Goal: Task Accomplishment & Management: Complete application form

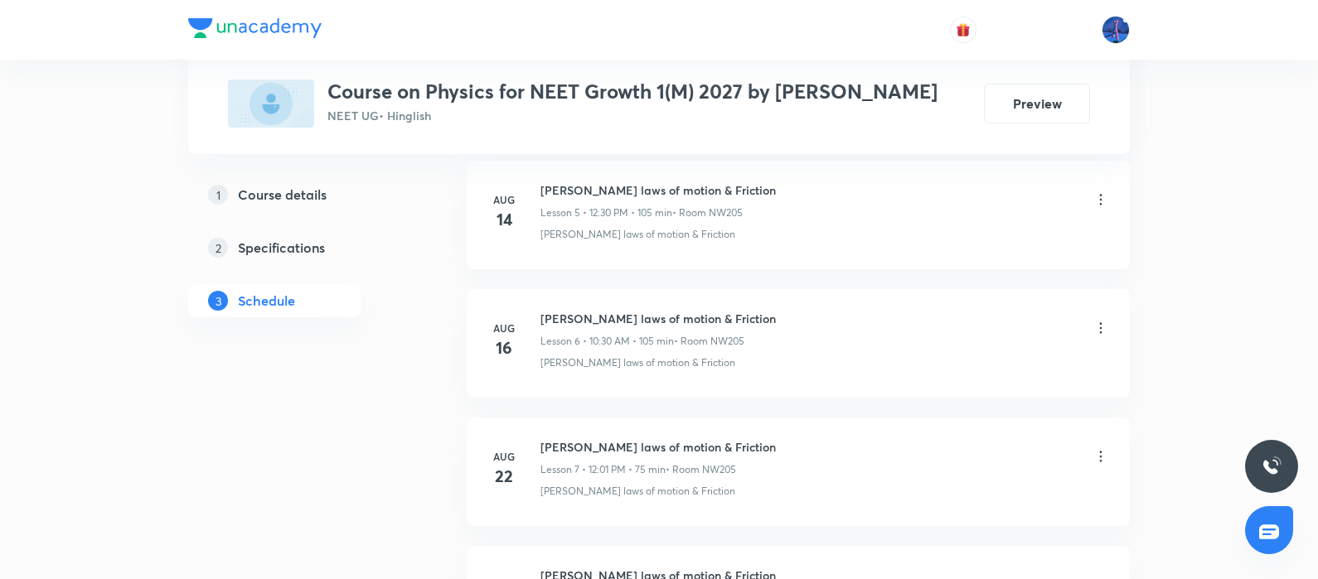
scroll to position [1795, 0]
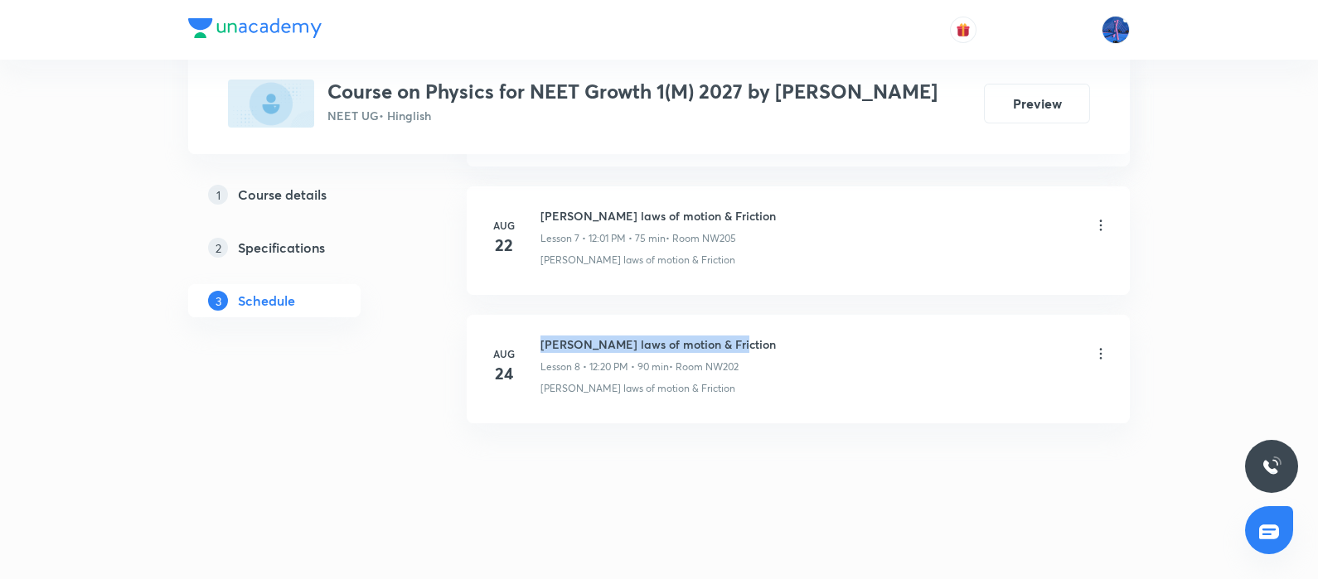
drag, startPoint x: 540, startPoint y: 342, endPoint x: 783, endPoint y: 325, distance: 242.6
click at [783, 325] on li "Aug 24 Newton's laws of motion & Friction Lesson 8 • 12:20 PM • 90 min • Room N…" at bounding box center [798, 369] width 663 height 109
copy h6 "Newton's laws of motion & Friction"
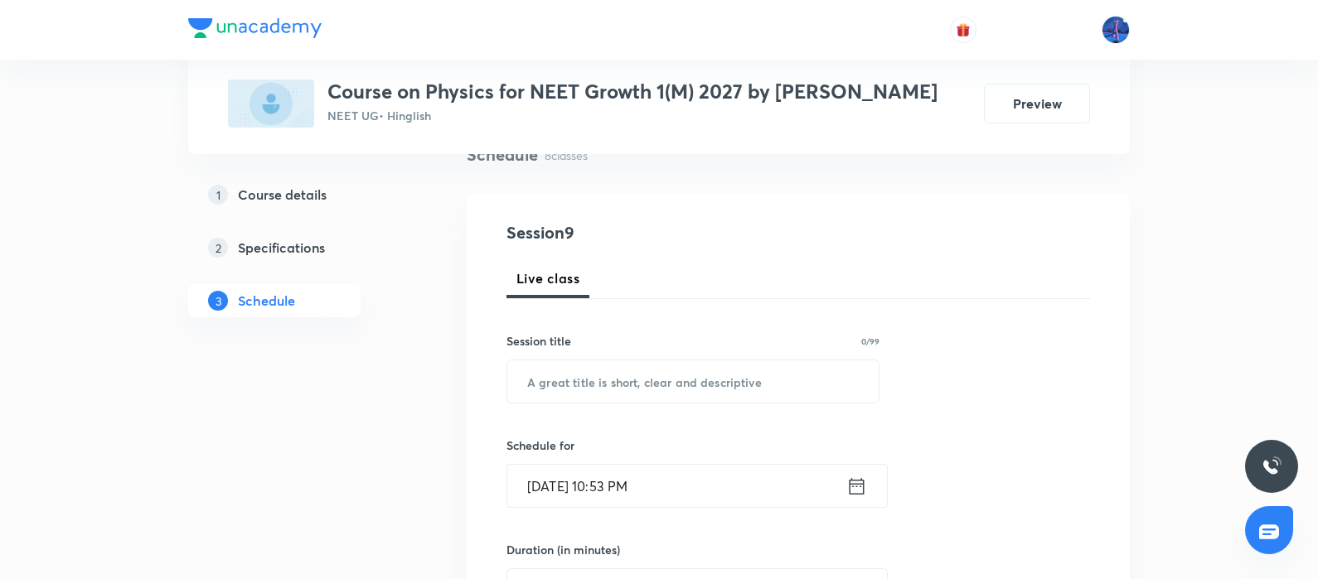
scroll to position [141, 0]
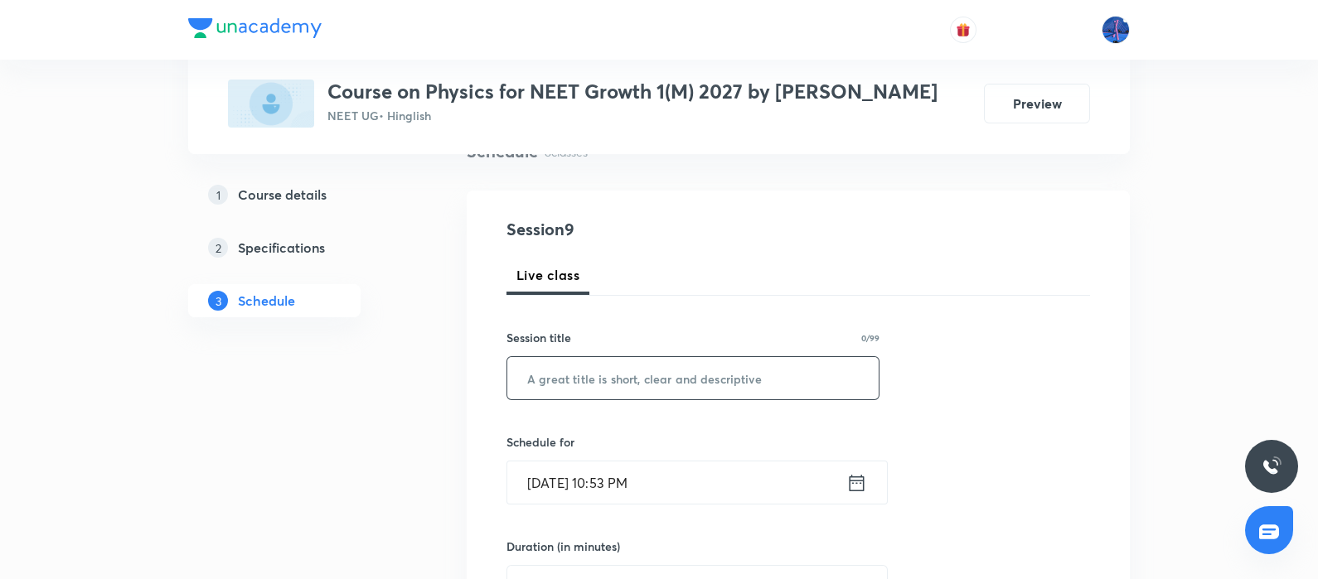
click at [667, 400] on input "text" at bounding box center [692, 378] width 371 height 42
paste input "Newton's laws of motion & Friction"
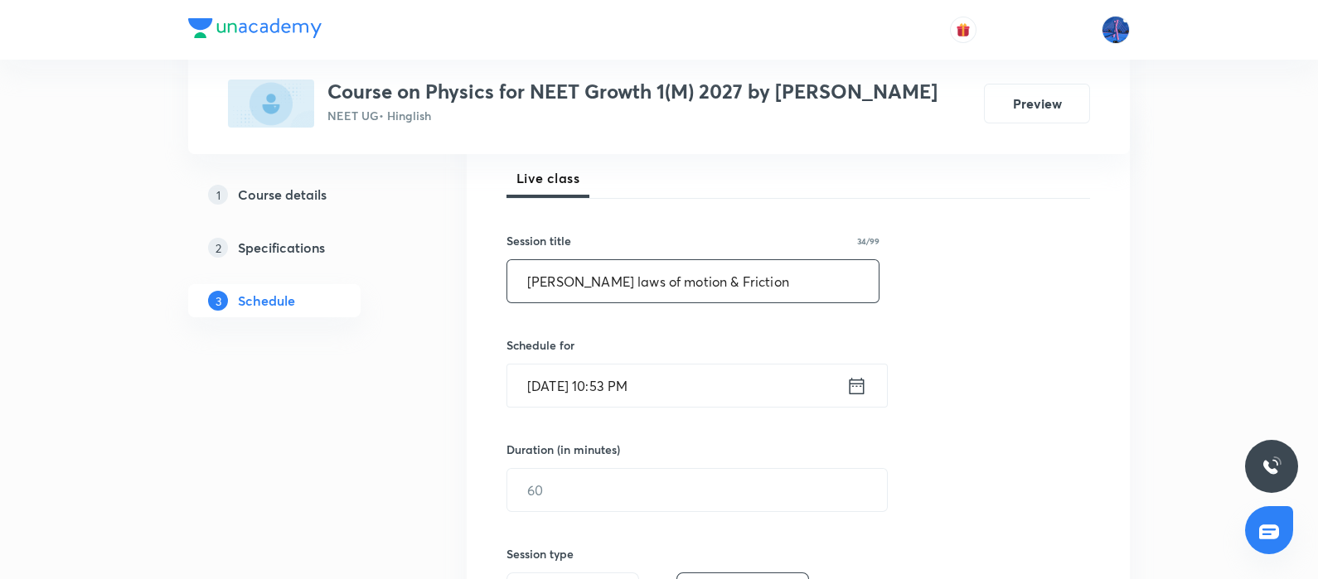
scroll to position [242, 0]
type input "Newton's laws of motion & Friction"
click at [717, 400] on input "Sep 5, 2025, 10:53 PM" at bounding box center [676, 382] width 339 height 42
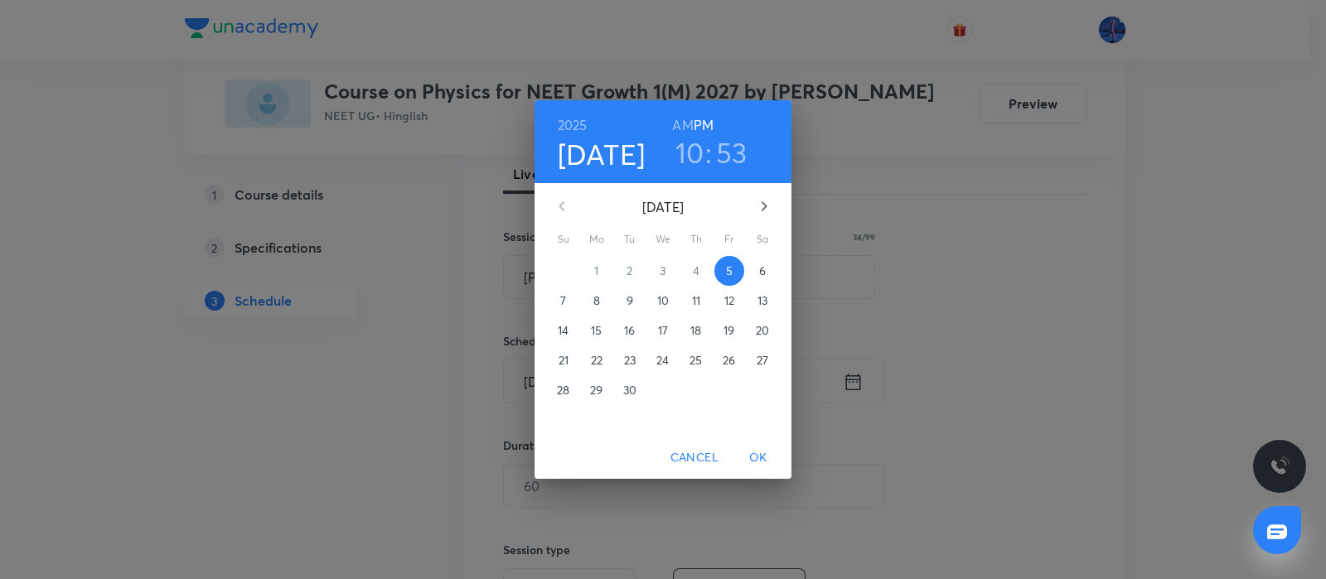
click at [767, 273] on span "6" at bounding box center [763, 271] width 30 height 17
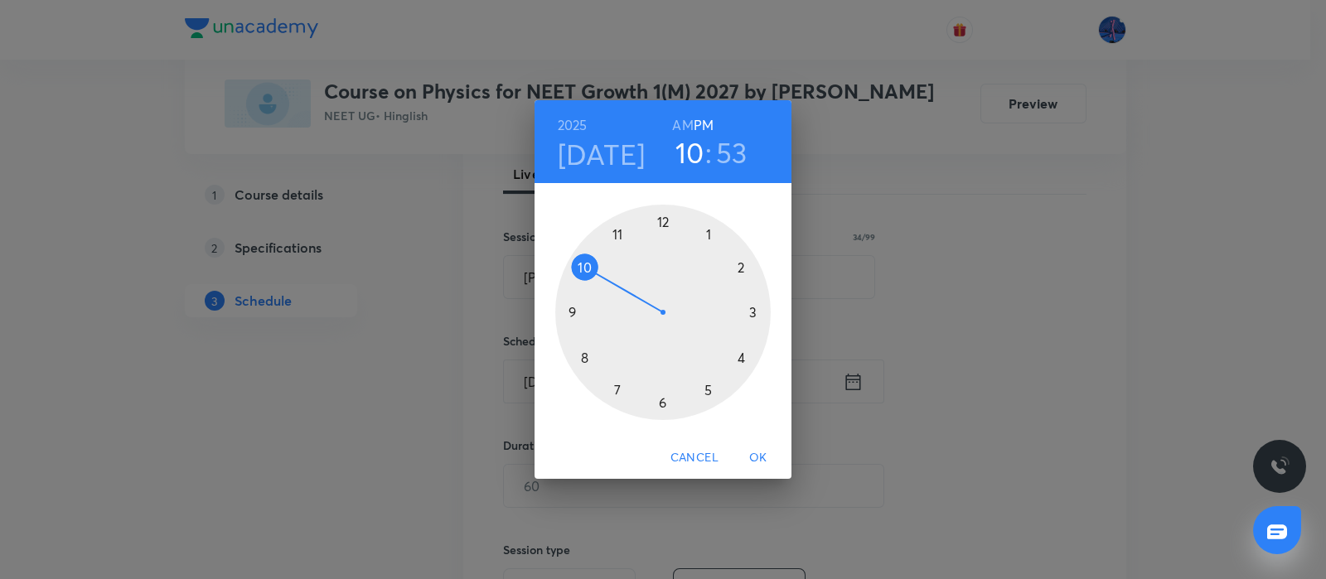
click at [685, 123] on h6 "AM" at bounding box center [682, 125] width 21 height 23
click at [584, 268] on div at bounding box center [663, 313] width 216 height 216
click at [660, 401] on div at bounding box center [663, 313] width 216 height 216
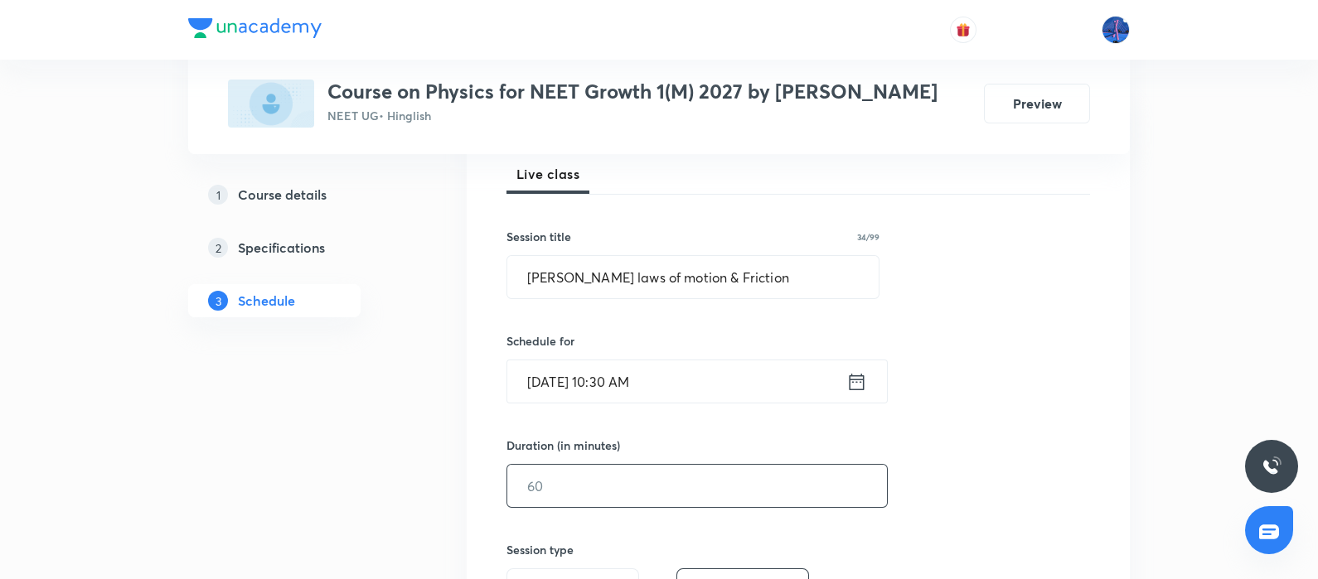
click at [618, 507] on input "text" at bounding box center [697, 486] width 380 height 42
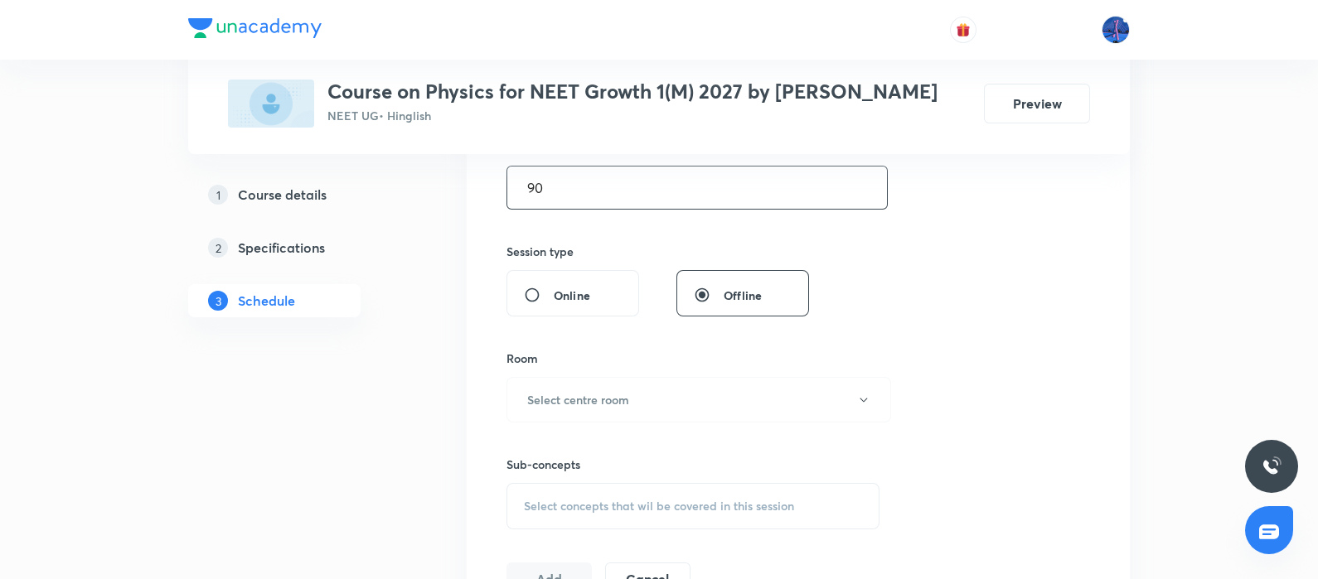
scroll to position [575, 0]
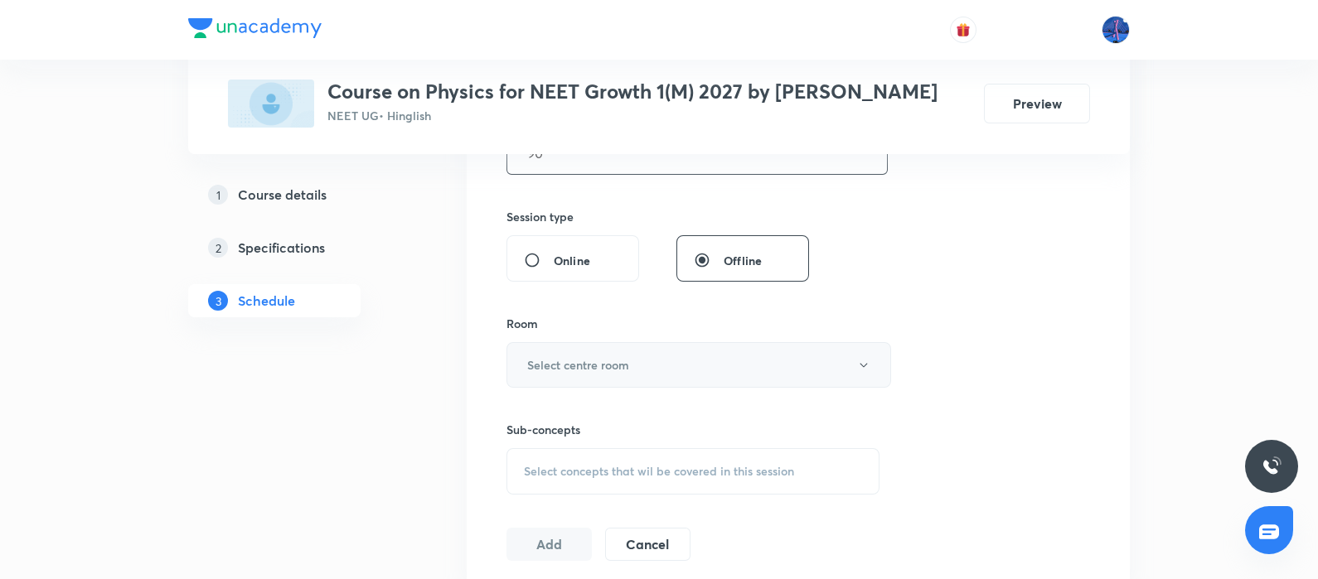
type input "90"
click at [676, 384] on button "Select centre room" at bounding box center [698, 365] width 385 height 46
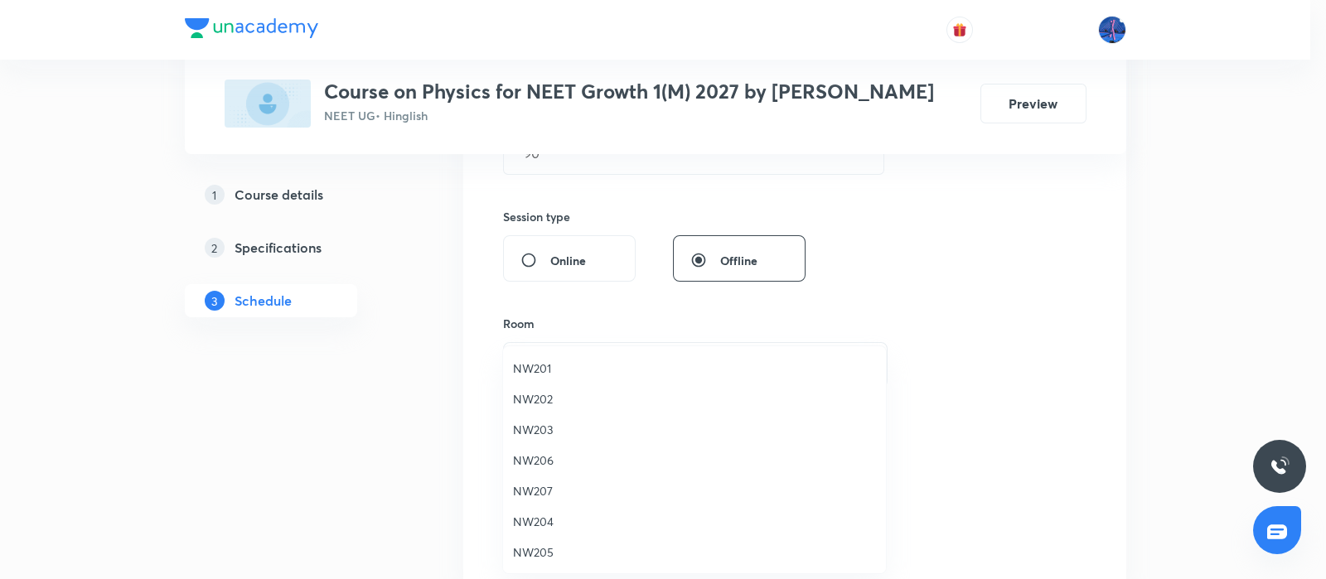
click at [541, 433] on span "NW203" at bounding box center [694, 429] width 363 height 17
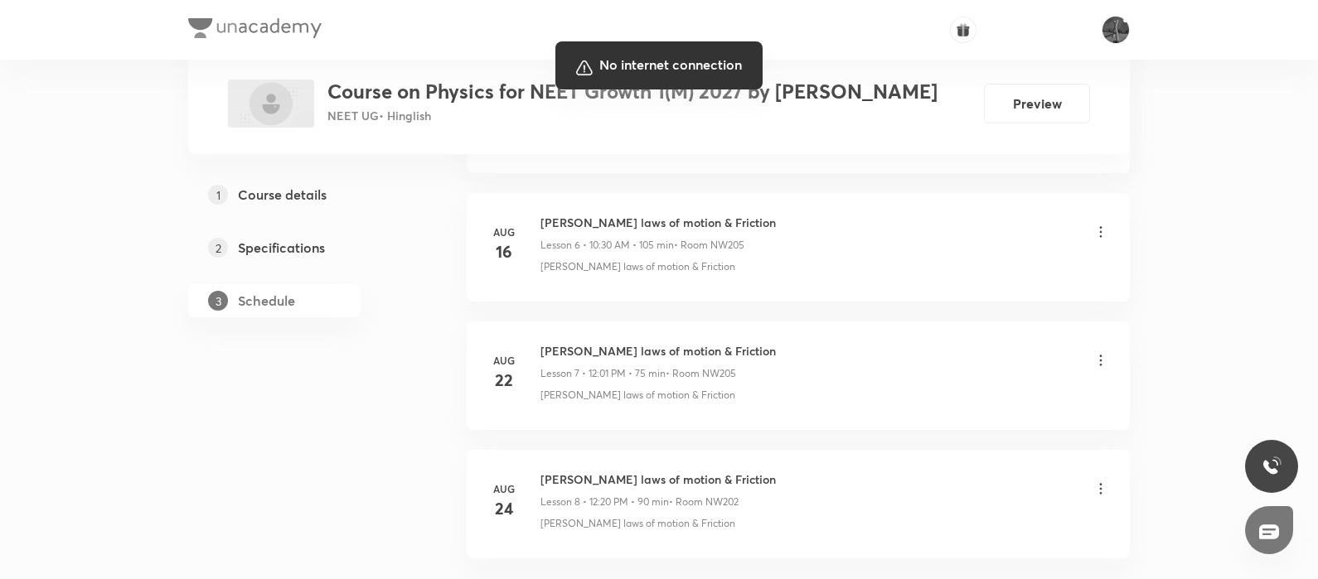
scroll to position [1795, 0]
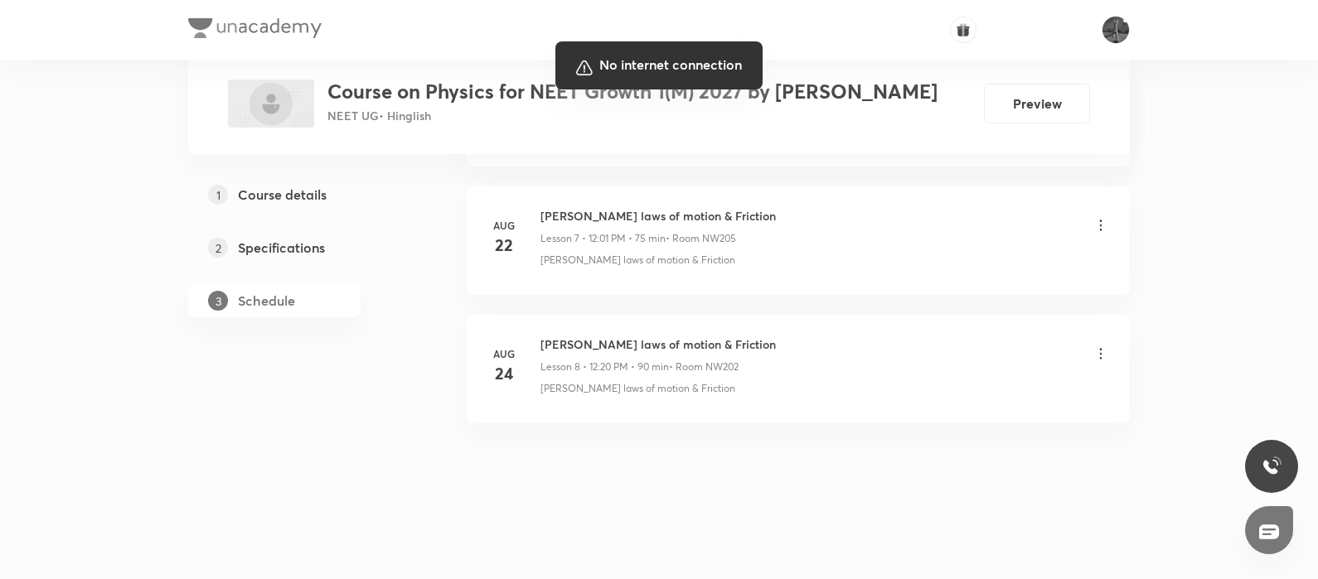
drag, startPoint x: 700, startPoint y: 392, endPoint x: 541, endPoint y: 408, distance: 159.1
click at [541, 408] on div at bounding box center [659, 289] width 1318 height 579
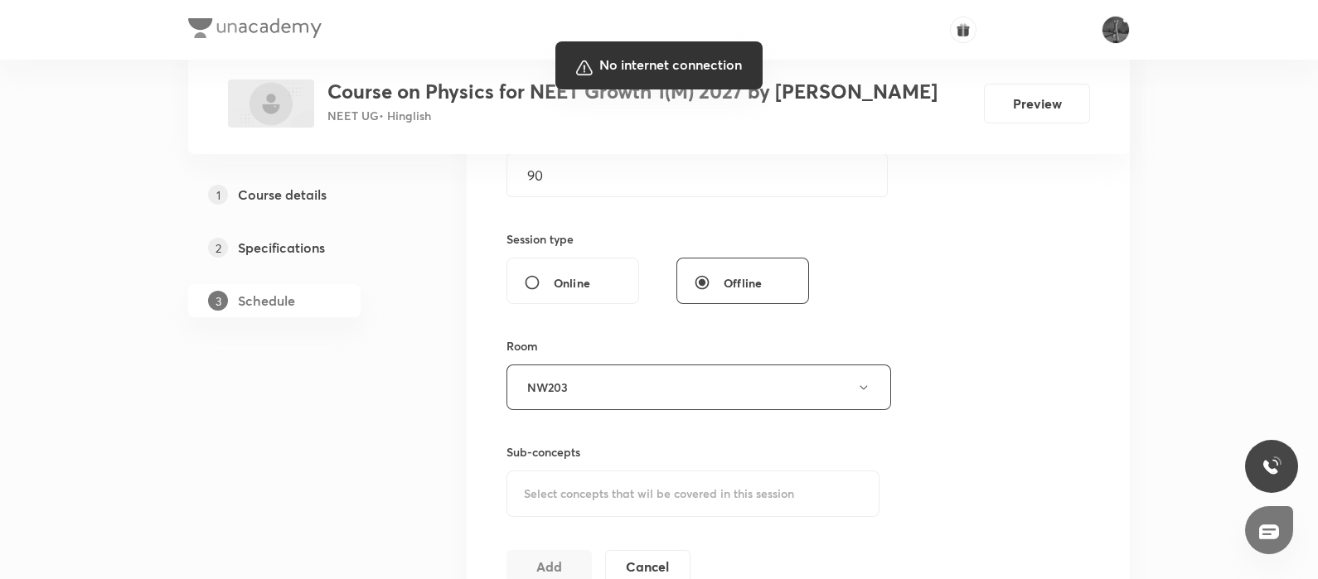
scroll to position [601, 0]
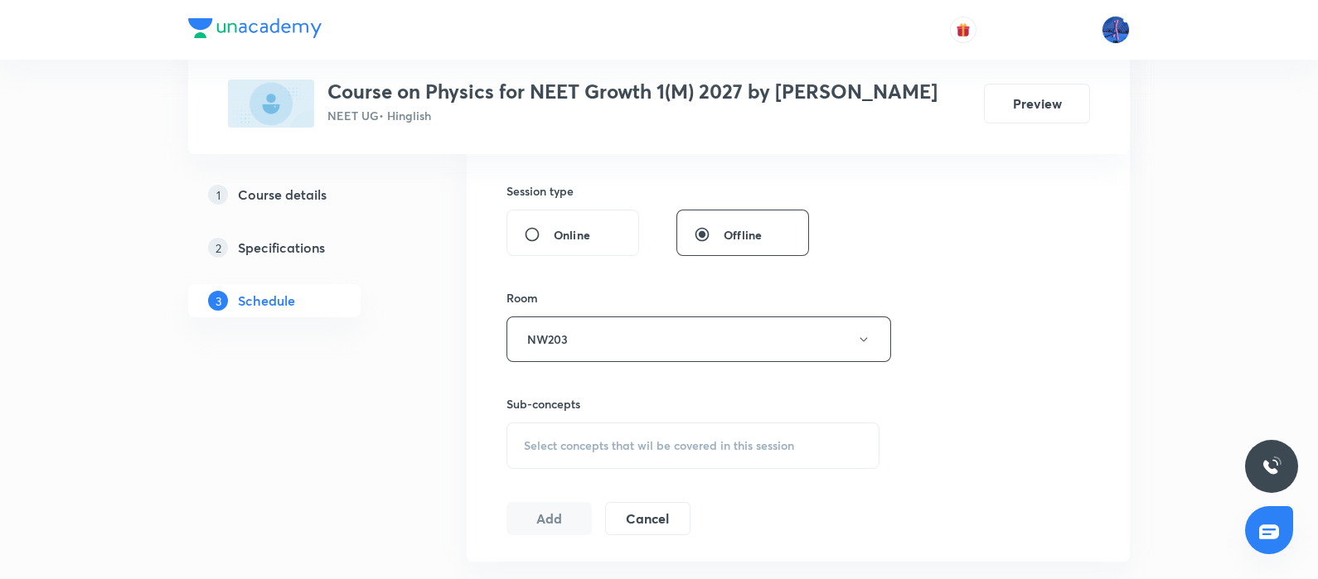
click at [671, 453] on span "Select concepts that wil be covered in this session" at bounding box center [659, 445] width 270 height 13
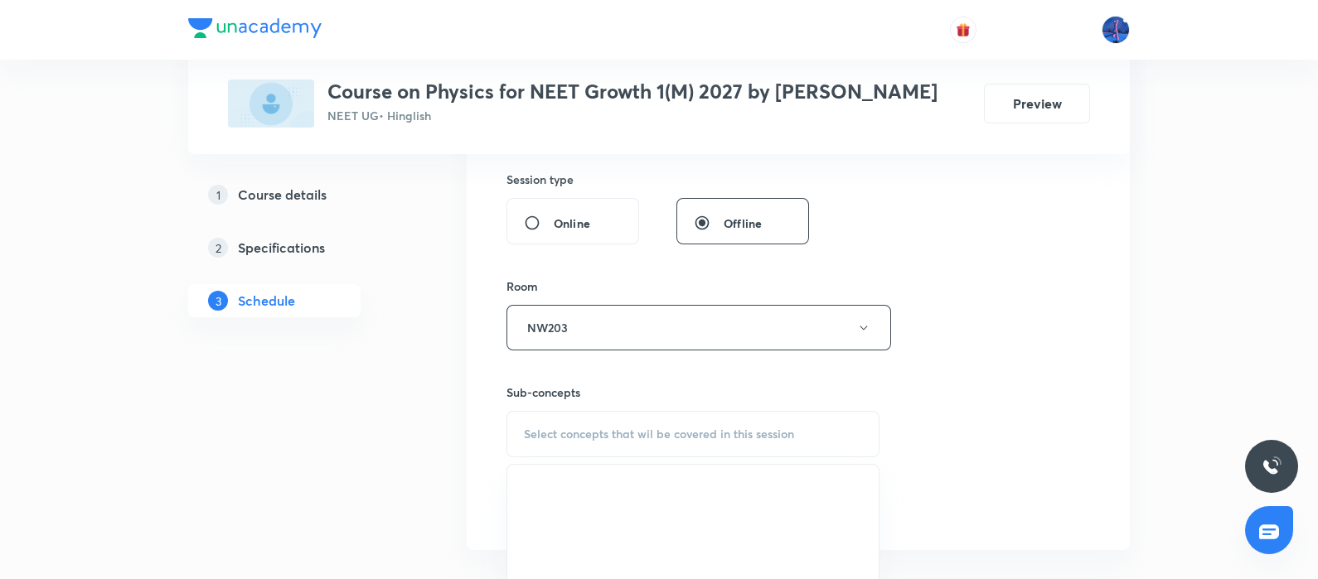
scroll to position [613, 0]
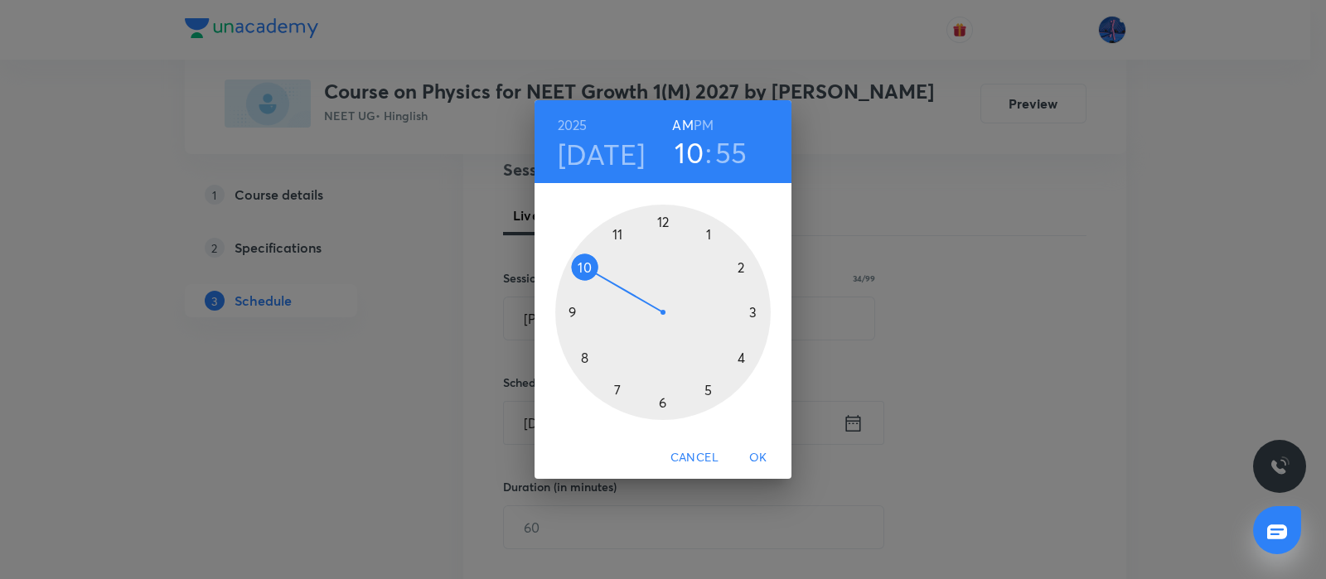
click at [584, 267] on div at bounding box center [663, 313] width 216 height 216
click at [663, 404] on div at bounding box center [663, 313] width 216 height 216
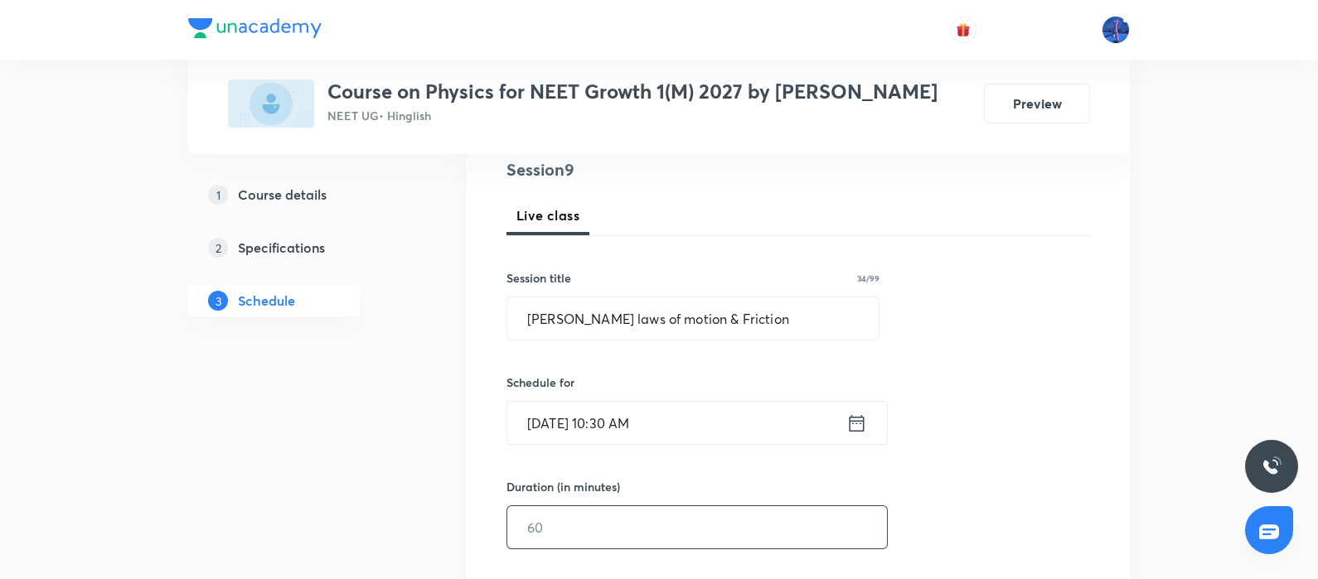
click at [584, 549] on input "text" at bounding box center [697, 527] width 380 height 42
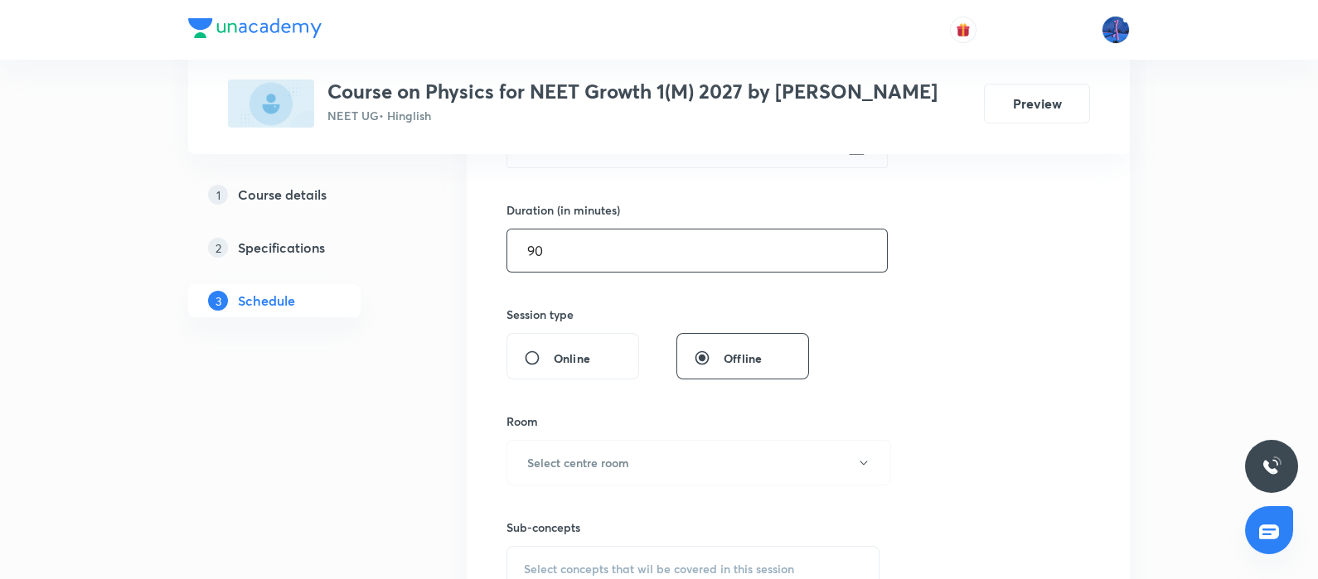
scroll to position [534, 0]
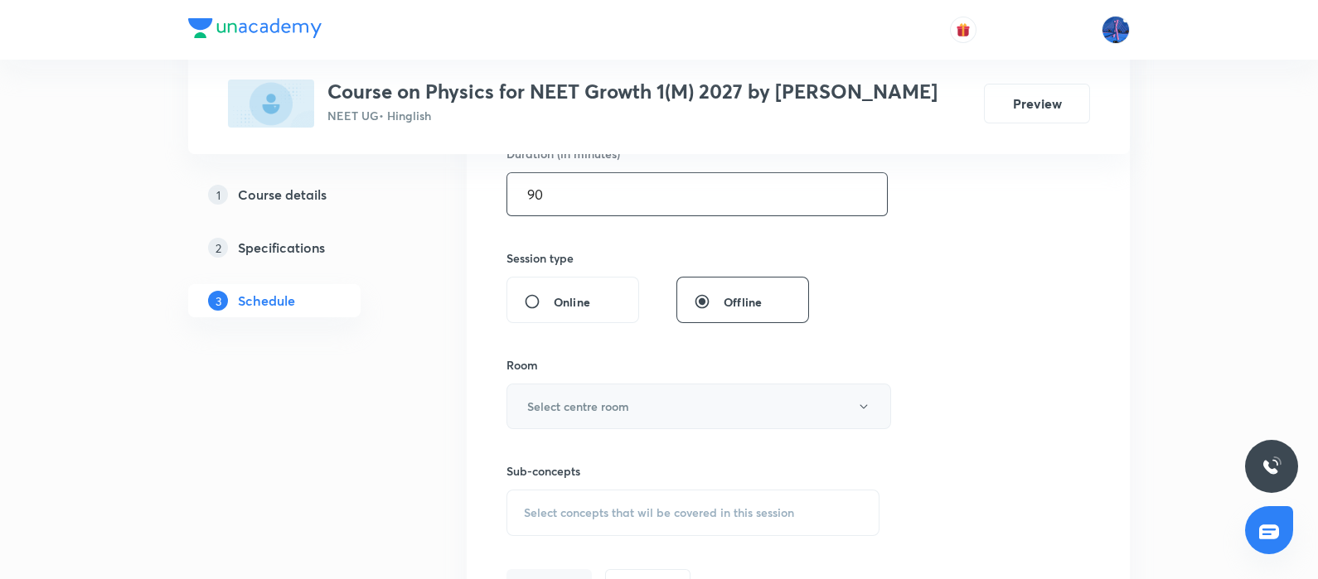
type input "90"
click at [696, 429] on button "Select centre room" at bounding box center [698, 407] width 385 height 46
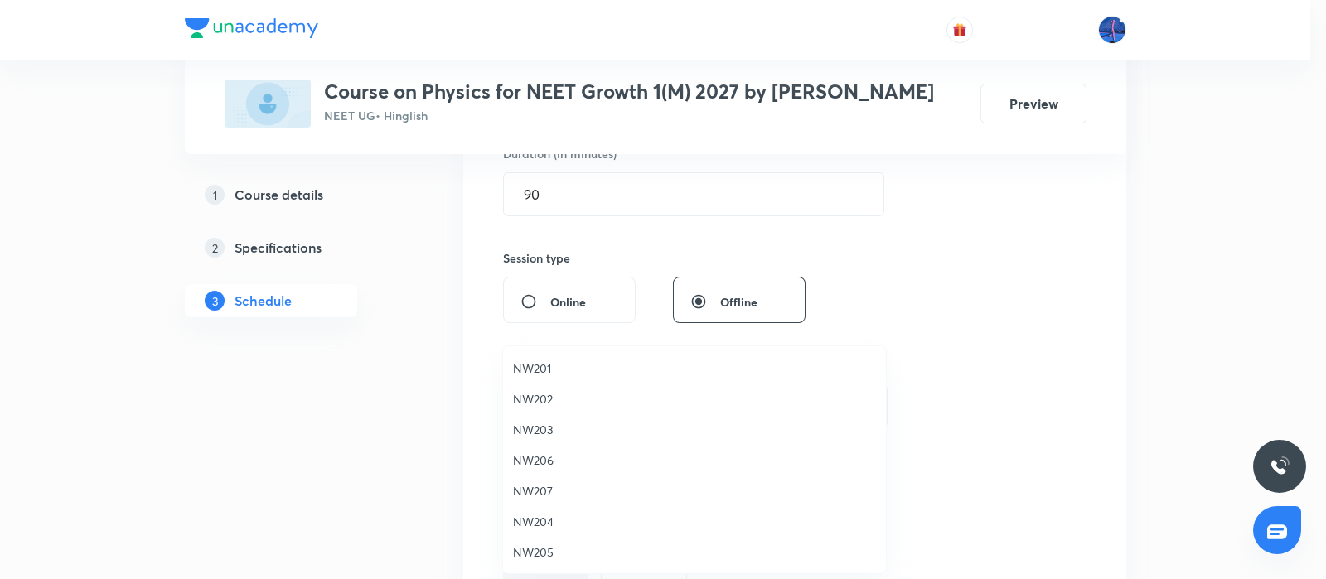
click at [524, 421] on span "NW203" at bounding box center [694, 429] width 363 height 17
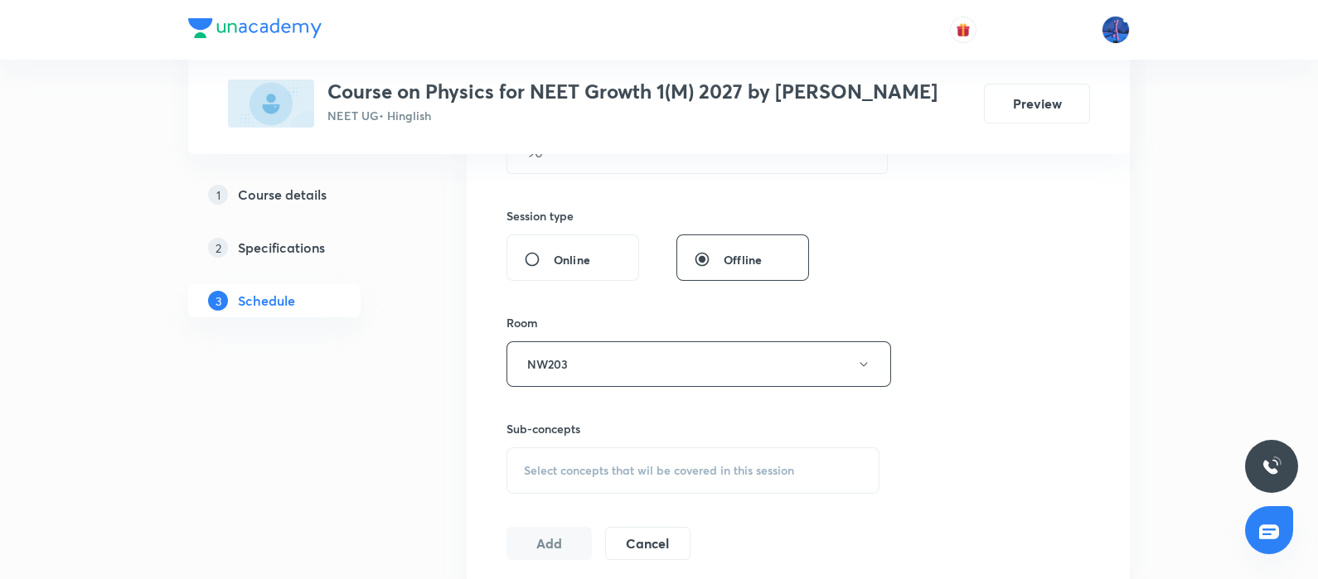
scroll to position [577, 0]
click at [663, 477] on span "Select concepts that wil be covered in this session" at bounding box center [659, 469] width 270 height 13
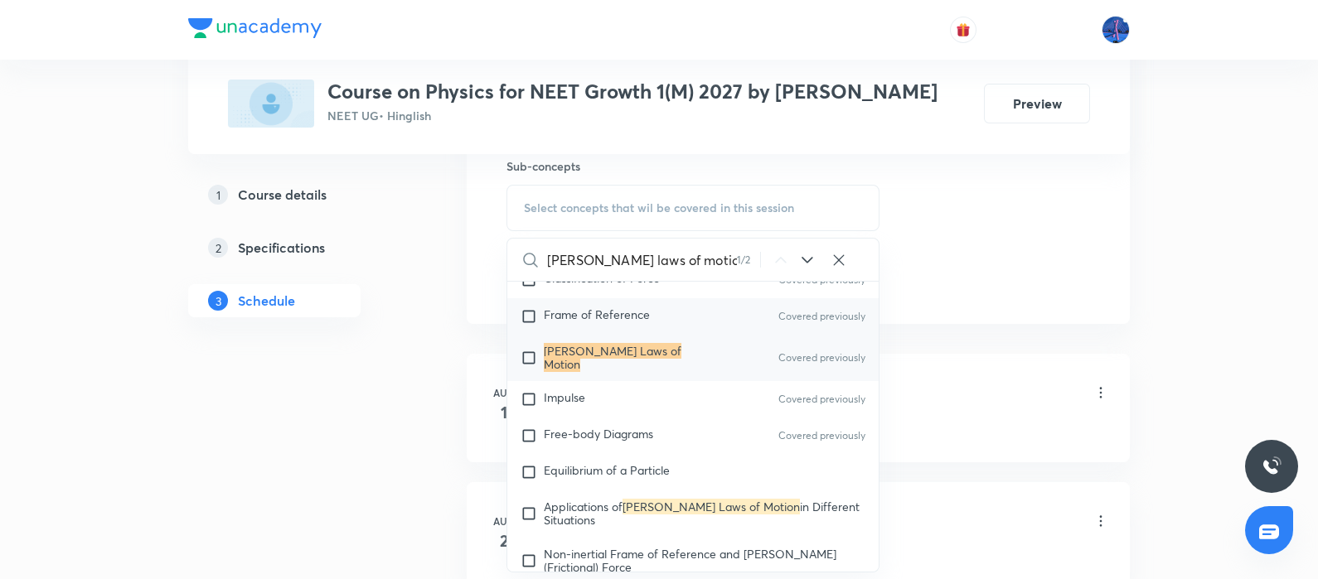
scroll to position [3409, 0]
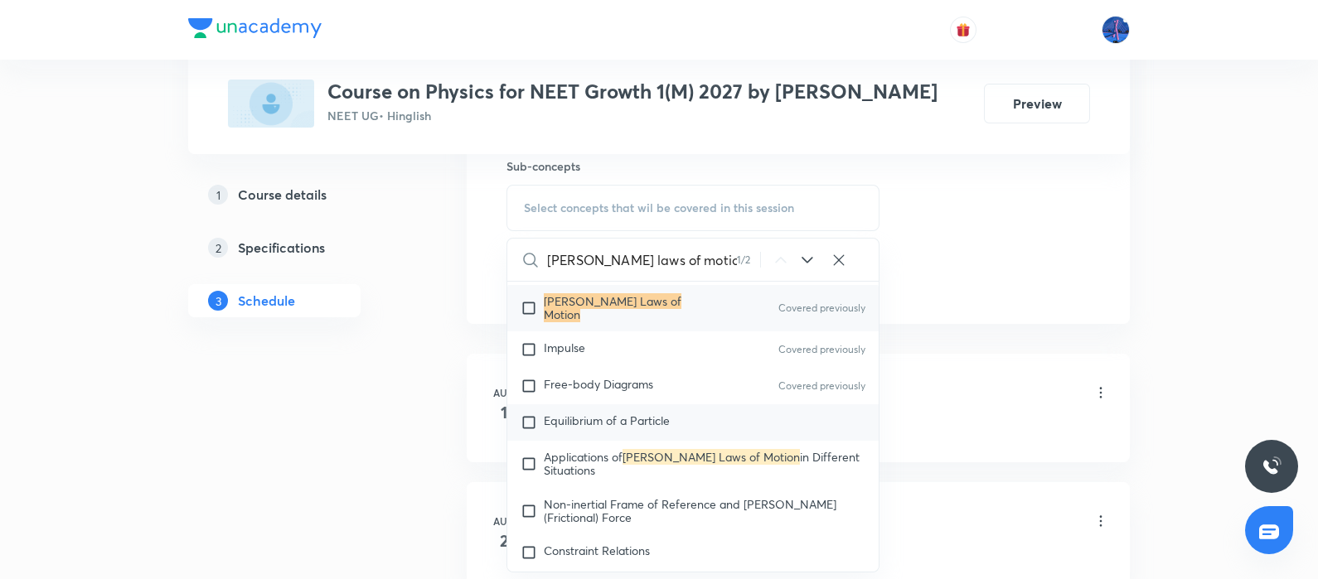
type input "Newton's laws of motion"
click at [609, 437] on div "Equilibrium of a Particle" at bounding box center [692, 423] width 371 height 36
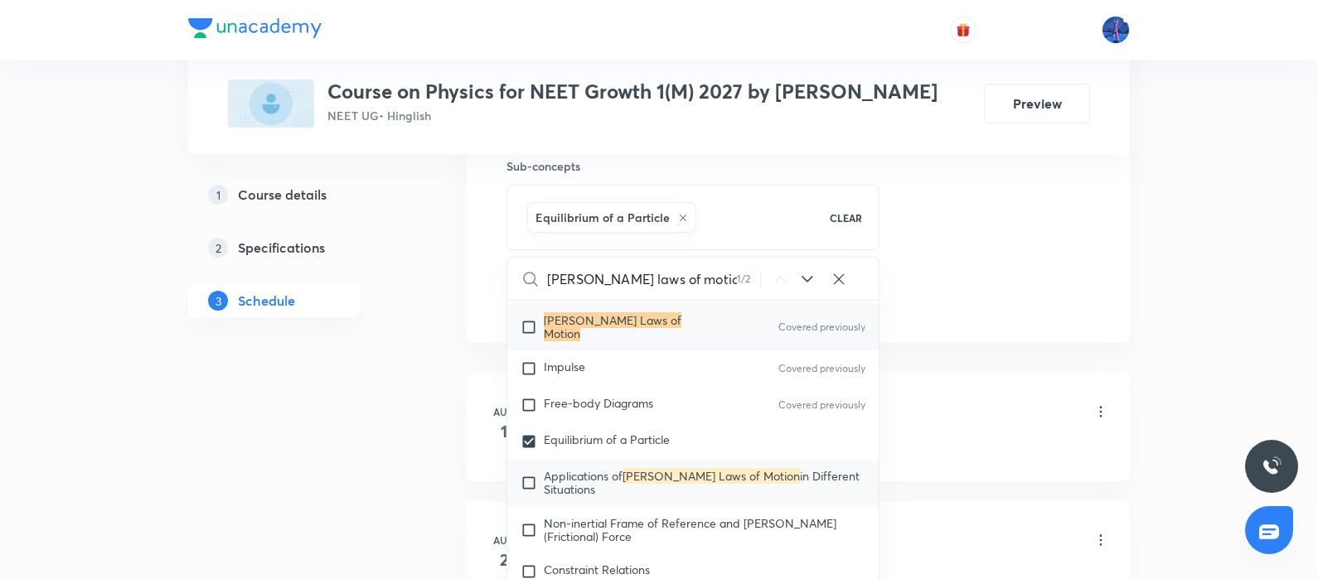
click at [584, 484] on span "Applications of" at bounding box center [583, 476] width 79 height 16
checkbox input "true"
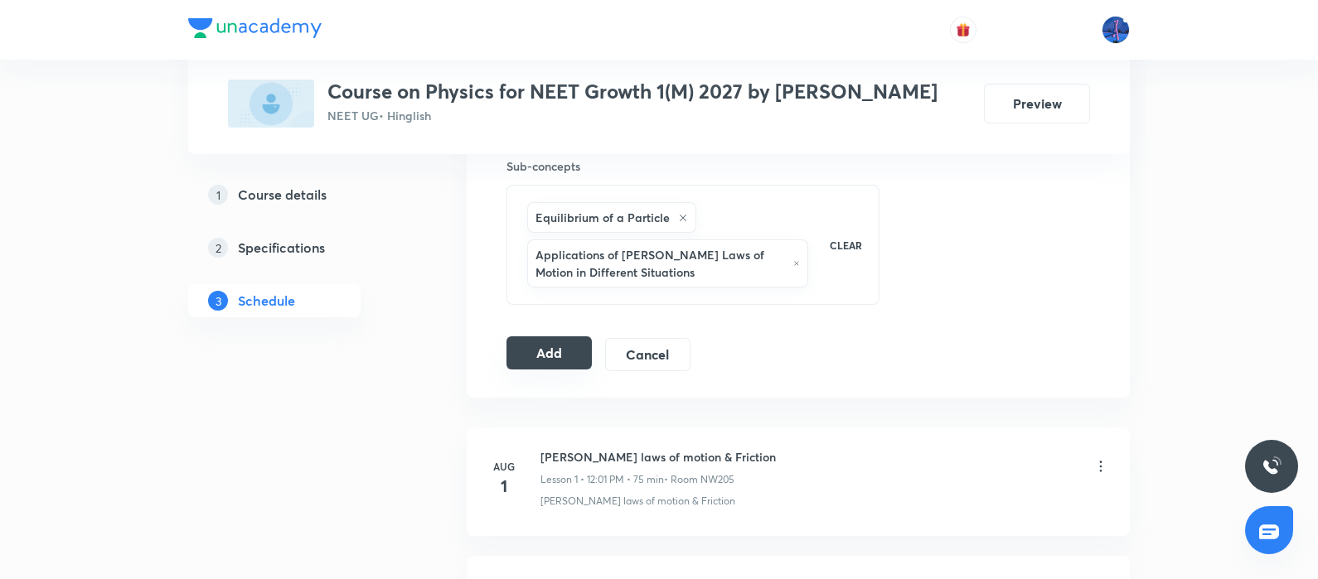
click at [569, 366] on button "Add" at bounding box center [548, 353] width 85 height 33
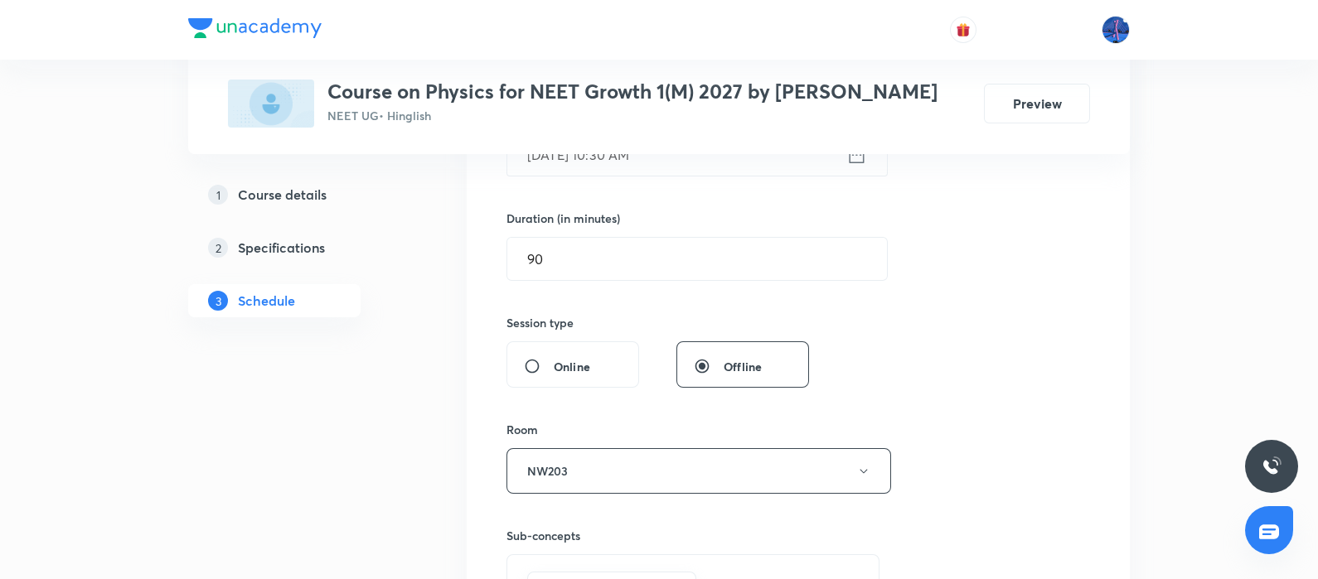
scroll to position [468, 0]
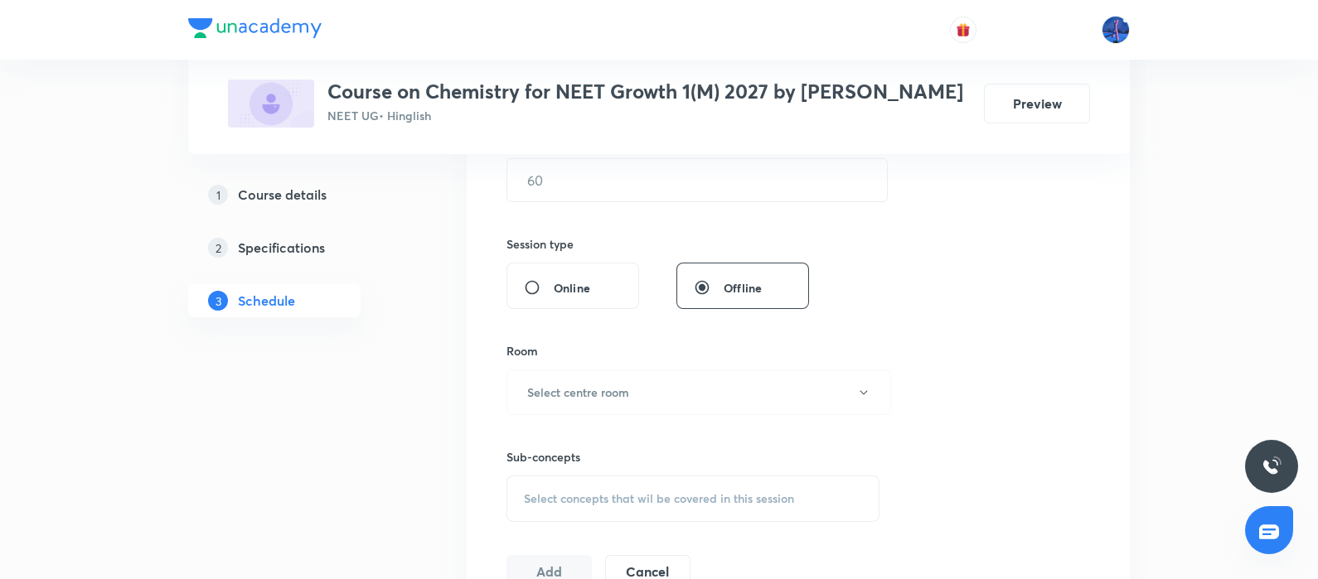
scroll to position [671, 0]
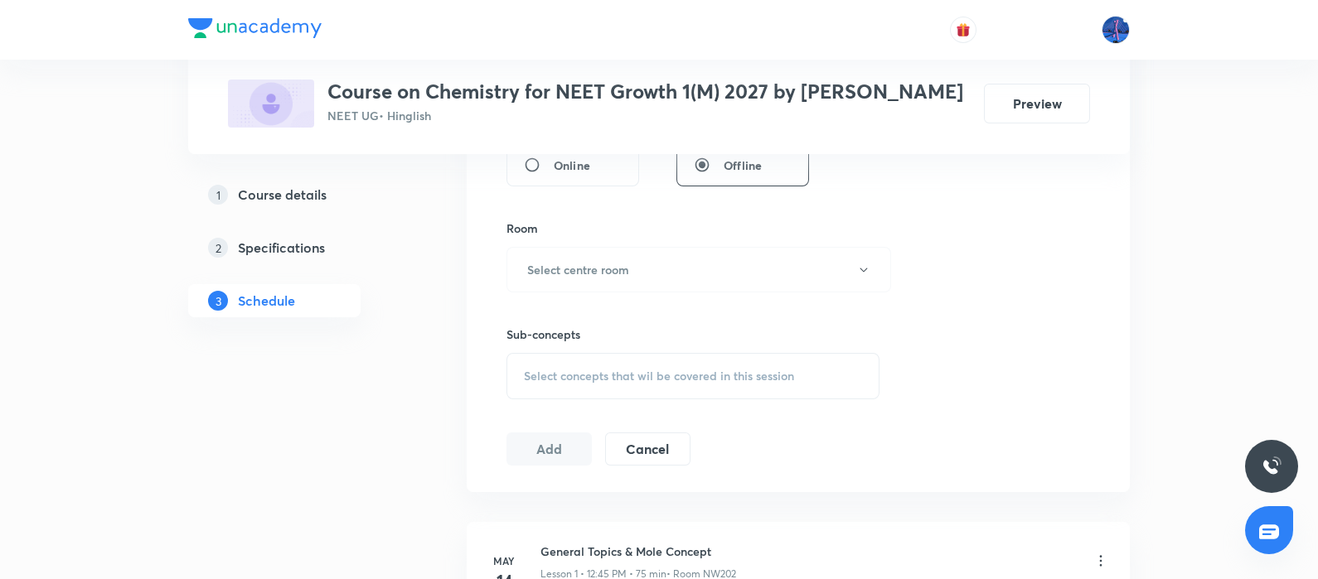
click at [675, 391] on div "Select concepts that wil be covered in this session" at bounding box center [692, 376] width 373 height 46
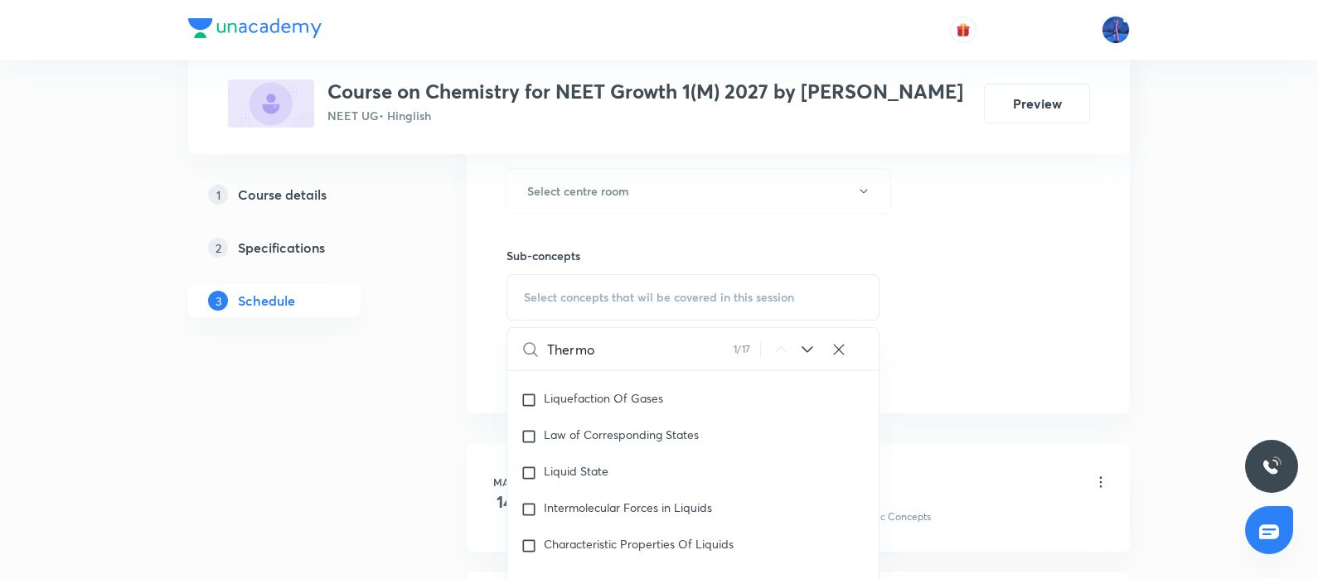
scroll to position [795, 0]
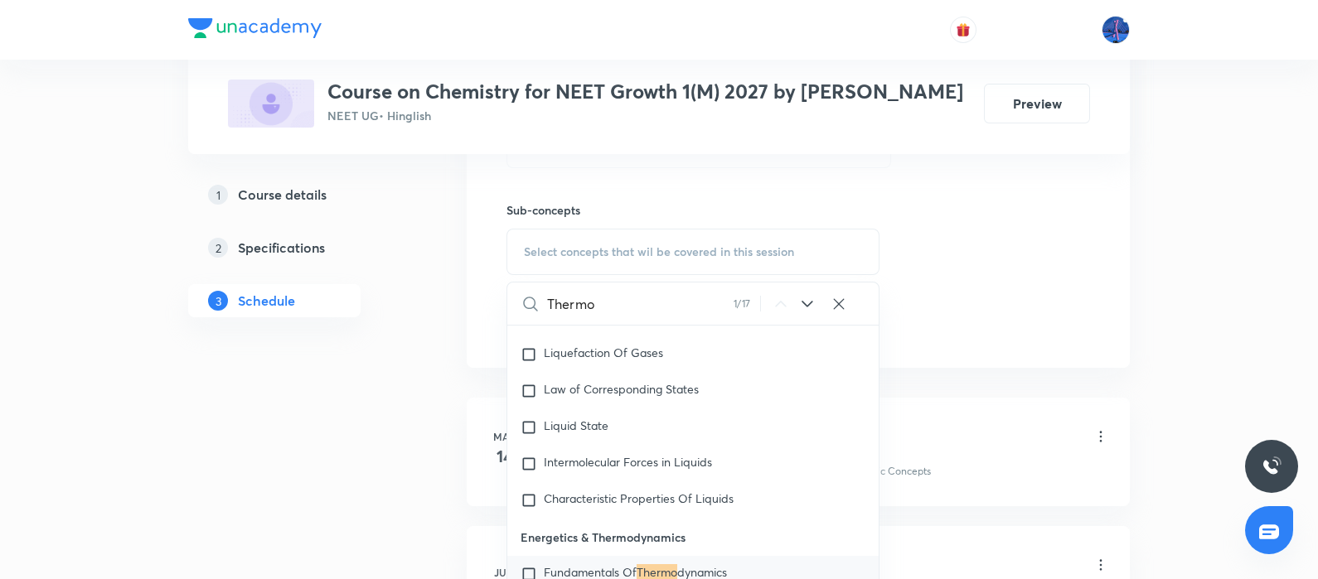
type input "Thermo"
click at [807, 300] on icon at bounding box center [807, 304] width 20 height 20
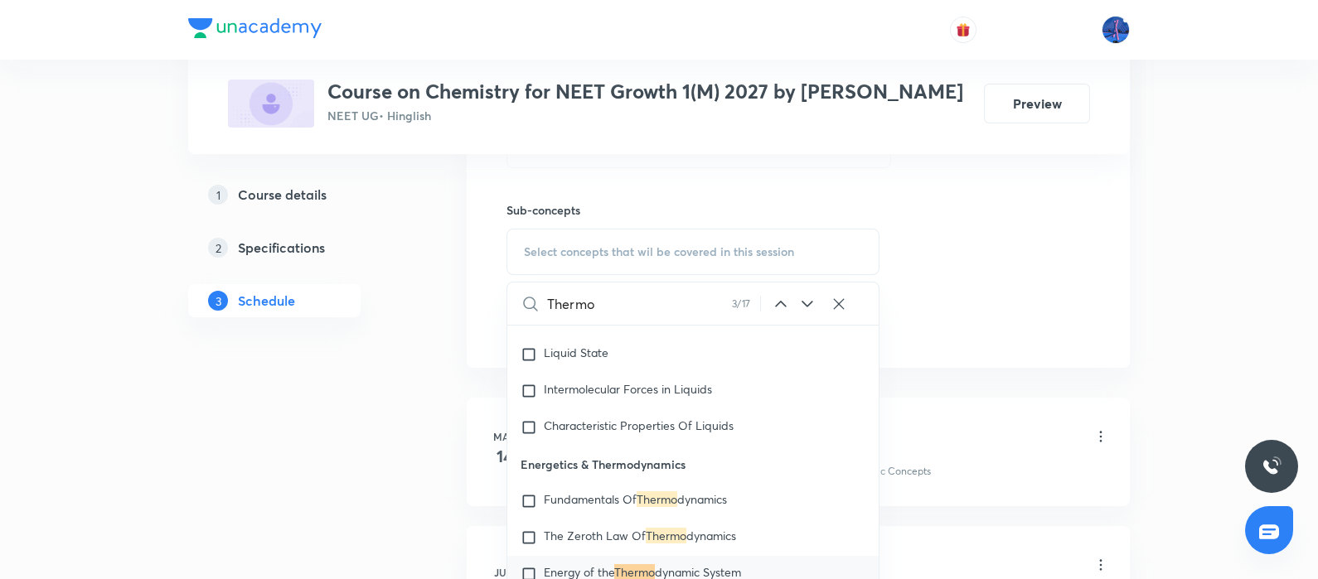
click at [807, 300] on icon at bounding box center [807, 304] width 20 height 20
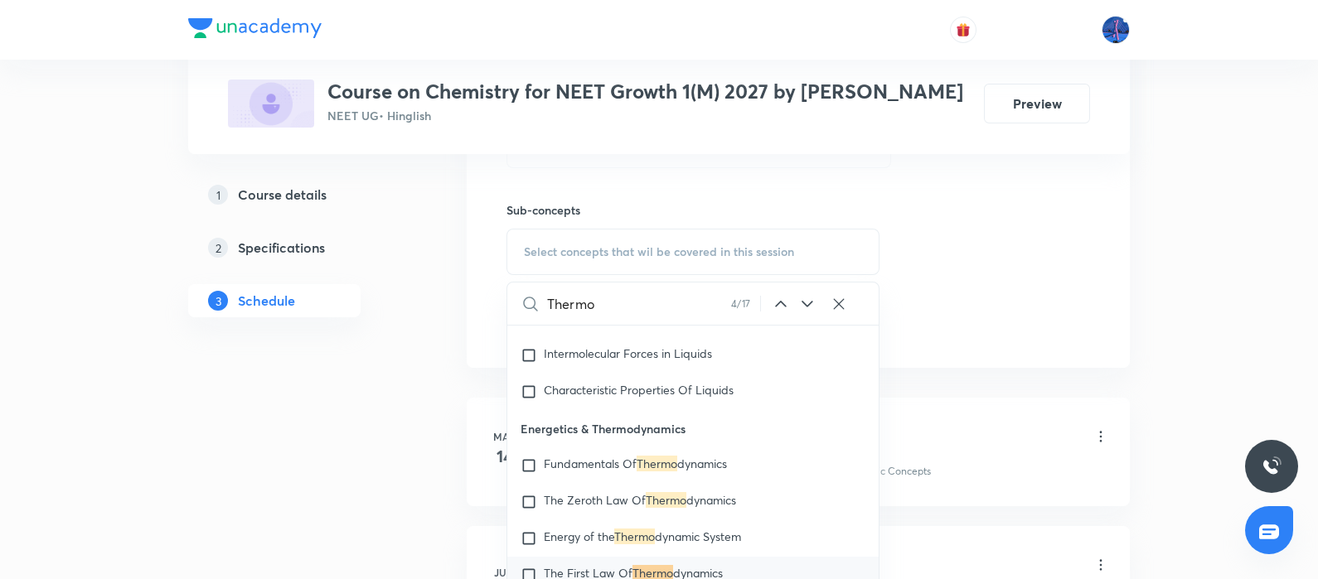
click at [807, 300] on icon at bounding box center [807, 304] width 20 height 20
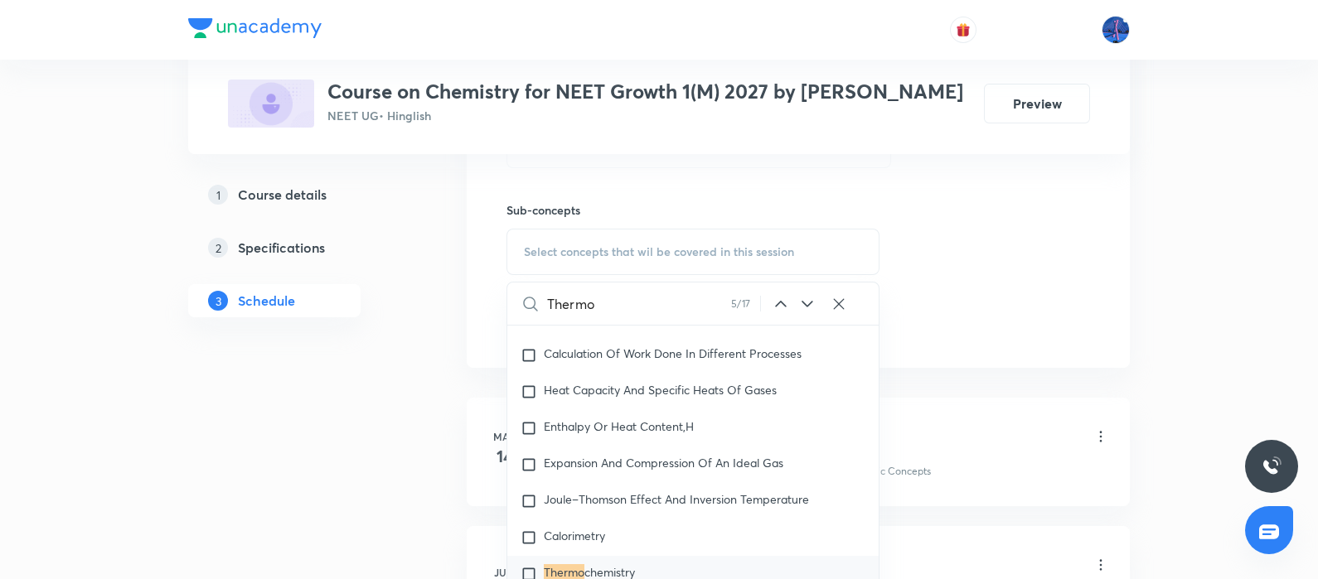
click at [807, 300] on icon at bounding box center [807, 304] width 20 height 20
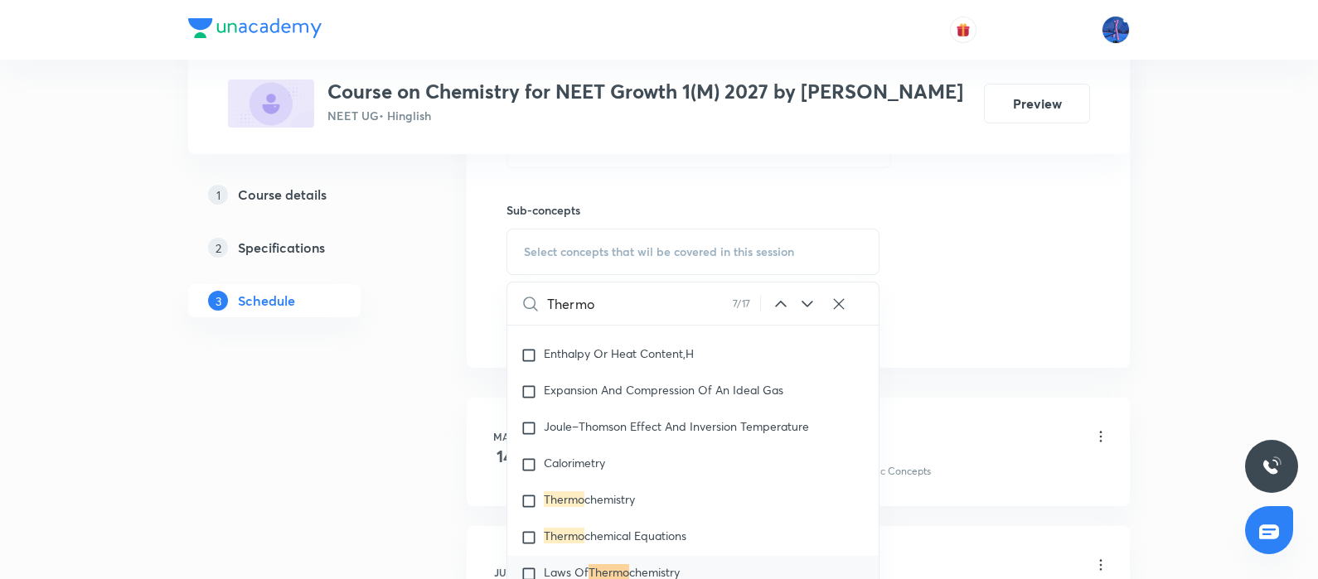
click at [807, 300] on icon at bounding box center [807, 304] width 20 height 20
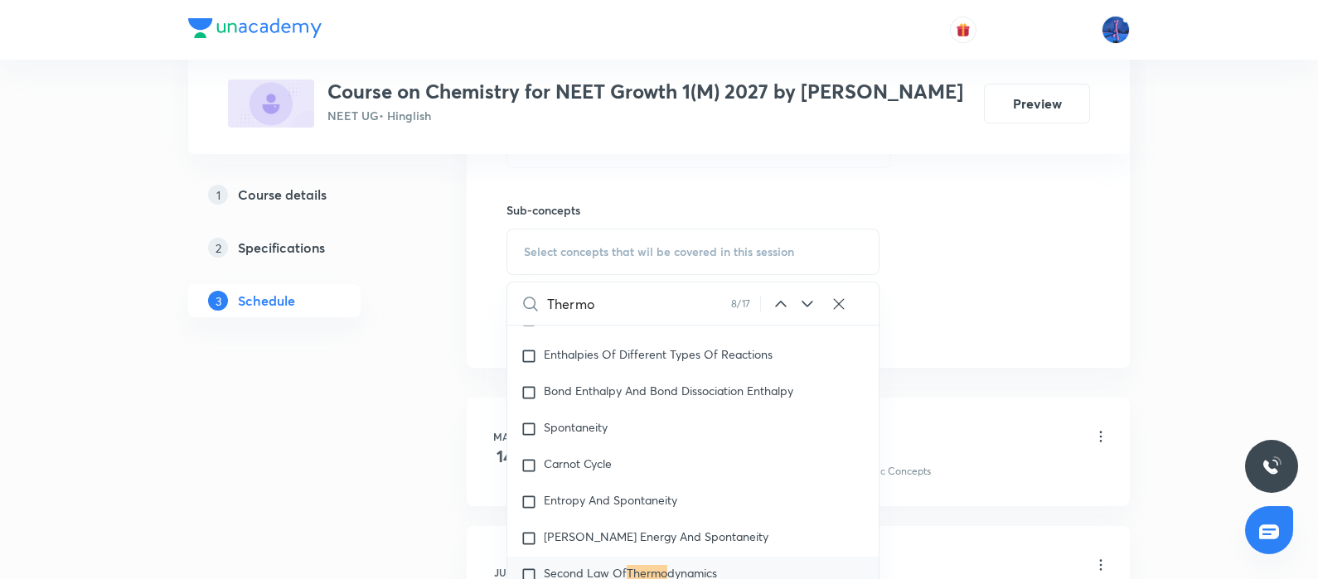
click at [807, 300] on icon at bounding box center [807, 304] width 20 height 20
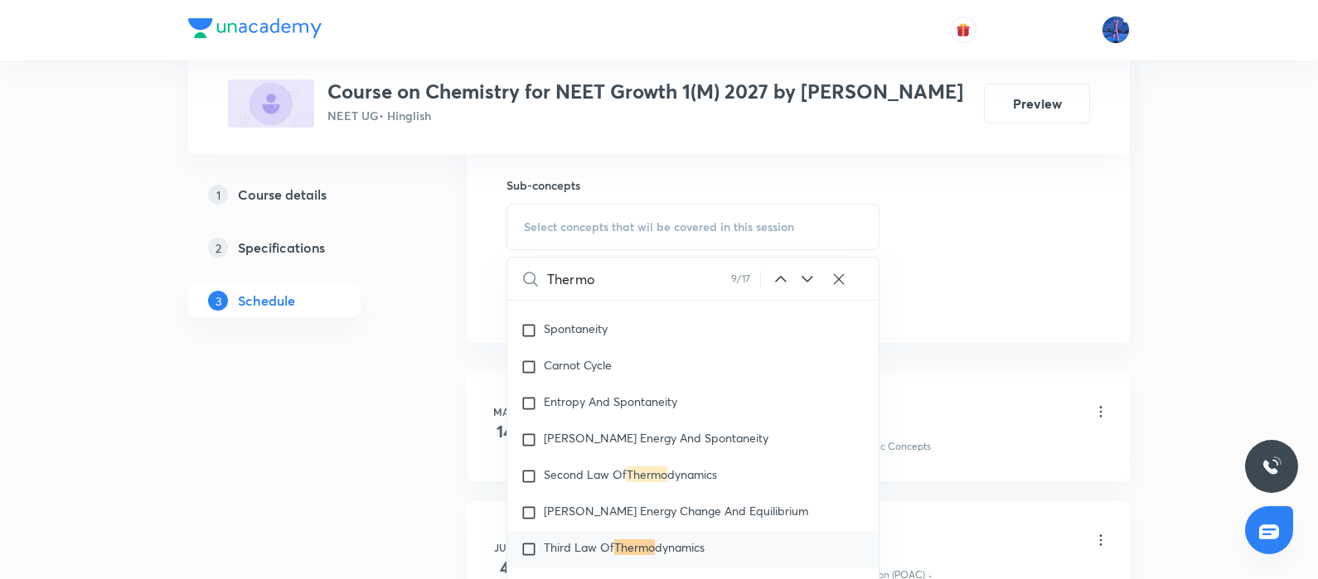
scroll to position [820, 0]
click at [811, 272] on icon at bounding box center [807, 279] width 20 height 20
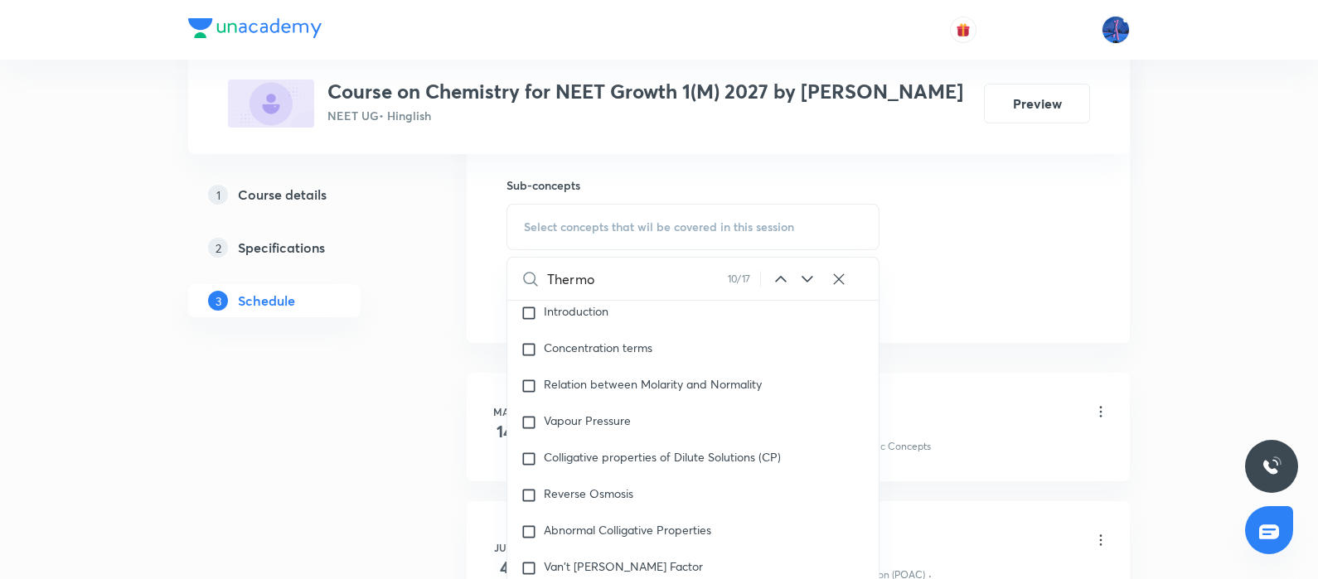
scroll to position [9892, 0]
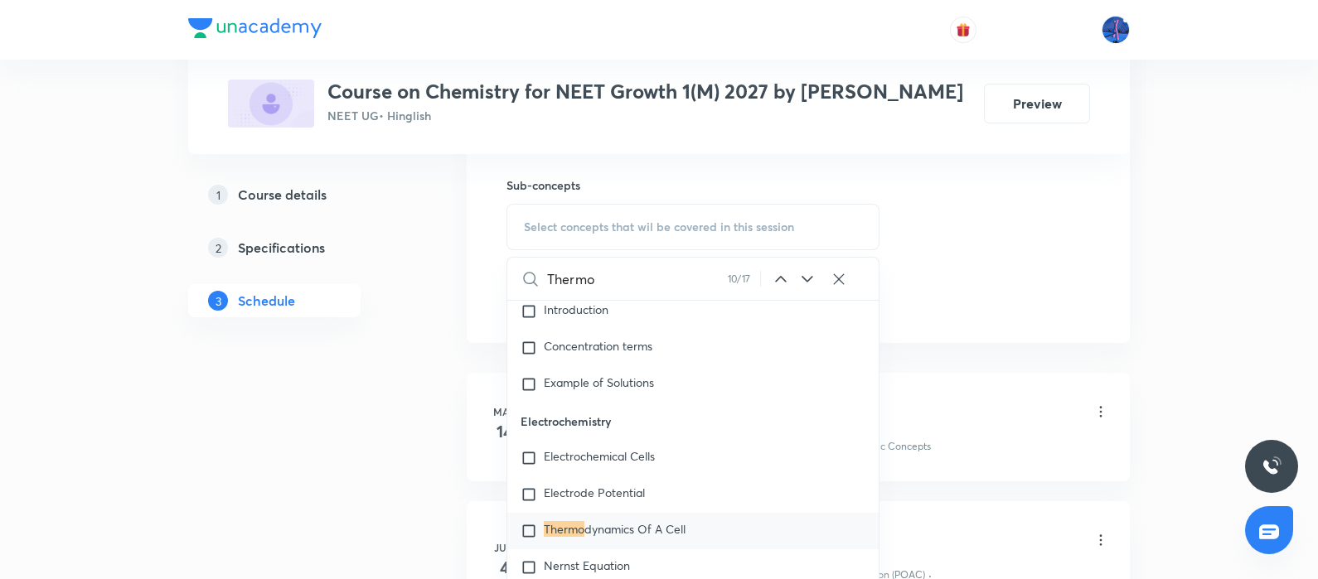
click at [811, 272] on icon at bounding box center [807, 279] width 20 height 20
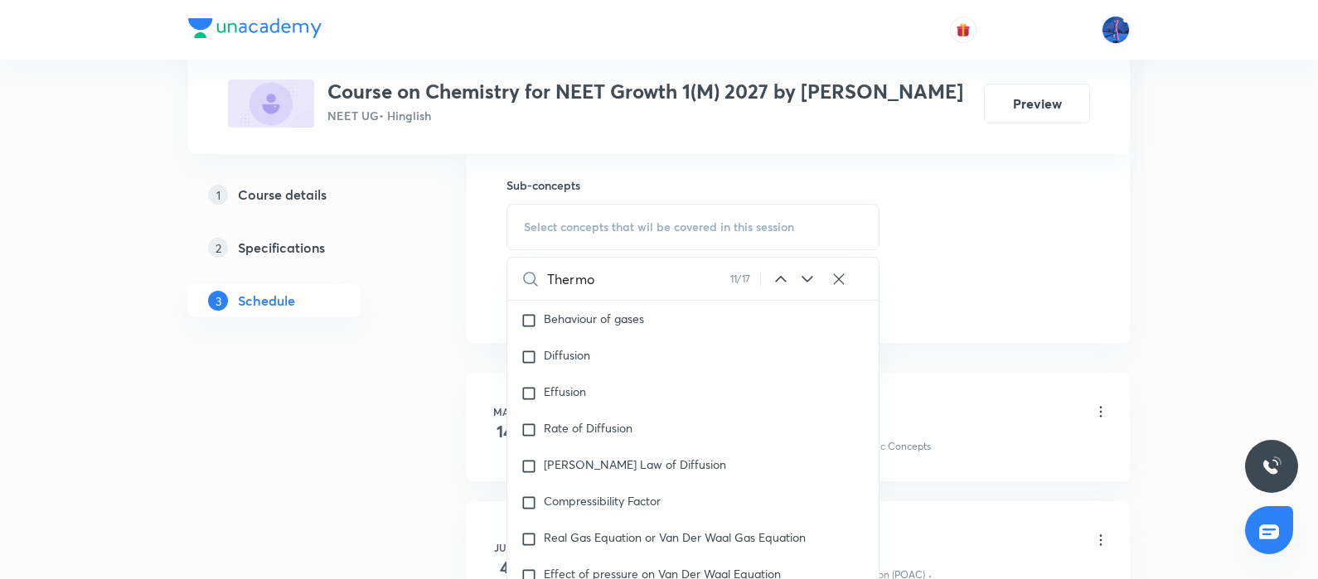
scroll to position [14303, 0]
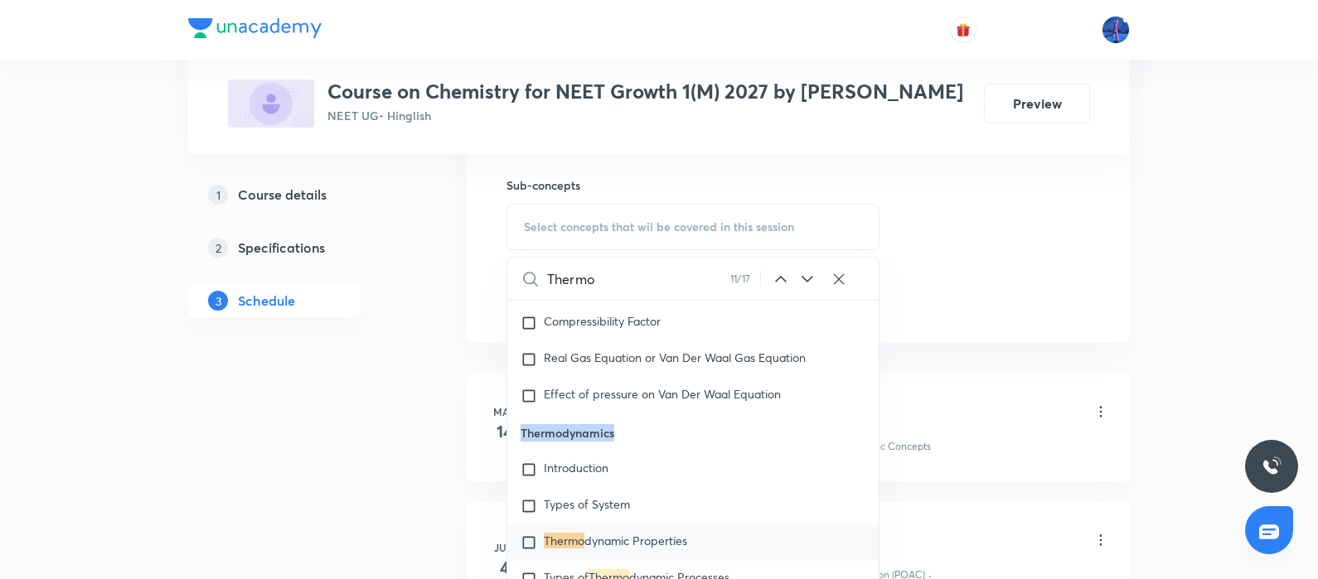
drag, startPoint x: 521, startPoint y: 406, endPoint x: 630, endPoint y: 391, distance: 109.6
click at [630, 414] on p "Thermodynamics" at bounding box center [692, 432] width 371 height 37
copy p "Thermodynamics"
click at [602, 460] on span "Introduction" at bounding box center [576, 468] width 65 height 16
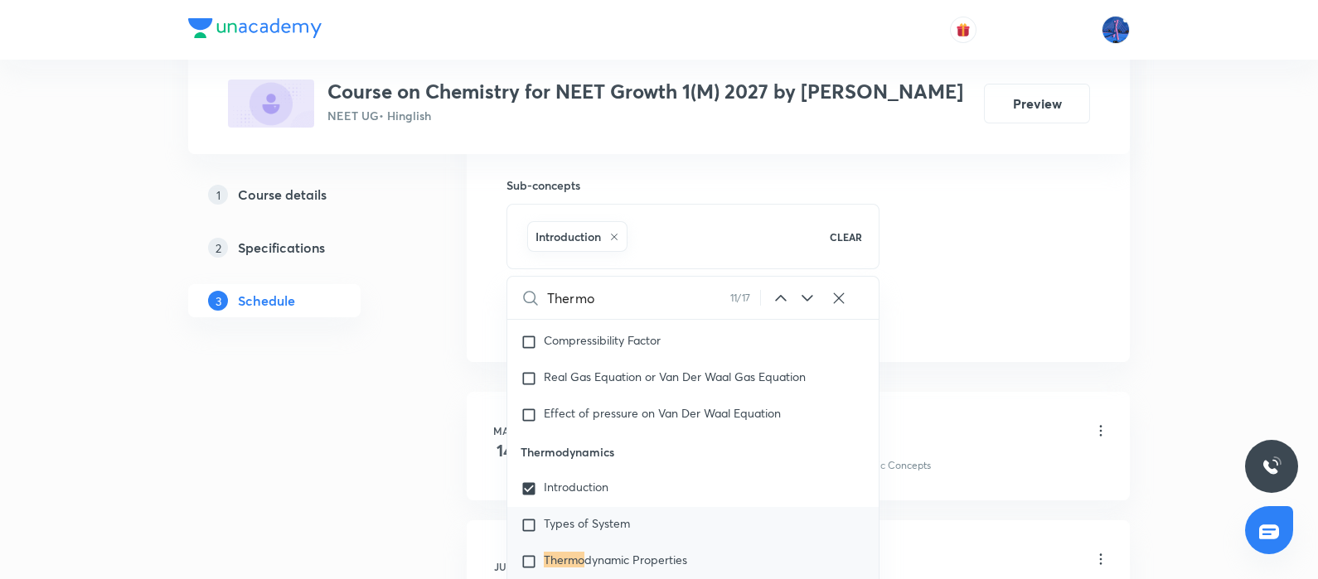
click at [606, 516] on span "Types of System" at bounding box center [587, 524] width 86 height 16
checkbox input "true"
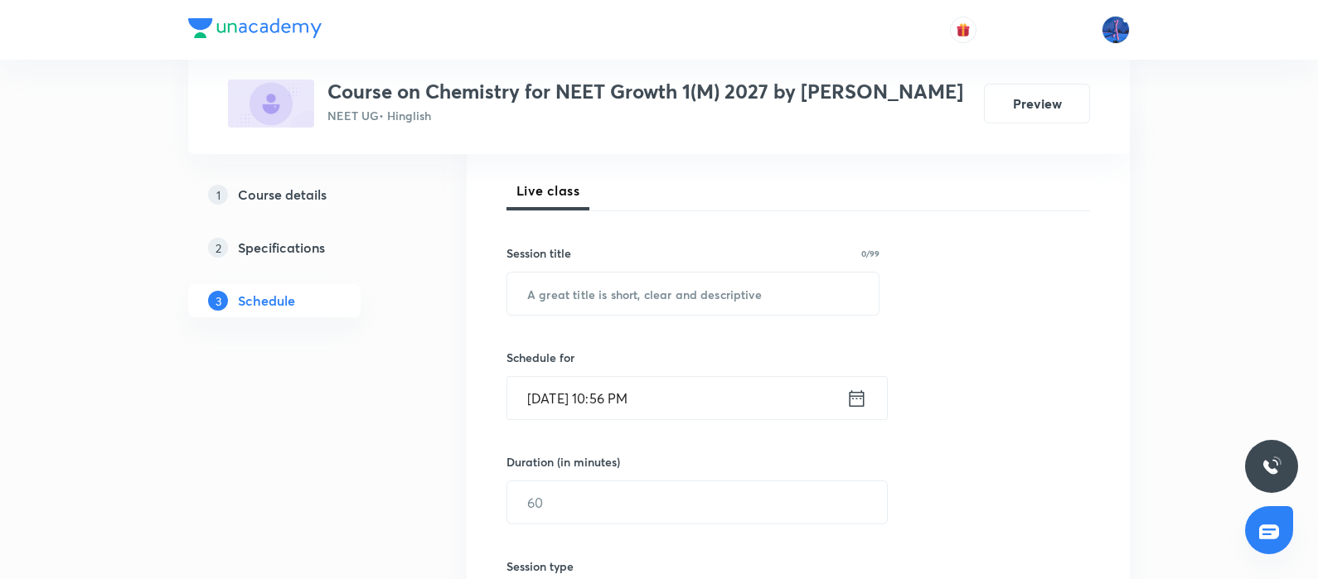
scroll to position [233, 0]
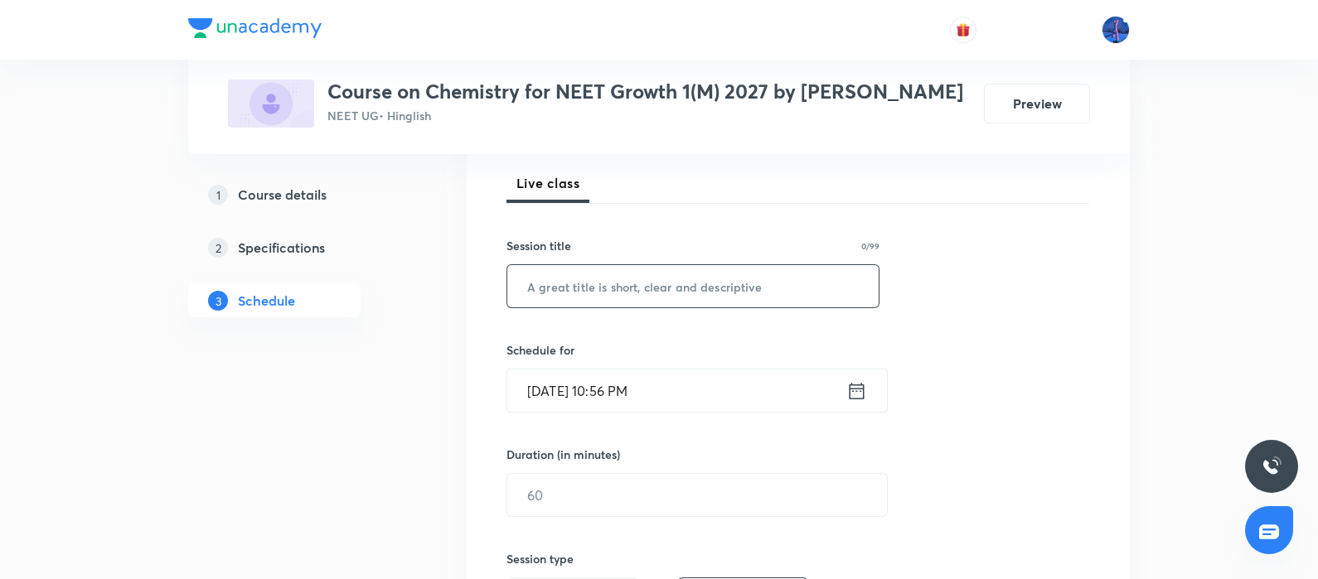
click at [713, 298] on input "text" at bounding box center [692, 286] width 371 height 42
paste input "Thermodynamics"
type input "Thermodynamics"
click at [761, 408] on input "Sep 5, 2025, 10:56 PM" at bounding box center [676, 391] width 339 height 42
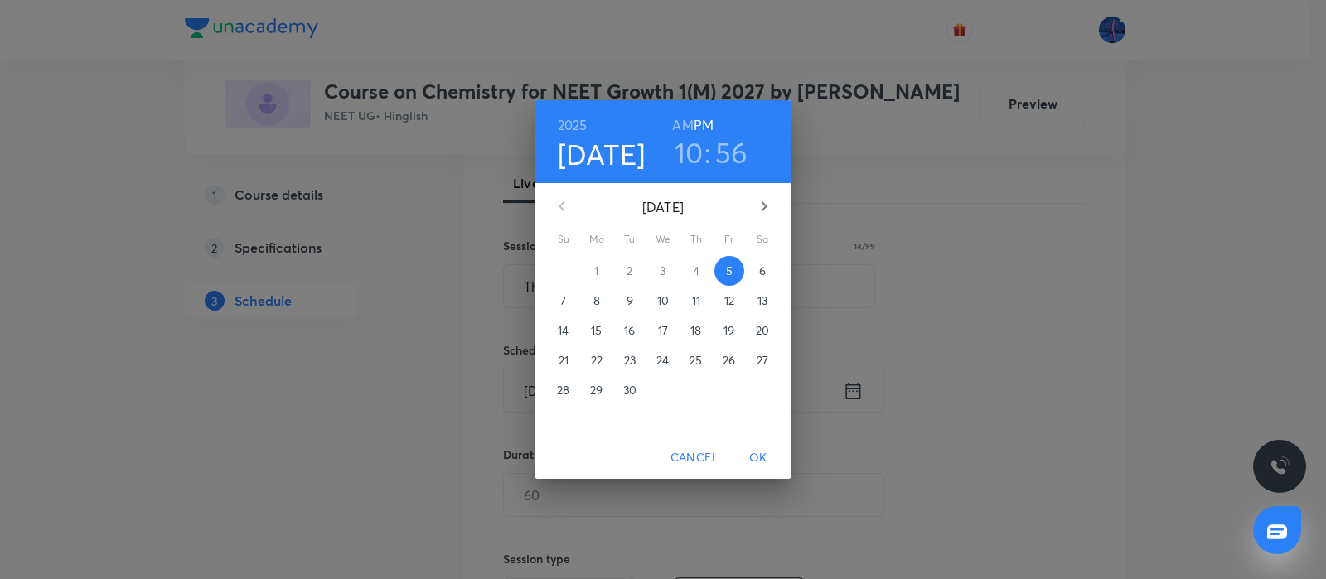
click at [761, 273] on p "6" at bounding box center [762, 271] width 7 height 17
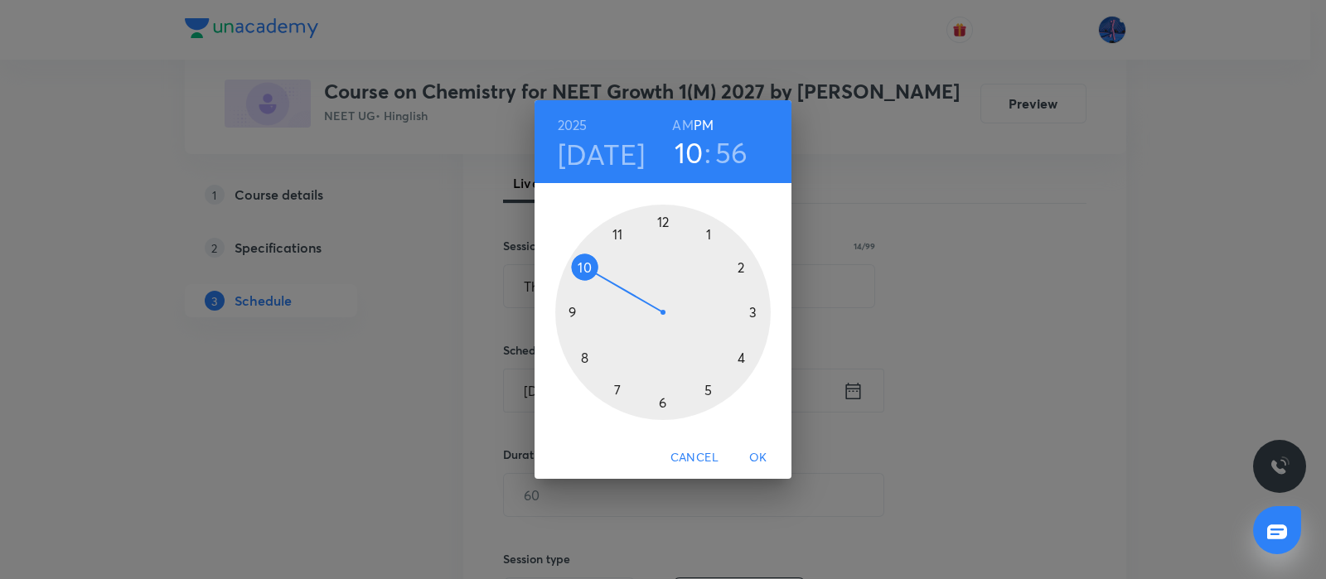
click at [663, 223] on div at bounding box center [663, 313] width 216 height 216
click at [663, 404] on div at bounding box center [663, 313] width 216 height 216
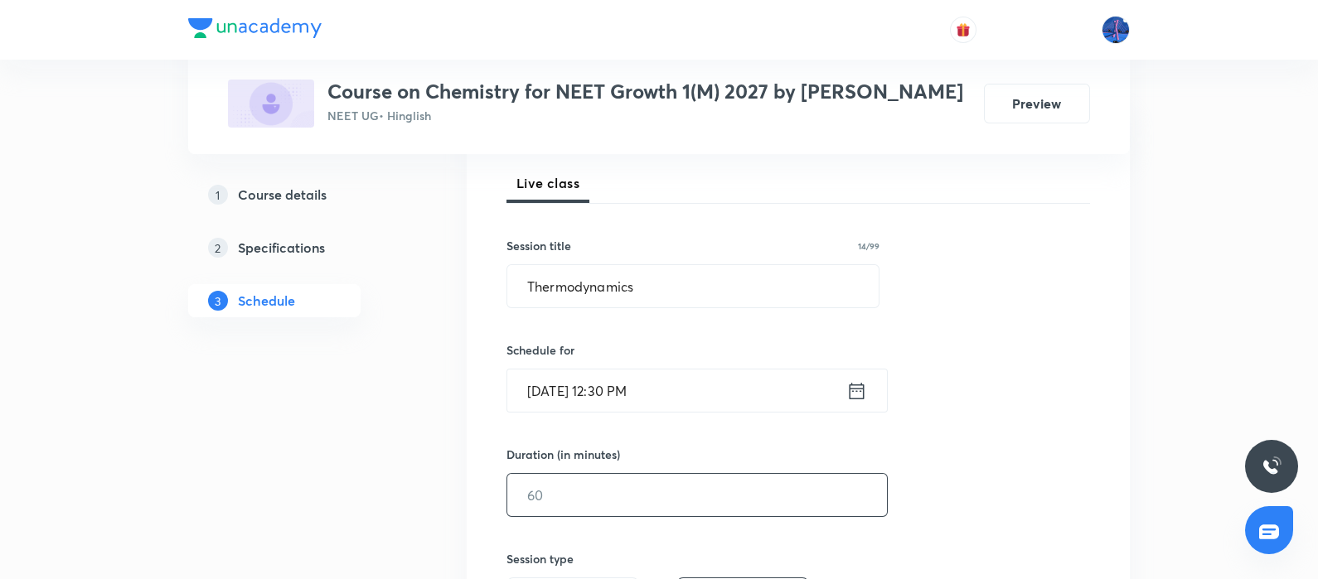
click at [594, 499] on input "text" at bounding box center [697, 495] width 380 height 42
type input "90"
click at [626, 390] on input "Sep 6, 2025, 12:30 PM" at bounding box center [676, 391] width 339 height 42
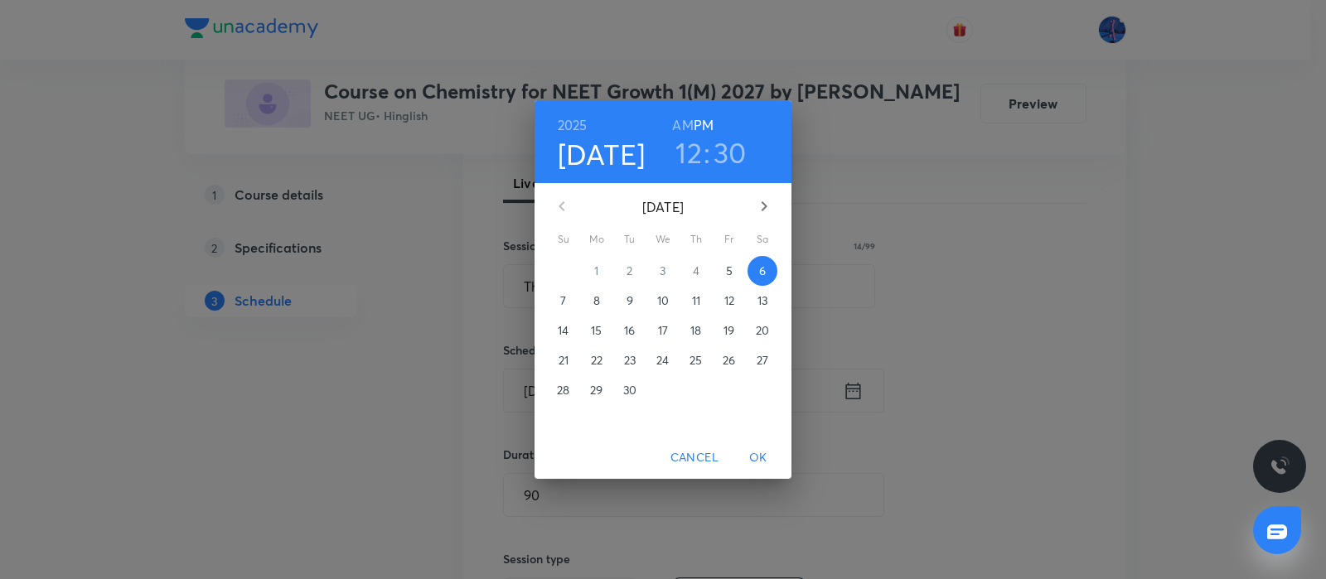
click at [729, 154] on h3 "30" at bounding box center [730, 152] width 33 height 35
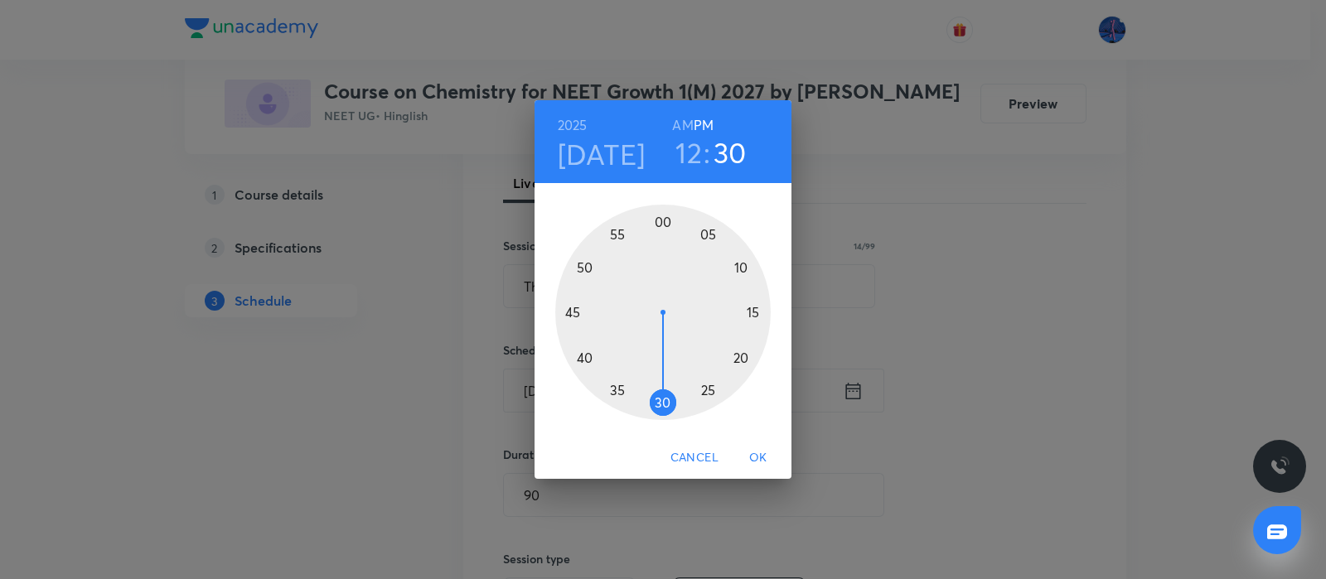
click at [752, 315] on div at bounding box center [663, 313] width 216 height 216
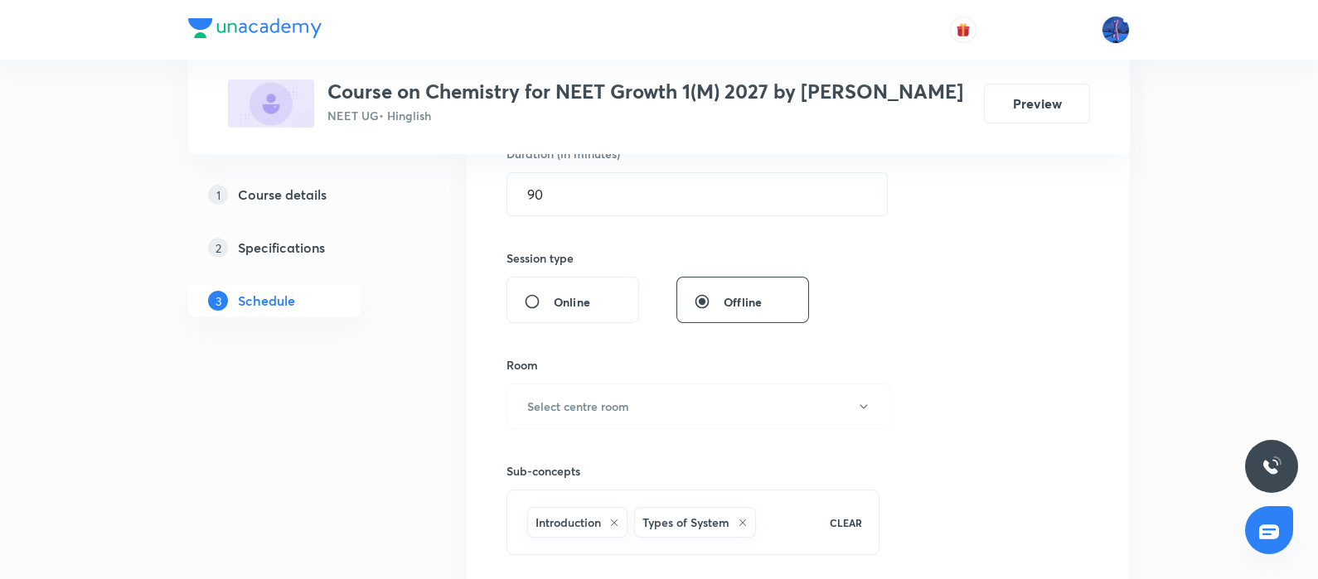
scroll to position [549, 0]
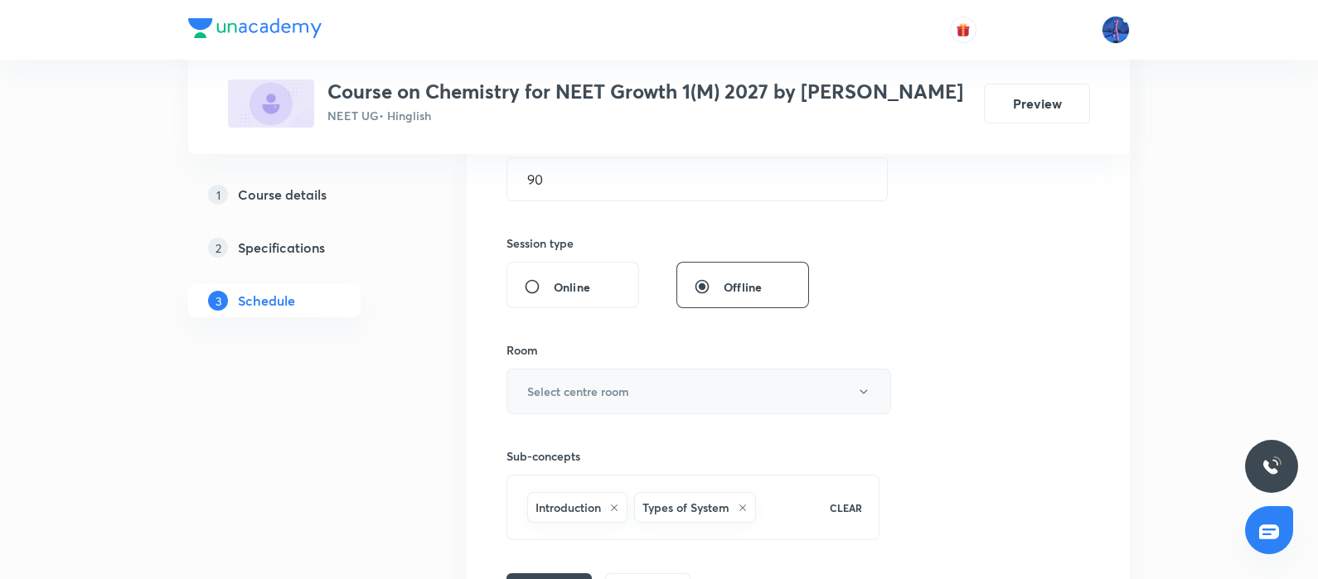
click at [703, 400] on button "Select centre room" at bounding box center [698, 392] width 385 height 46
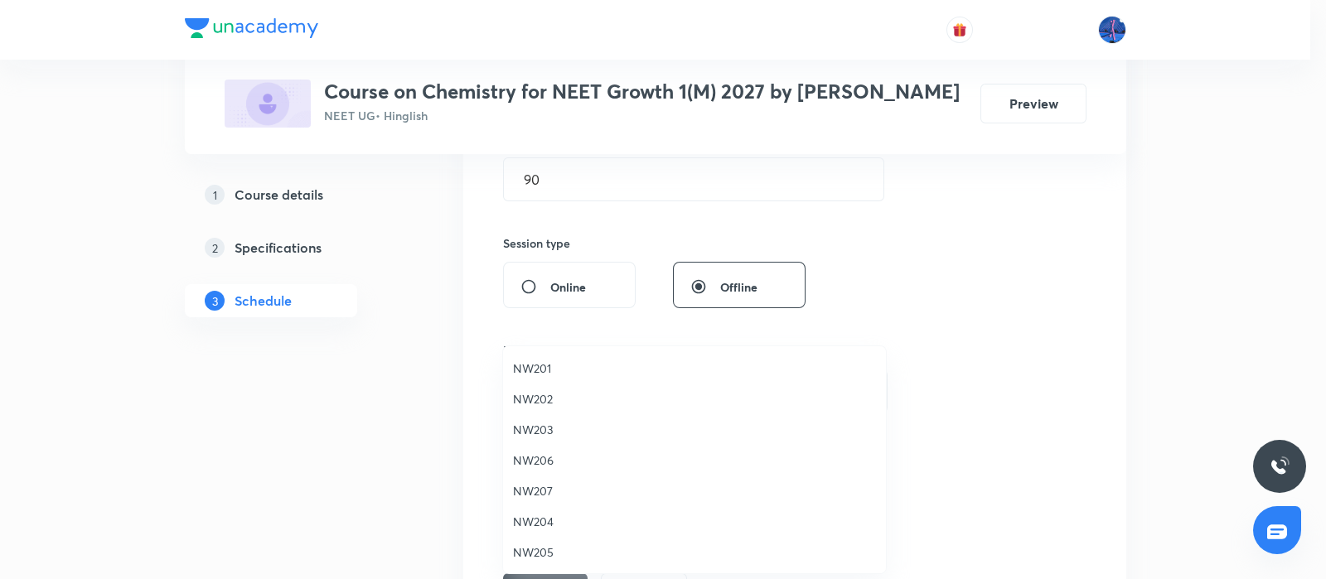
click at [543, 429] on span "NW203" at bounding box center [694, 429] width 363 height 17
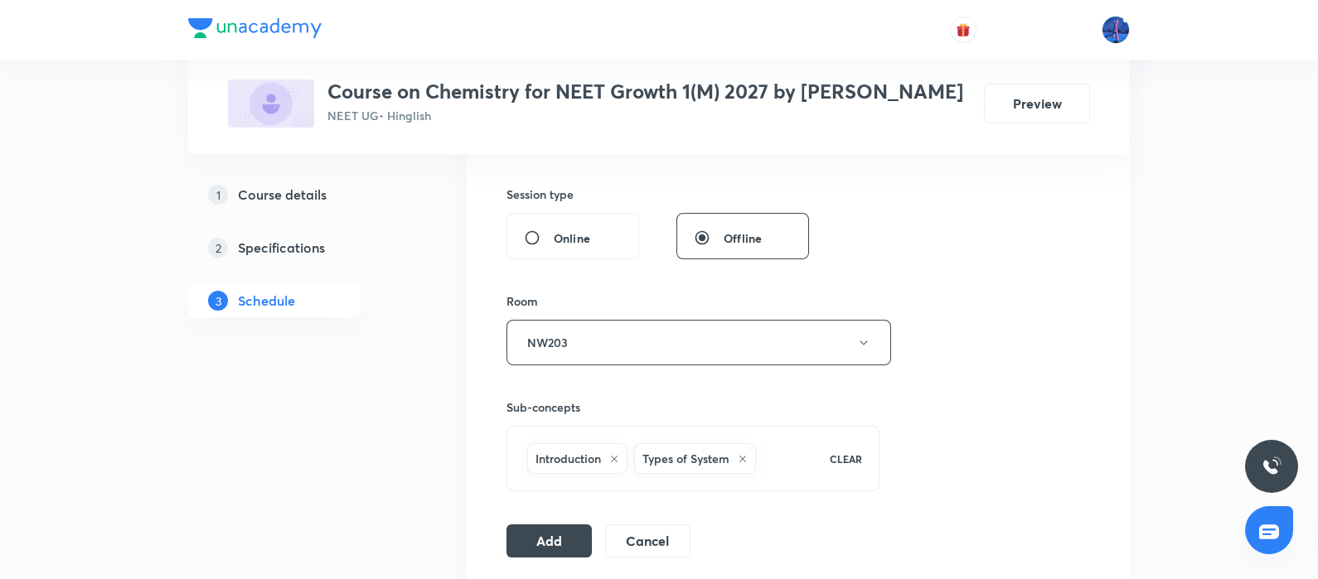
scroll to position [598, 0]
click at [546, 532] on button "Add" at bounding box center [548, 538] width 85 height 33
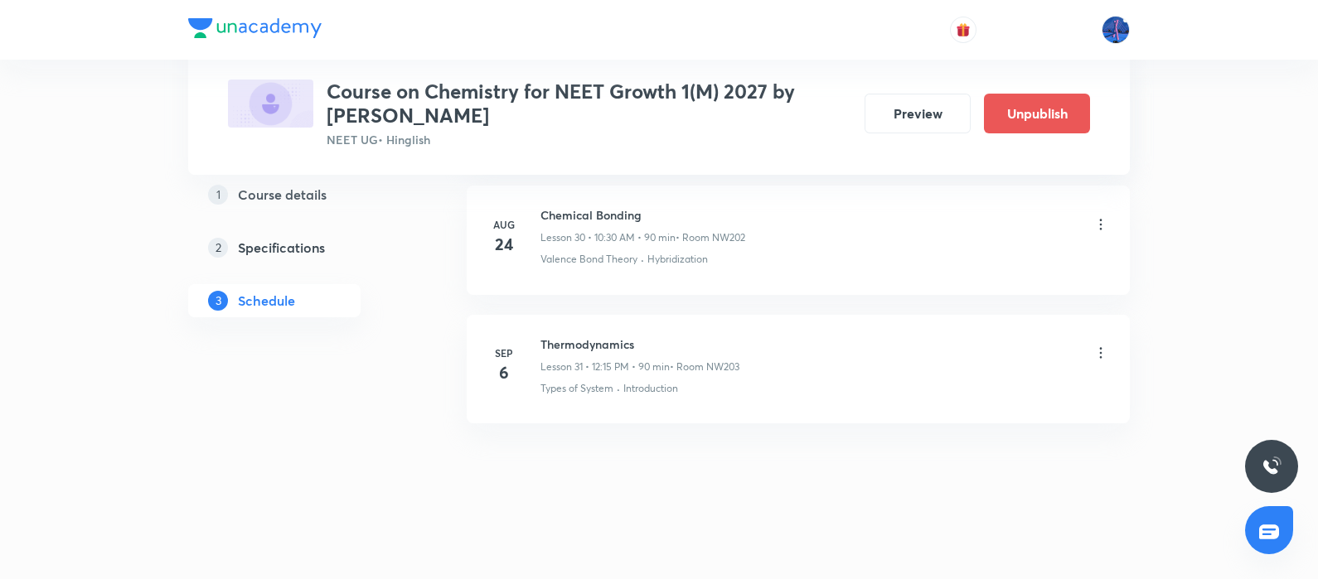
scroll to position [4019, 0]
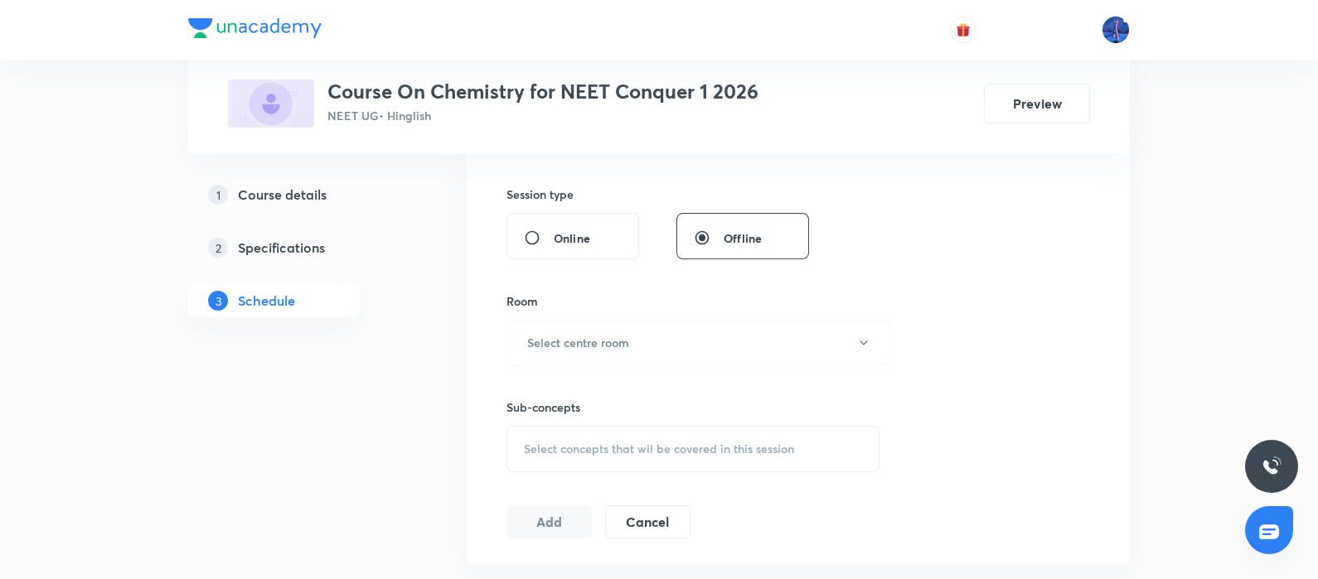
scroll to position [598, 0]
click at [618, 447] on span "Select concepts that wil be covered in this session" at bounding box center [659, 448] width 270 height 13
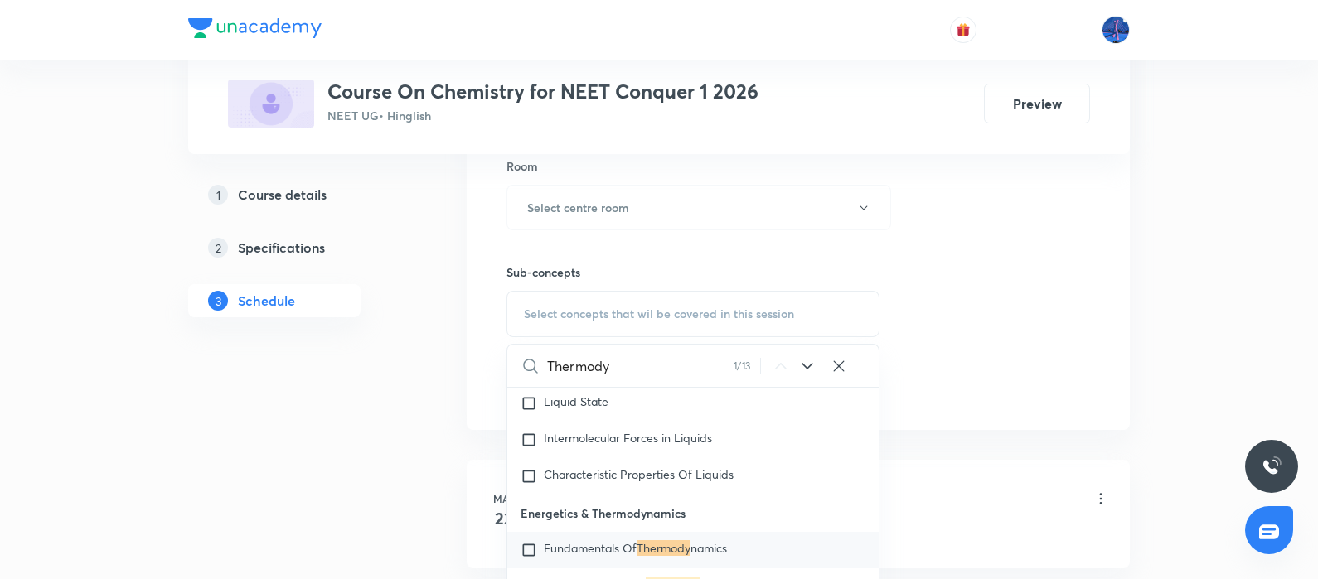
scroll to position [3966, 0]
type input "Thermody"
click at [812, 364] on icon at bounding box center [807, 366] width 20 height 20
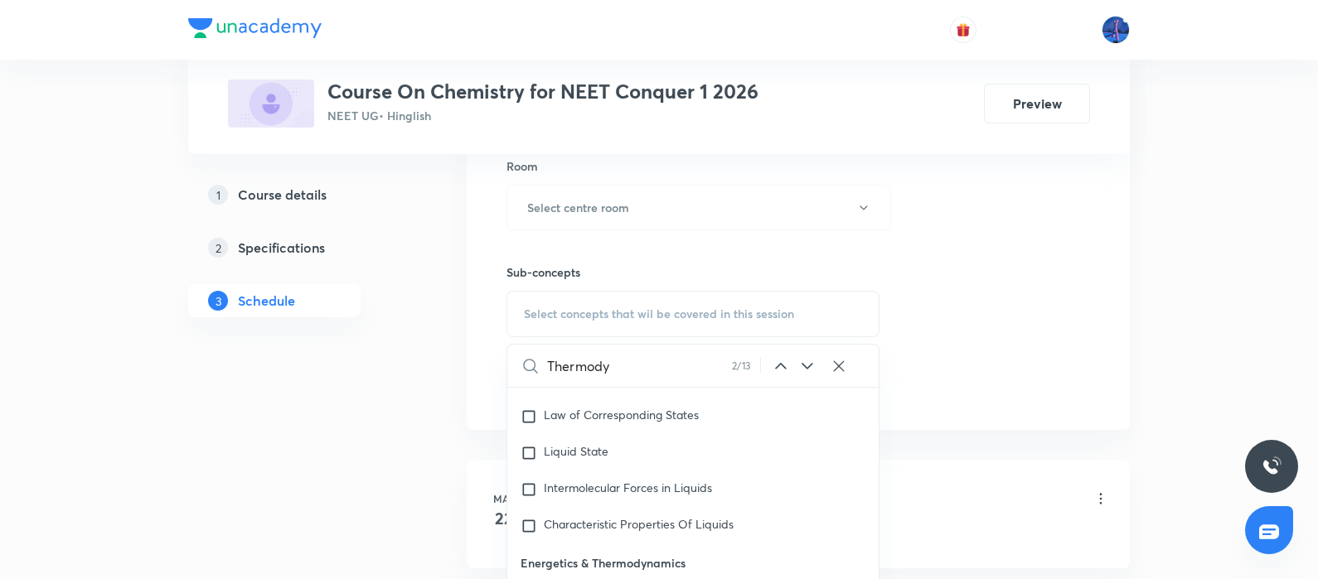
click at [806, 363] on icon at bounding box center [807, 366] width 20 height 20
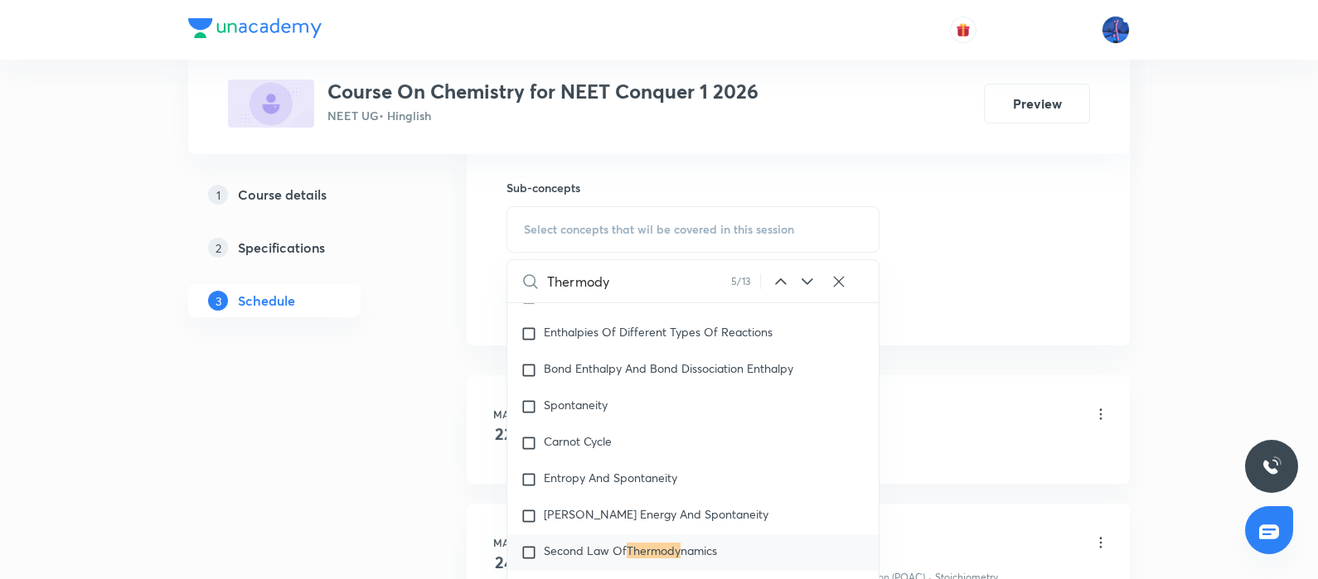
scroll to position [818, 0]
click at [811, 267] on div "Thermody 5 / 13 ​" at bounding box center [692, 280] width 371 height 42
click at [811, 279] on icon at bounding box center [807, 281] width 20 height 20
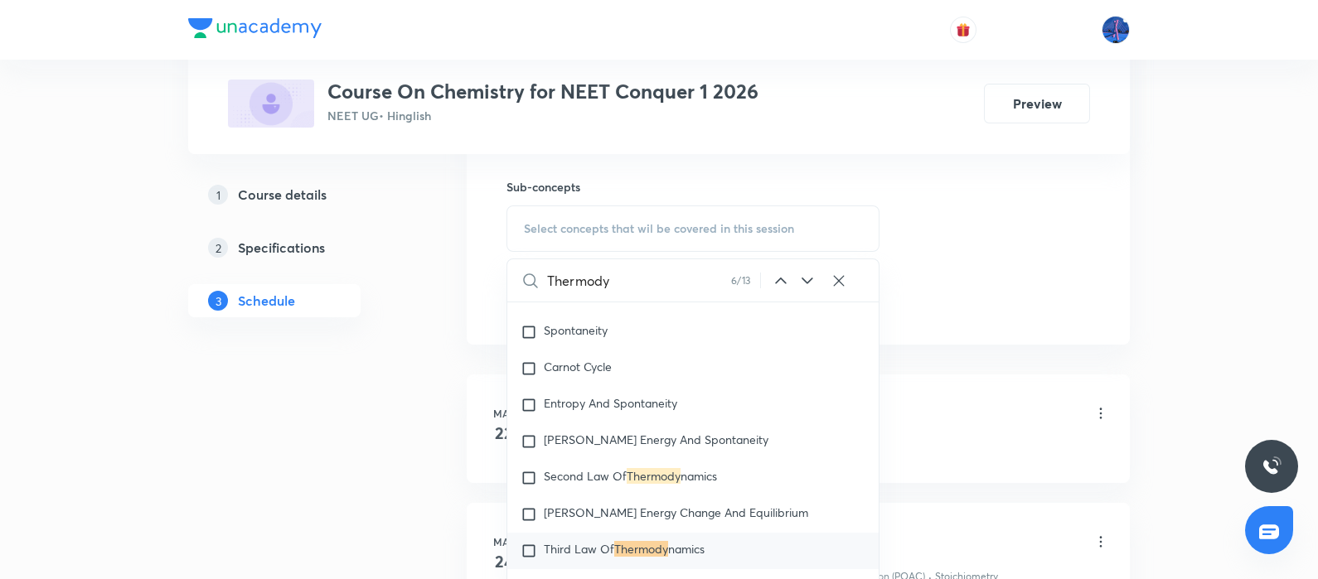
click at [811, 279] on icon at bounding box center [807, 281] width 20 height 20
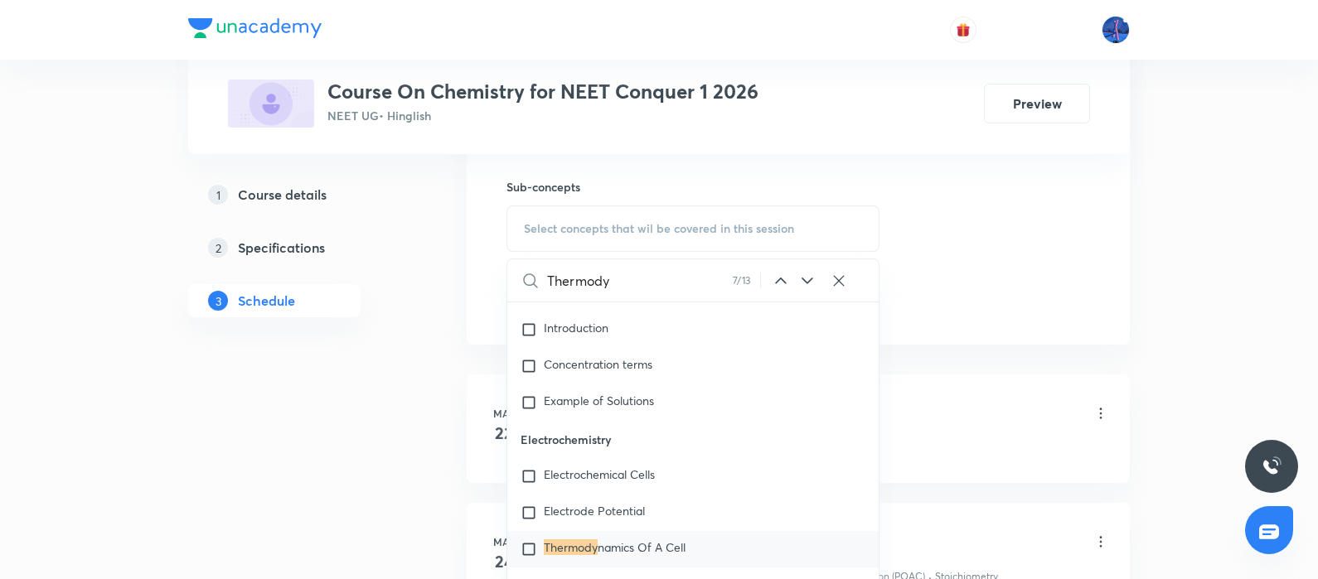
scroll to position [9975, 0]
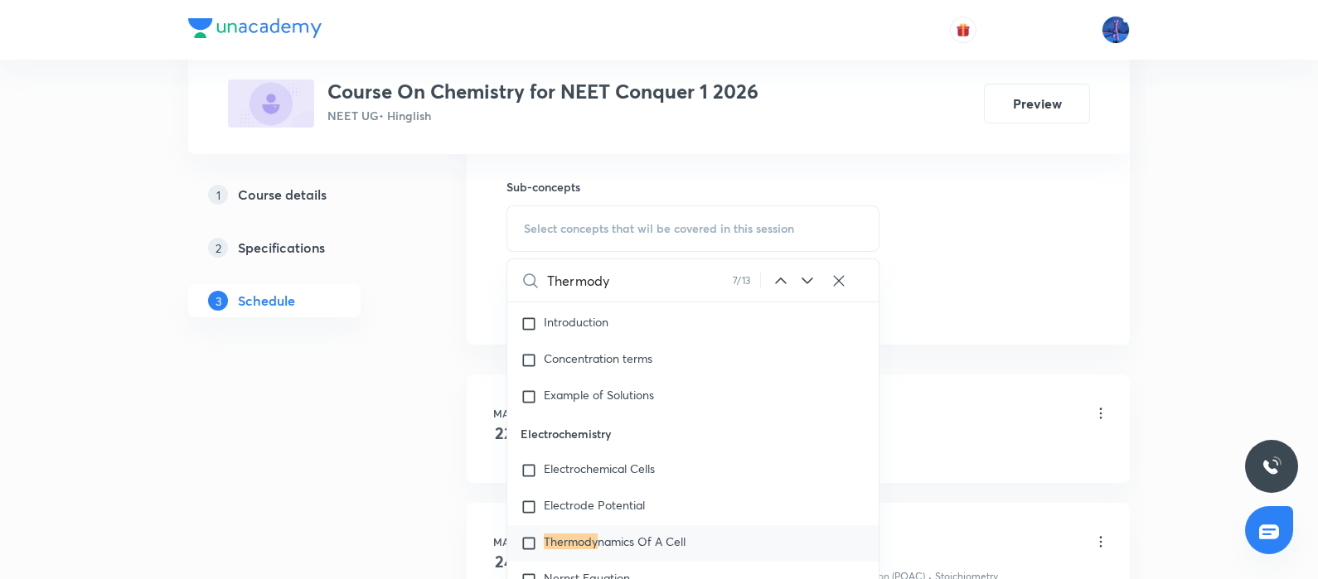
click at [811, 279] on icon at bounding box center [807, 281] width 20 height 20
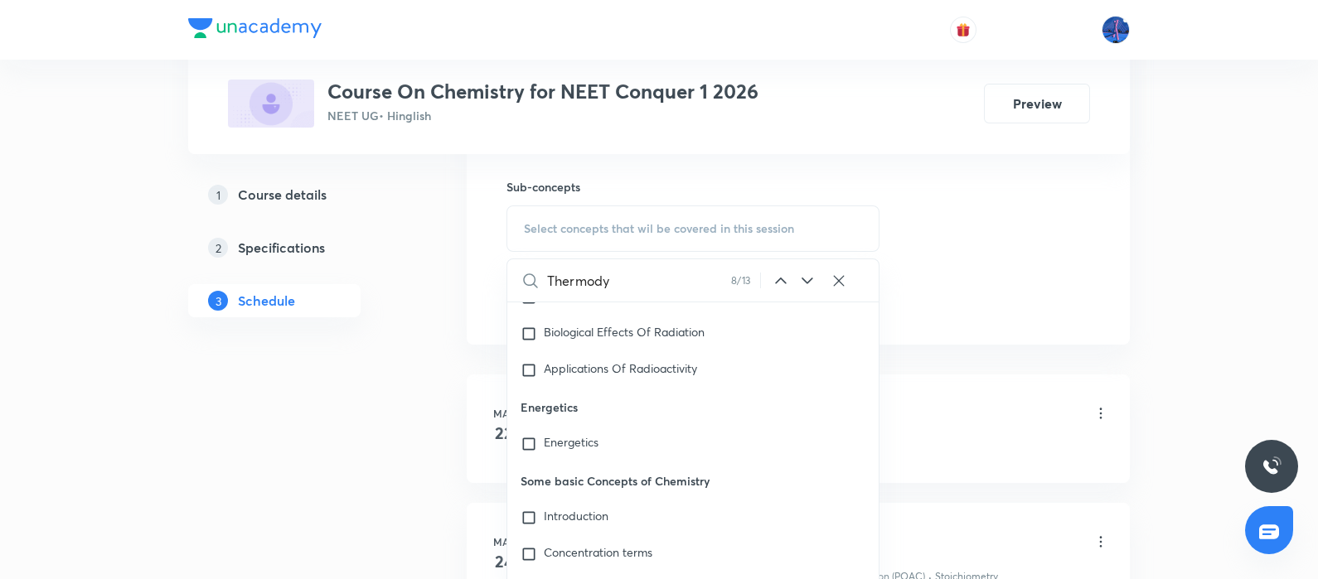
scroll to position [14386, 0]
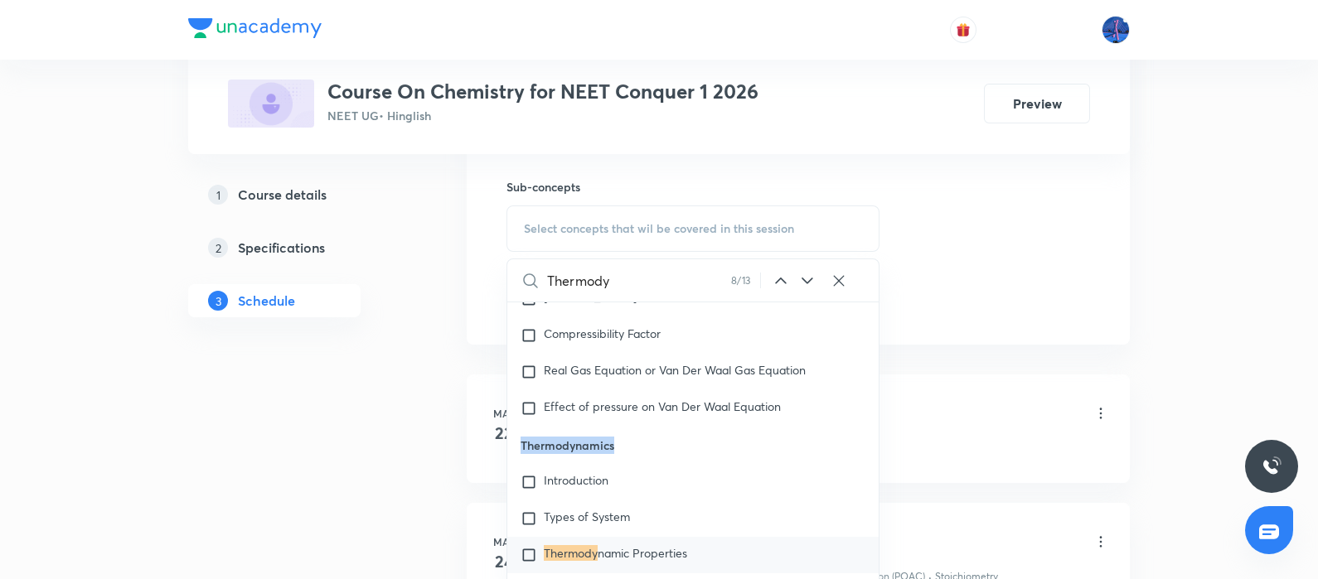
drag, startPoint x: 521, startPoint y: 402, endPoint x: 645, endPoint y: 400, distance: 123.5
click at [645, 427] on p "Thermodynamics" at bounding box center [692, 445] width 371 height 37
copy p "Thermodynamics"
click at [591, 472] on span "Introduction" at bounding box center [576, 480] width 65 height 16
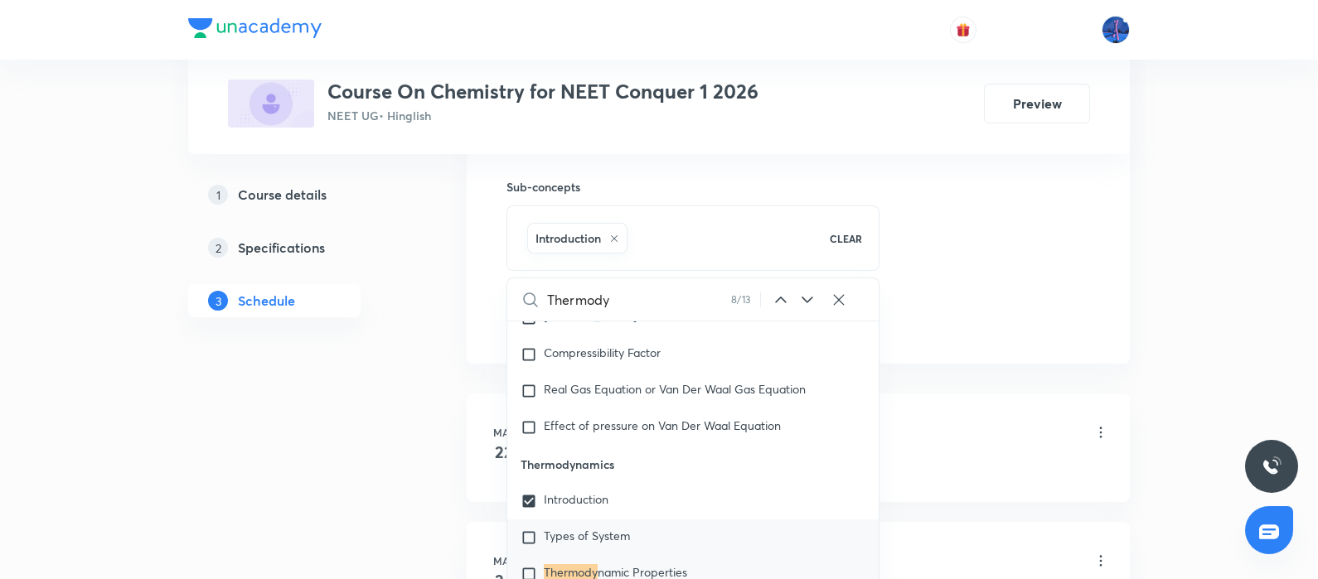
click at [564, 528] on span "Types of System" at bounding box center [587, 536] width 86 height 16
checkbox input "true"
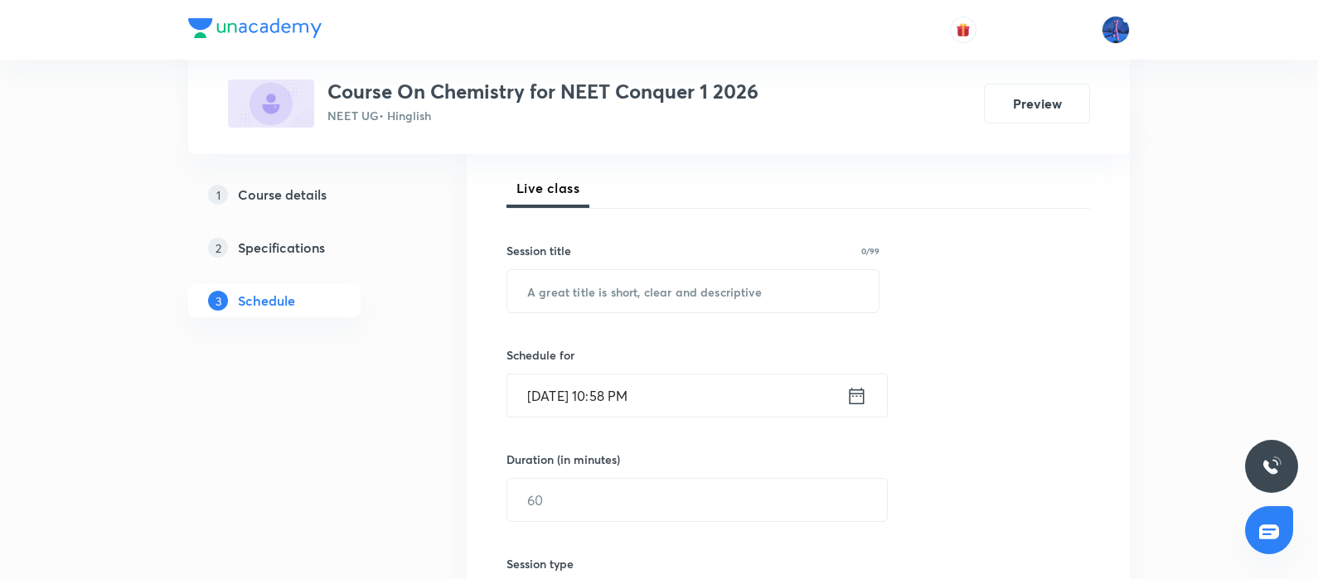
scroll to position [229, 0]
click at [746, 290] on input "text" at bounding box center [692, 290] width 371 height 42
paste input "Thermodynamics"
type input "Thermodynamics"
click at [763, 418] on div "Session 42 Live class Session title 14/99 Thermodynamics ​ Schedule for Sep 5, …" at bounding box center [798, 527] width 584 height 797
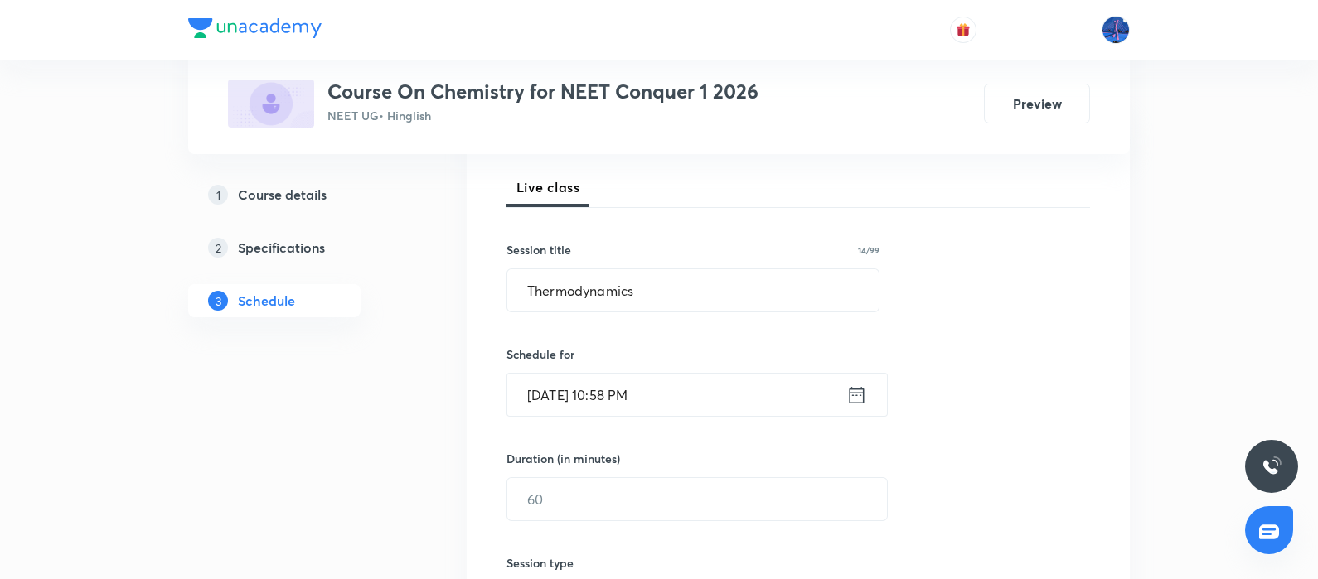
click at [733, 403] on input "Sep 5, 2025, 10:58 PM" at bounding box center [676, 395] width 339 height 42
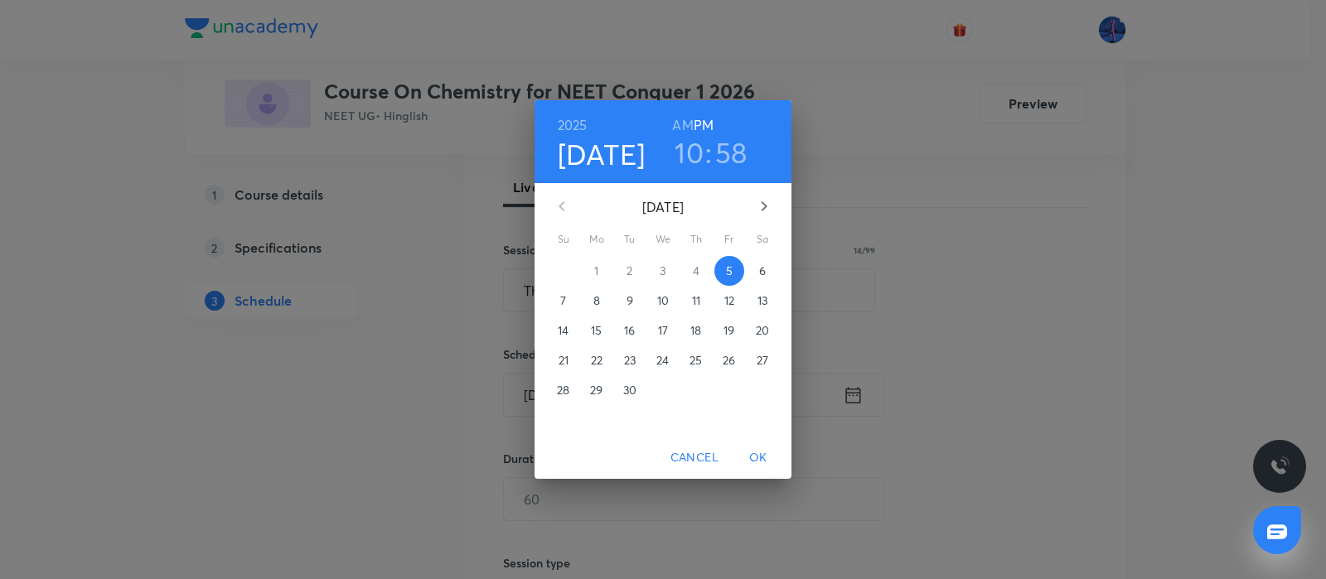
click at [763, 263] on p "6" at bounding box center [762, 271] width 7 height 17
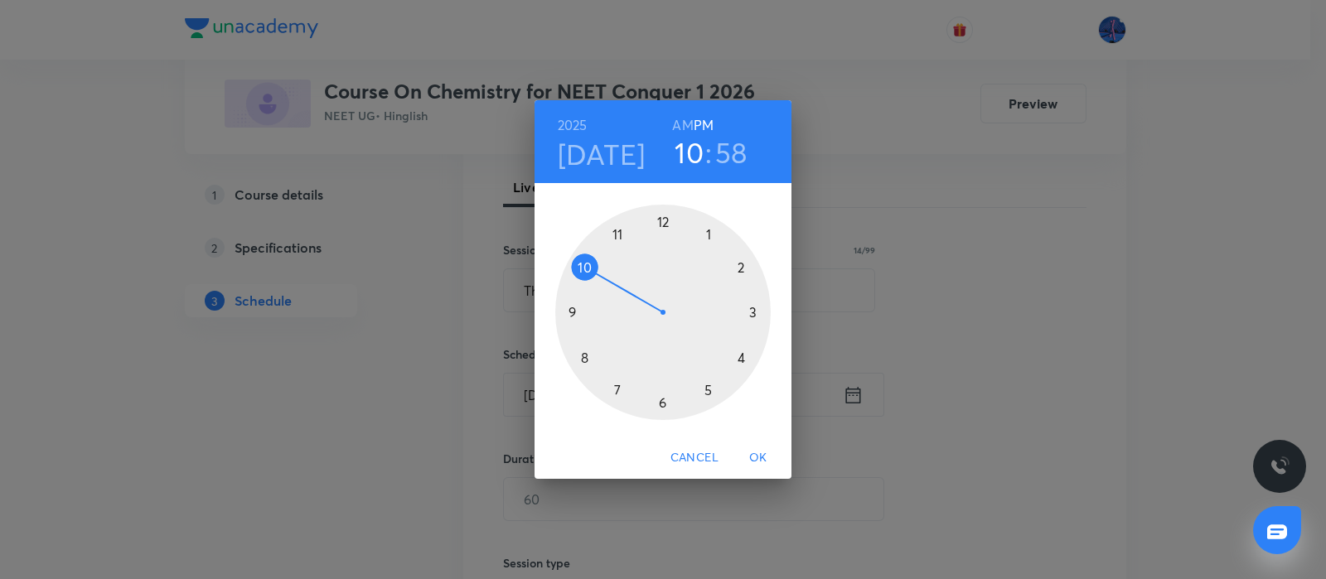
click at [674, 122] on h6 "AM" at bounding box center [682, 125] width 21 height 23
click at [584, 268] on div at bounding box center [663, 313] width 216 height 216
click at [660, 401] on div at bounding box center [663, 313] width 216 height 216
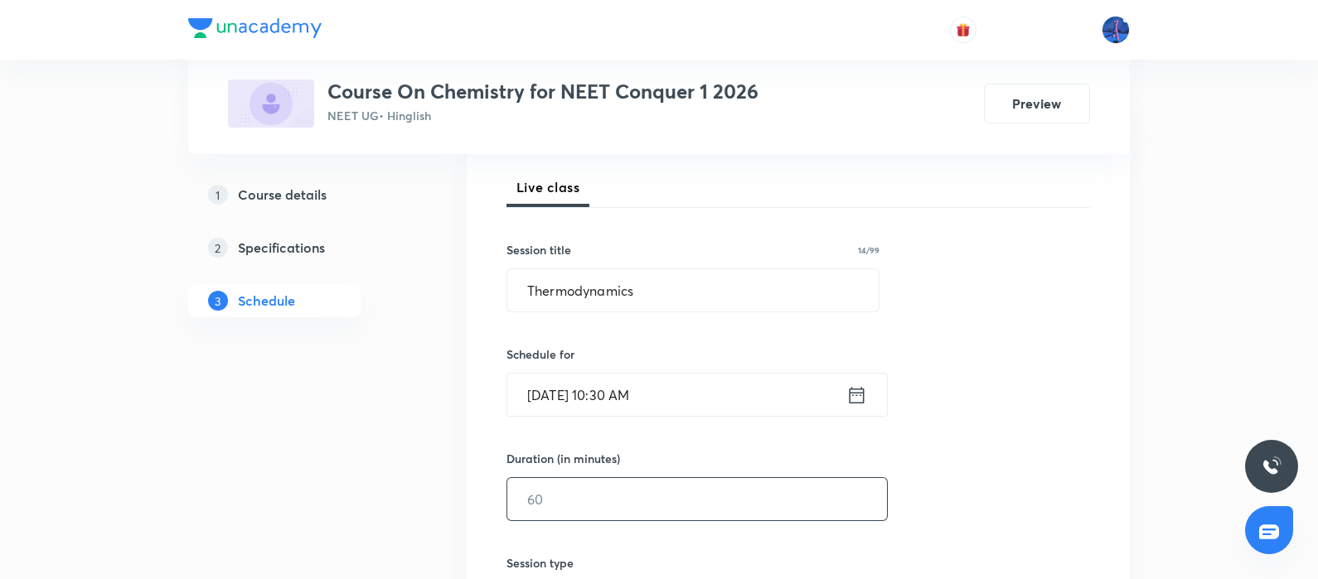
click at [635, 496] on input "text" at bounding box center [697, 499] width 380 height 42
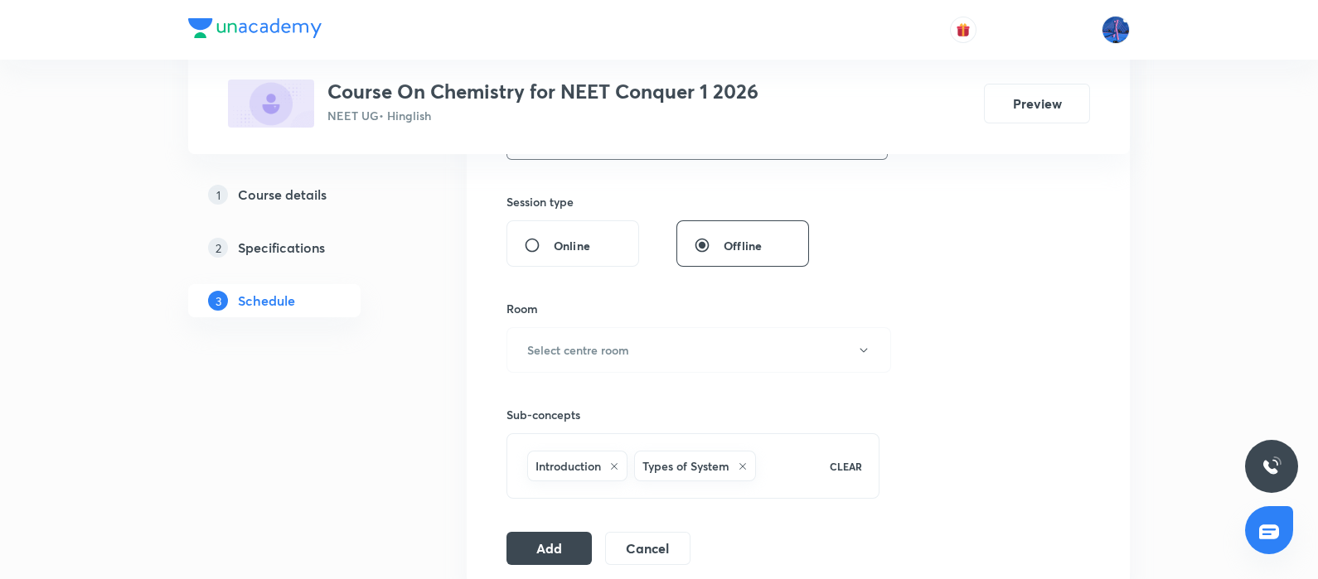
scroll to position [592, 0]
type input "90"
click at [710, 351] on button "Select centre room" at bounding box center [698, 349] width 385 height 46
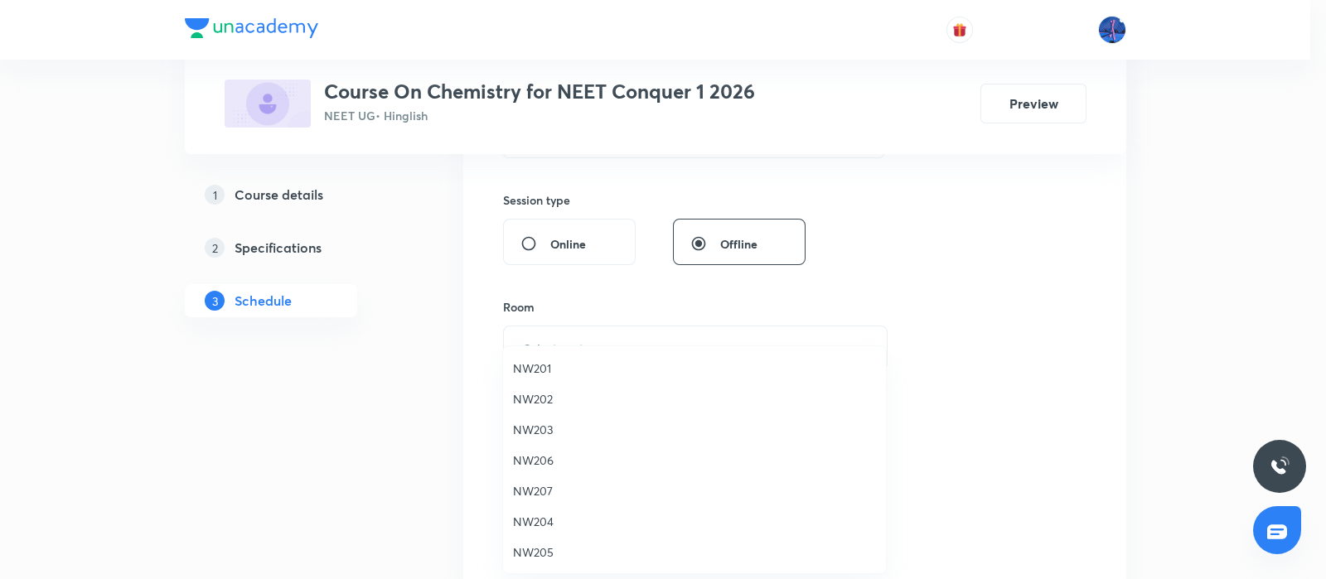
click at [555, 360] on span "NW201" at bounding box center [694, 368] width 363 height 17
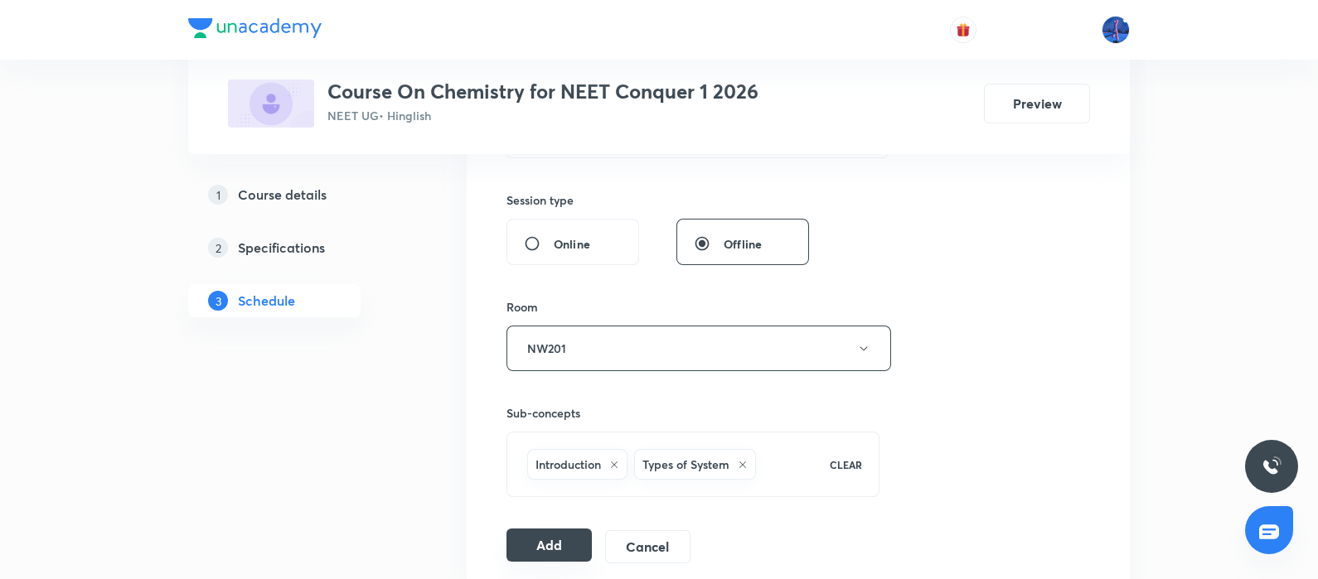
click at [543, 538] on button "Add" at bounding box center [548, 545] width 85 height 33
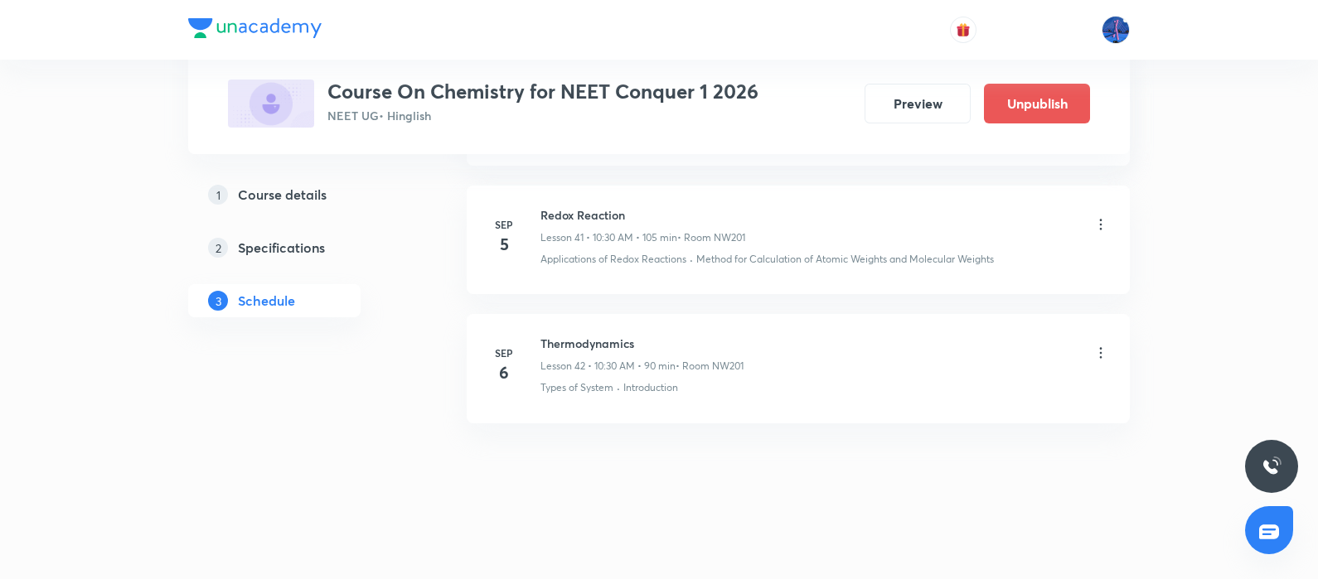
scroll to position [5473, 0]
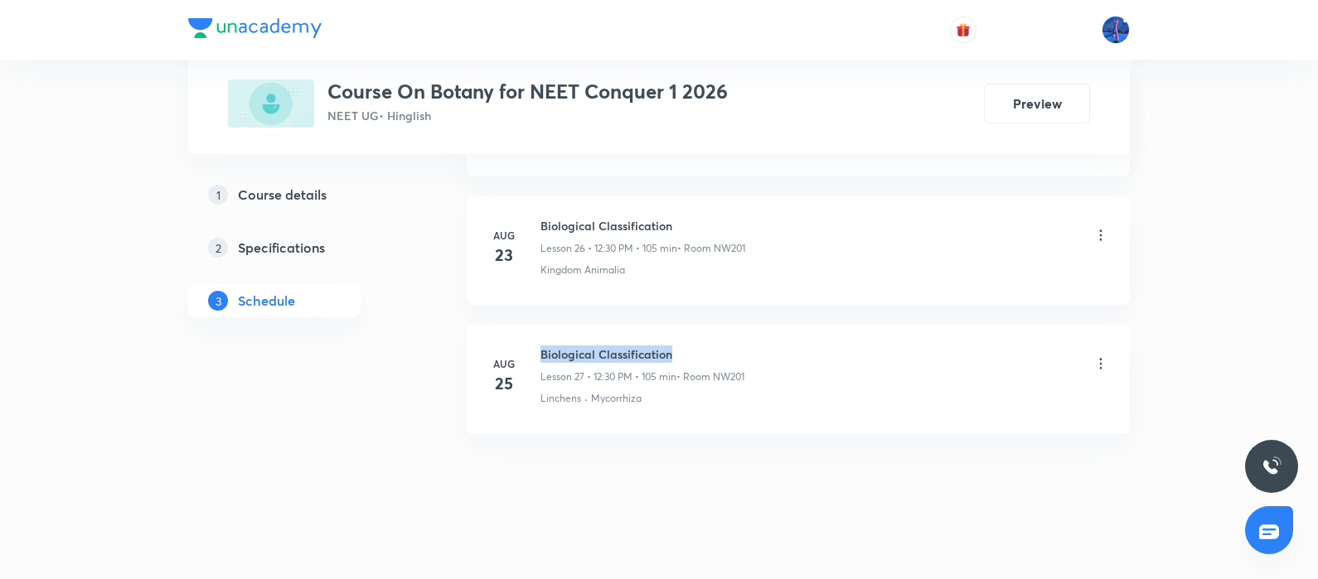
drag, startPoint x: 539, startPoint y: 341, endPoint x: 686, endPoint y: 337, distance: 146.8
click at [686, 346] on div "[DATE] Biological Classification Lesson 27 • 12:30 PM • 105 min • Room NW201 Li…" at bounding box center [798, 376] width 622 height 61
copy h6 "Biological Classification"
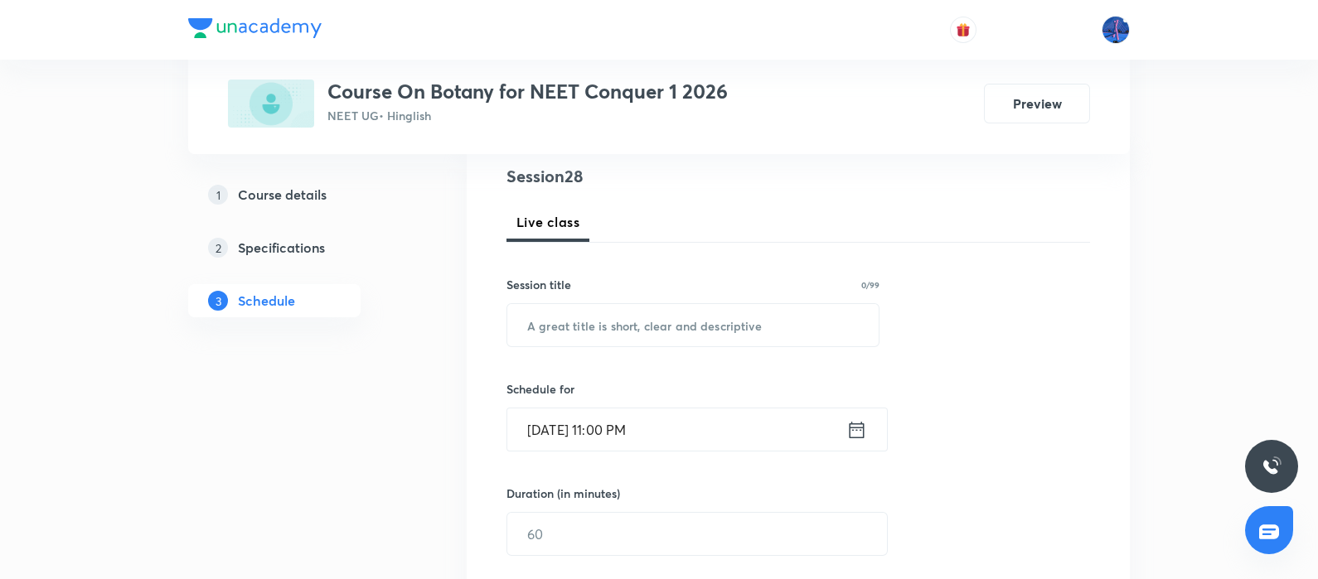
scroll to position [196, 0]
click at [630, 316] on input "text" at bounding box center [692, 324] width 371 height 42
paste input "Biological Classification"
type input "Biological Classification"
click at [705, 420] on input "[DATE] 11:00 PM" at bounding box center [676, 428] width 339 height 42
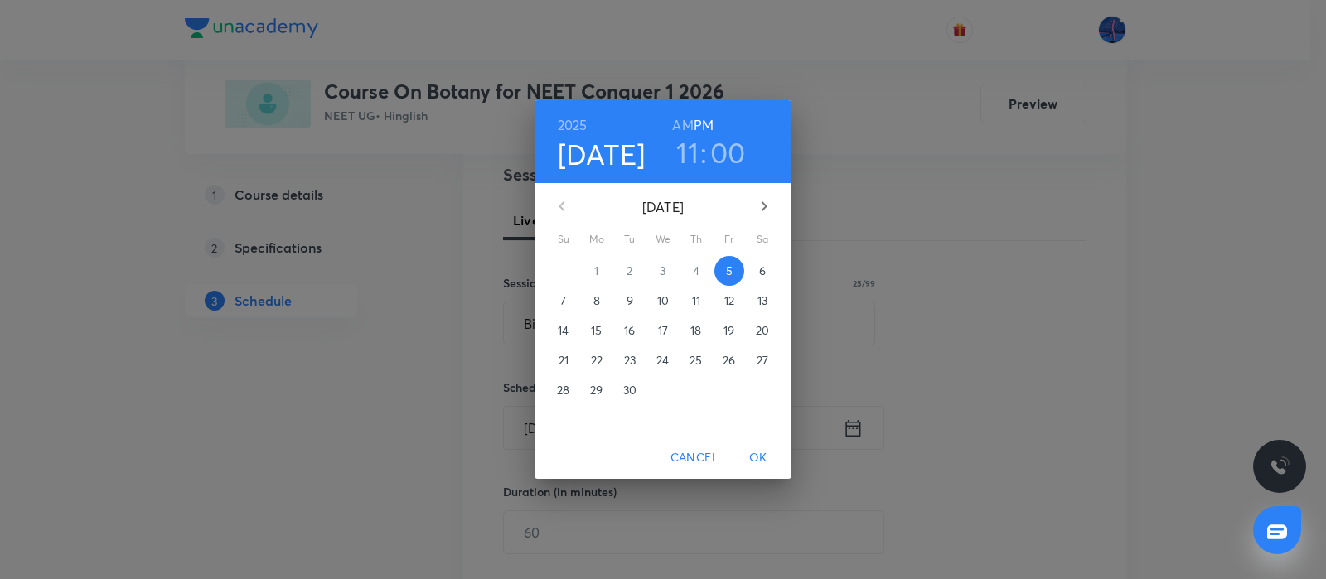
click at [768, 269] on span "6" at bounding box center [763, 271] width 30 height 17
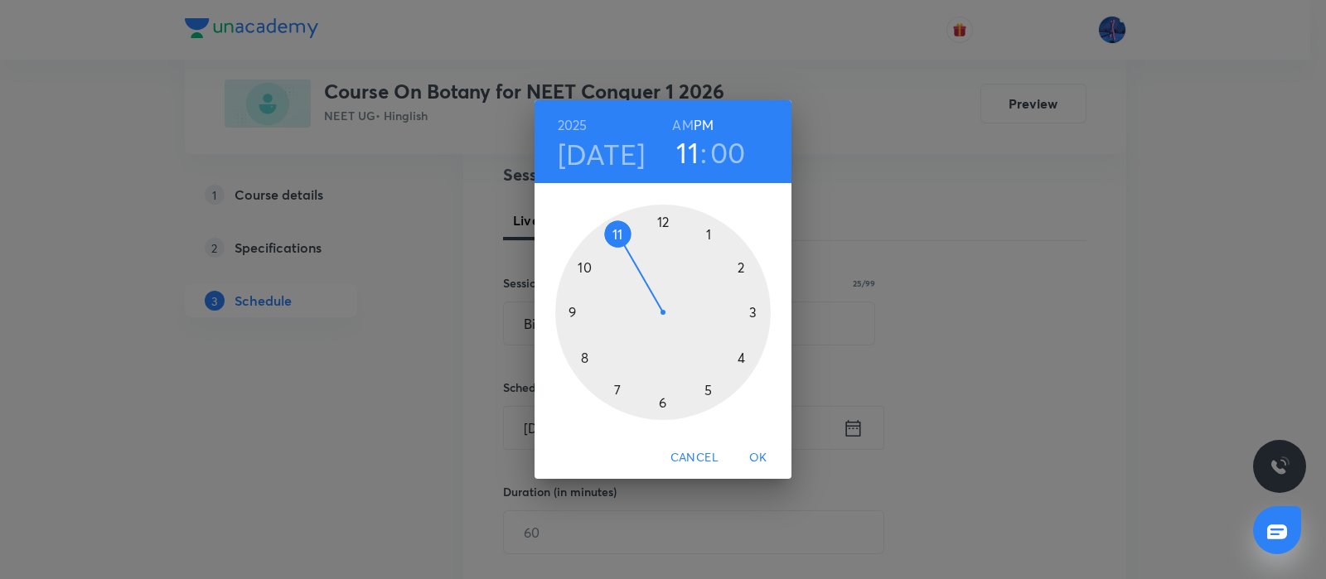
click at [663, 220] on div at bounding box center [663, 313] width 216 height 216
click at [756, 314] on div at bounding box center [663, 313] width 216 height 216
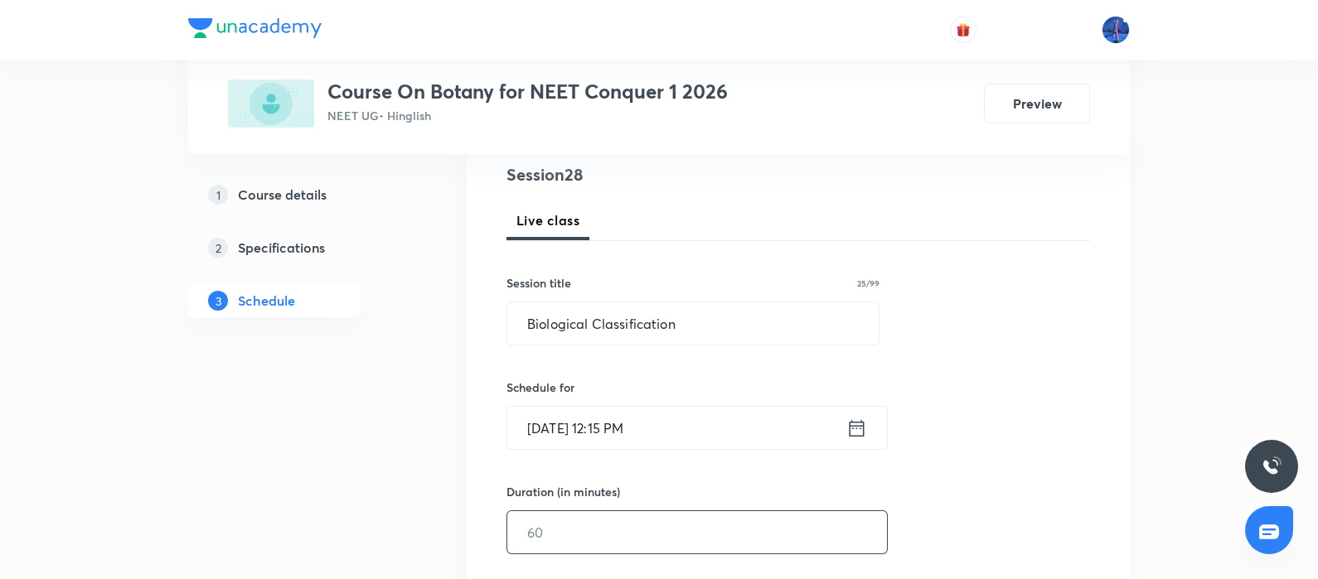
click at [593, 534] on input "text" at bounding box center [697, 532] width 380 height 42
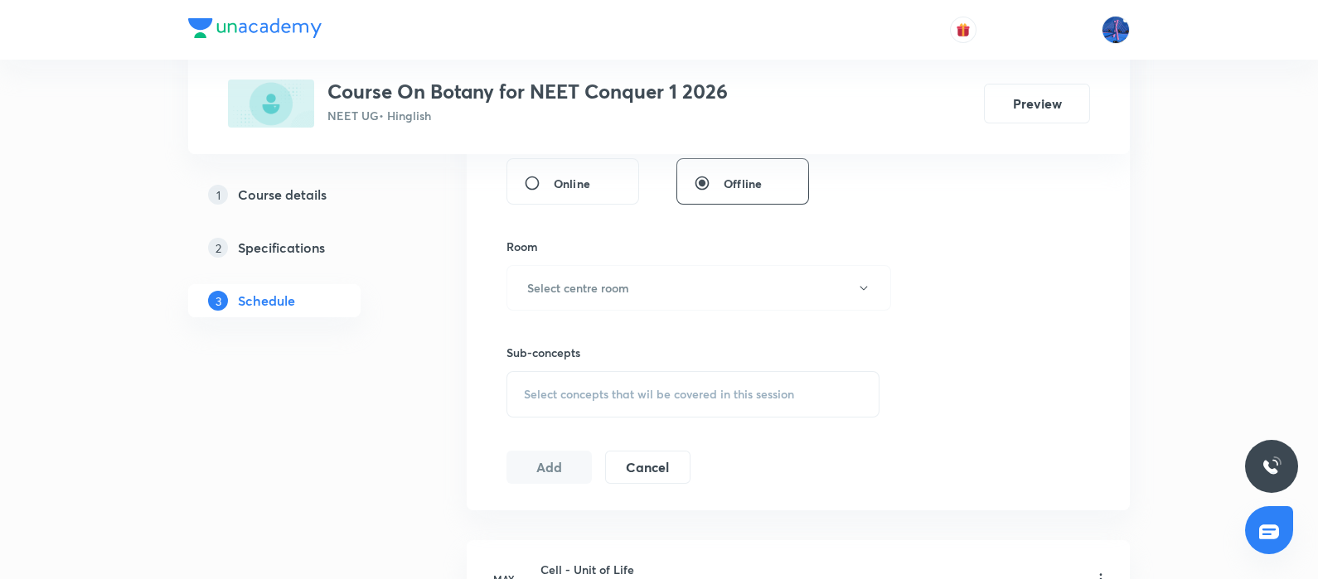
scroll to position [654, 0]
type input "90"
click at [713, 293] on button "Select centre room" at bounding box center [698, 287] width 385 height 46
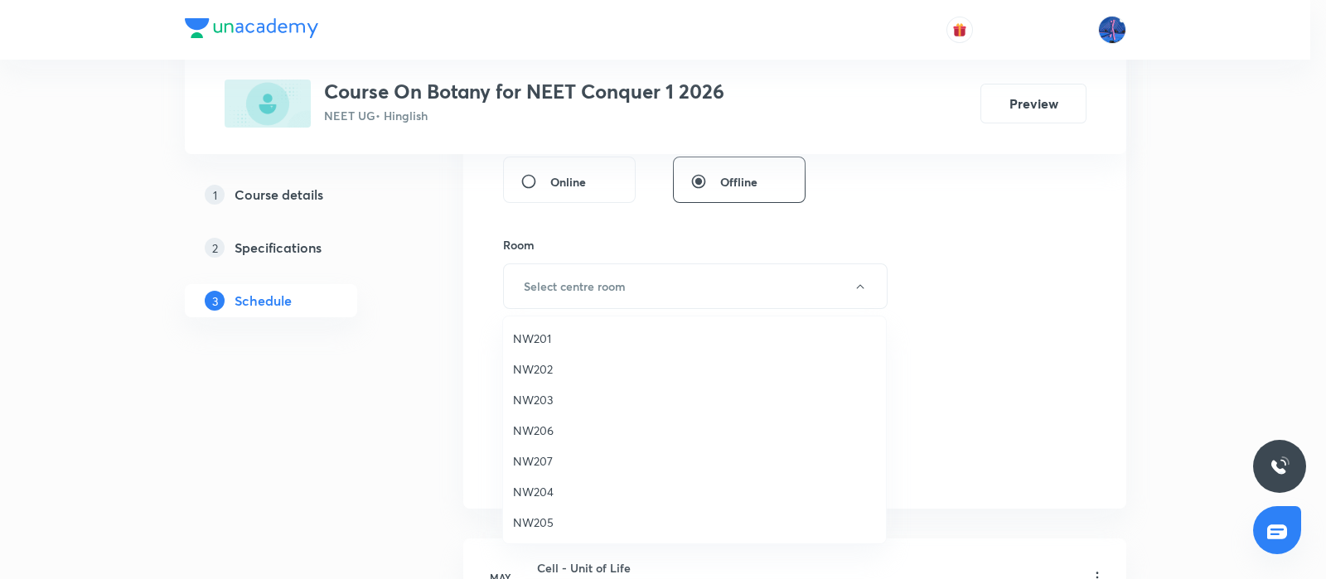
click at [539, 340] on span "NW201" at bounding box center [694, 338] width 363 height 17
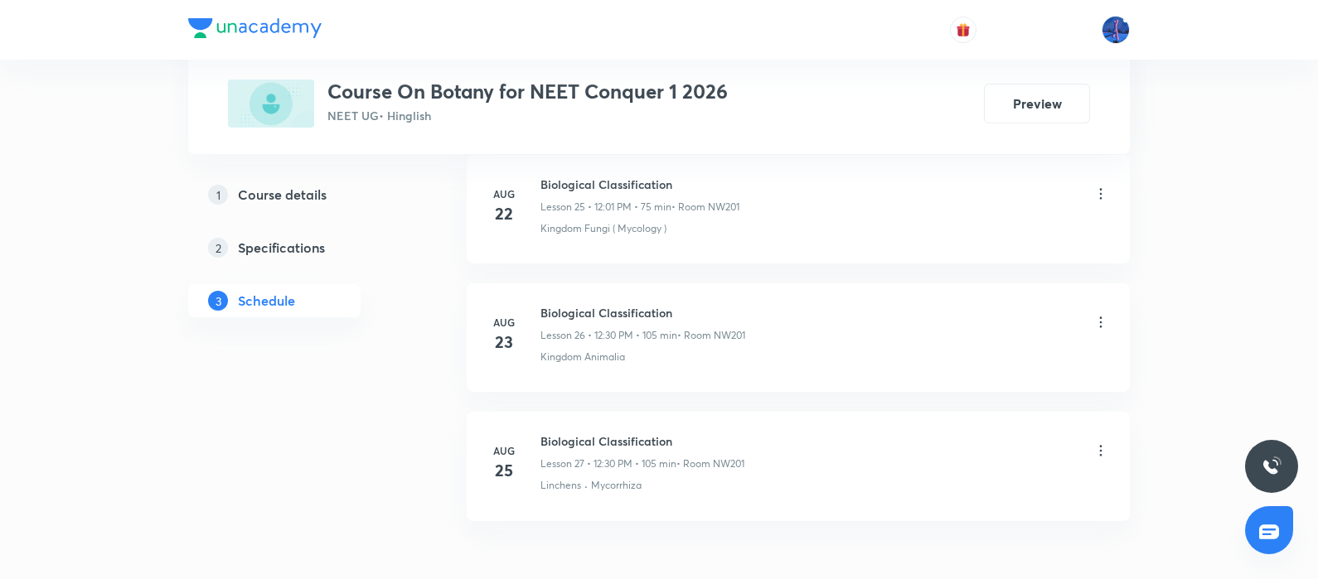
scroll to position [4211, 0]
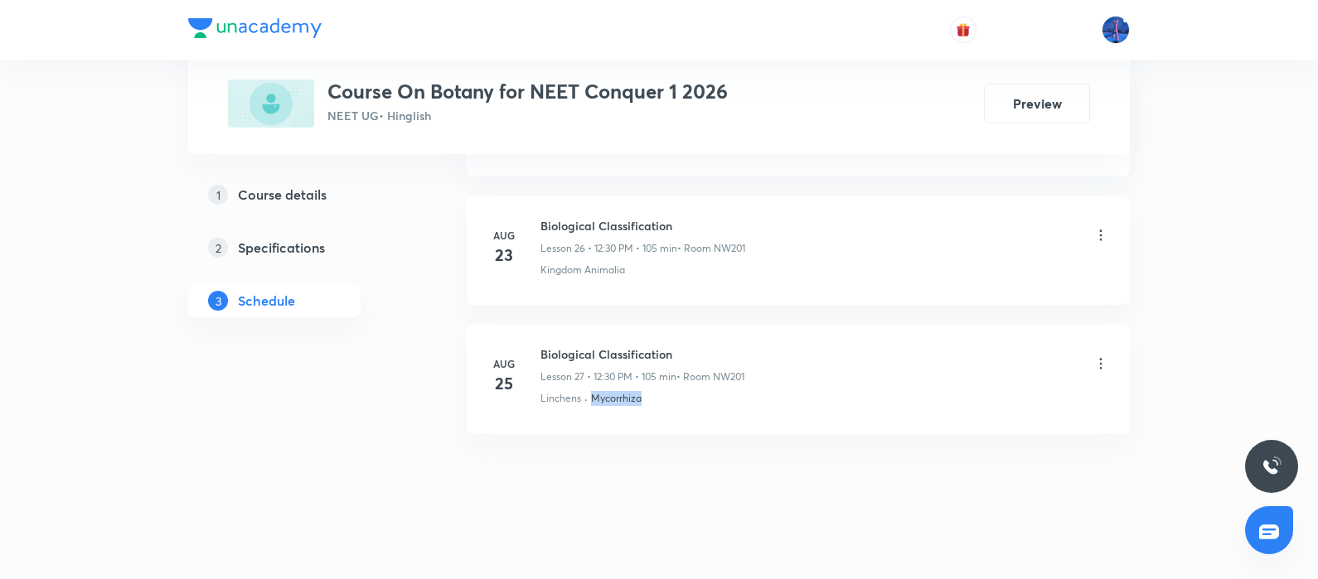
drag, startPoint x: 667, startPoint y: 383, endPoint x: 593, endPoint y: 408, distance: 78.6
click at [593, 408] on li "[DATE] Biological Classification Lesson 27 • 12:30 PM • 105 min • Room NW201 Li…" at bounding box center [798, 379] width 663 height 109
copy p "Mycorrhiza"
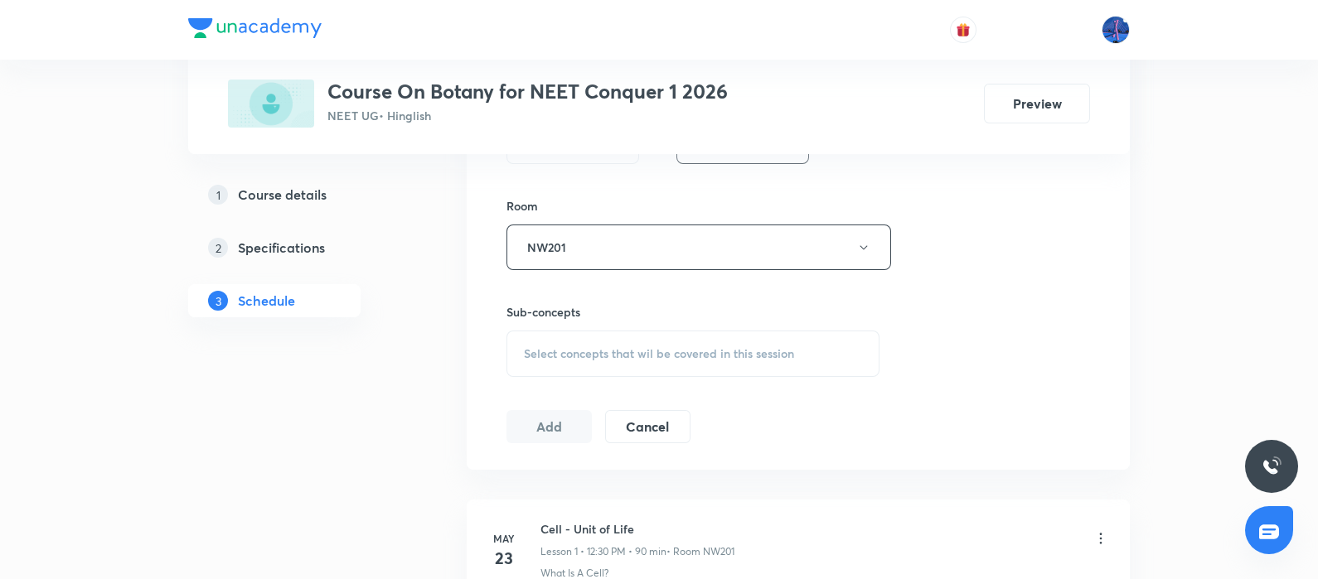
scroll to position [710, 0]
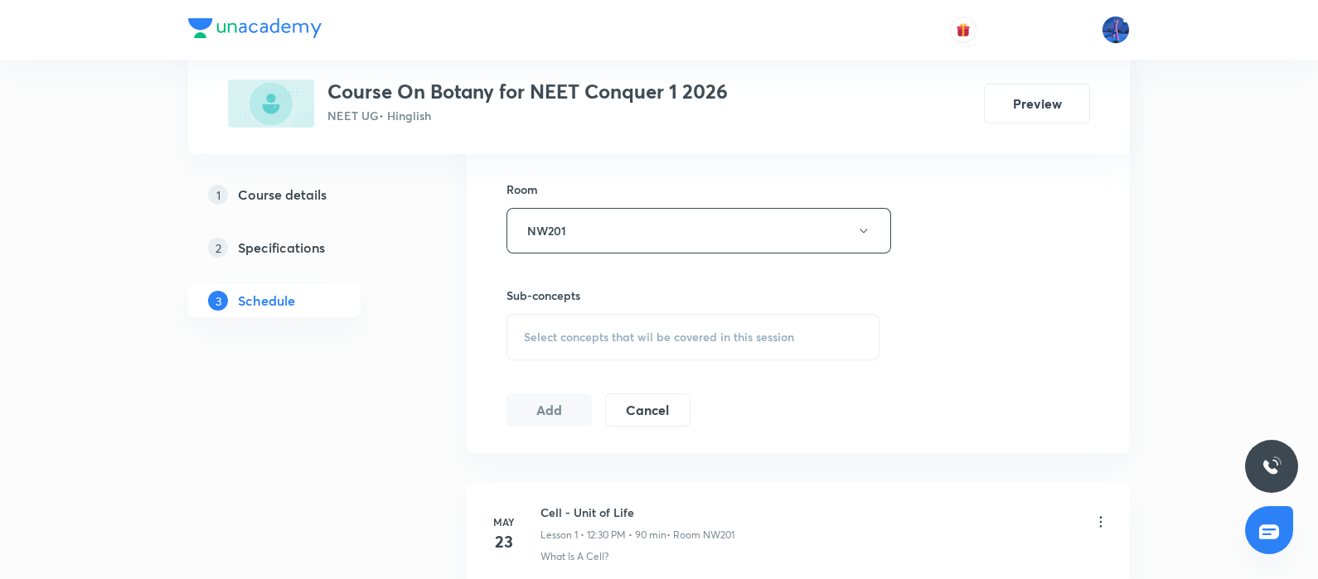
click at [669, 337] on span "Select concepts that wil be covered in this session" at bounding box center [659, 337] width 270 height 13
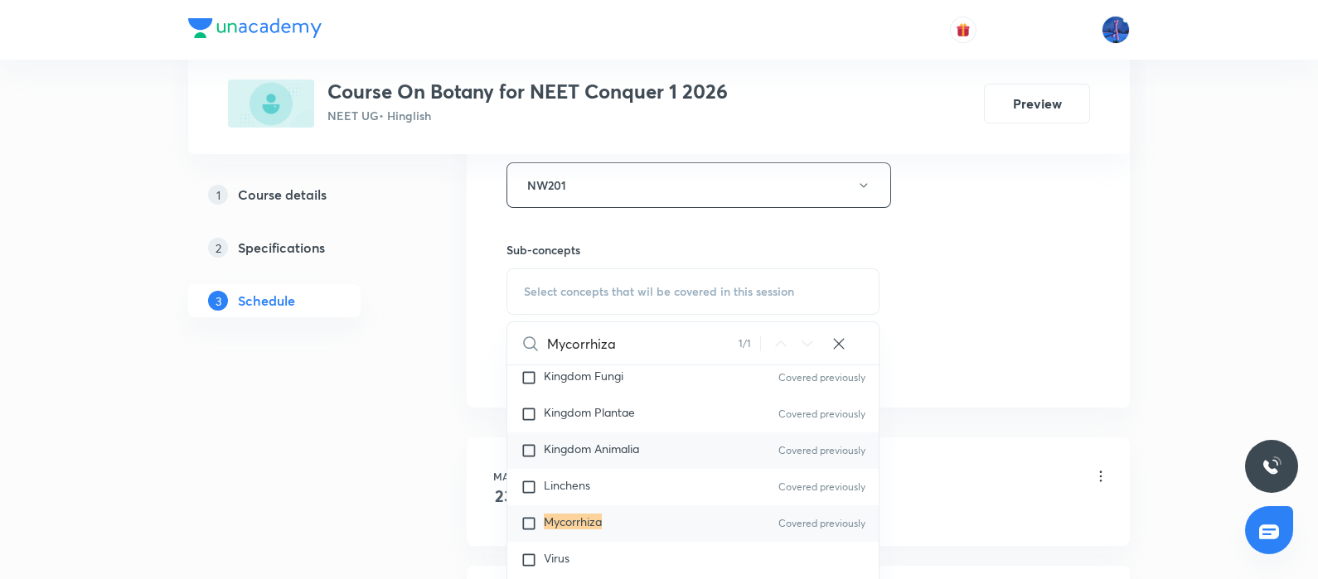
scroll to position [574, 0]
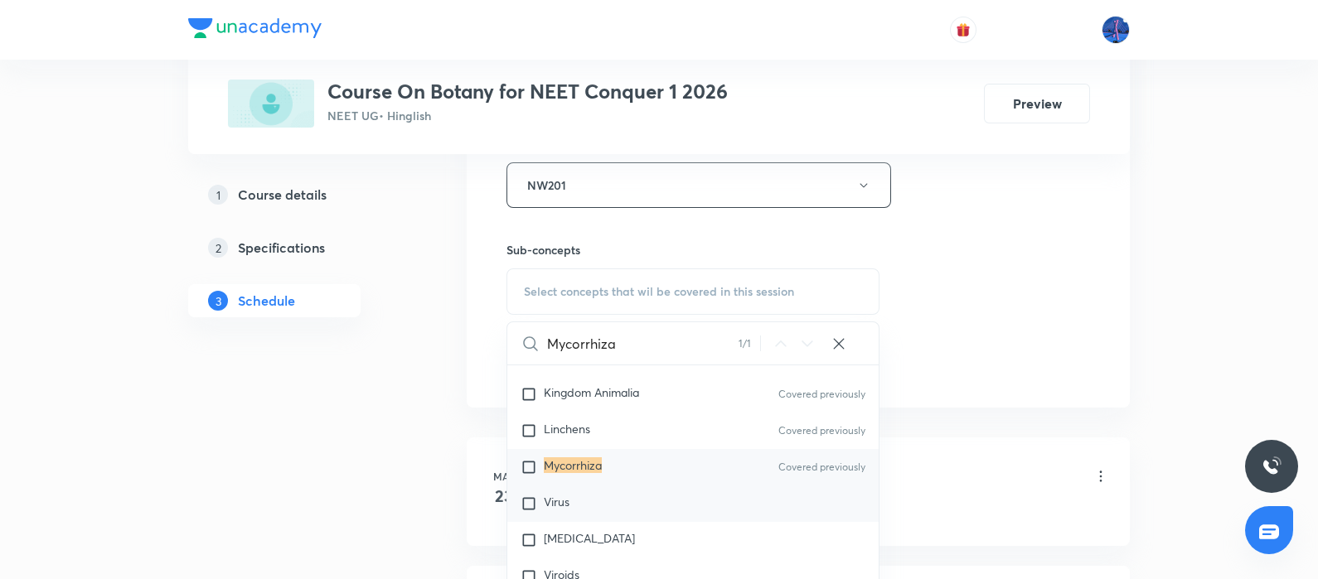
type input "Mycorrhiza"
click at [584, 499] on div "Virus" at bounding box center [692, 504] width 371 height 36
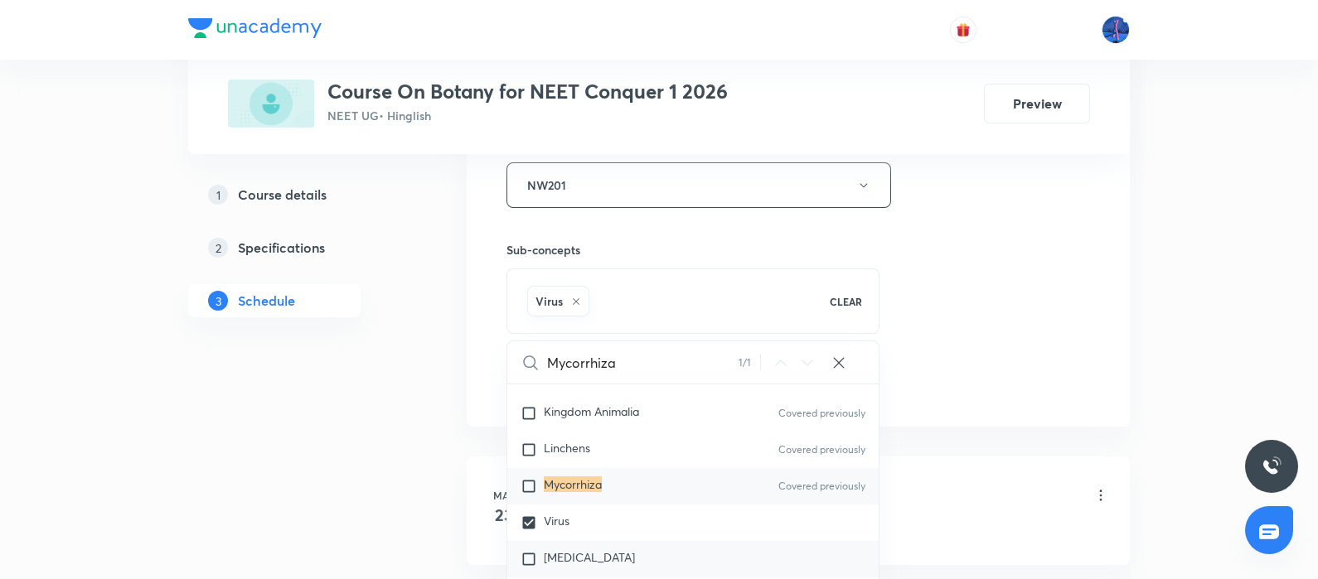
click at [584, 545] on div "[MEDICAL_DATA]" at bounding box center [692, 559] width 371 height 36
checkbox input "true"
click at [965, 346] on div "Session 28 Live class Session title 25/99 Biological Classification ​ Schedule …" at bounding box center [798, 1] width 584 height 797
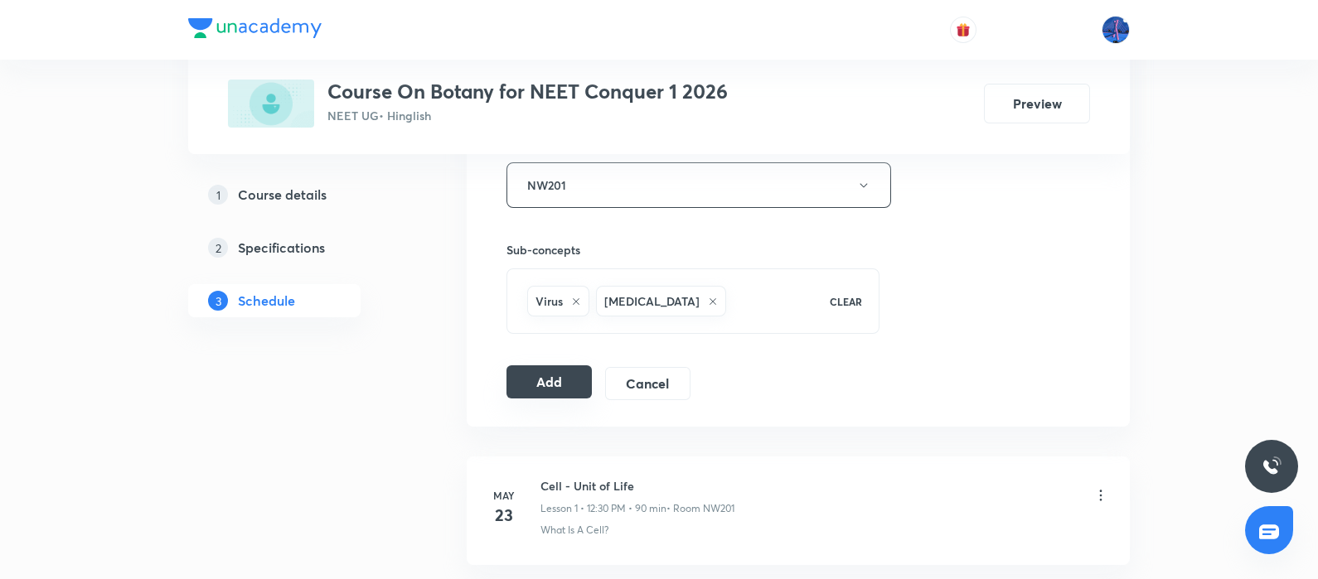
click at [538, 388] on button "Add" at bounding box center [548, 382] width 85 height 33
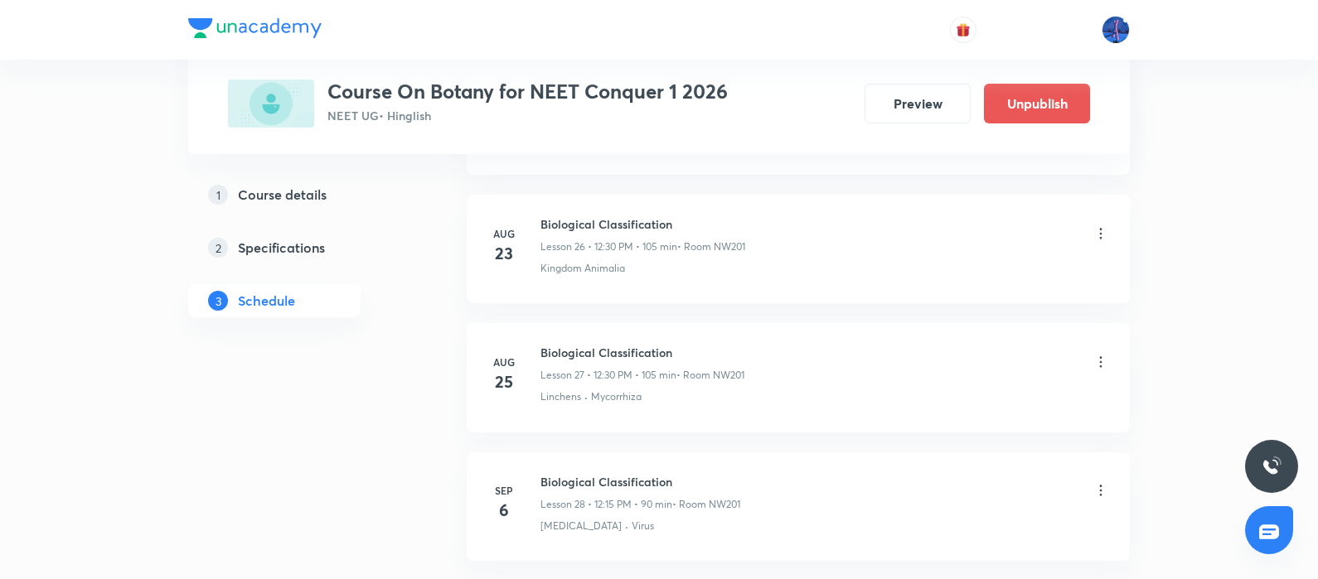
scroll to position [3579, 0]
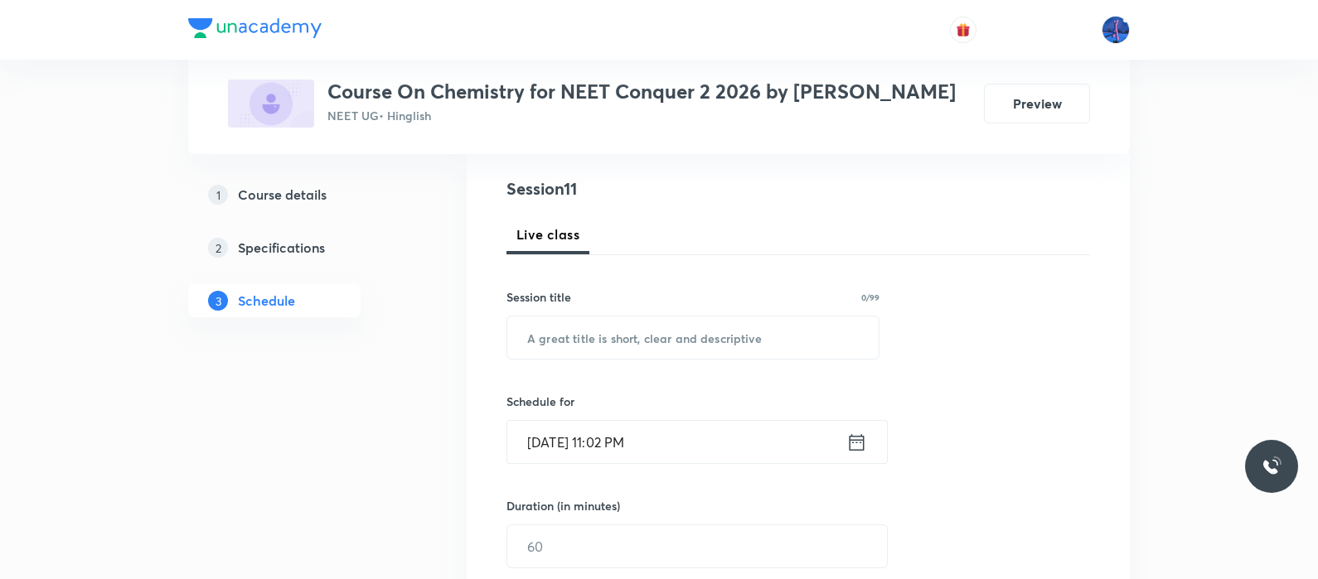
scroll to position [182, 0]
click at [685, 330] on input "text" at bounding box center [692, 338] width 371 height 42
paste input "Periodic Table & Properties"
type input "Periodic Table & Properties"
click at [729, 442] on input "[DATE] 11:02 PM" at bounding box center [676, 442] width 339 height 42
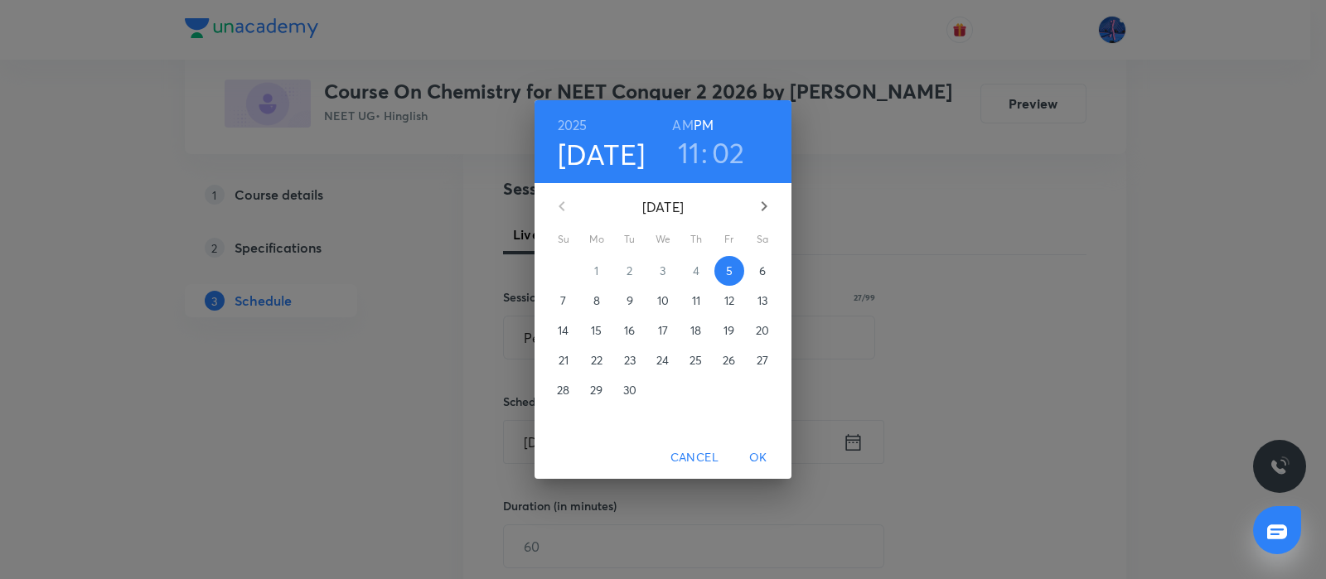
click at [766, 272] on span "6" at bounding box center [763, 271] width 30 height 17
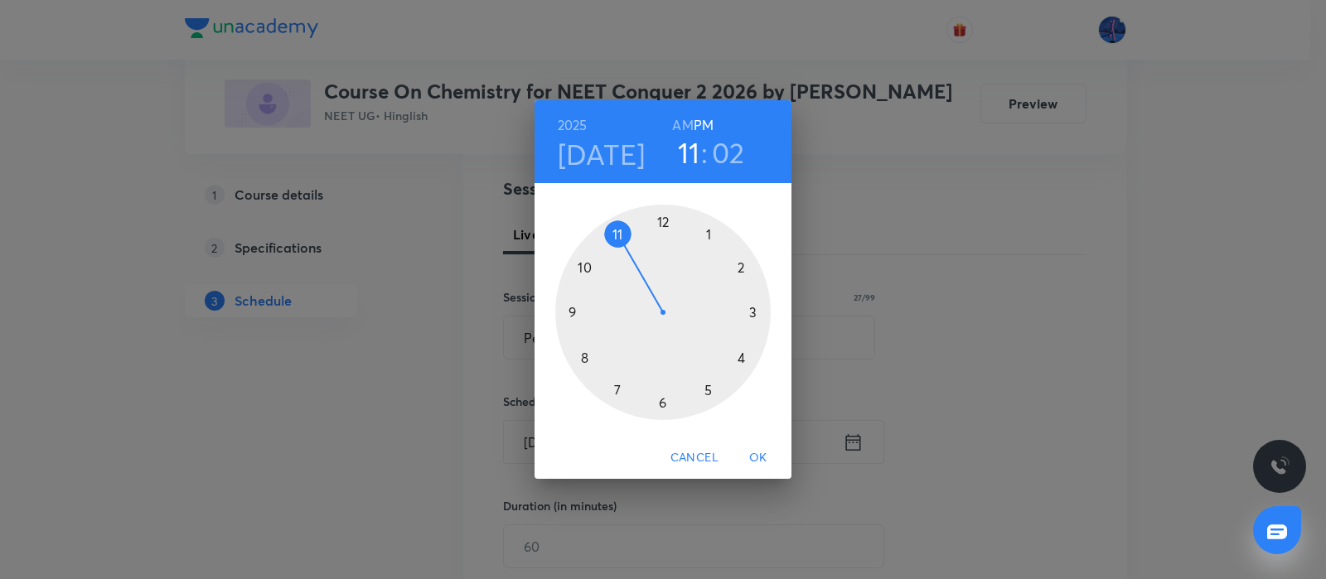
click at [686, 123] on h6 "AM" at bounding box center [682, 125] width 21 height 23
click at [583, 268] on div at bounding box center [663, 313] width 216 height 216
click at [661, 404] on div at bounding box center [663, 313] width 216 height 216
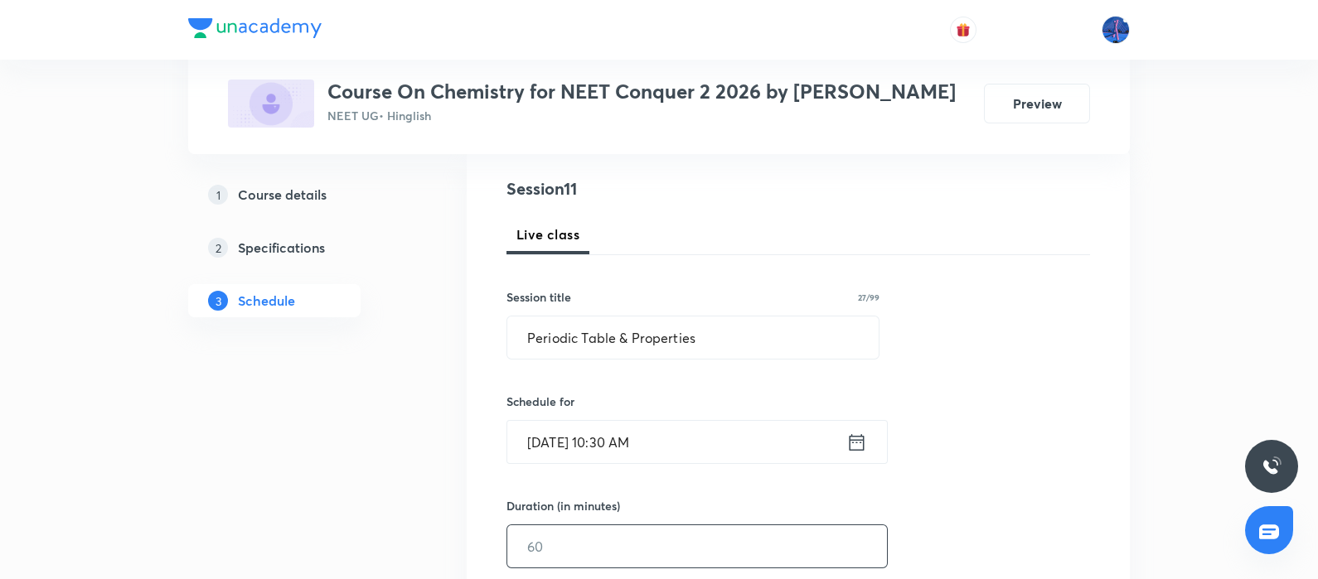
click at [583, 539] on input "text" at bounding box center [697, 547] width 380 height 42
type input "1"
type input "0"
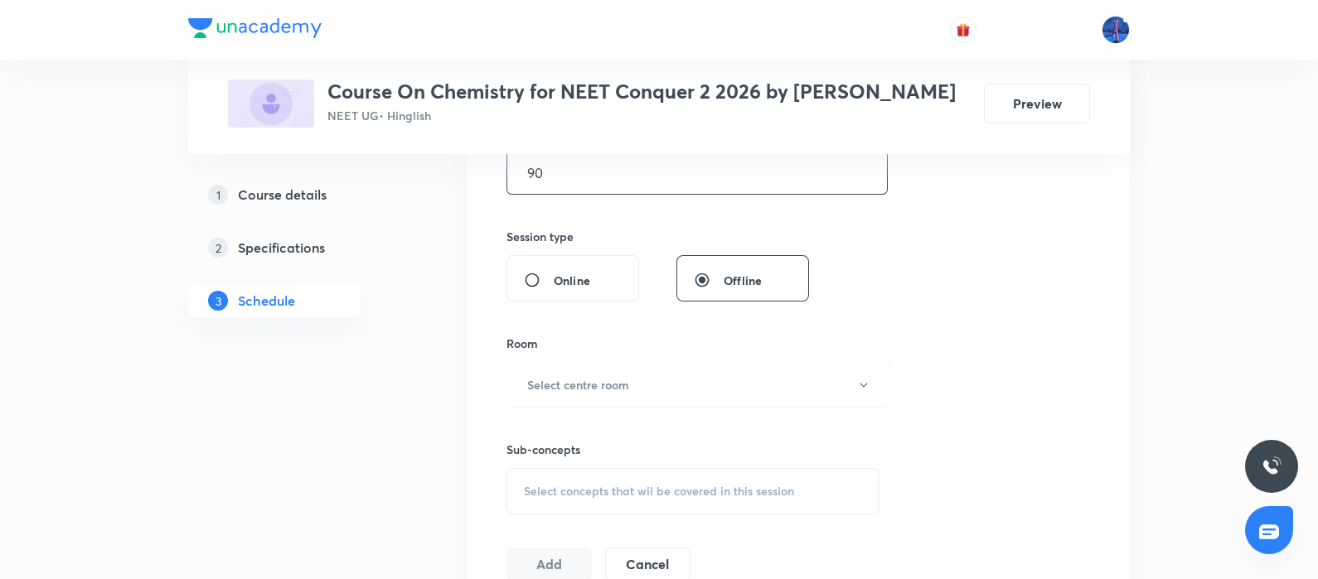
scroll to position [563, 0]
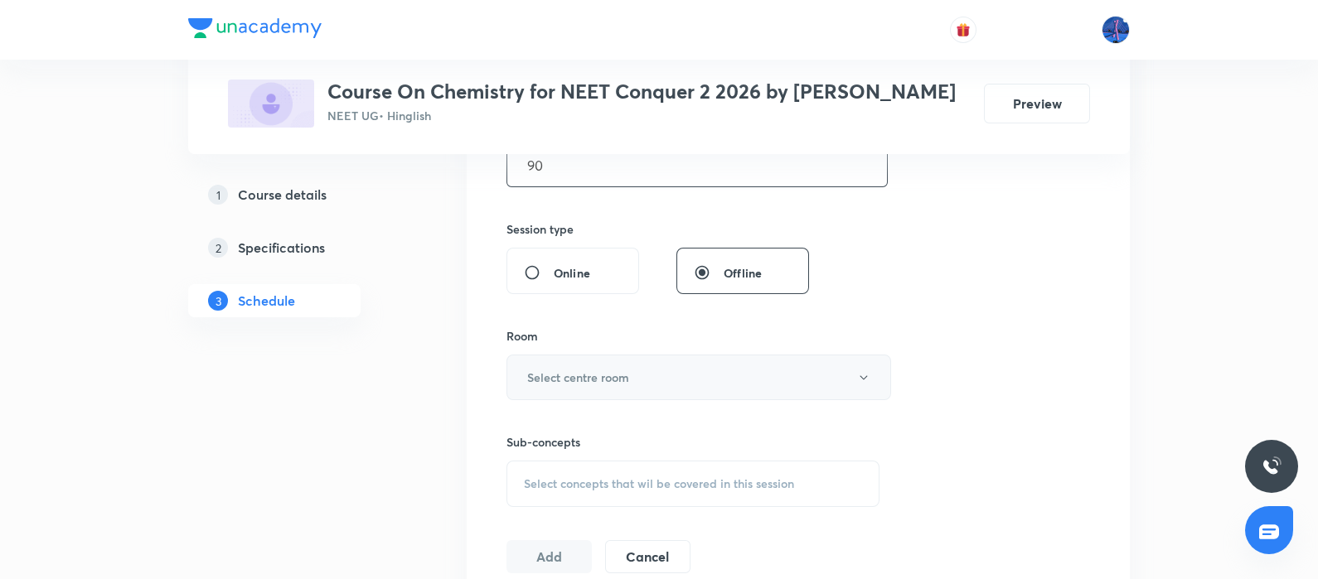
type input "90"
click at [724, 378] on button "Select centre room" at bounding box center [698, 378] width 385 height 46
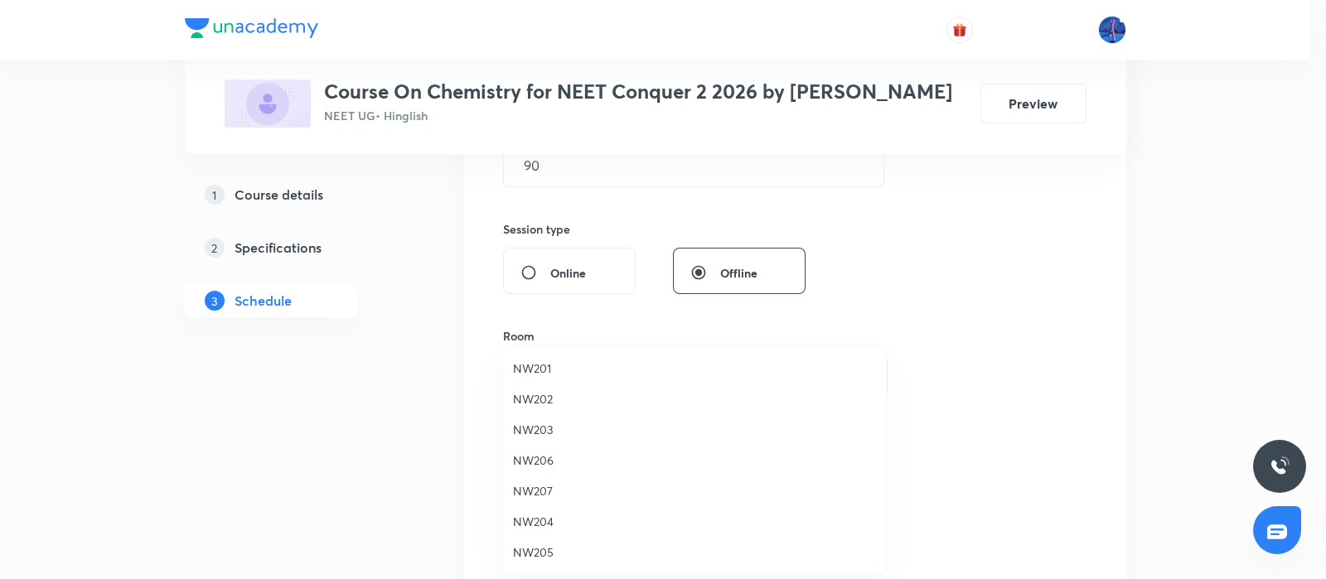
click at [546, 395] on span "NW202" at bounding box center [694, 398] width 363 height 17
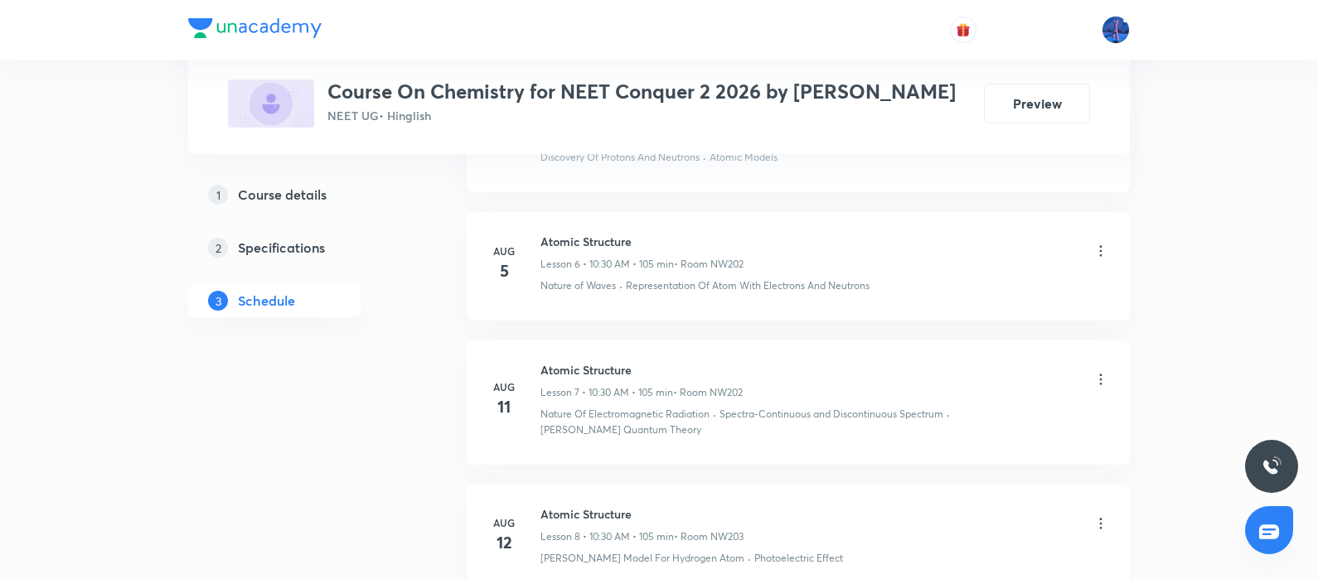
scroll to position [2062, 0]
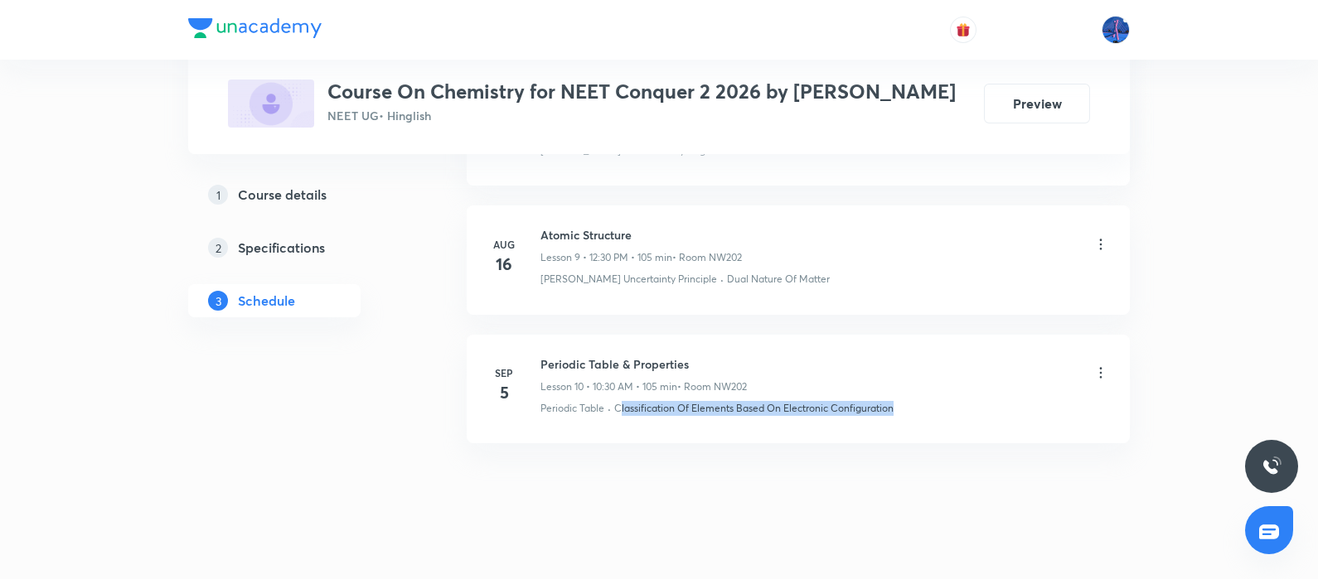
drag, startPoint x: 934, startPoint y: 403, endPoint x: 618, endPoint y: 430, distance: 317.8
copy p "Classification Of Elements Based On Electronic Configuration"
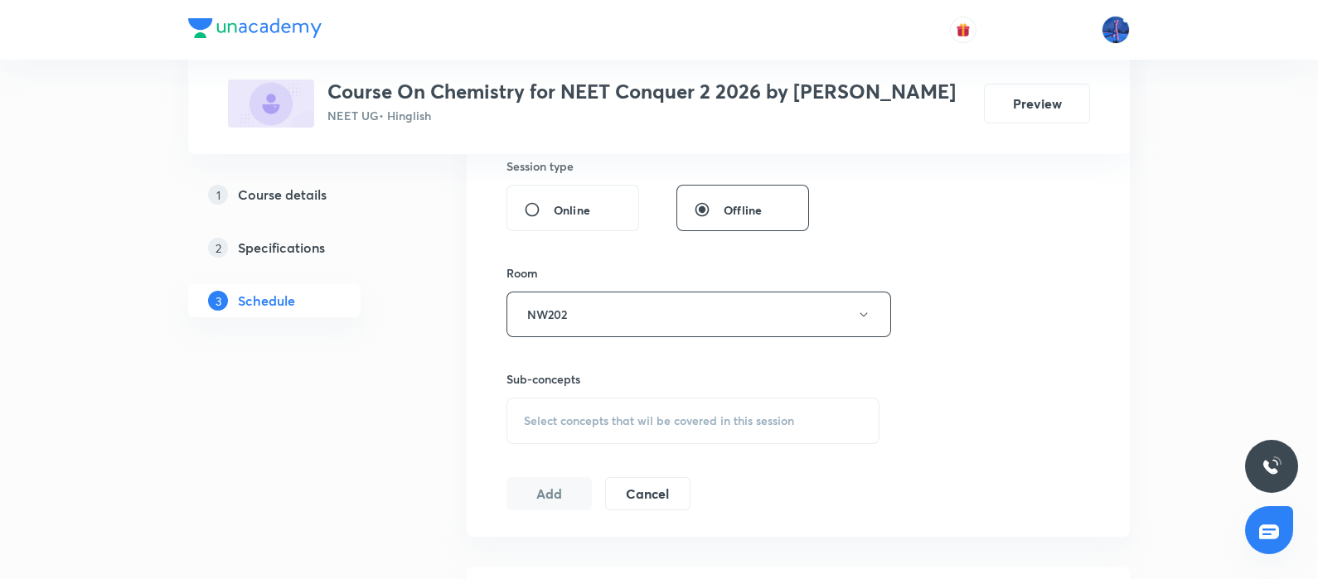
scroll to position [627, 0]
click at [667, 417] on span "Select concepts that wil be covered in this session" at bounding box center [659, 420] width 270 height 13
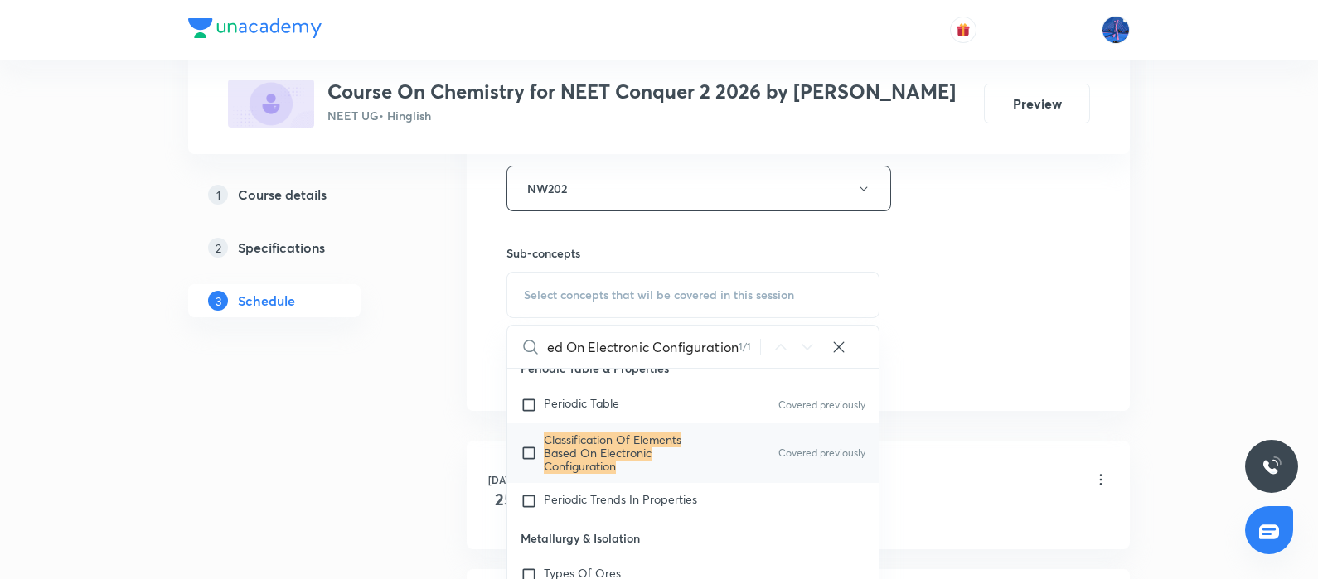
scroll to position [19330, 0]
type input "Classification Of Elements Based On Electronic Configuration"
click at [666, 518] on div "Periodic Trends In Properties" at bounding box center [692, 500] width 371 height 36
checkbox input "true"
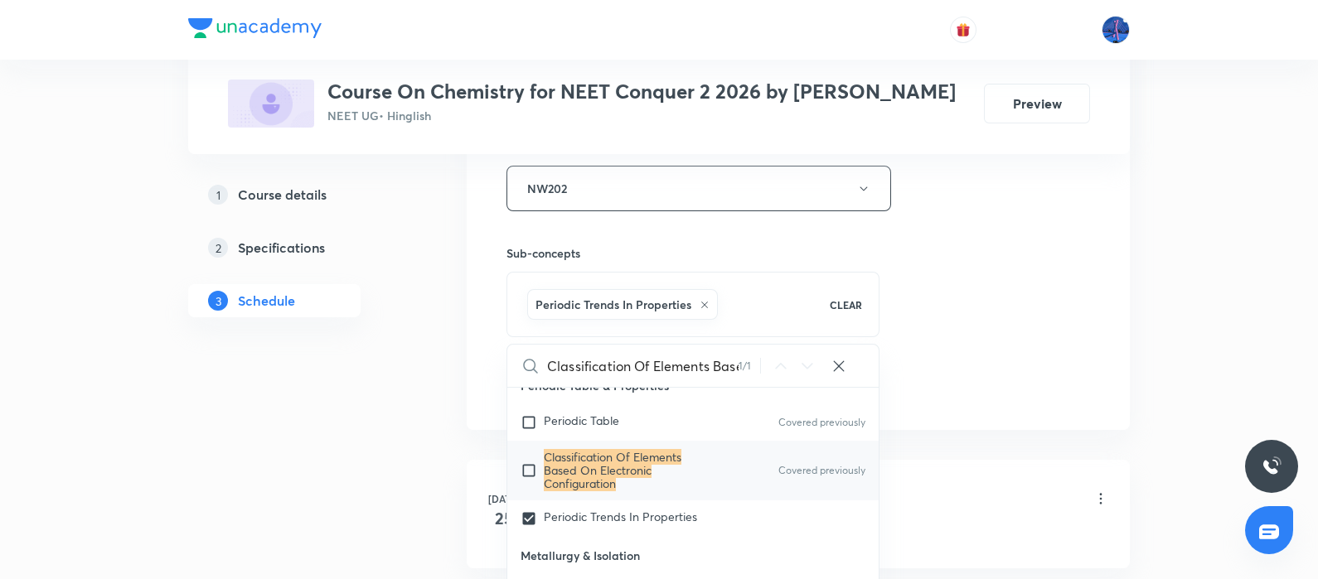
click at [911, 344] on div "Session 11 Live class Session title 27/99 Periodic Table & Properties ​ Schedul…" at bounding box center [798, 4] width 584 height 797
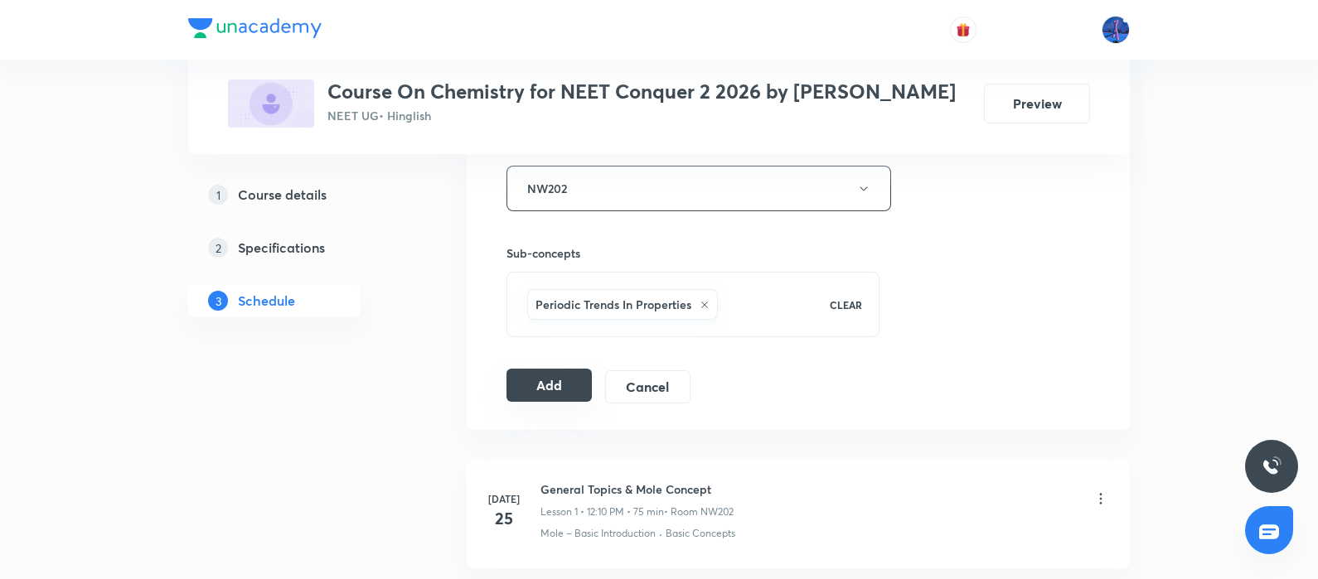
click at [564, 376] on button "Add" at bounding box center [548, 385] width 85 height 33
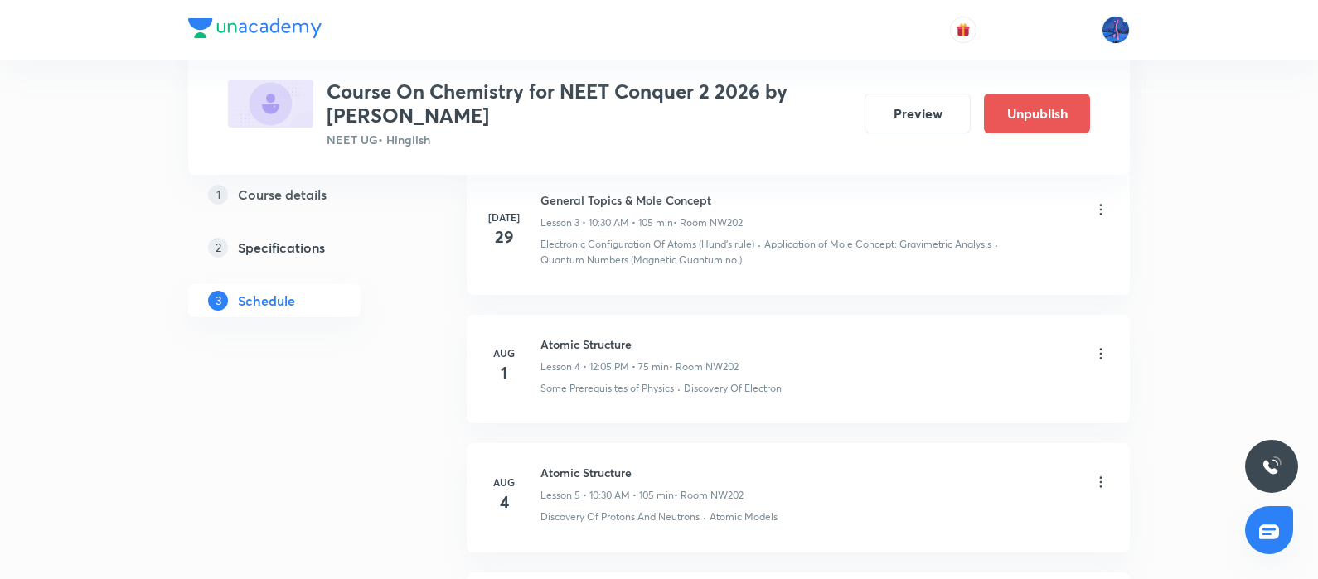
scroll to position [573, 0]
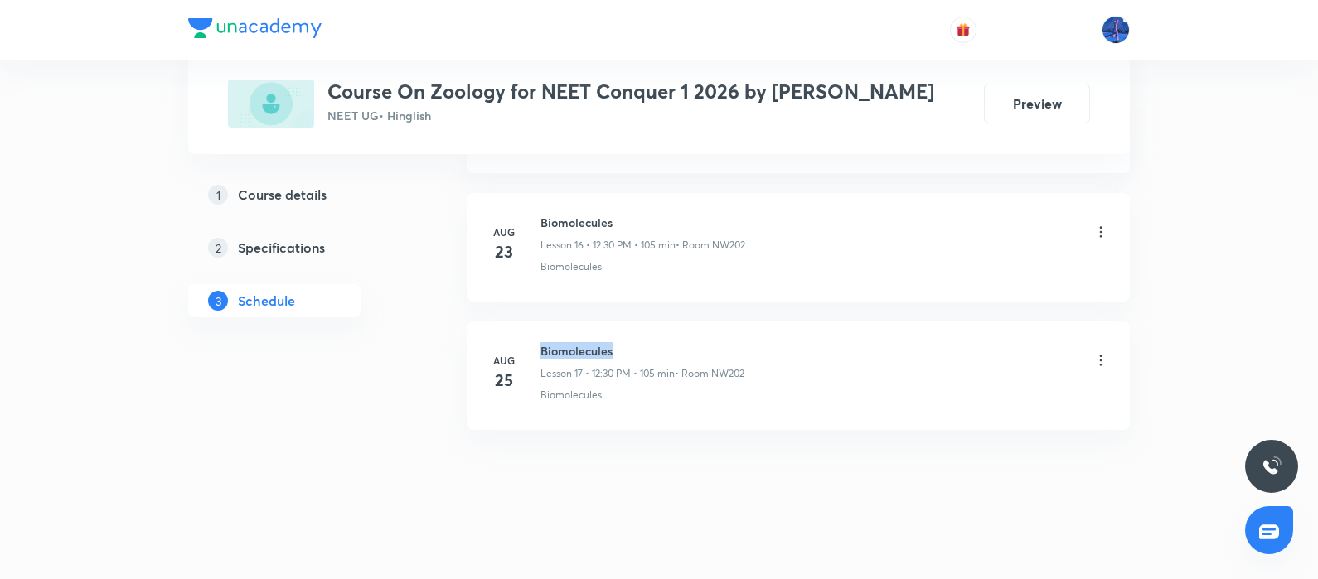
drag, startPoint x: 542, startPoint y: 342, endPoint x: 673, endPoint y: 346, distance: 131.0
click at [673, 346] on h6 "Biomolecules" at bounding box center [642, 350] width 204 height 17
copy h6 "Biomolecules"
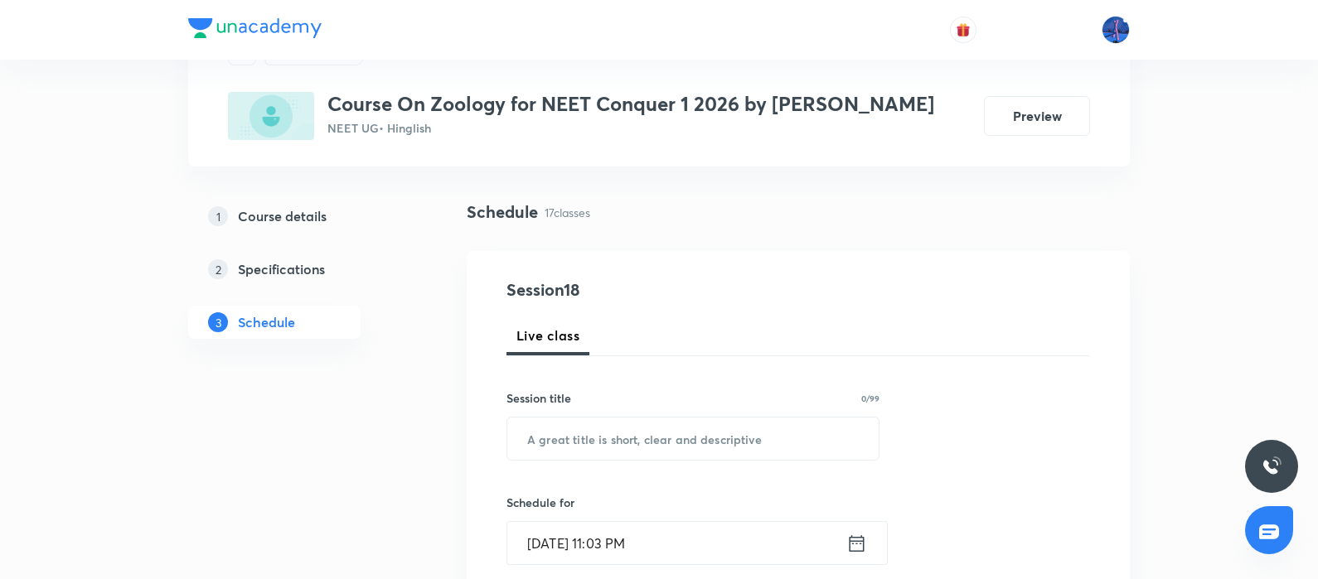
scroll to position [206, 0]
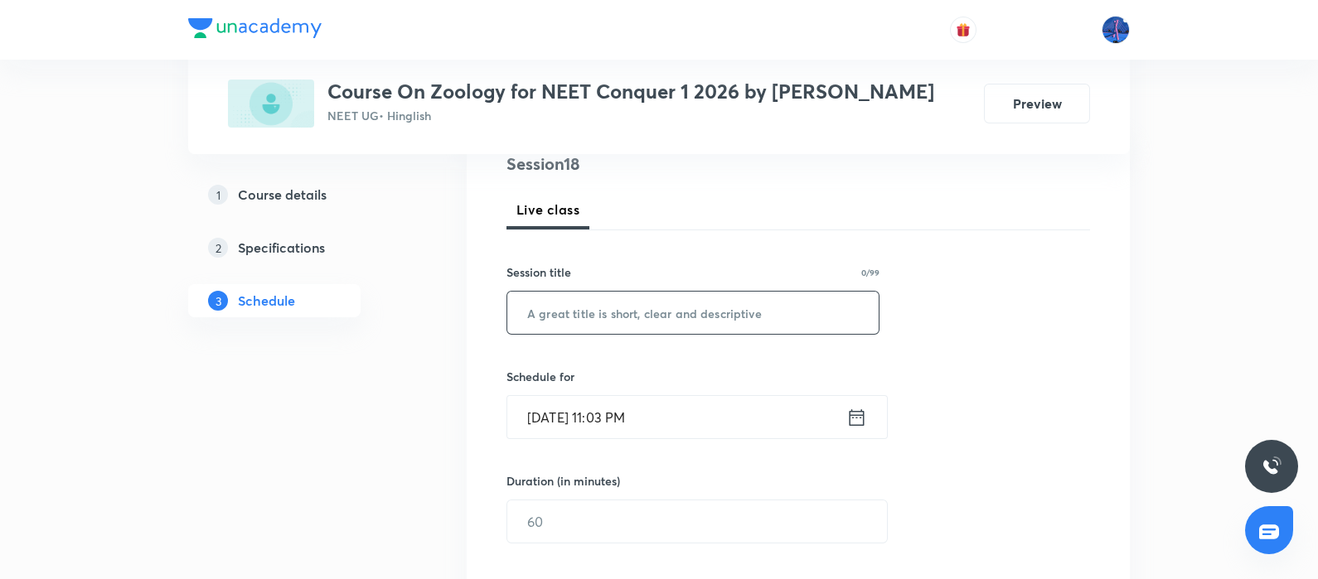
click at [717, 323] on input "text" at bounding box center [692, 313] width 371 height 42
paste input "Biomolecules"
type input "Biomolecules"
click at [729, 421] on input "[DATE] 11:03 PM" at bounding box center [676, 417] width 339 height 42
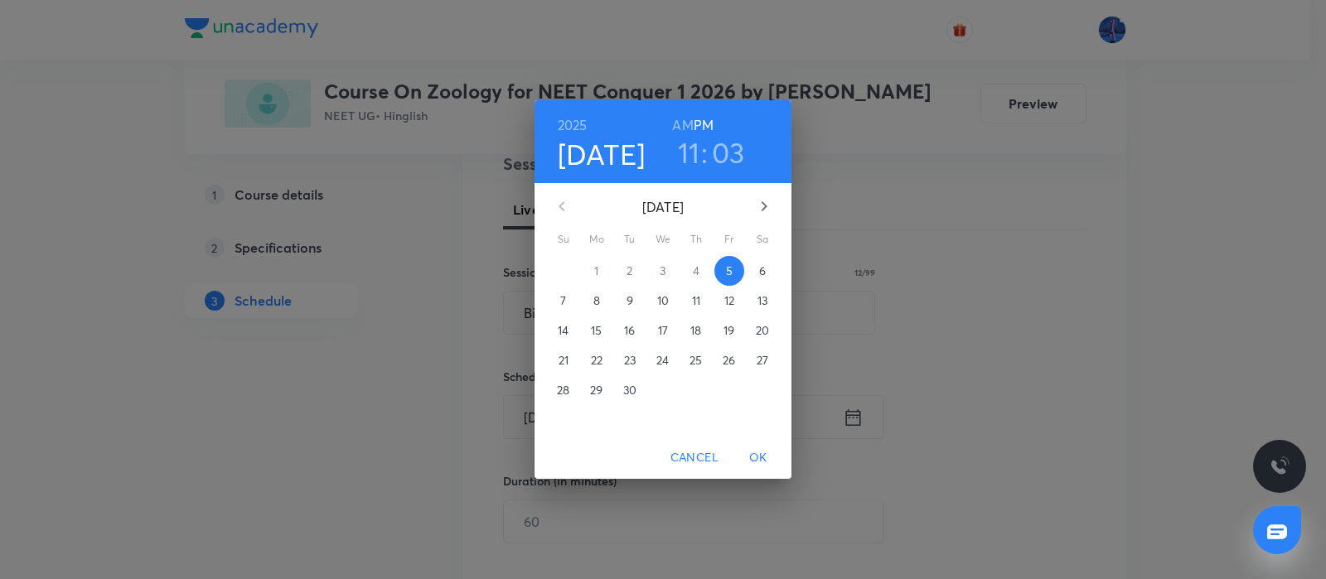
click at [763, 271] on p "6" at bounding box center [762, 271] width 7 height 17
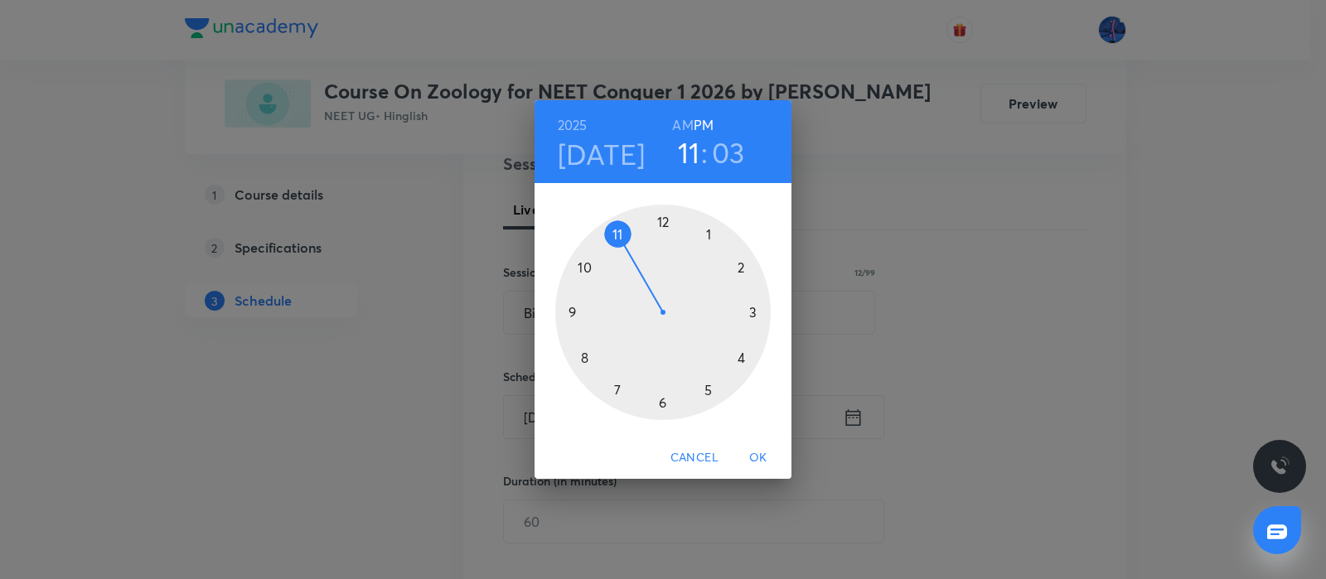
click at [665, 220] on div at bounding box center [663, 313] width 216 height 216
click at [757, 315] on div at bounding box center [663, 313] width 216 height 216
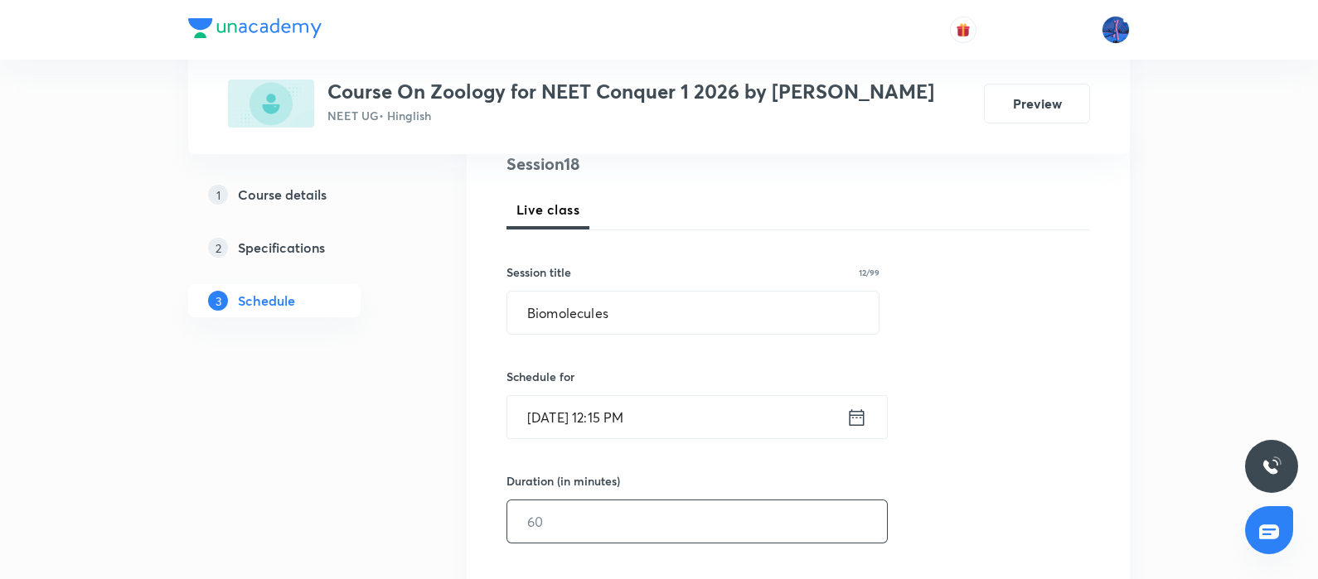
click at [632, 516] on input "text" at bounding box center [697, 522] width 380 height 42
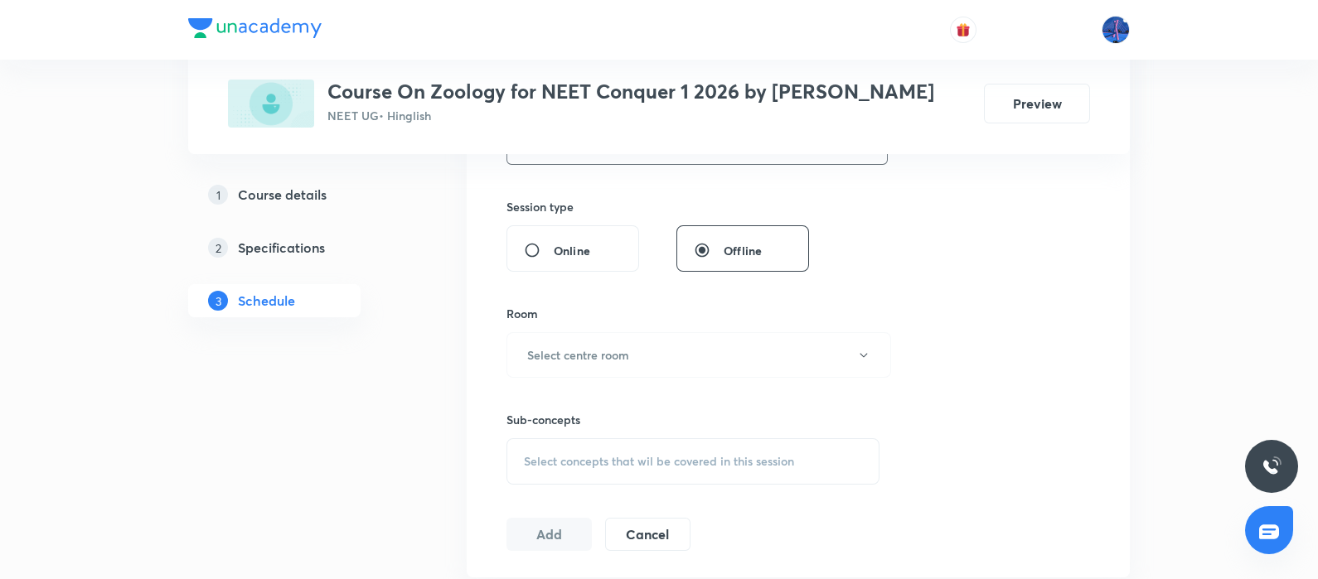
scroll to position [586, 0]
type input "90"
click at [732, 355] on button "Select centre room" at bounding box center [698, 355] width 385 height 46
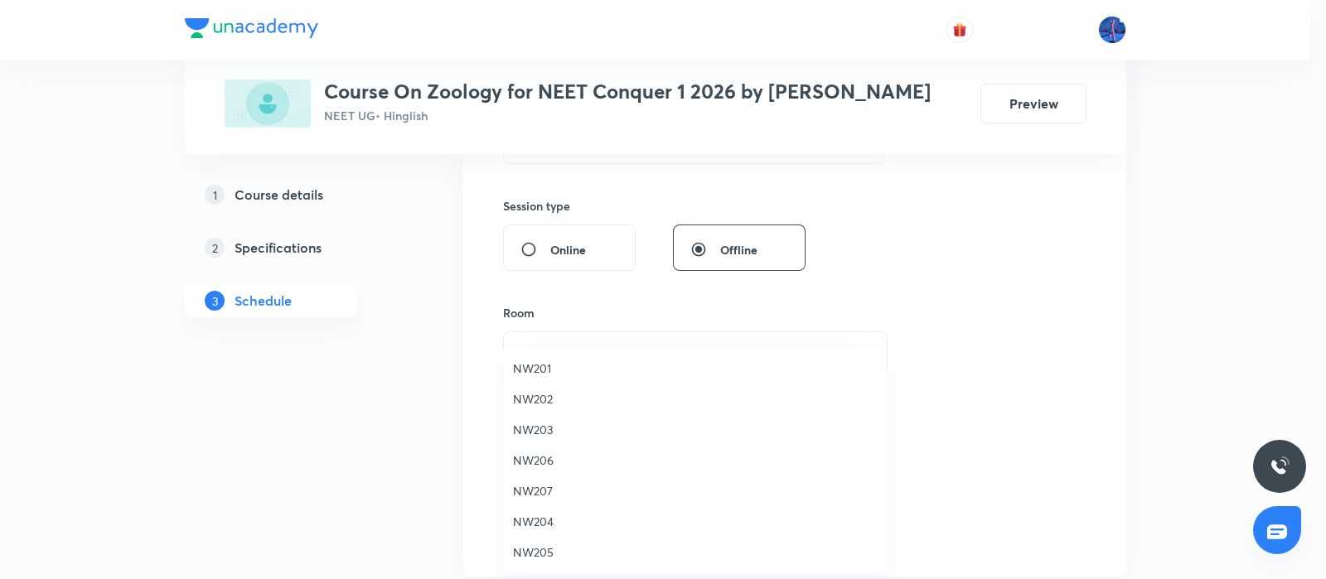
click at [556, 403] on span "NW202" at bounding box center [694, 398] width 363 height 17
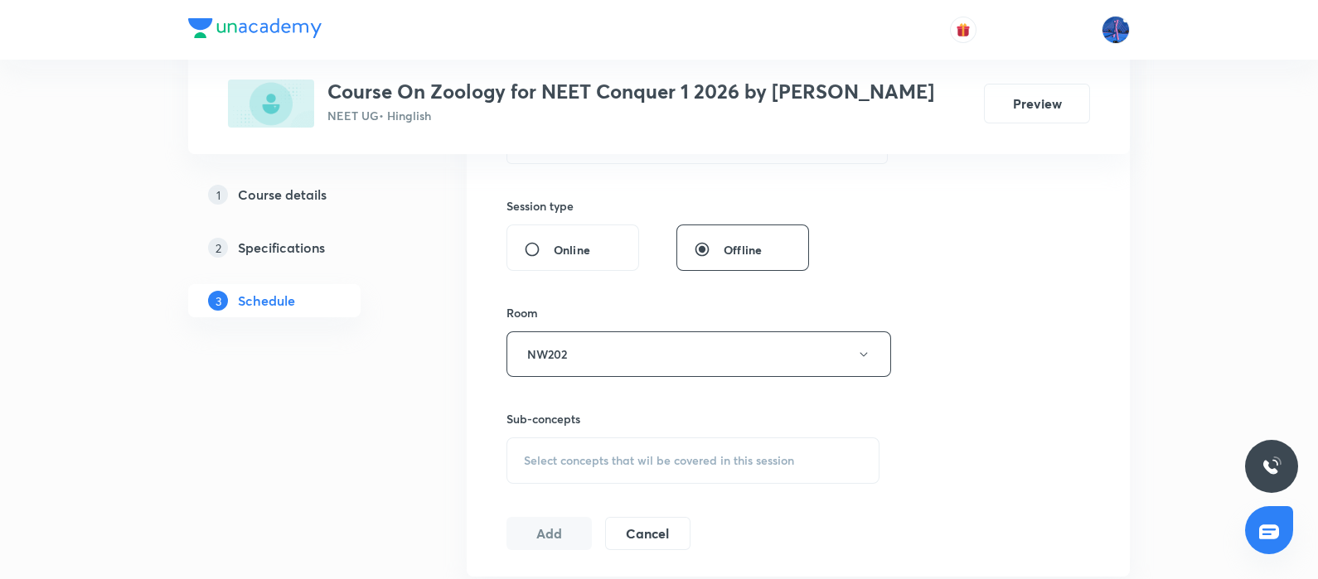
click at [624, 487] on div "Session 18 Live class Session title 12/99 Biomolecules ​ Schedule for Sep 6, 20…" at bounding box center [798, 161] width 584 height 778
click at [591, 468] on div "Select concepts that wil be covered in this session" at bounding box center [692, 461] width 373 height 46
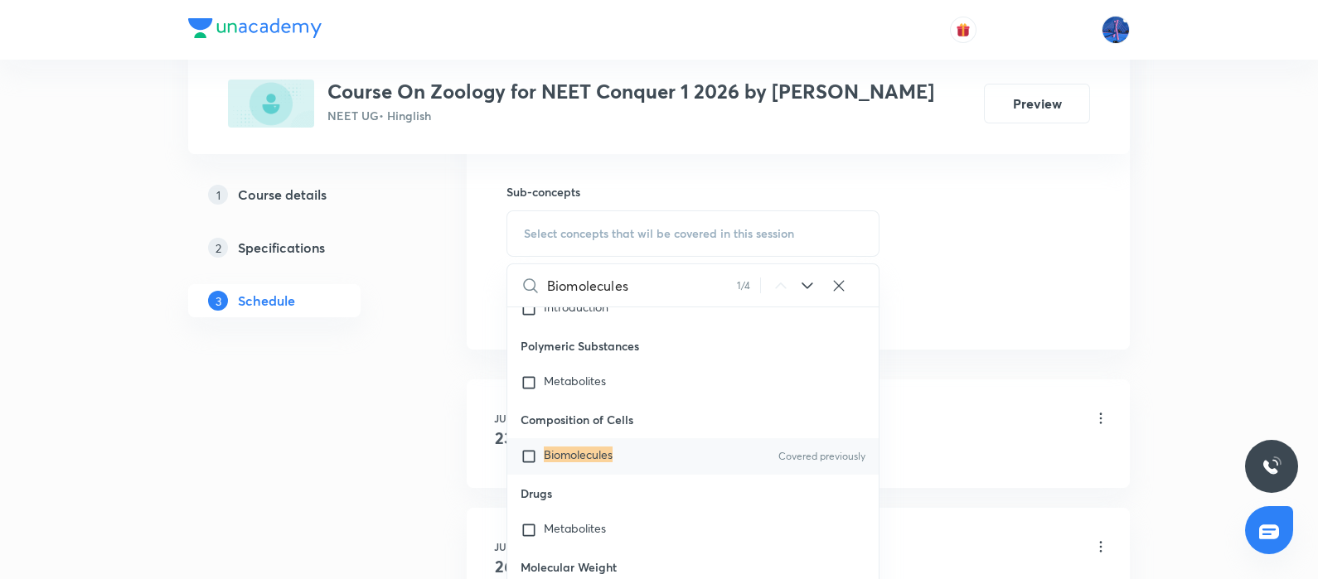
scroll to position [26444, 0]
type input "Biomolecules"
click at [576, 445] on mark "Biomolecules" at bounding box center [578, 453] width 69 height 16
checkbox input "true"
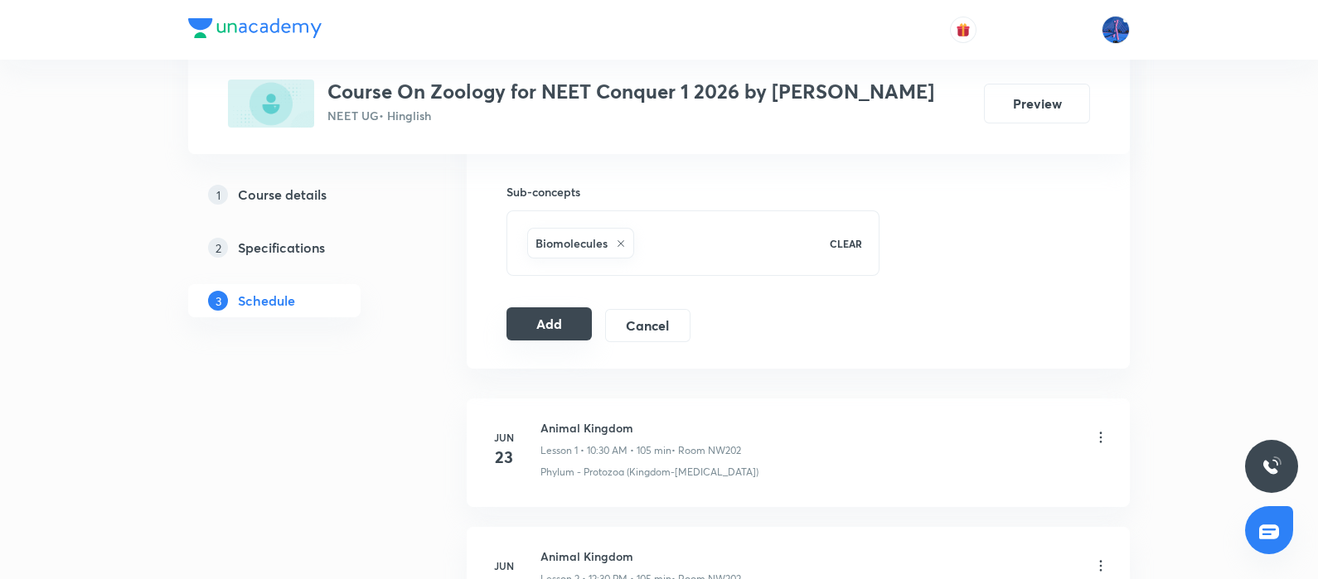
click at [562, 329] on button "Add" at bounding box center [548, 324] width 85 height 33
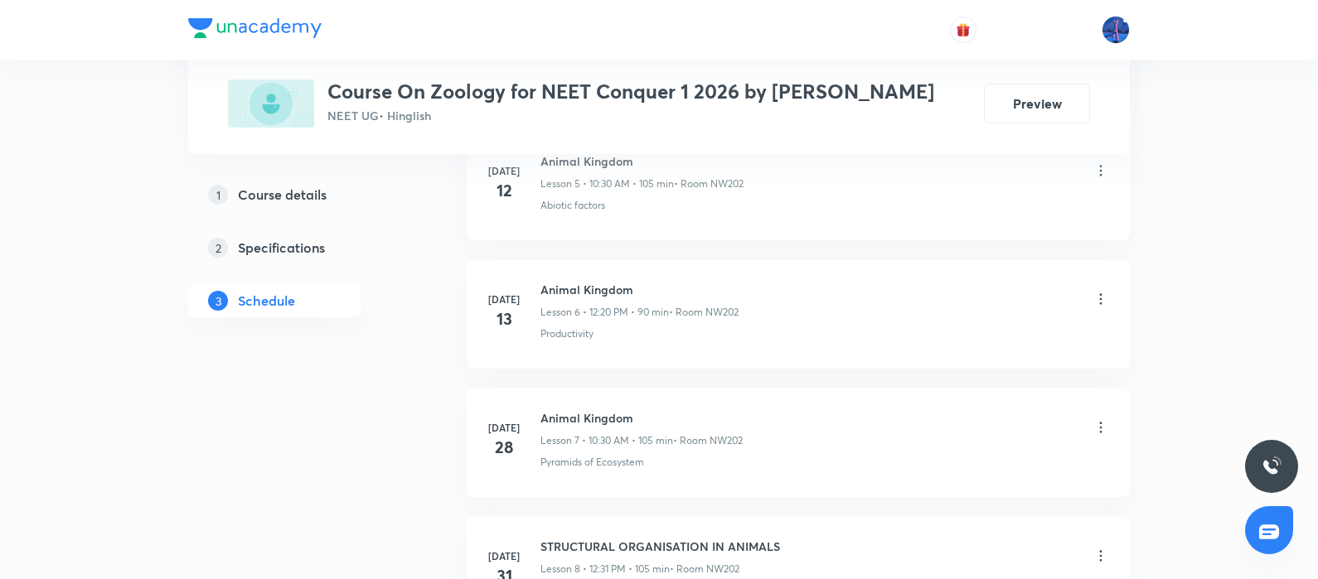
scroll to position [833, 0]
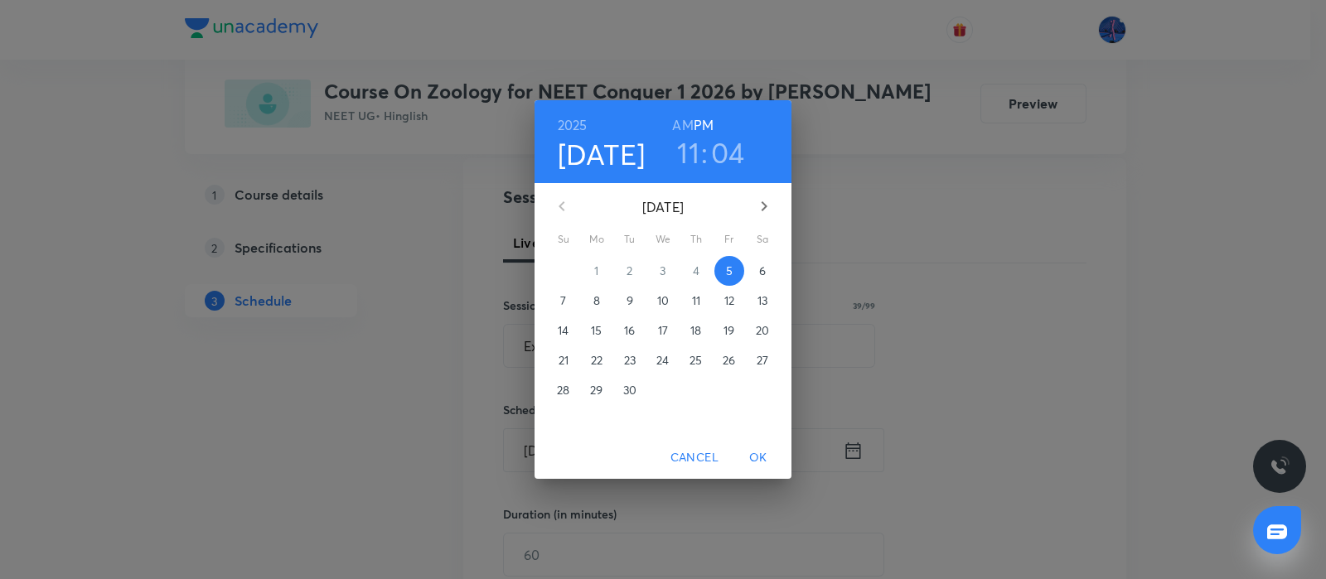
click at [762, 265] on p "6" at bounding box center [762, 271] width 7 height 17
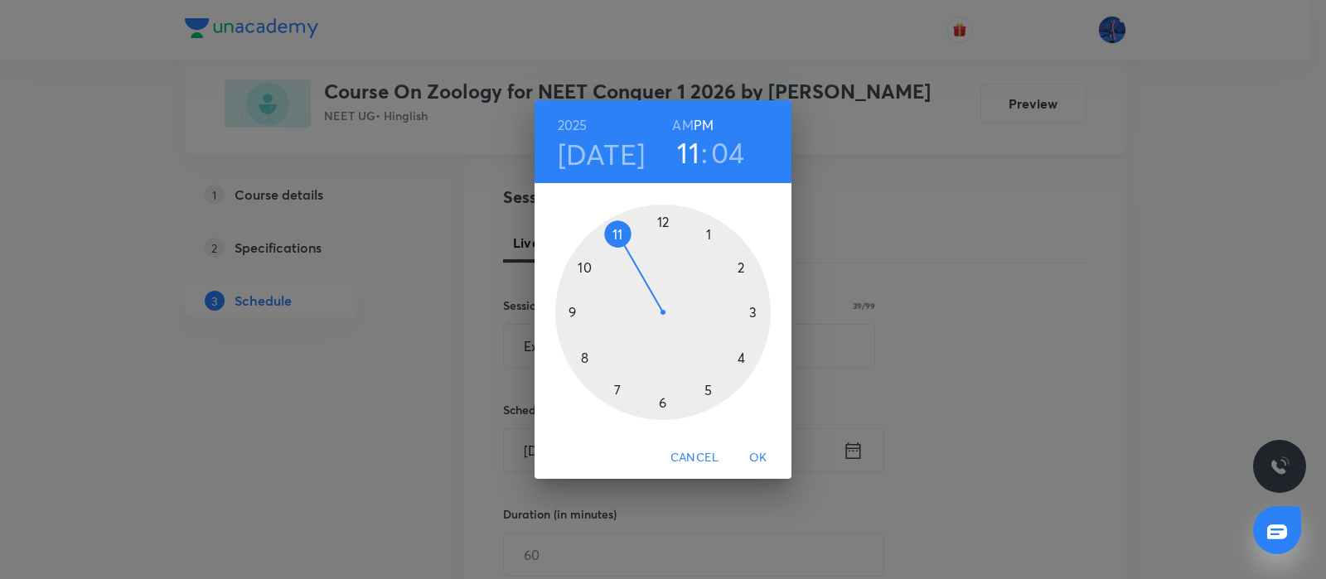
click at [678, 124] on h6 "AM" at bounding box center [682, 125] width 21 height 23
click at [584, 263] on div at bounding box center [663, 313] width 216 height 216
click at [663, 400] on div at bounding box center [663, 313] width 216 height 216
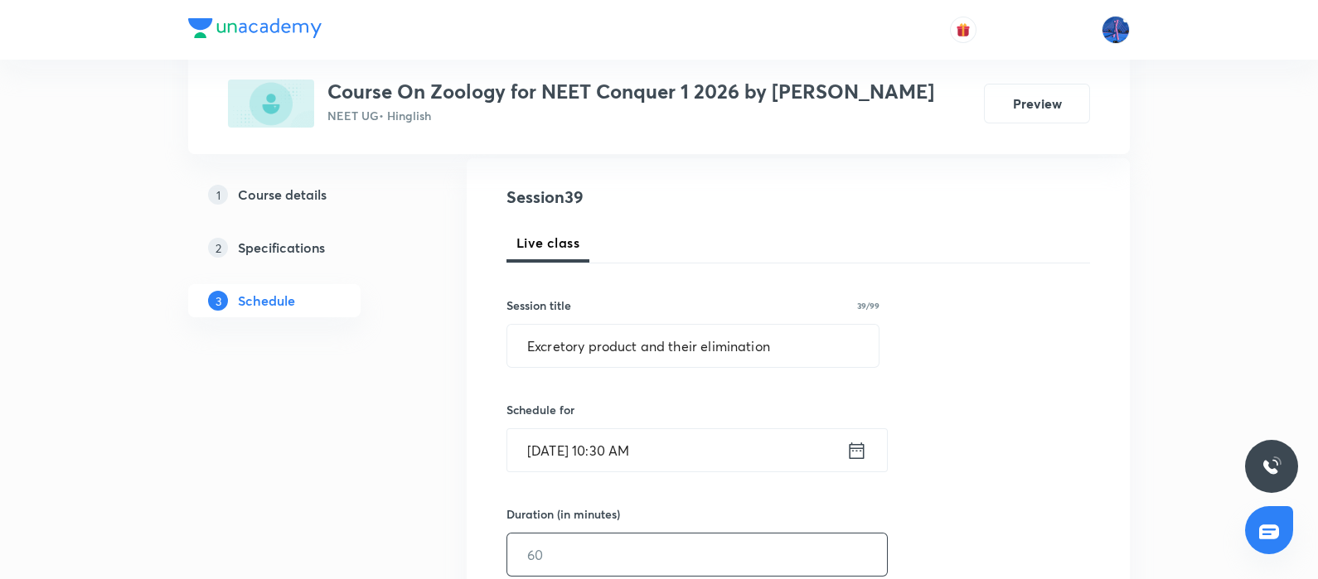
click at [587, 557] on input "text" at bounding box center [697, 555] width 380 height 42
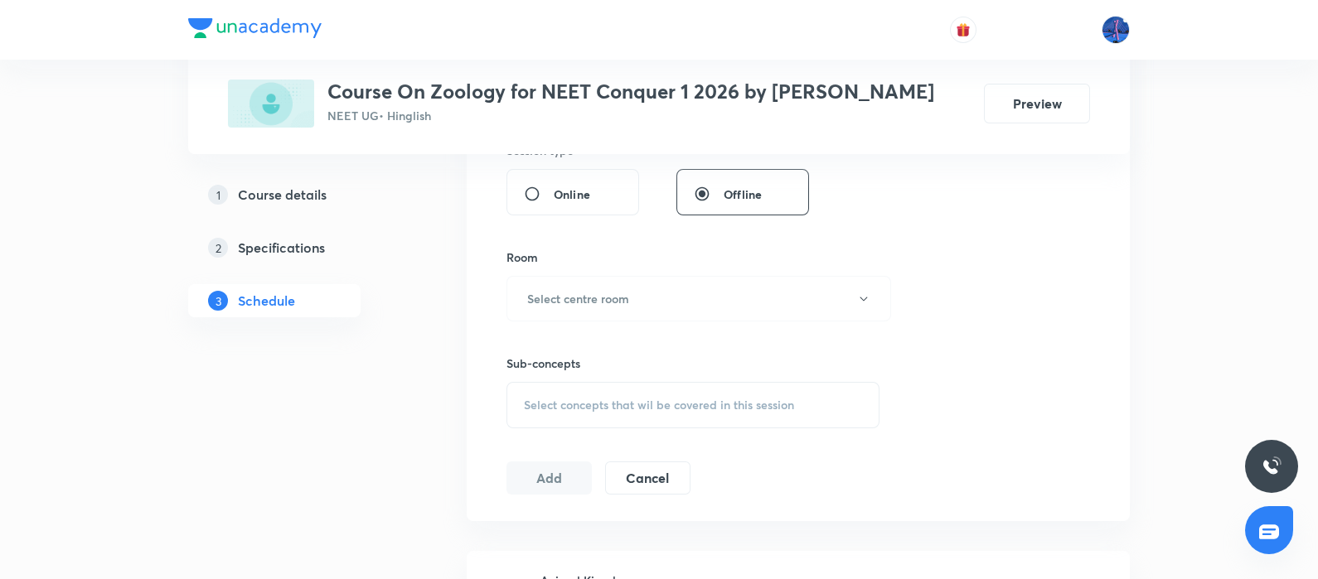
scroll to position [646, 0]
type input "90"
click at [705, 294] on button "Select centre room" at bounding box center [698, 295] width 385 height 46
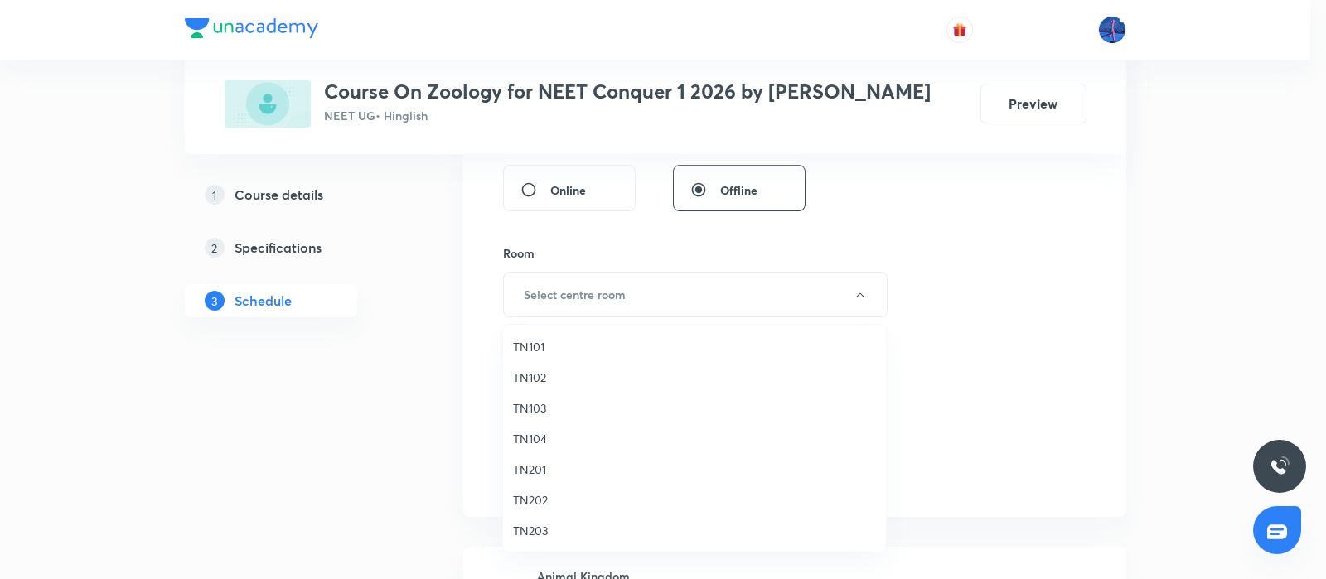
click at [556, 407] on span "TN103" at bounding box center [694, 408] width 363 height 17
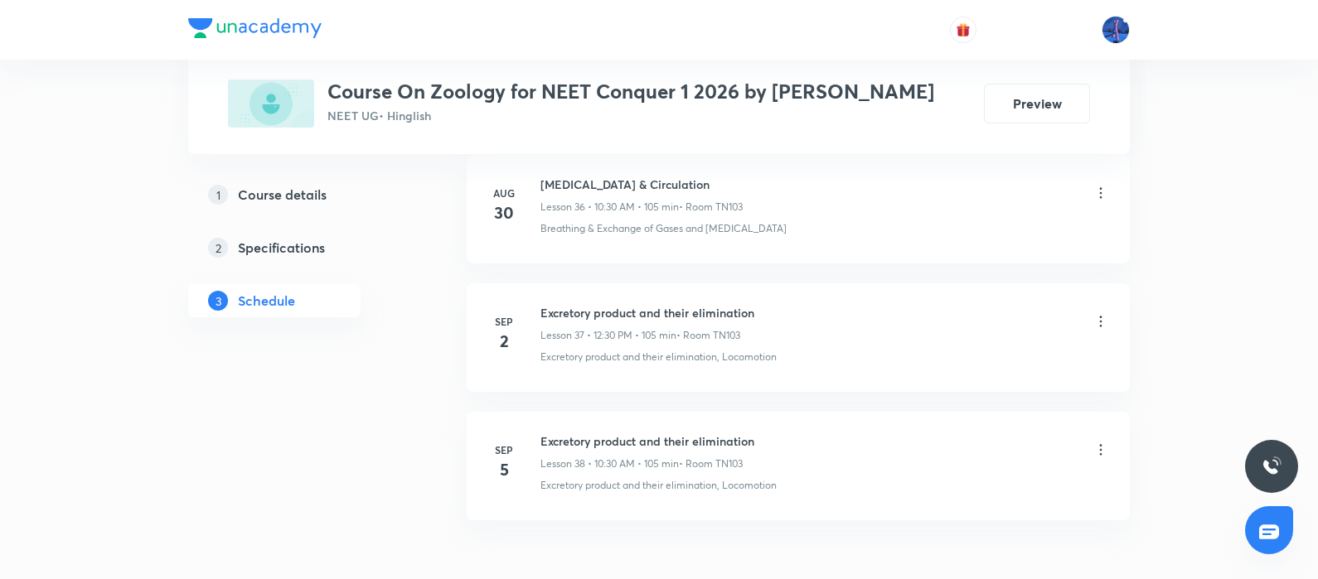
scroll to position [5634, 0]
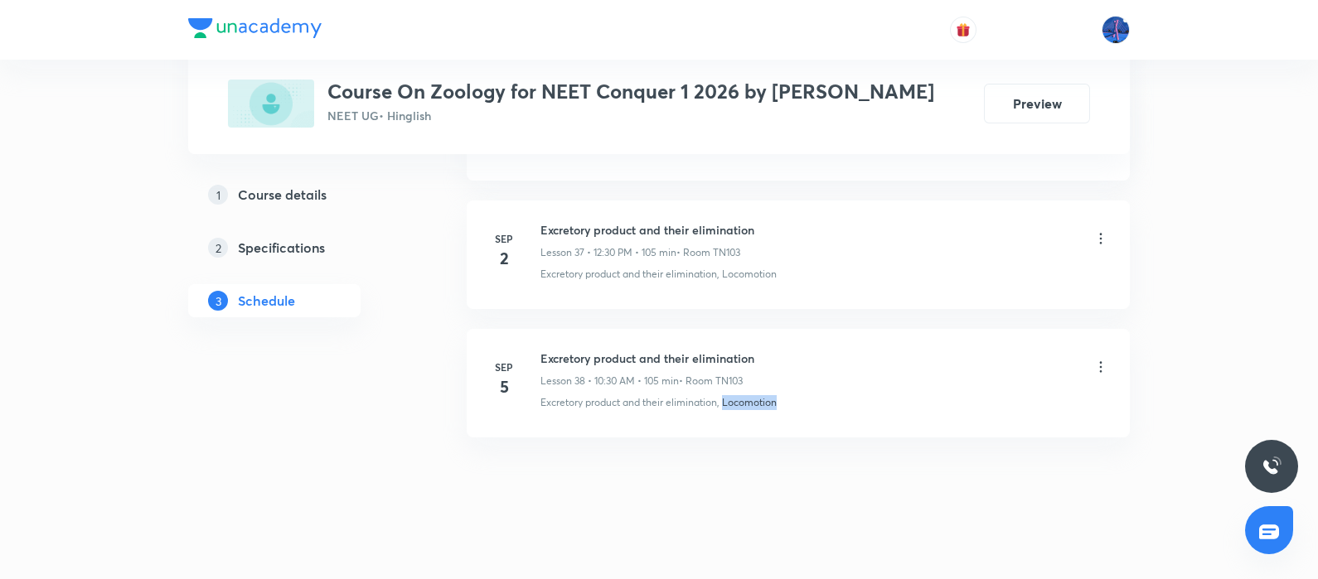
drag, startPoint x: 808, startPoint y: 397, endPoint x: 724, endPoint y: 419, distance: 86.5
click at [724, 419] on li "Sep 5 Excretory product and their elimination Lesson 38 • 10:30 AM • 105 min • …" at bounding box center [798, 383] width 663 height 109
copy p "Locomotion"
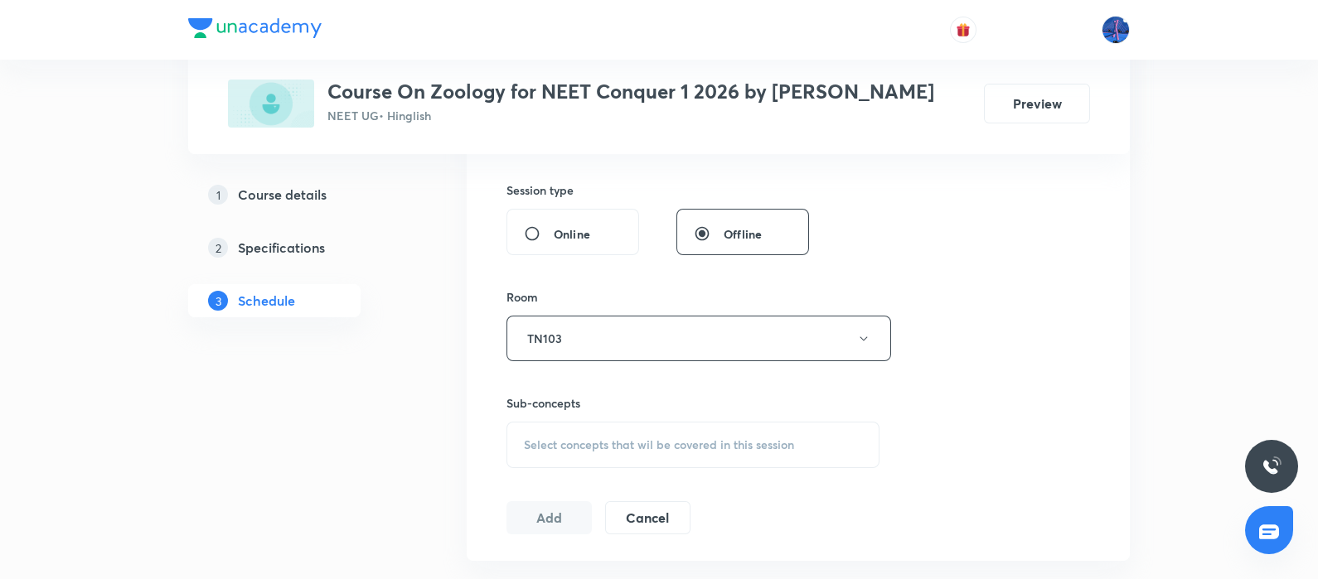
scroll to position [580, 0]
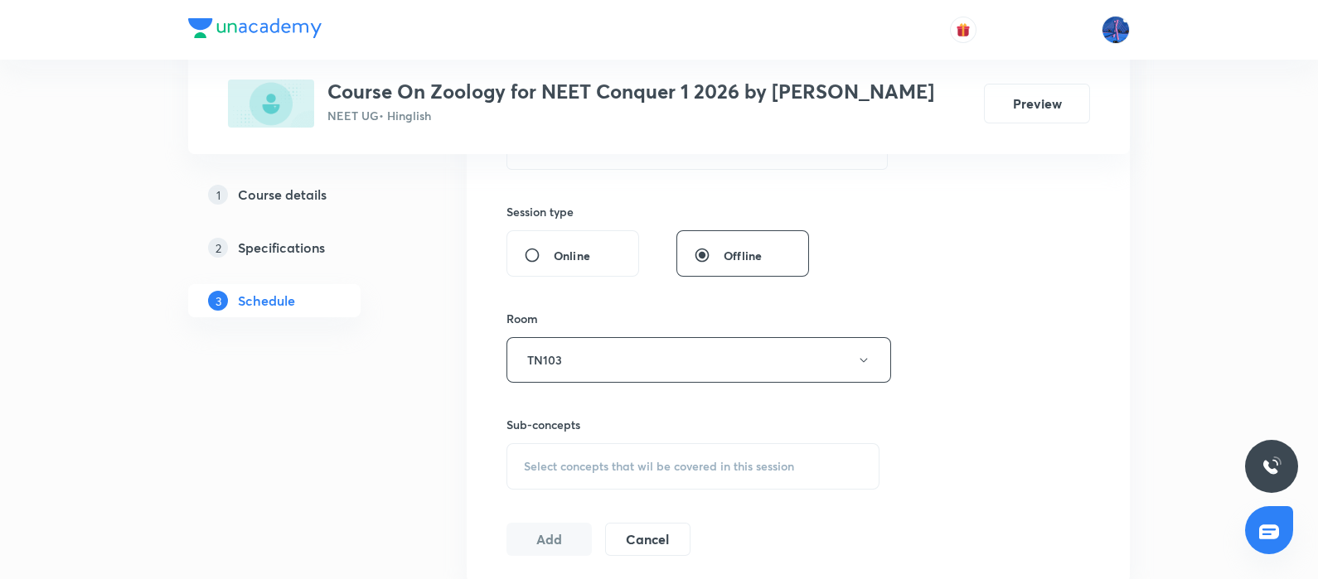
click at [637, 475] on div "Select concepts that wil be covered in this session" at bounding box center [692, 466] width 373 height 46
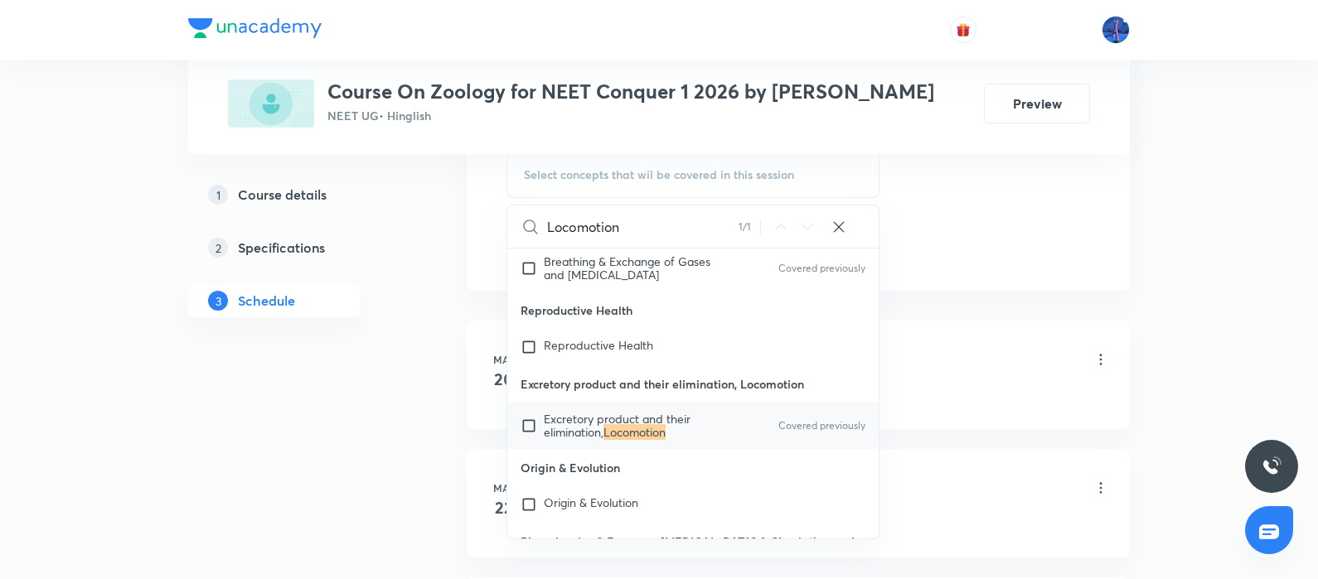
scroll to position [30623, 0]
type input "Locomotion"
click at [624, 424] on span "Excretory product and their elimination," at bounding box center [617, 424] width 147 height 29
checkbox input "true"
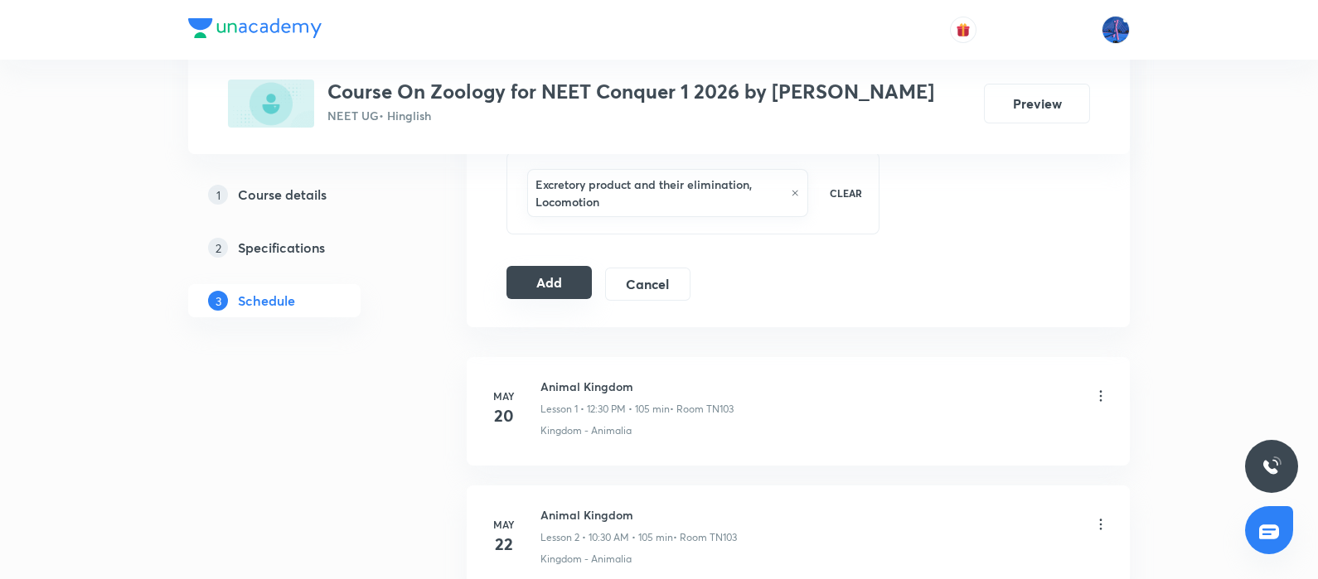
click at [558, 279] on button "Add" at bounding box center [548, 282] width 85 height 33
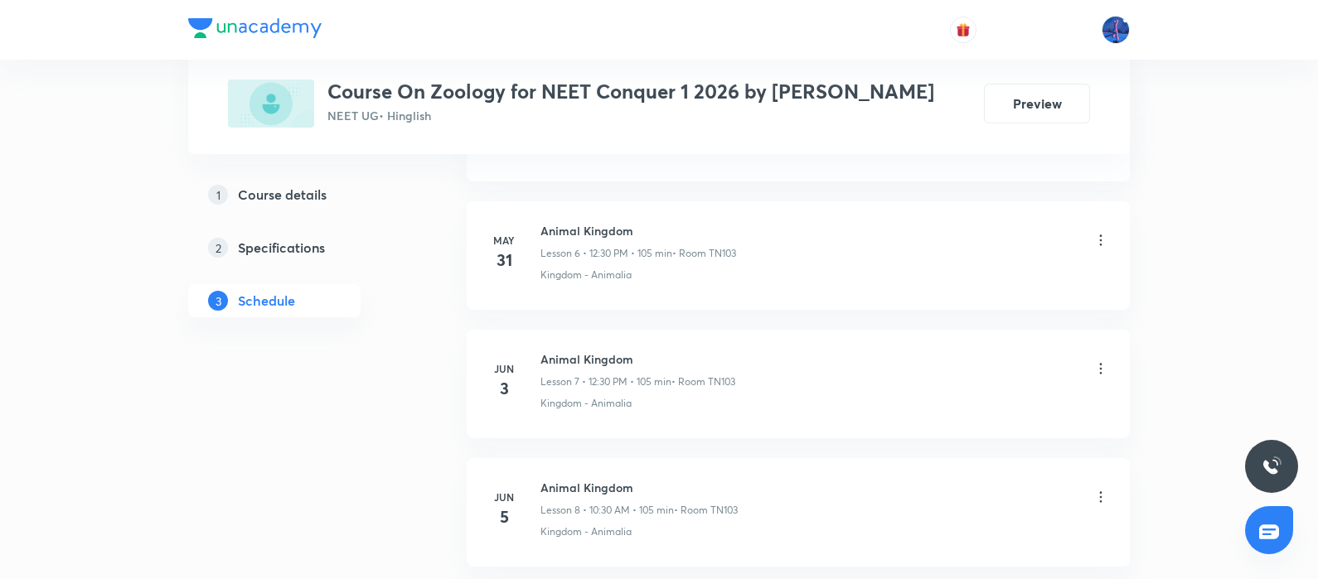
scroll to position [892, 0]
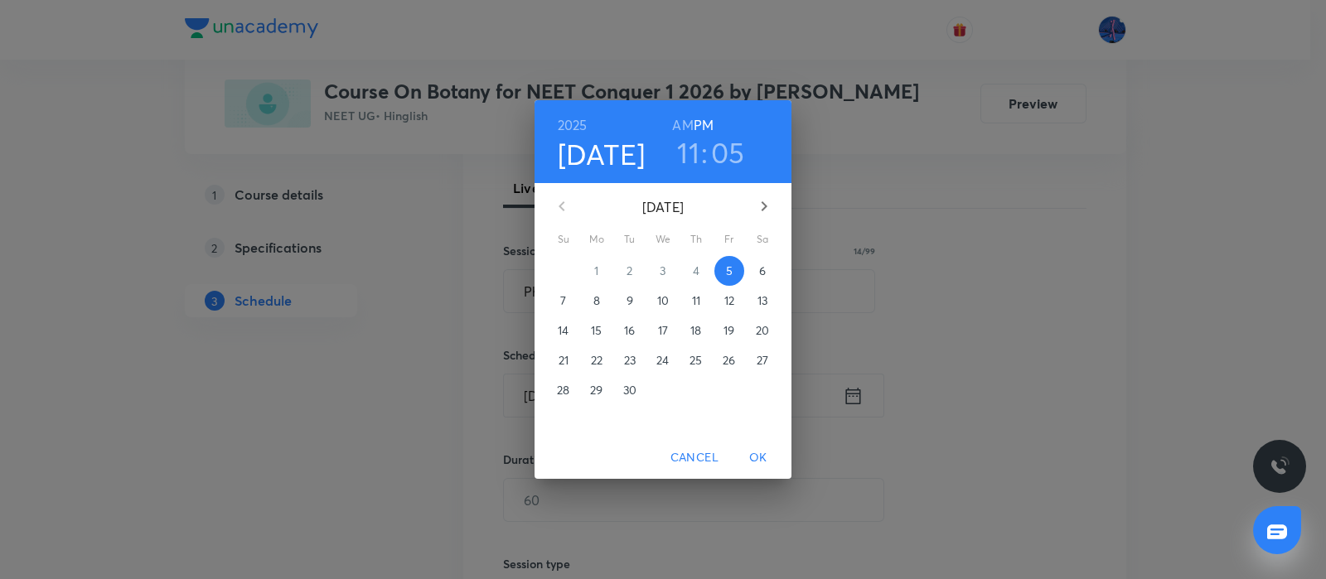
click at [757, 268] on span "6" at bounding box center [763, 271] width 30 height 17
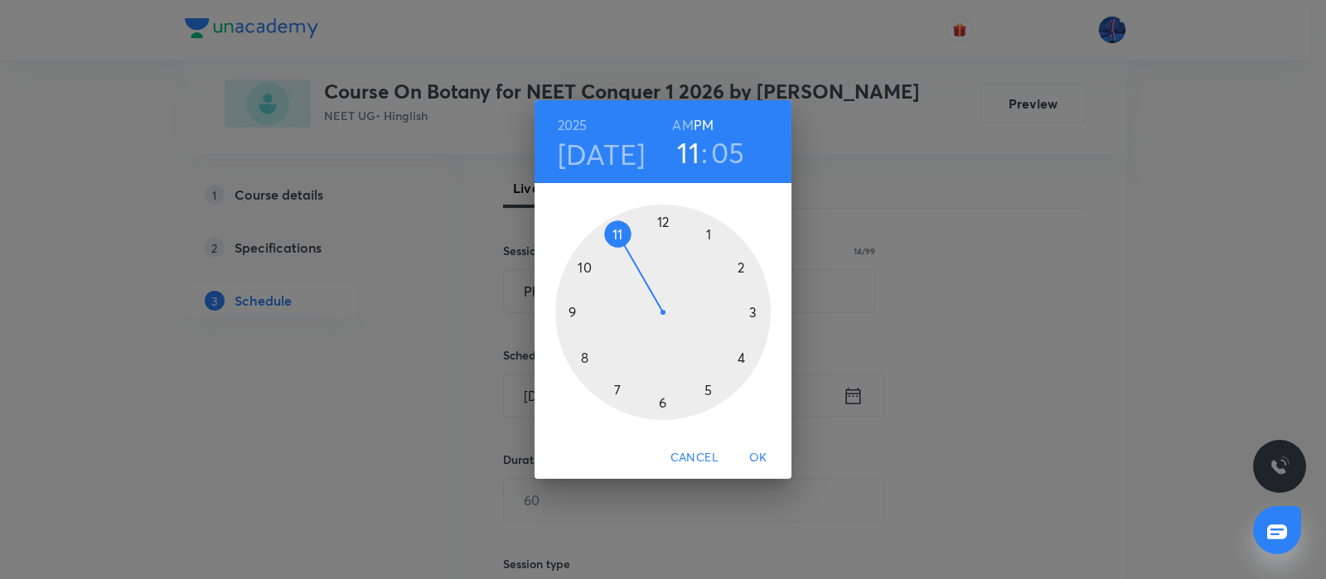
click at [662, 223] on div at bounding box center [663, 313] width 216 height 216
click at [754, 313] on div at bounding box center [663, 313] width 216 height 216
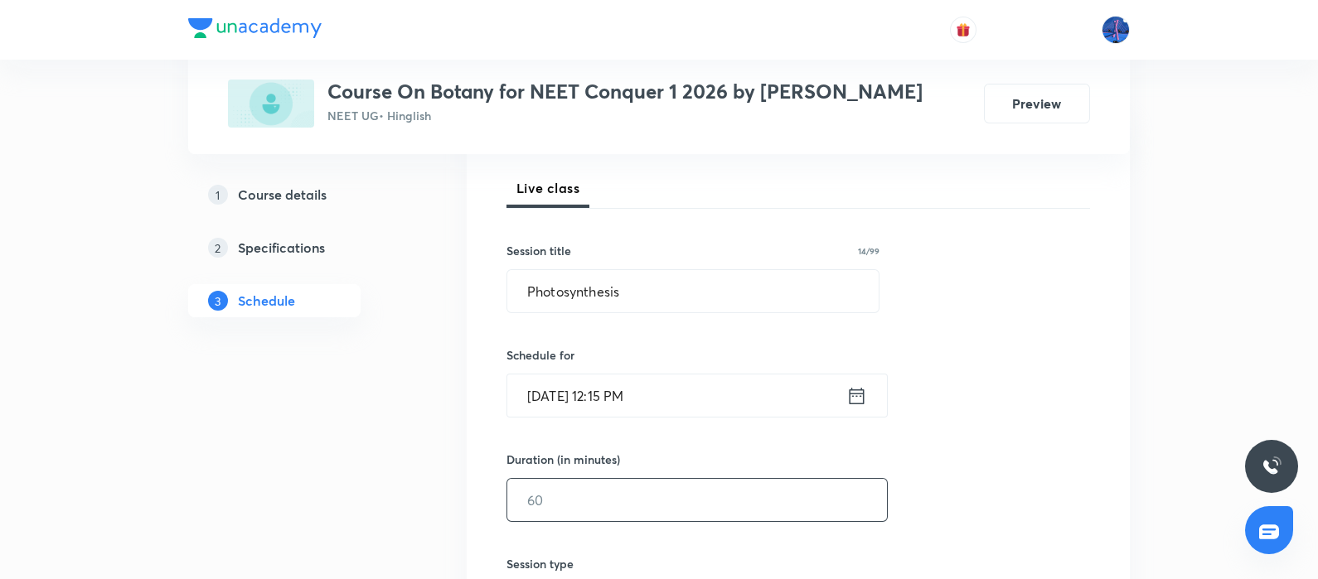
click at [608, 519] on input "text" at bounding box center [697, 500] width 380 height 42
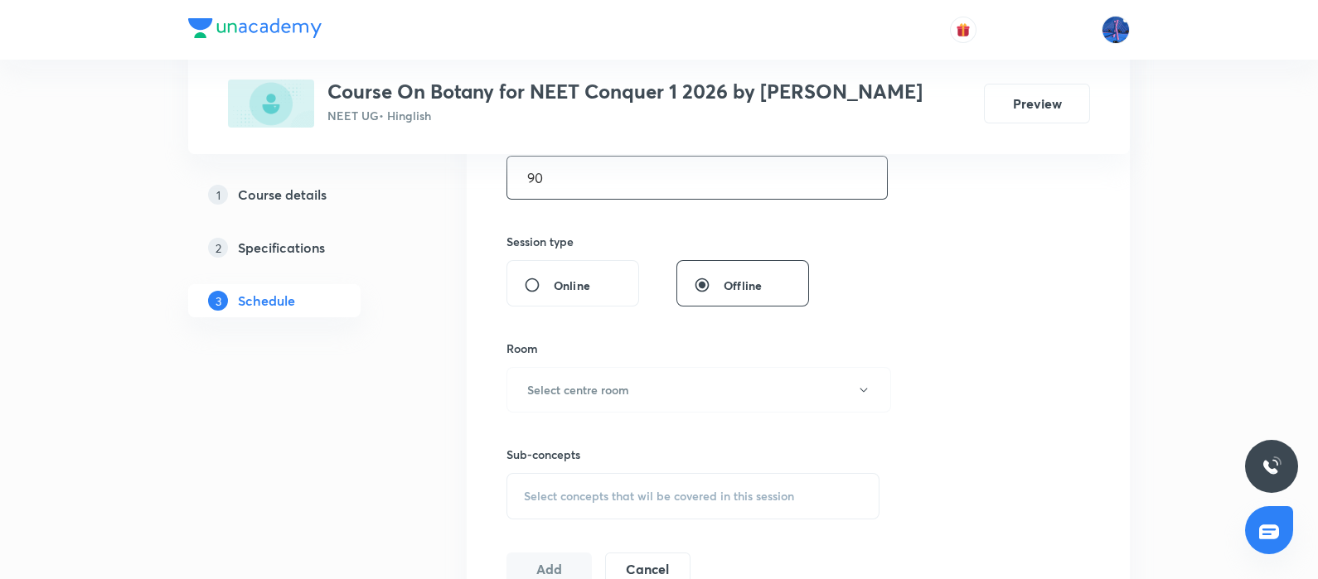
scroll to position [551, 0]
type input "90"
click at [739, 376] on button "Select centre room" at bounding box center [698, 389] width 385 height 46
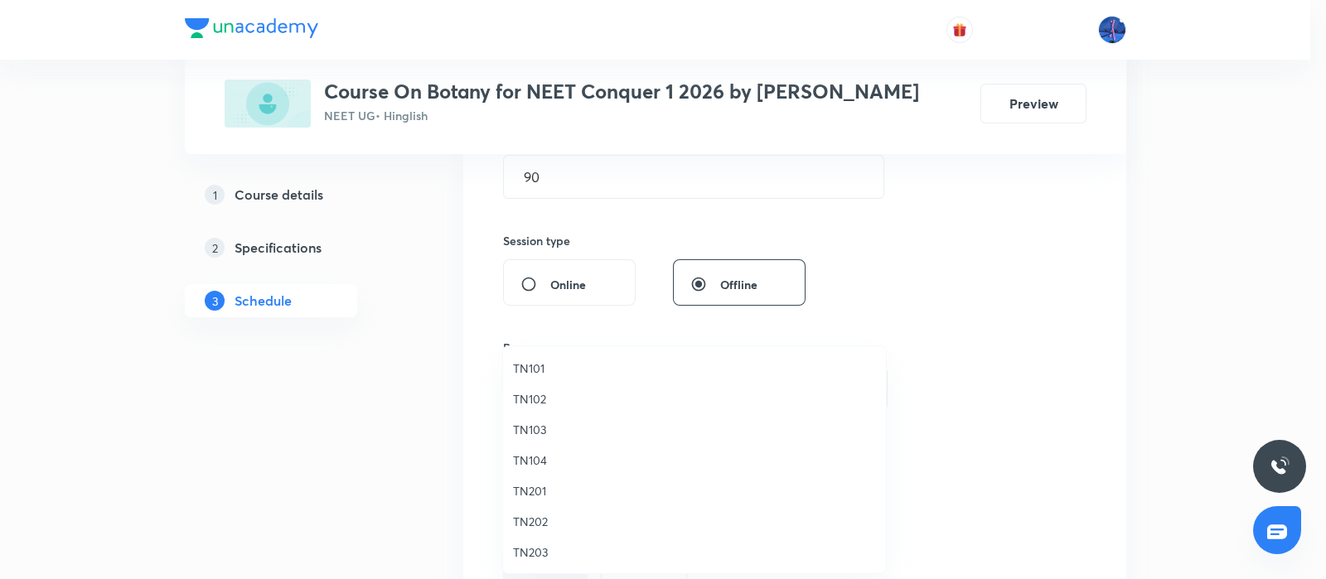
click at [521, 439] on li "TN103" at bounding box center [694, 429] width 383 height 31
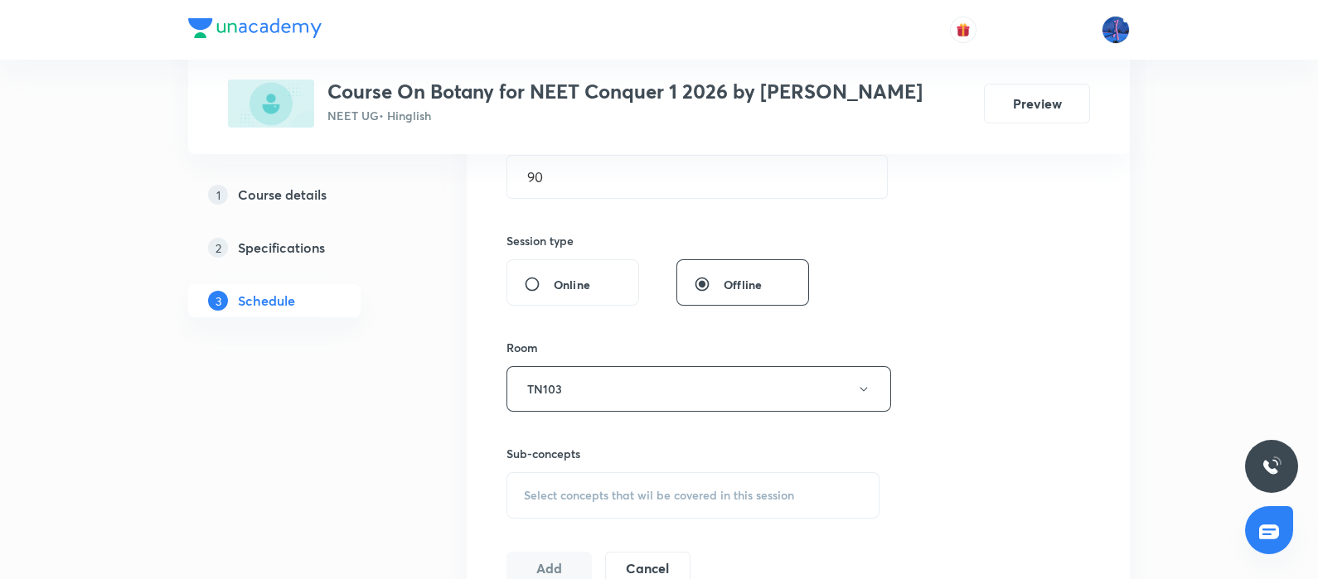
scroll to position [1226, 0]
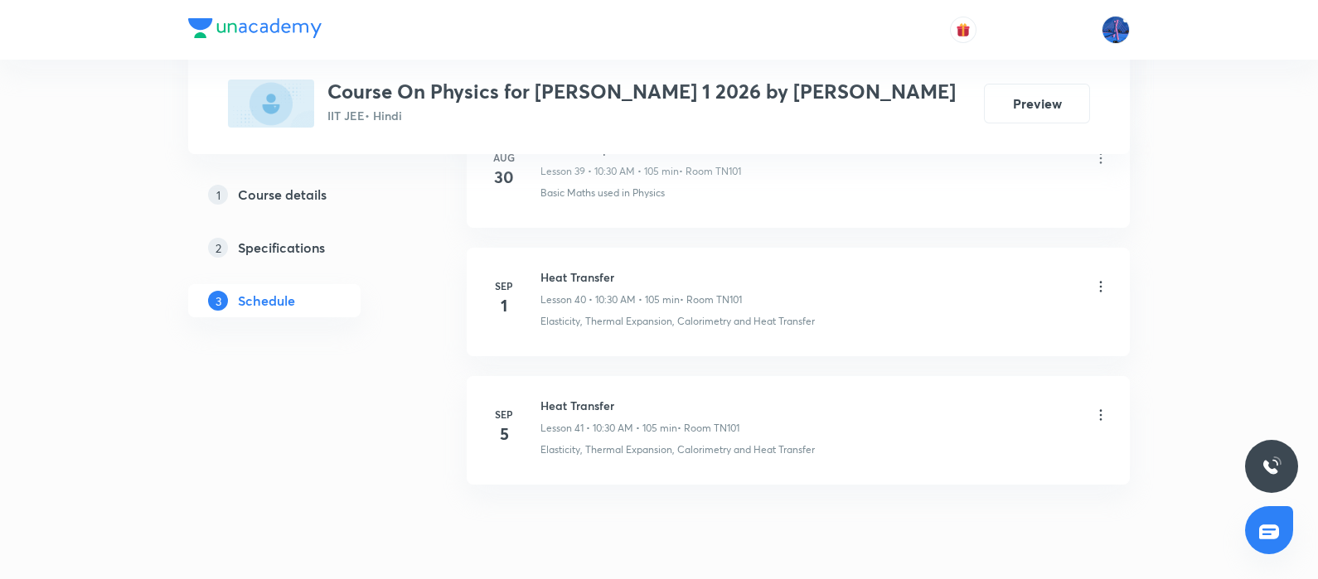
scroll to position [6071, 0]
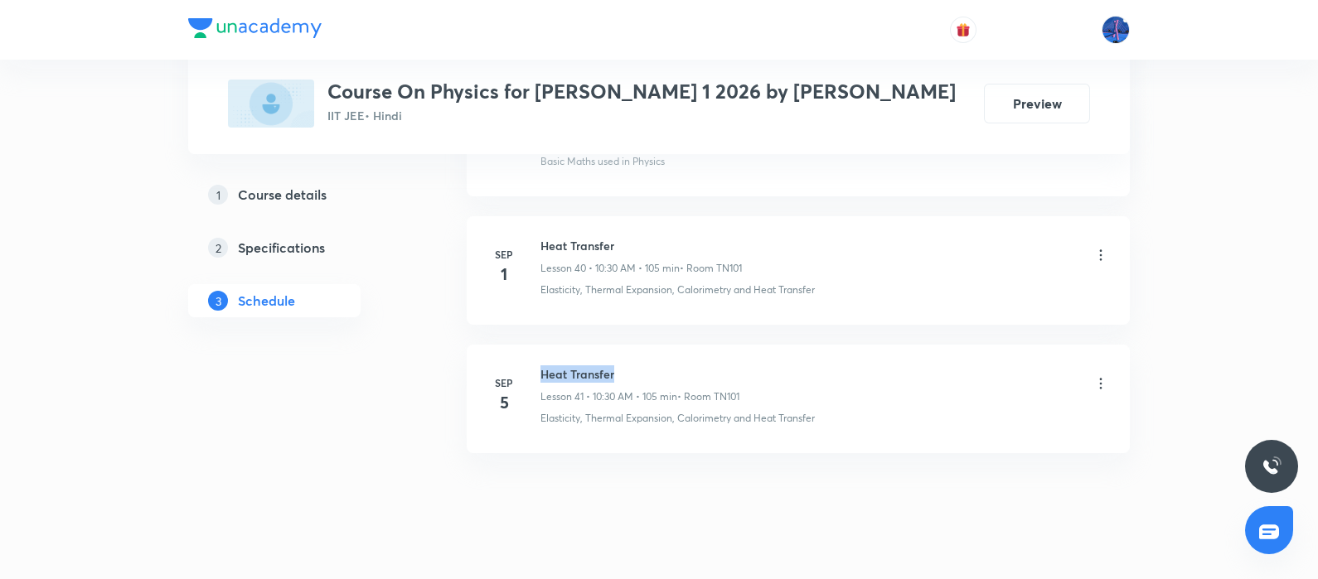
drag, startPoint x: 542, startPoint y: 348, endPoint x: 625, endPoint y: 337, distance: 83.6
click at [625, 366] on h6 "Heat Transfer" at bounding box center [639, 374] width 199 height 17
copy h6 "Heat Transfer"
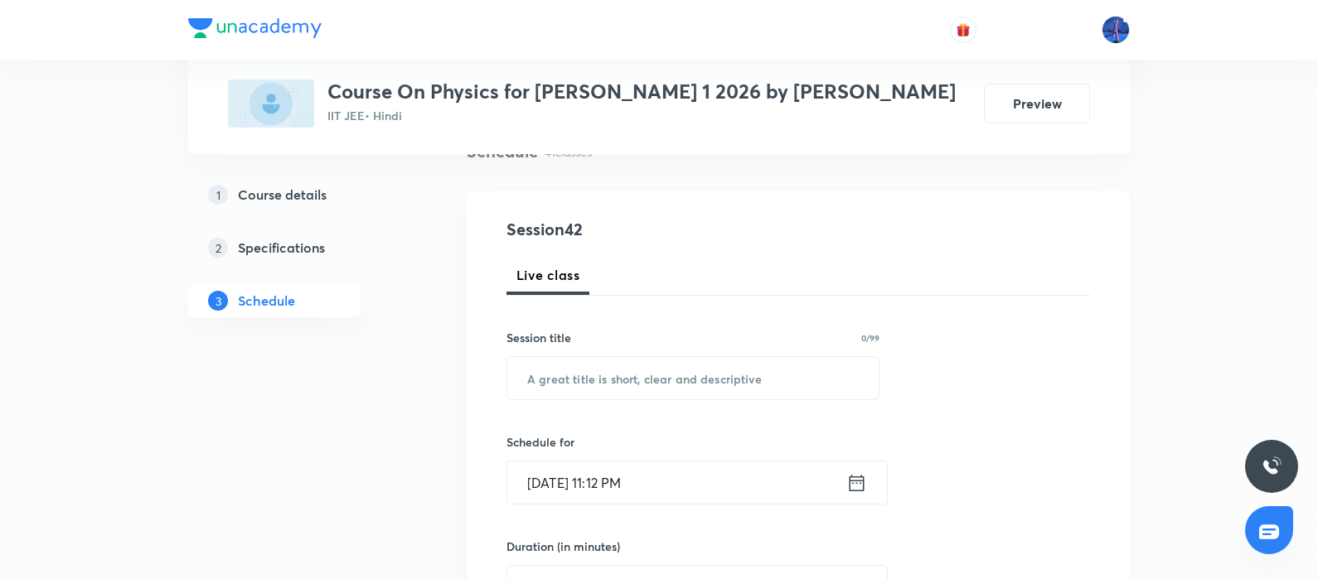
scroll to position [175, 0]
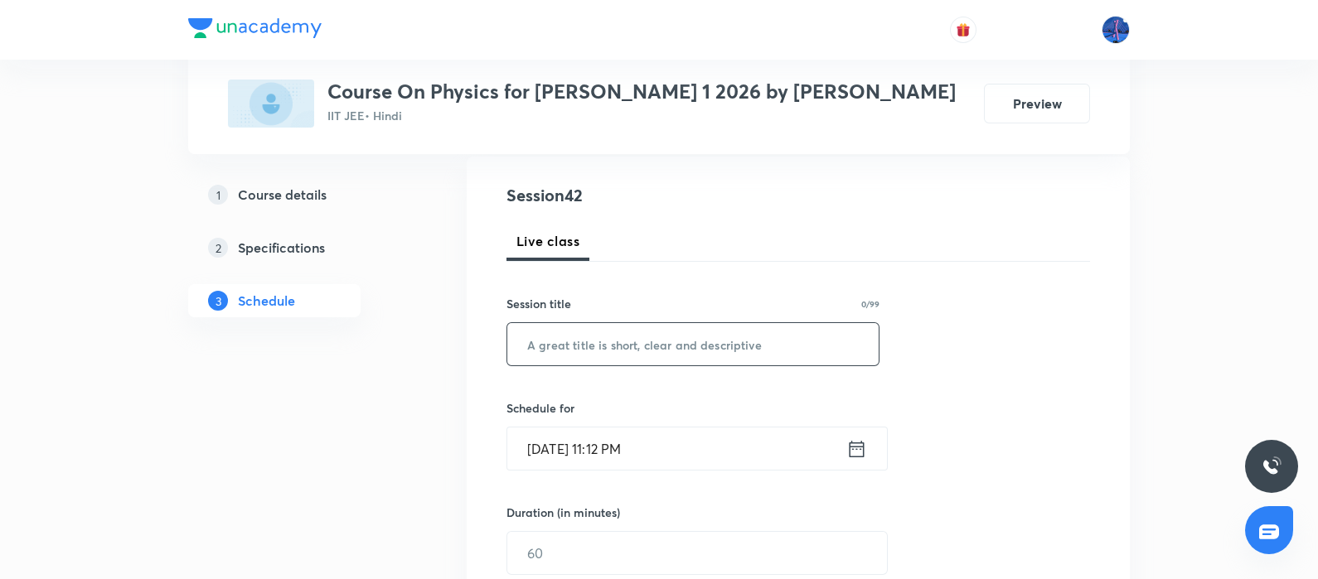
click at [754, 356] on input "text" at bounding box center [692, 344] width 371 height 42
paste input "Heat Transfer"
type input "Heat Transfer"
click at [747, 436] on input "[DATE] 11:12 PM" at bounding box center [676, 449] width 339 height 42
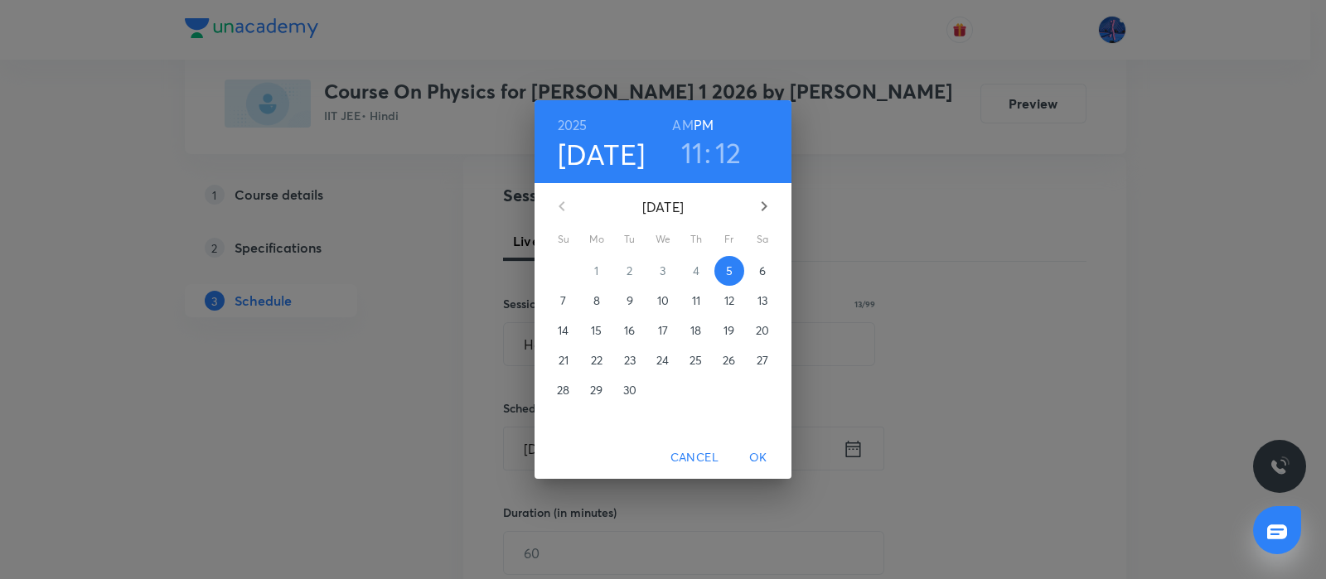
click at [768, 259] on button "6" at bounding box center [763, 271] width 30 height 30
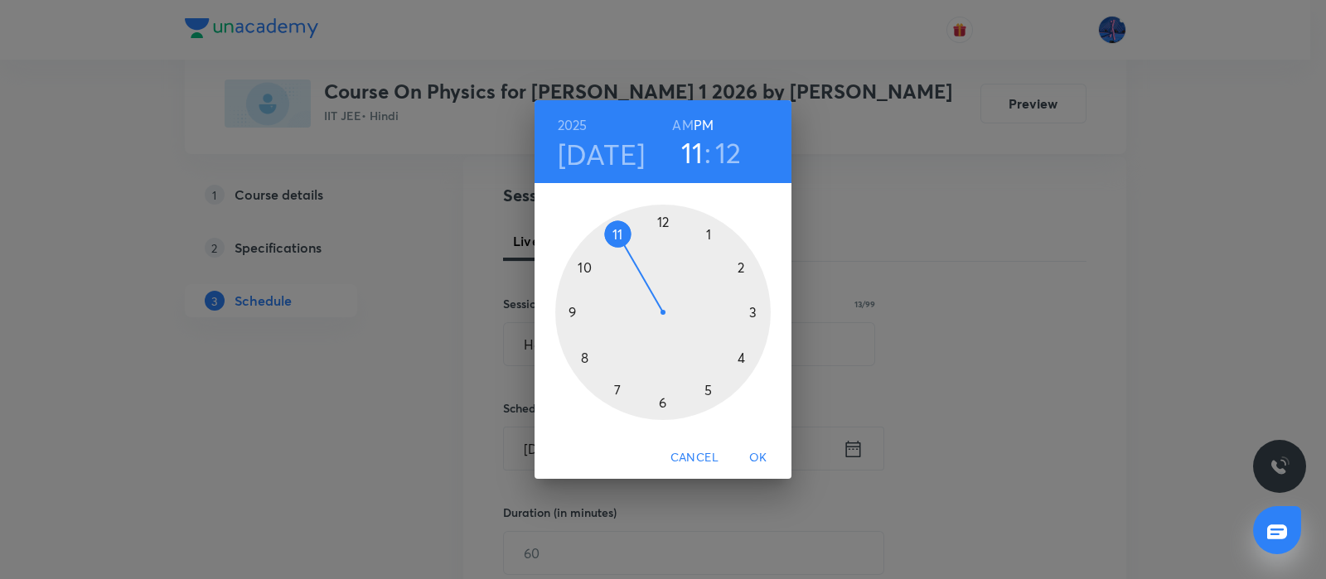
click at [683, 119] on h6 "AM" at bounding box center [682, 125] width 21 height 23
click at [589, 268] on div at bounding box center [663, 313] width 216 height 216
click at [662, 403] on div at bounding box center [663, 313] width 216 height 216
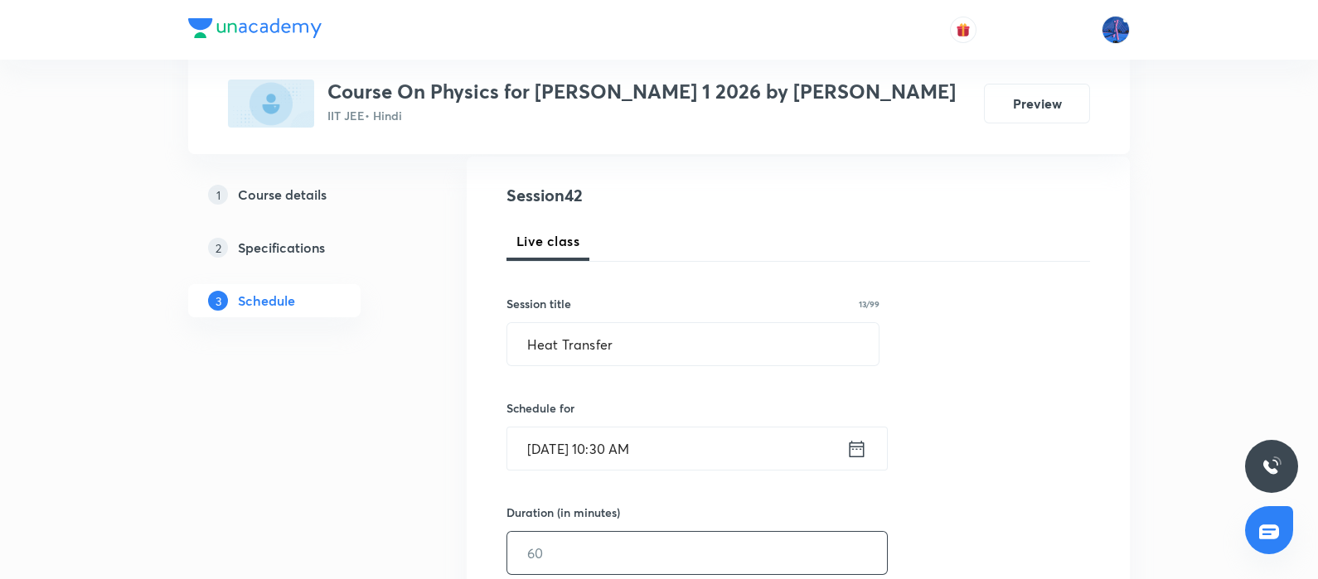
click at [622, 537] on input "text" at bounding box center [697, 553] width 380 height 42
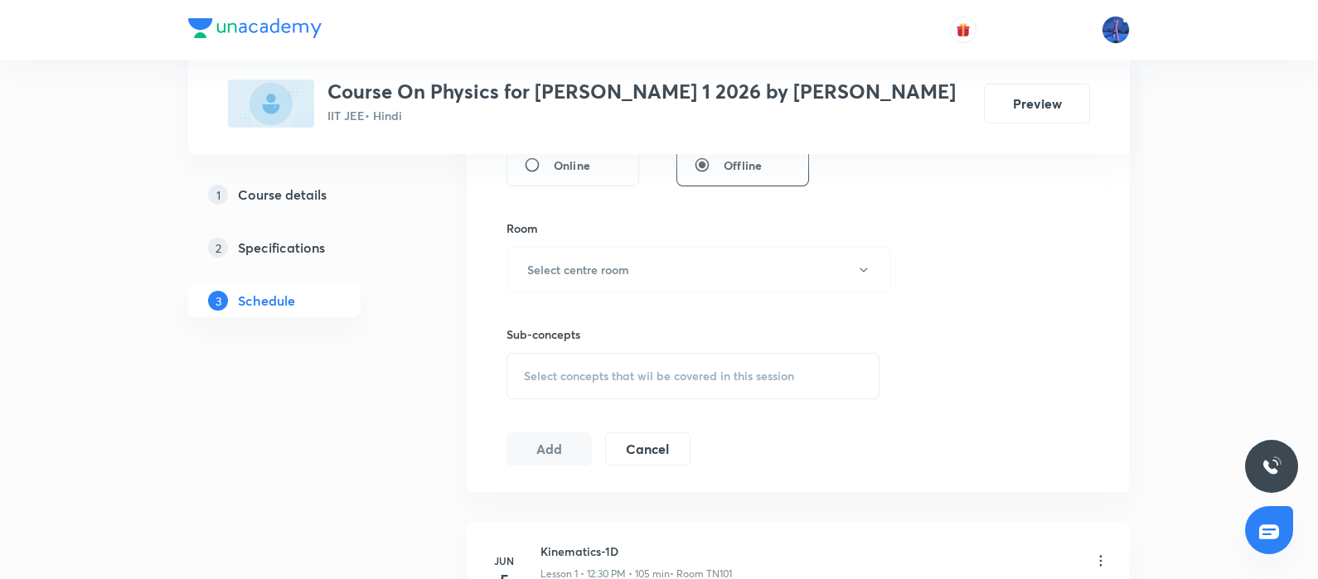
scroll to position [672, 0]
type input "90"
click at [747, 264] on button "Select centre room" at bounding box center [698, 268] width 385 height 46
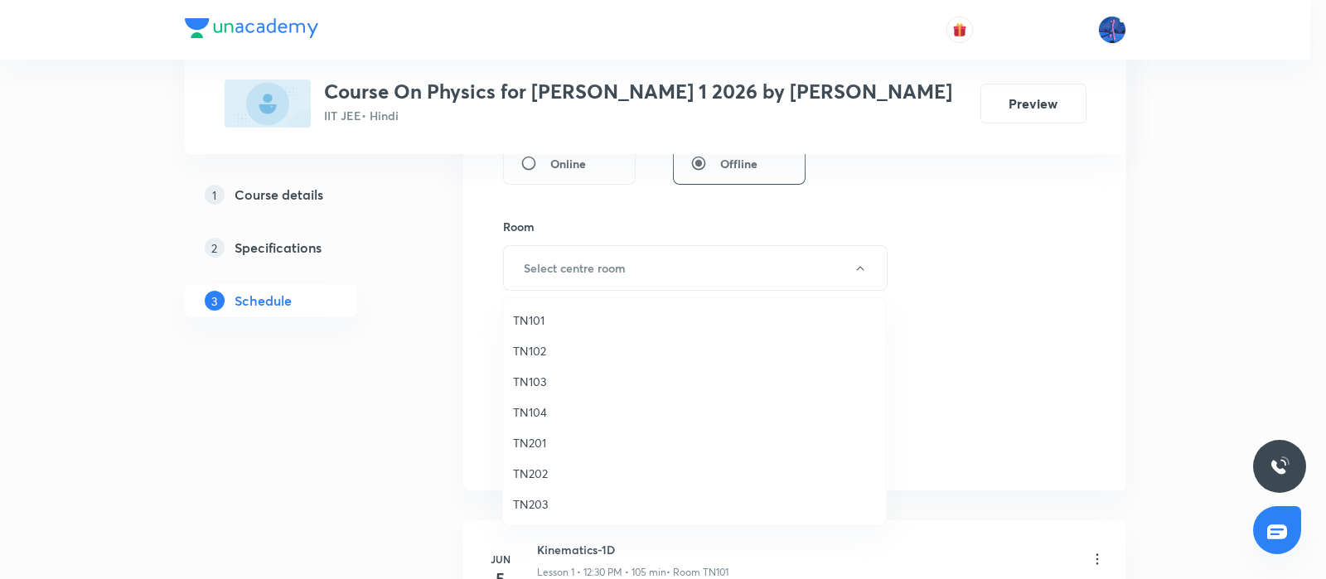
click at [531, 314] on span "TN101" at bounding box center [694, 320] width 363 height 17
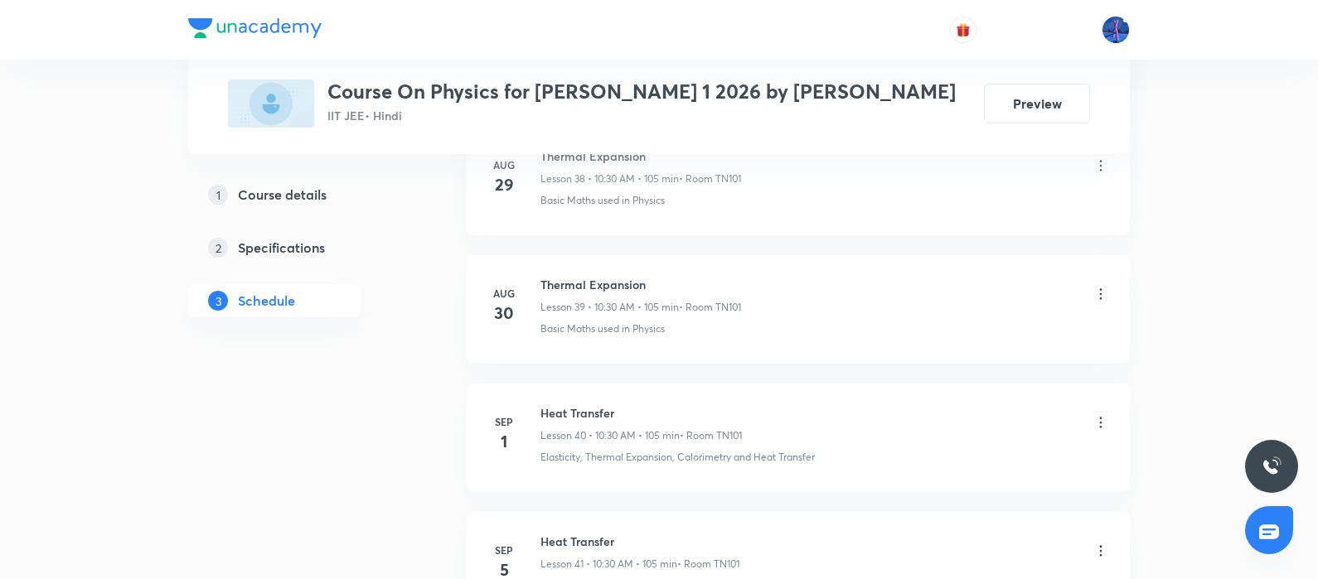
scroll to position [6071, 0]
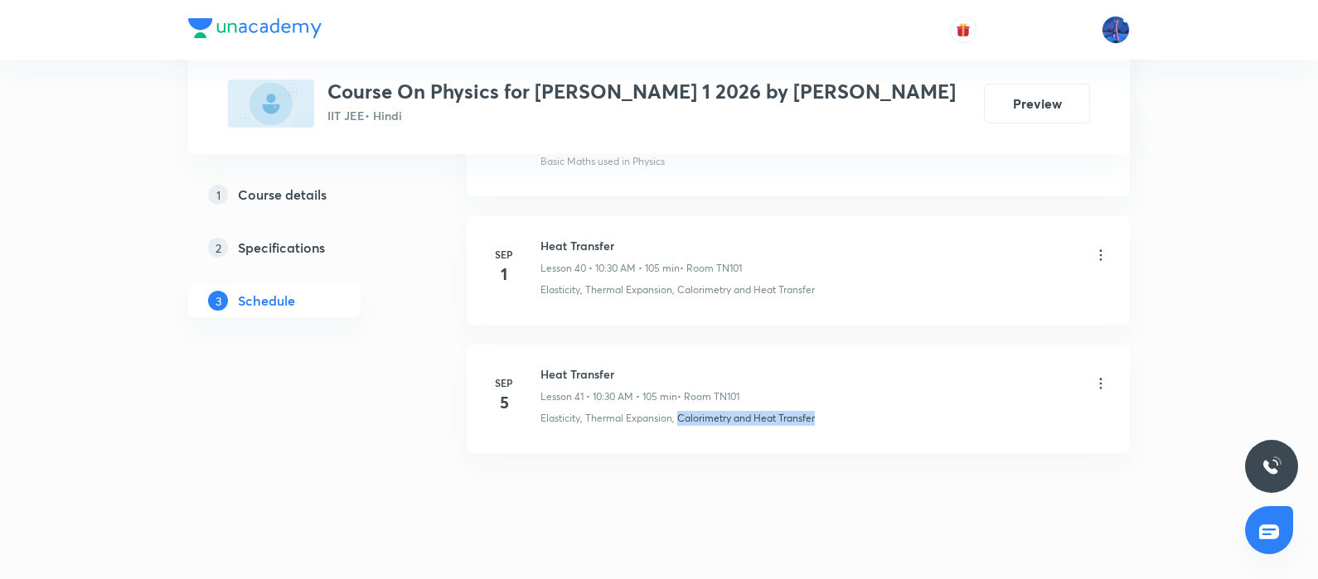
drag, startPoint x: 841, startPoint y: 396, endPoint x: 680, endPoint y: 411, distance: 162.3
click at [680, 411] on li "Sep 5 Heat Transfer Lesson 41 • 10:30 AM • 105 min • Room TN101 Elasticity, The…" at bounding box center [798, 399] width 663 height 109
copy p "Calorimetry and Heat Transfer"
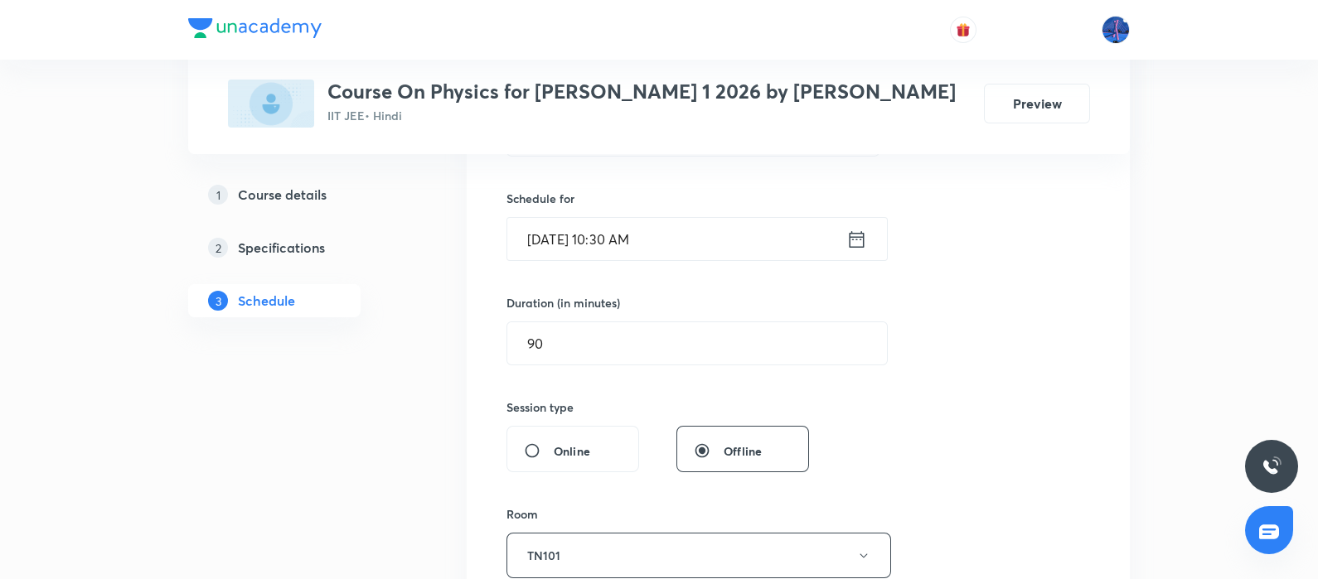
scroll to position [598, 0]
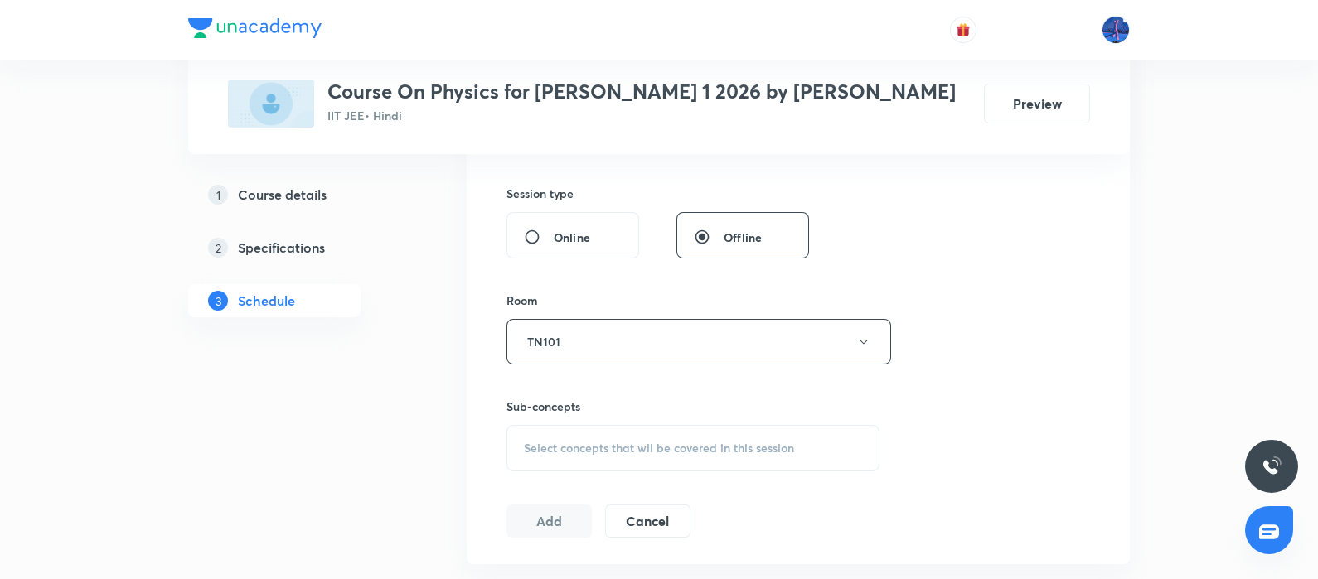
click at [642, 442] on span "Select concepts that wil be covered in this session" at bounding box center [659, 448] width 270 height 13
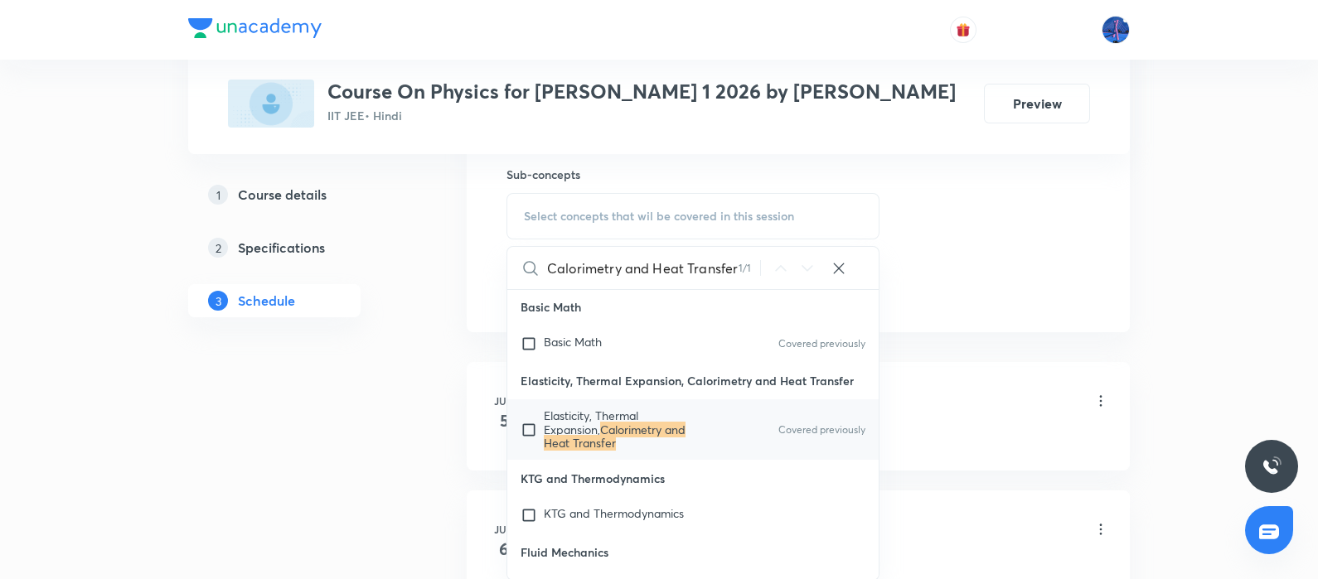
scroll to position [45859, 0]
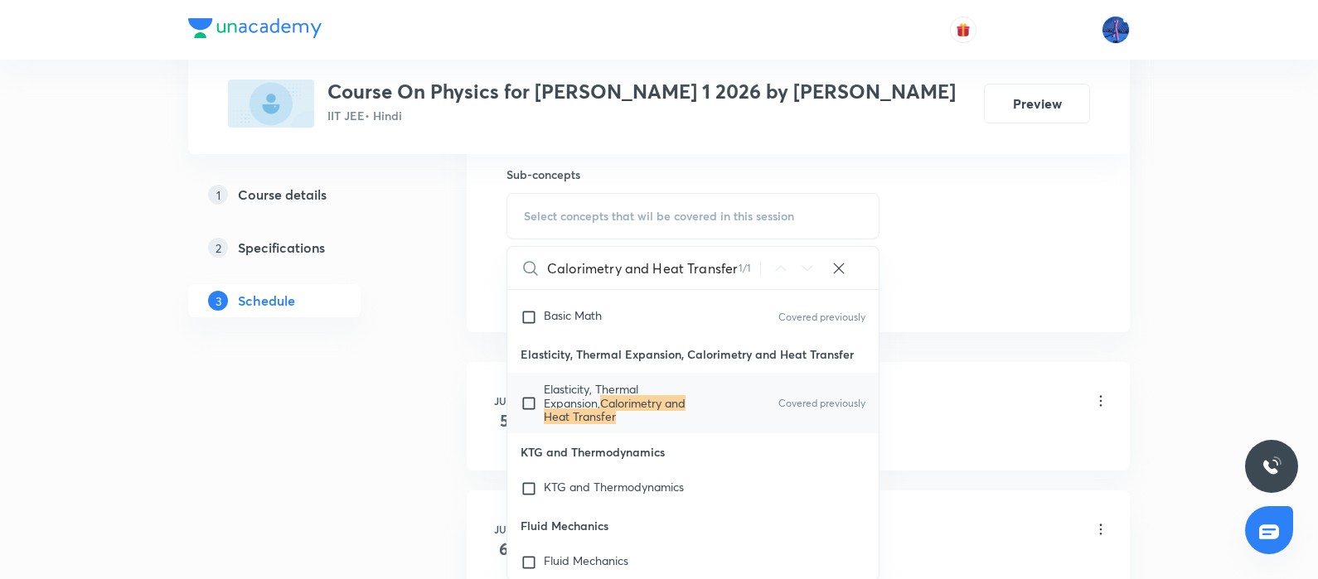
type input "Calorimetry and Heat Transfer"
click at [599, 410] on span "Elasticity, Thermal Expansion," at bounding box center [591, 395] width 94 height 29
checkbox input "true"
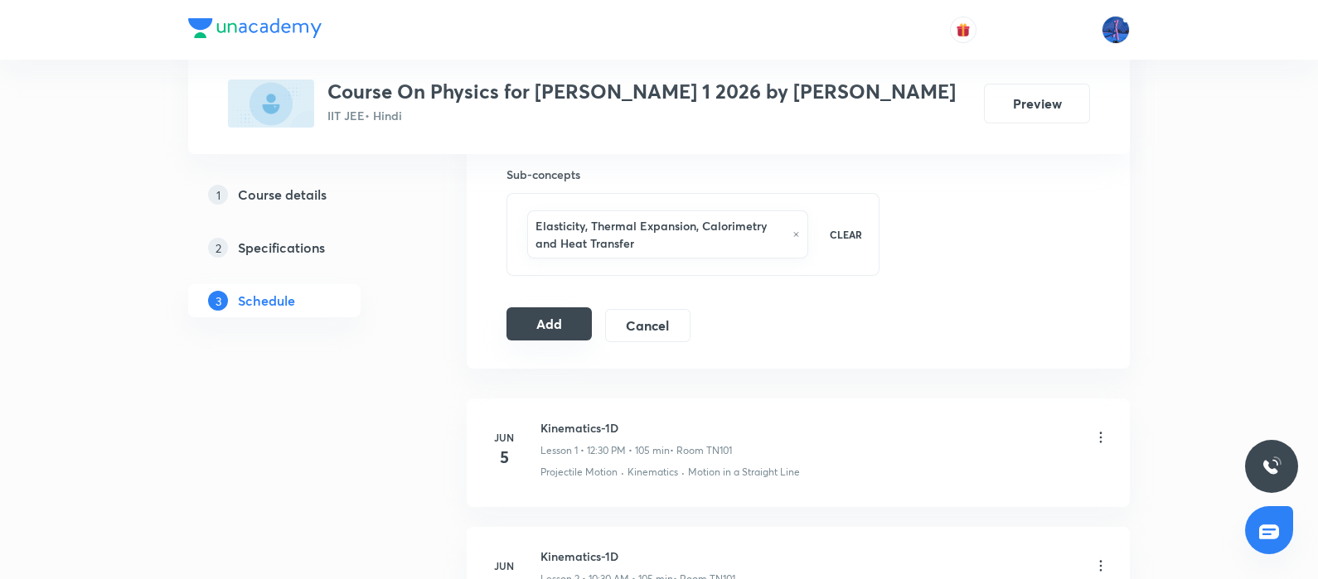
click at [543, 317] on button "Add" at bounding box center [548, 324] width 85 height 33
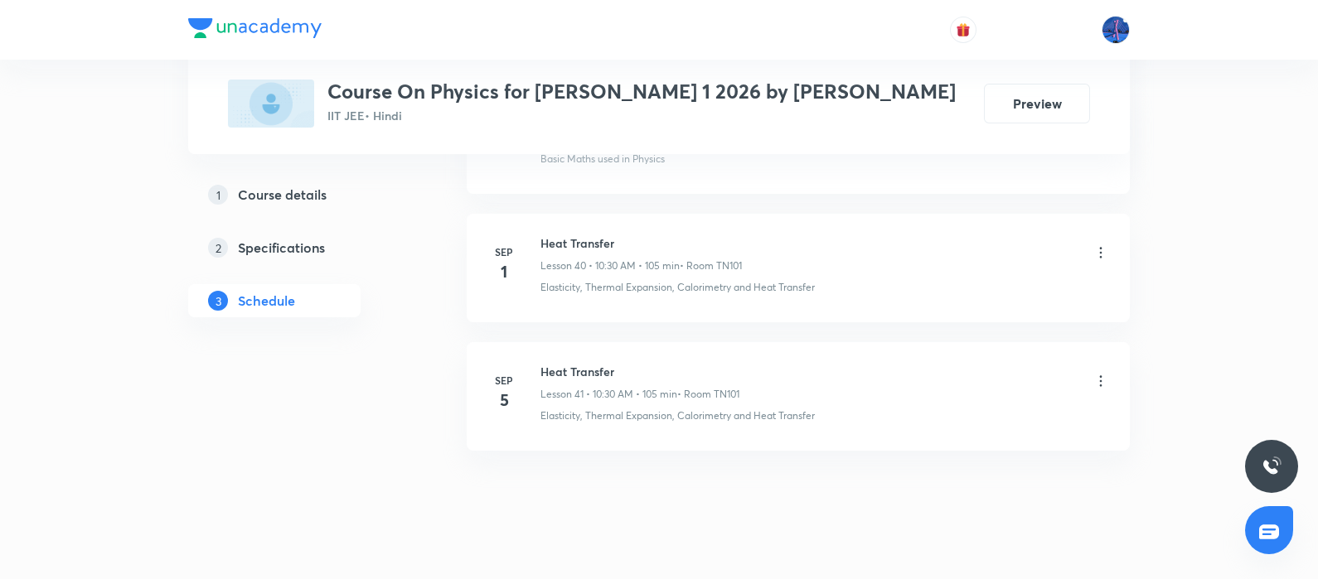
scroll to position [5460, 0]
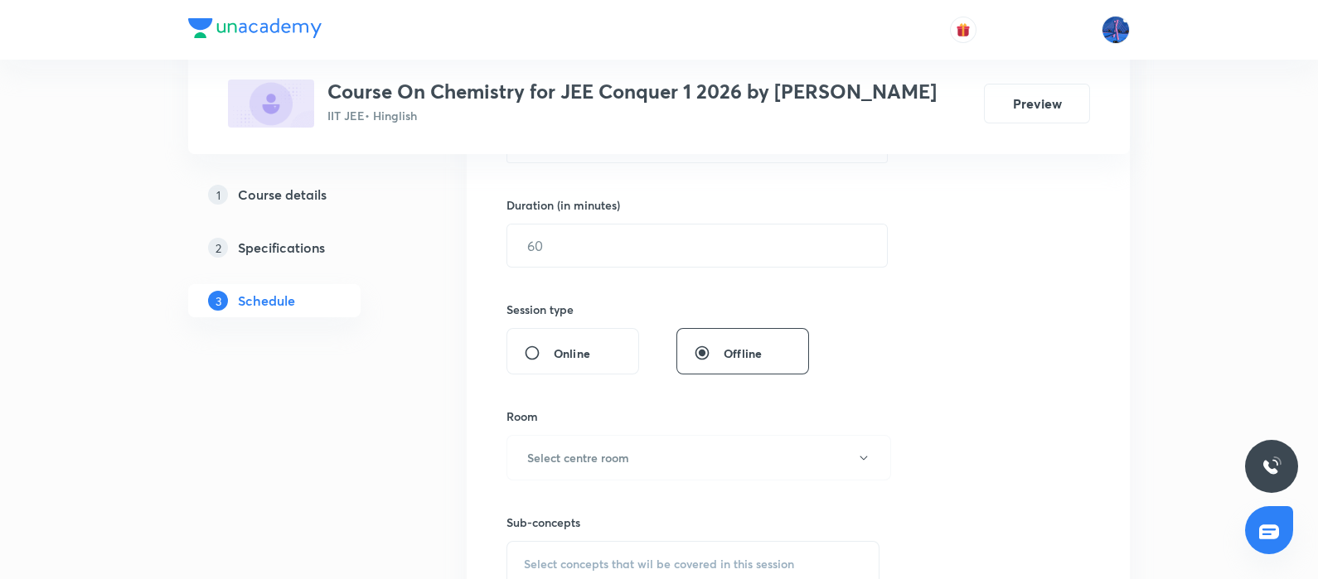
click at [300, 191] on h5 "Course details" at bounding box center [282, 195] width 89 height 20
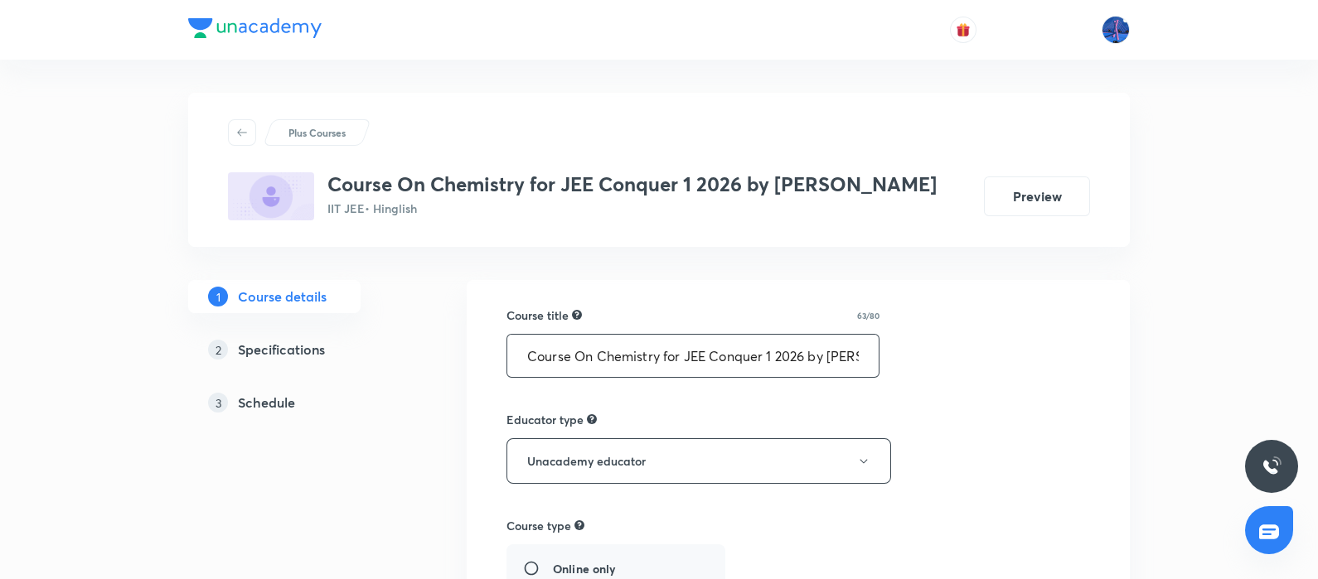
click at [579, 353] on input "Course On Chemistry for JEE Conquer 1 2026 by [PERSON_NAME]" at bounding box center [692, 356] width 371 height 42
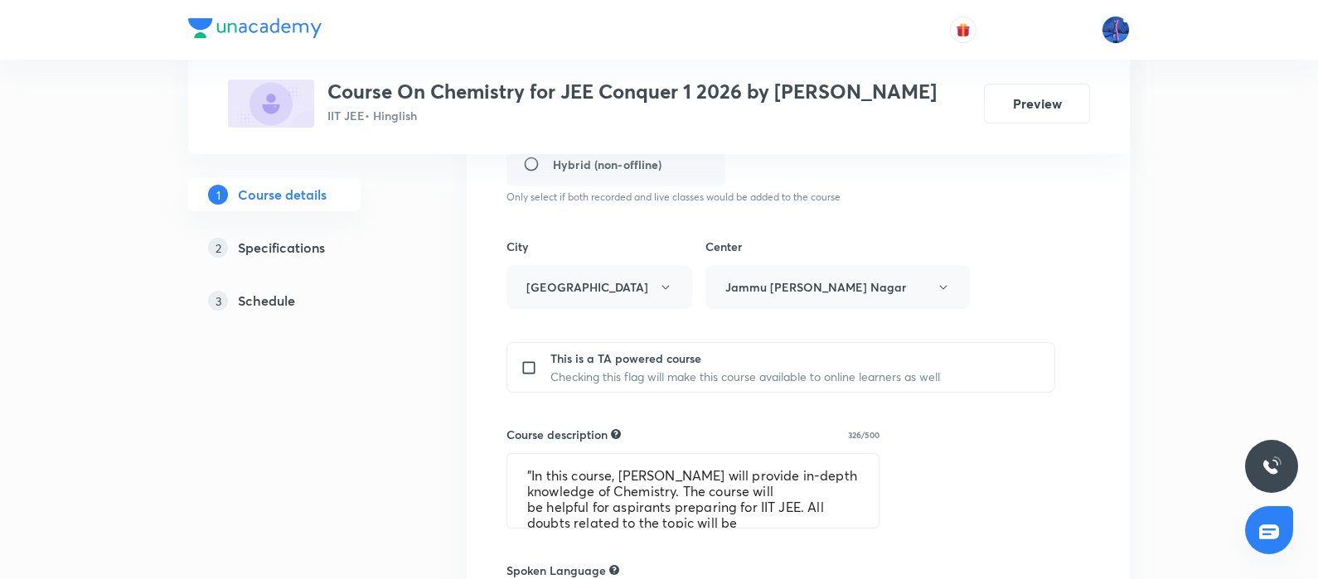
scroll to position [681, 0]
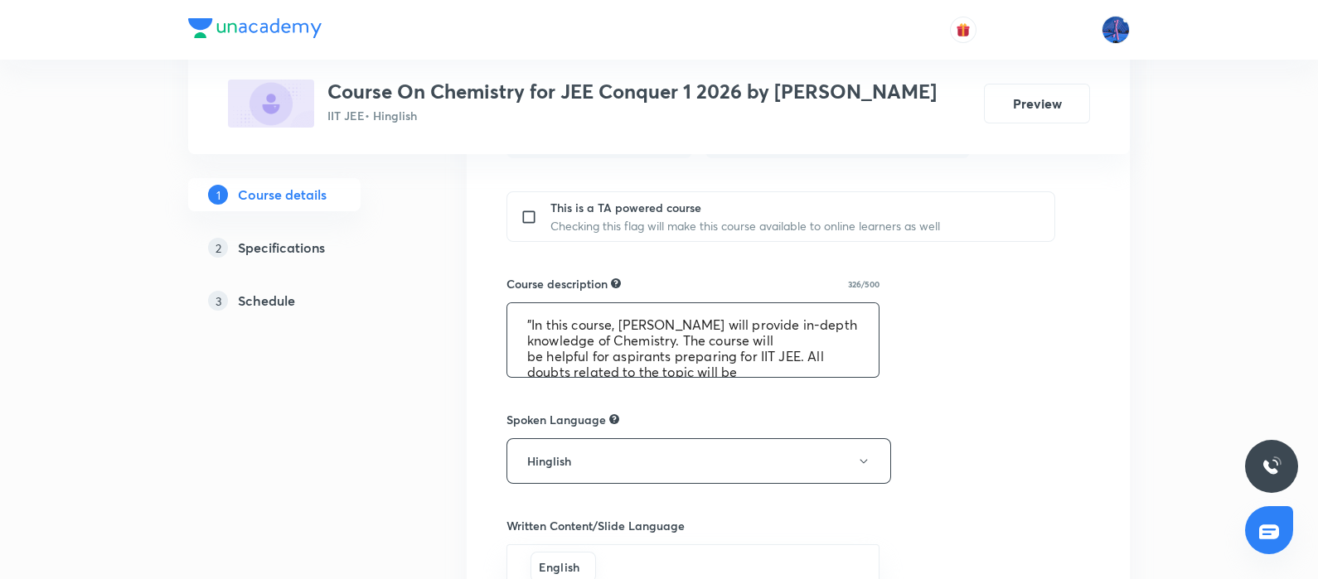
click at [626, 352] on textarea ""In this course, [PERSON_NAME] will provide in-depth knowledge of Chemistry. Th…" at bounding box center [692, 340] width 371 height 74
click at [249, 301] on h5 "Schedule" at bounding box center [266, 301] width 57 height 20
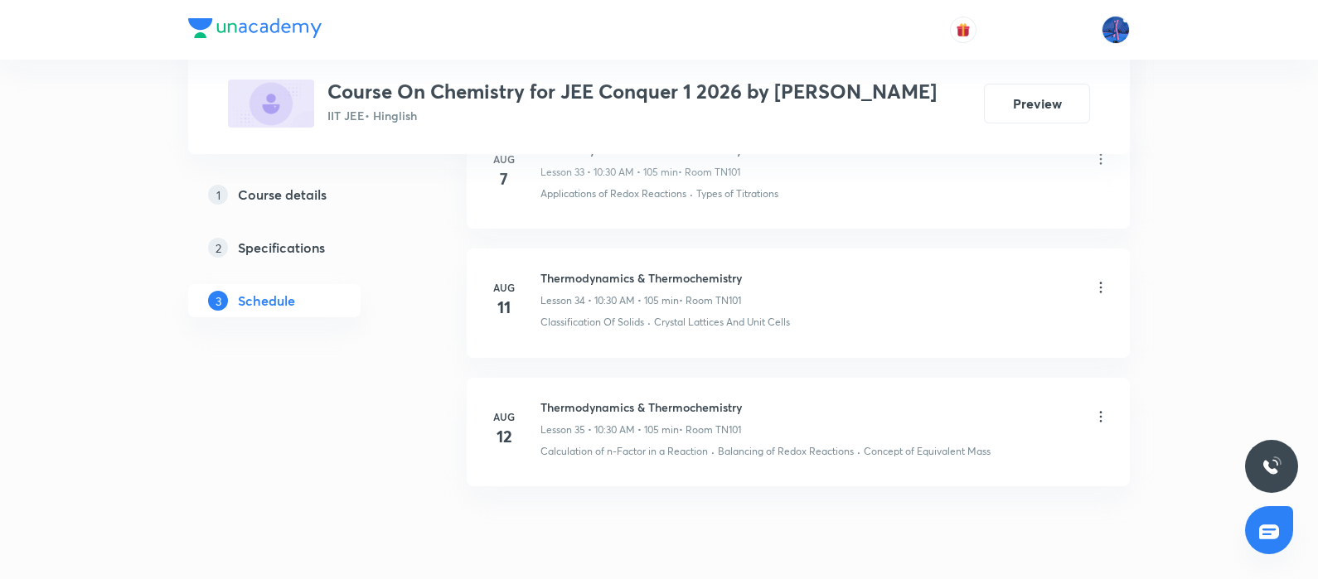
scroll to position [5470, 0]
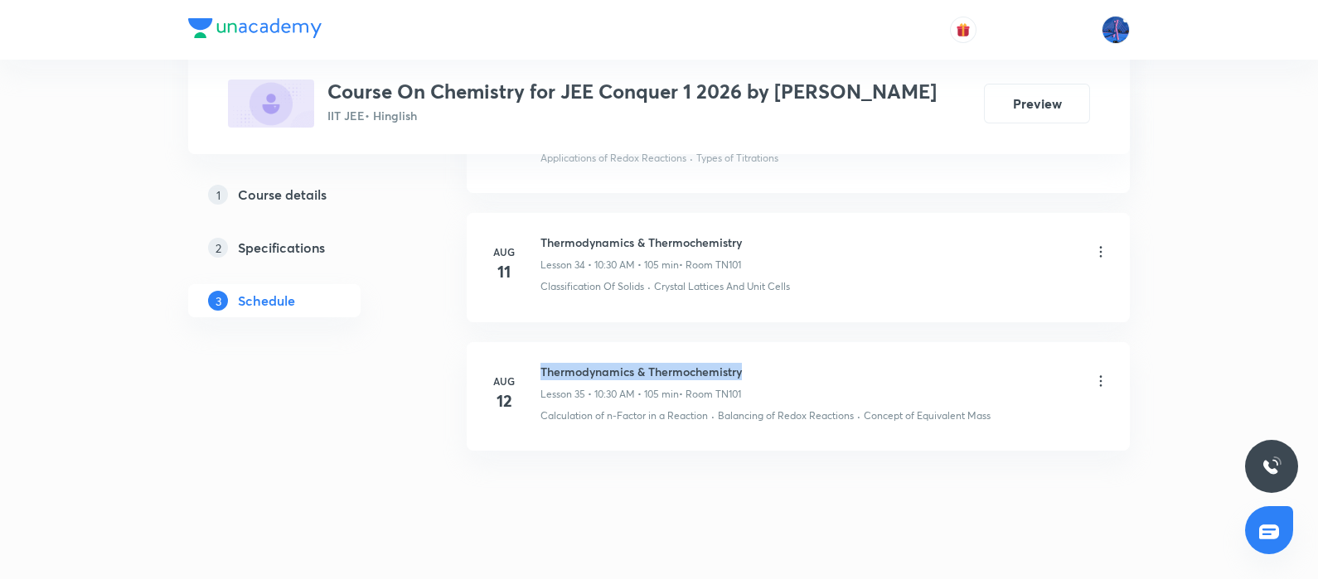
drag, startPoint x: 542, startPoint y: 341, endPoint x: 777, endPoint y: 341, distance: 234.6
click at [777, 363] on div "Thermodynamics & Thermochemistry Lesson 35 • 10:30 AM • 105 min • Room TN101" at bounding box center [824, 382] width 569 height 39
copy h6 "Thermodynamics & Thermochemistry"
drag, startPoint x: 1011, startPoint y: 394, endPoint x: 866, endPoint y: 420, distance: 147.5
click at [866, 420] on li "[DATE] Thermodynamics & Thermochemistry Lesson 35 • 10:30 AM • 105 min • Room T…" at bounding box center [798, 396] width 663 height 109
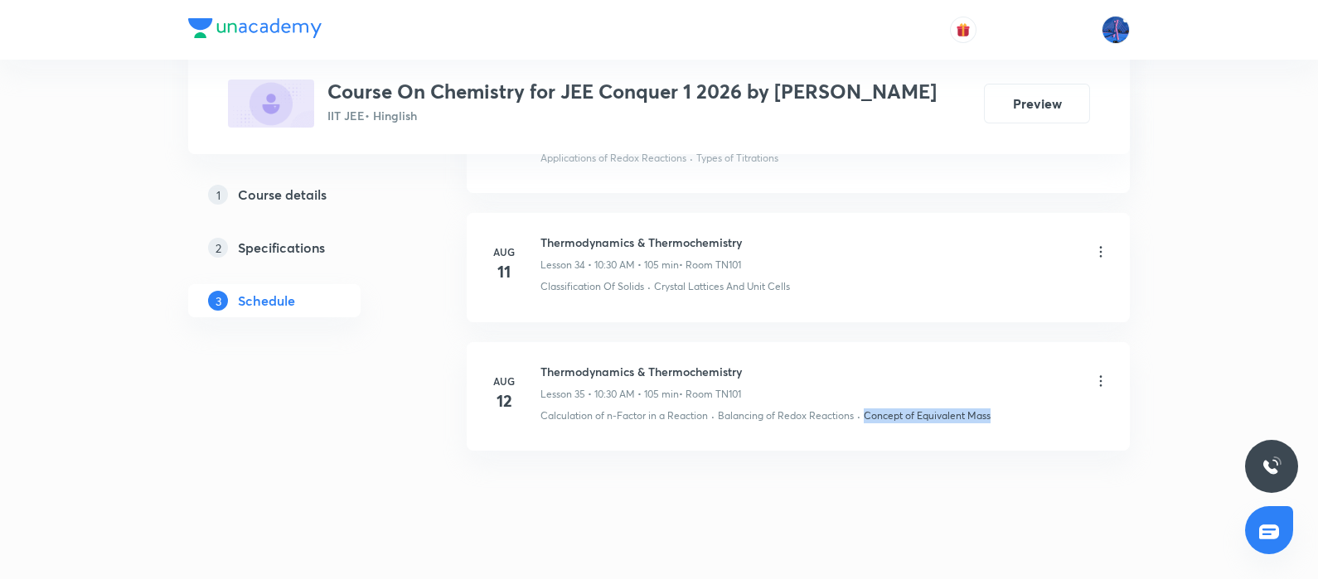
copy p "Concept of Equivalent Mass"
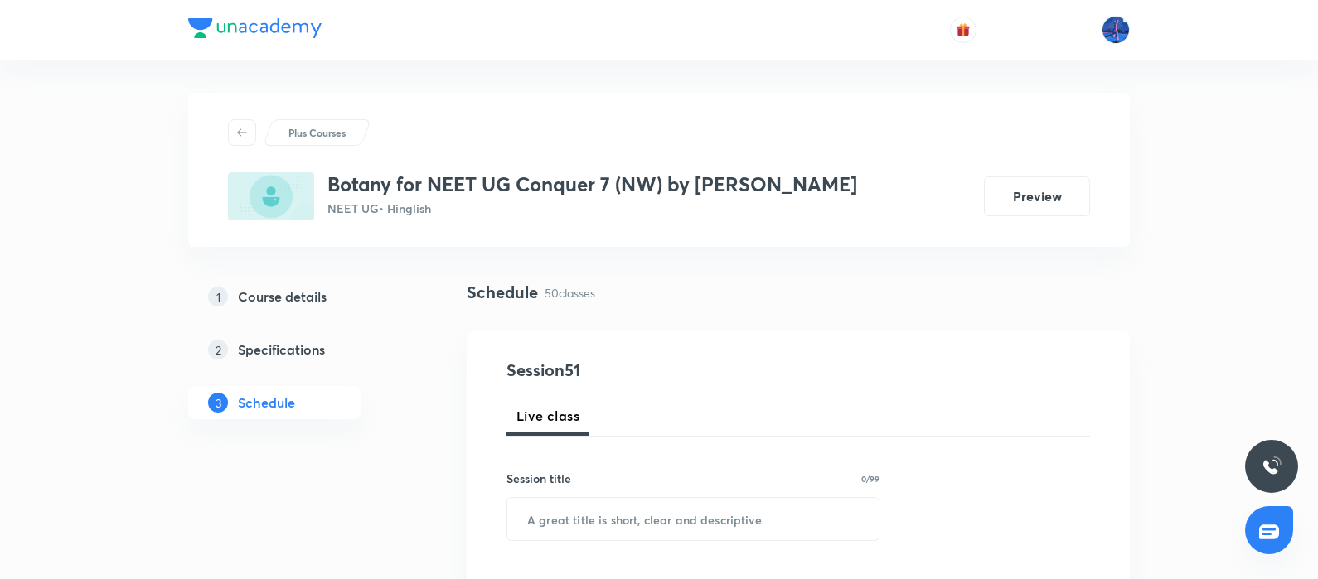
click at [292, 27] on img at bounding box center [254, 28] width 133 height 20
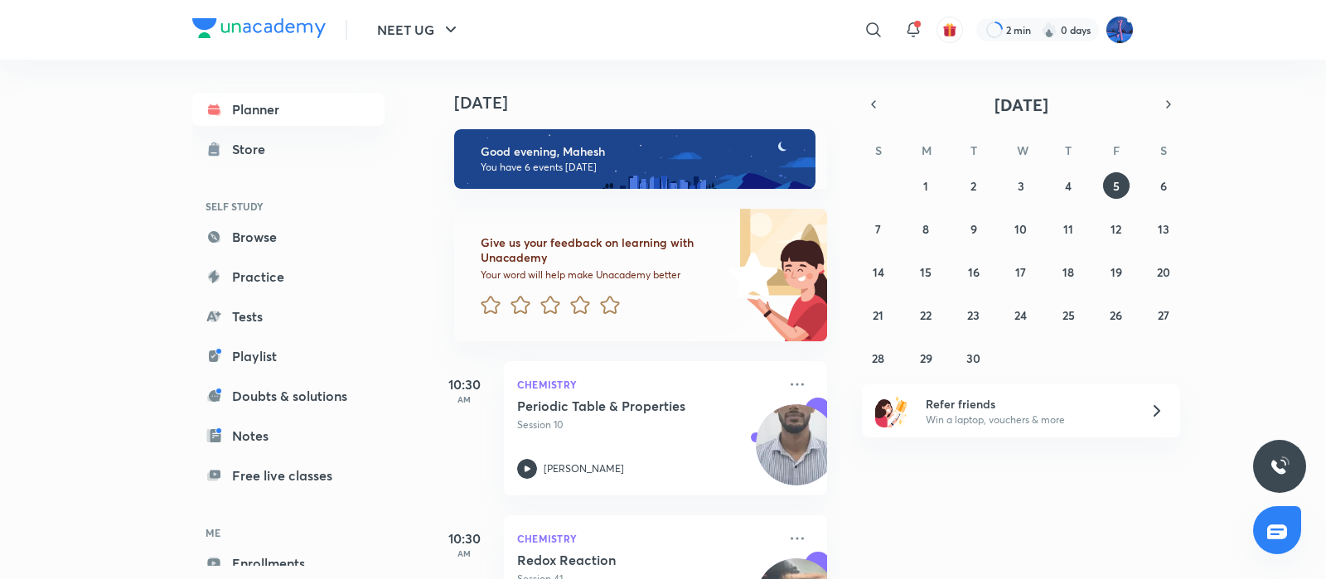
click at [1112, 31] on img at bounding box center [1120, 30] width 28 height 28
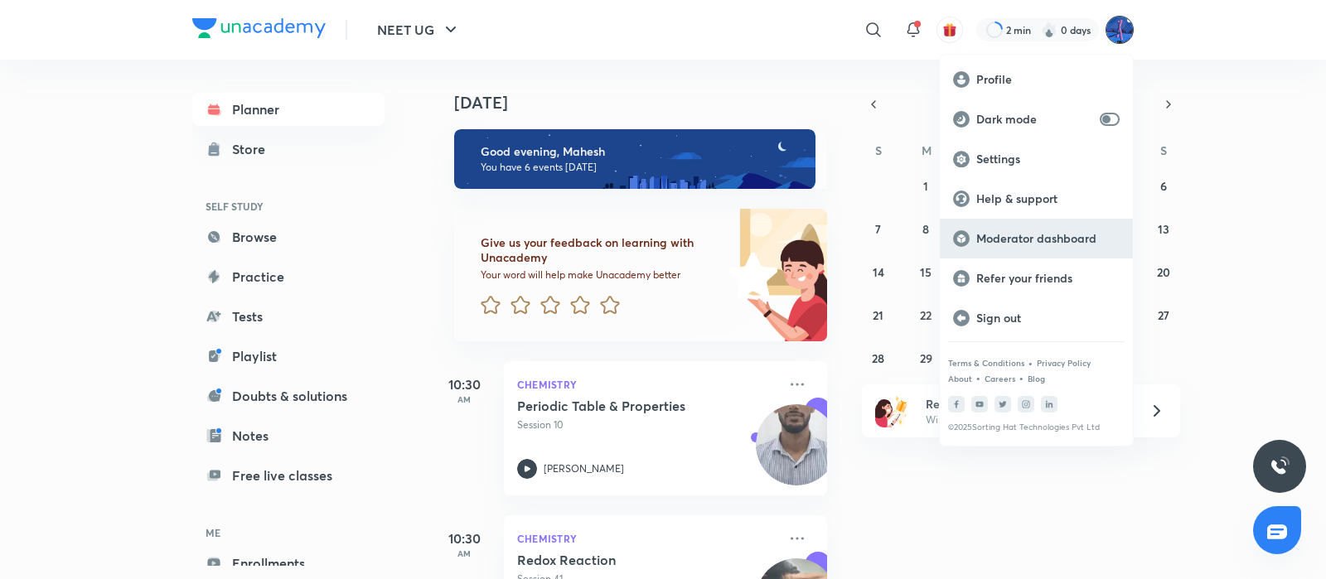
click at [1013, 238] on p "Moderator dashboard" at bounding box center [1047, 238] width 143 height 15
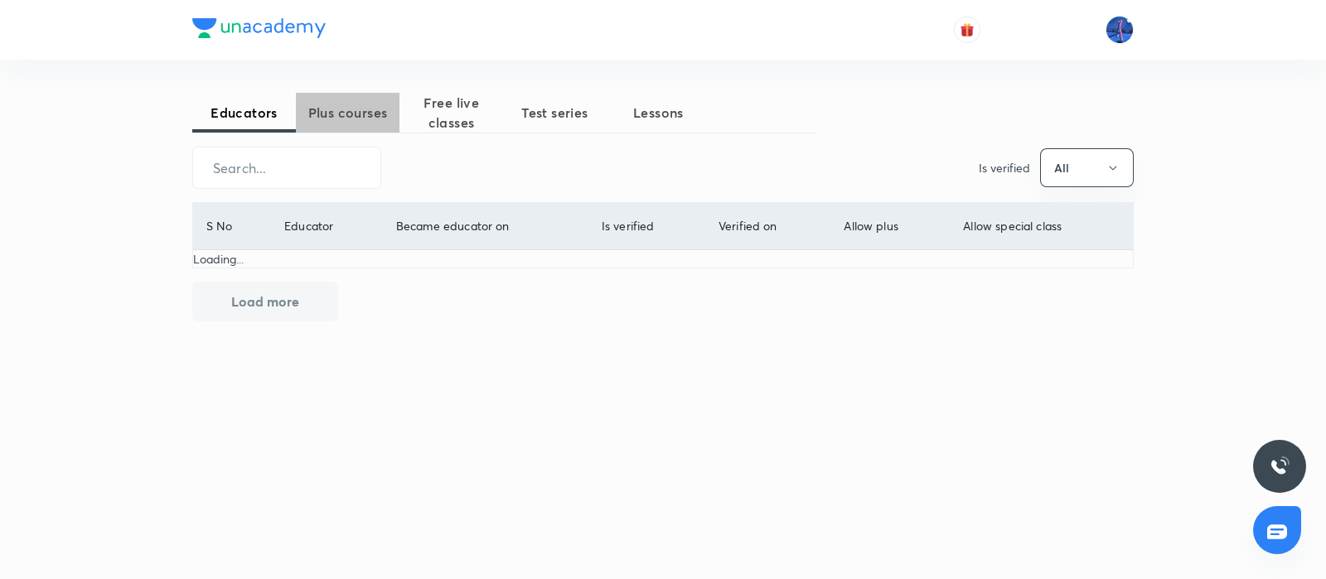
click at [357, 118] on span "Plus courses" at bounding box center [348, 113] width 104 height 20
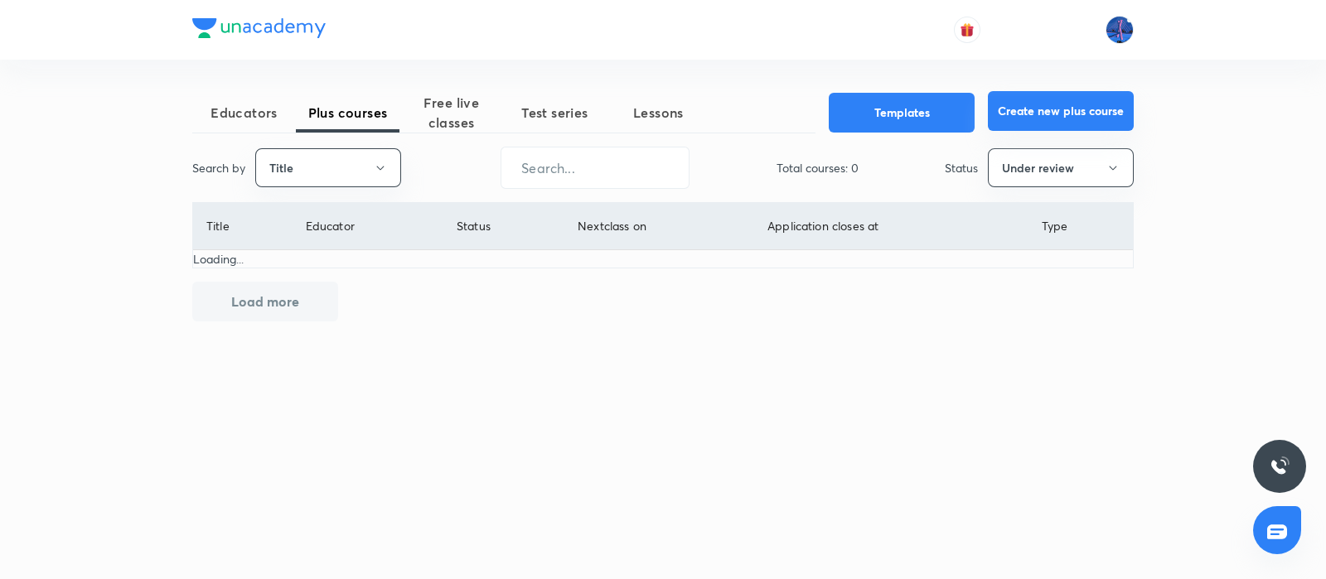
click at [1036, 114] on button "Create new plus course" at bounding box center [1061, 111] width 146 height 40
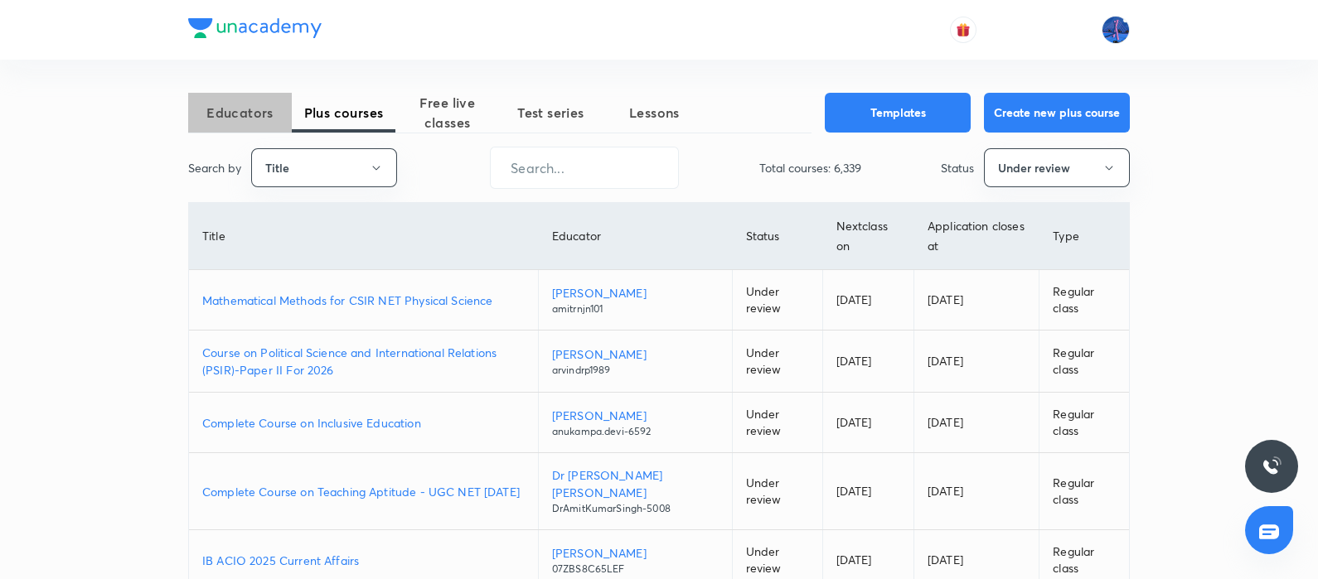
click at [258, 107] on span "Educators" at bounding box center [240, 113] width 104 height 20
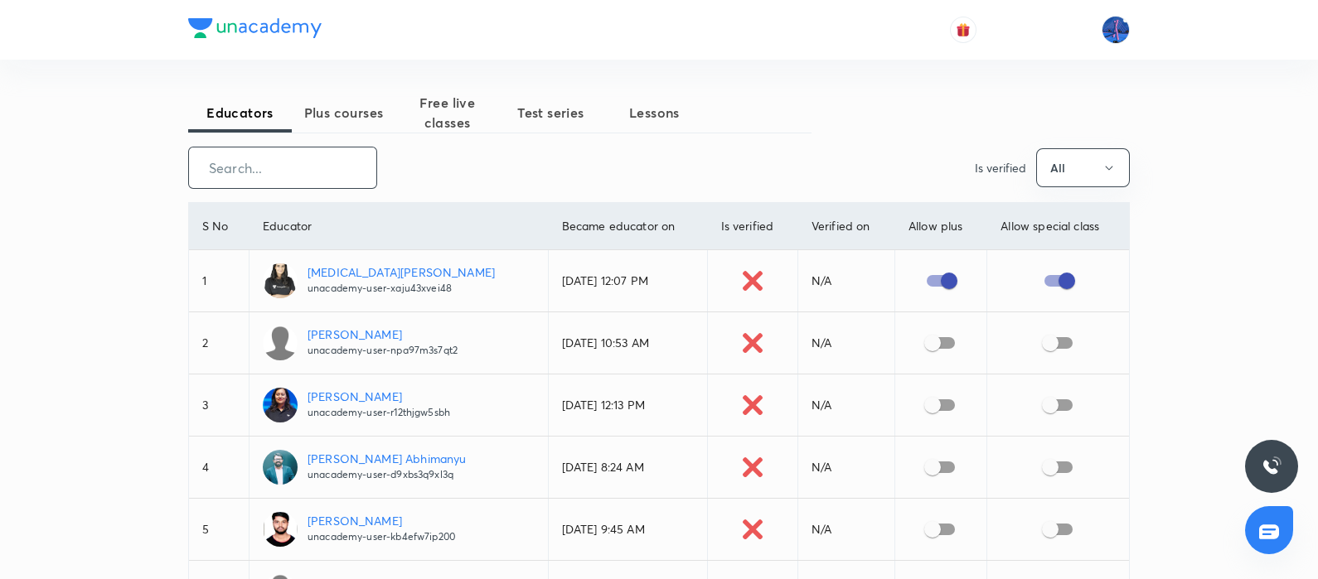
click at [321, 169] on input "text" at bounding box center [282, 168] width 187 height 42
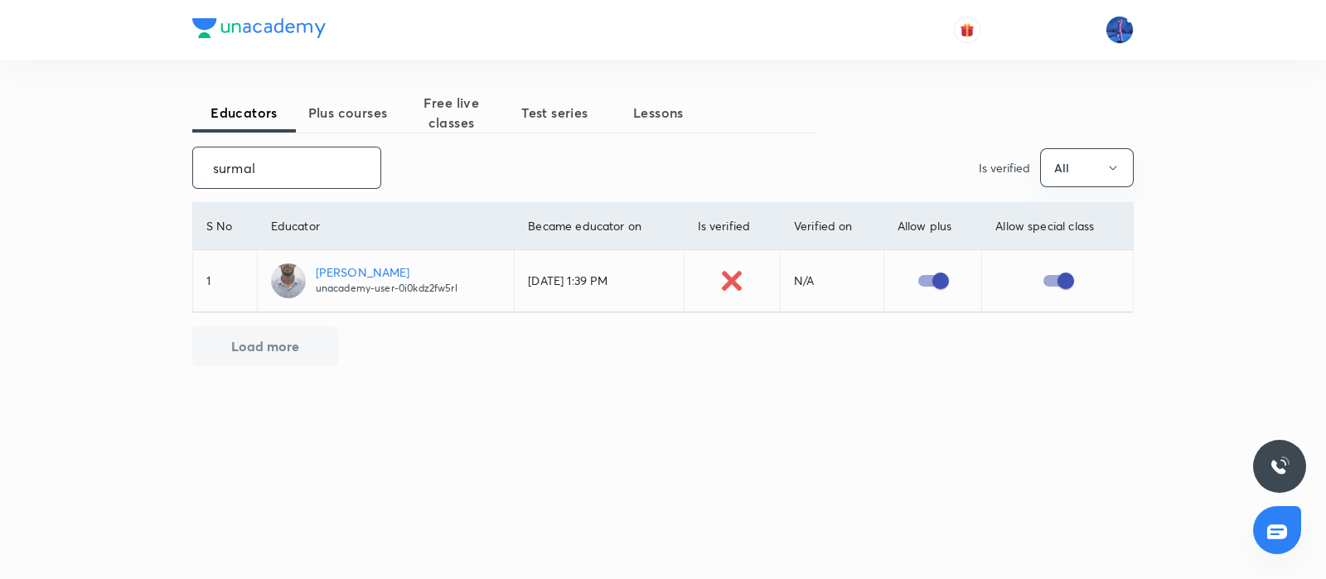
type input "surmal"
click at [374, 267] on p "[PERSON_NAME]" at bounding box center [387, 272] width 142 height 17
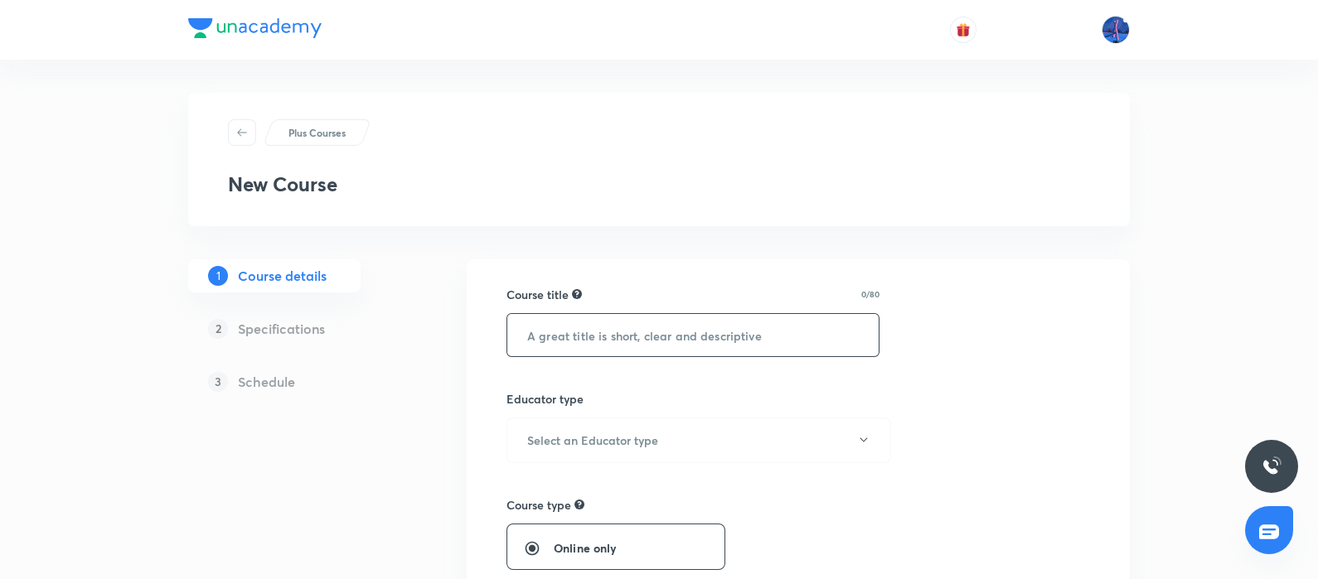
click at [635, 335] on input "text" at bounding box center [692, 335] width 371 height 42
paste input "Course On Chemistry for JEE Conquer 1 2026 by Anand Ashok Dubey"
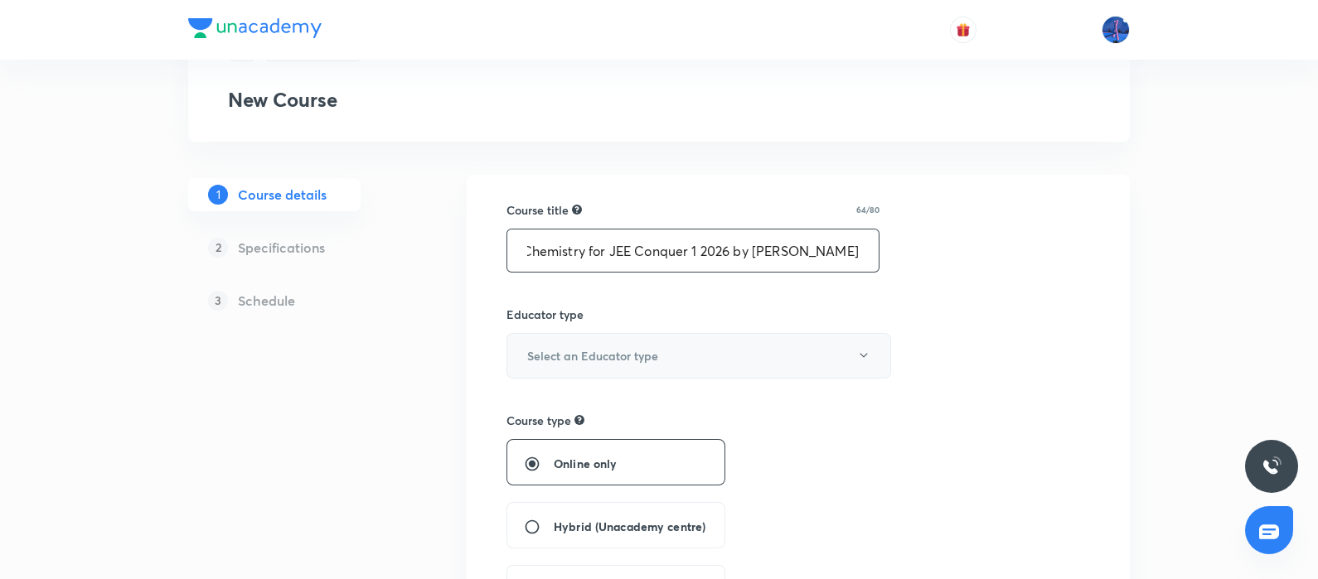
type input "Course On Chemistry for JEE Conquer 1 2026 by Anand Anket Surmal"
click at [723, 342] on button "Select an Educator type" at bounding box center [698, 356] width 385 height 46
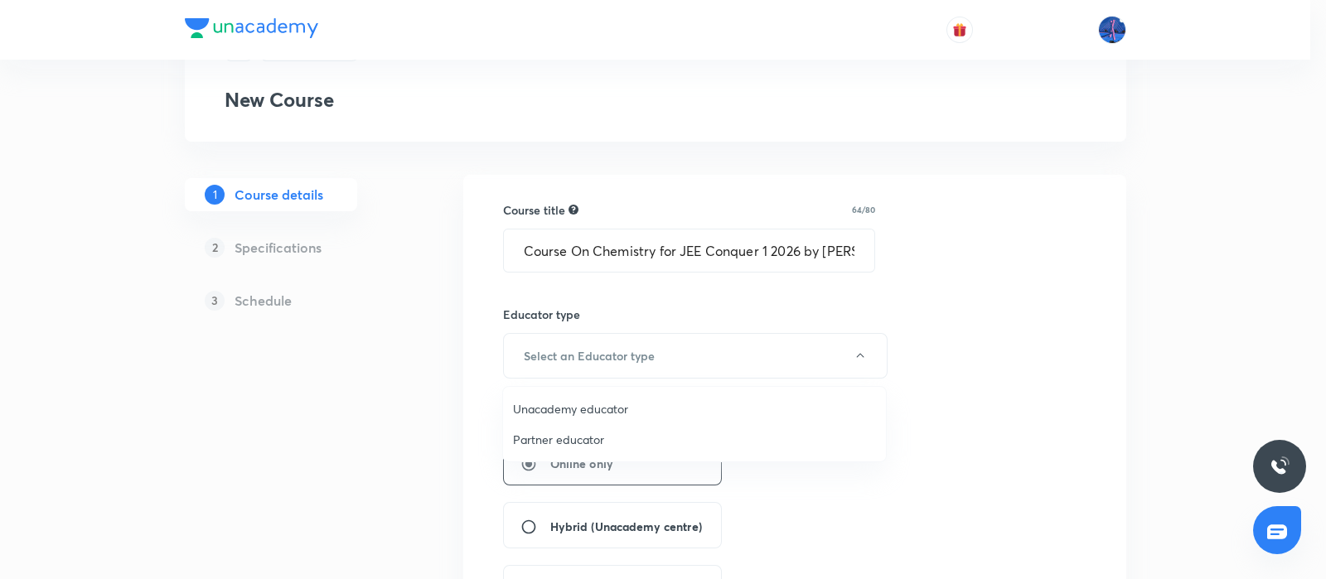
click at [568, 410] on span "Unacademy educator" at bounding box center [694, 408] width 363 height 17
radio input "false"
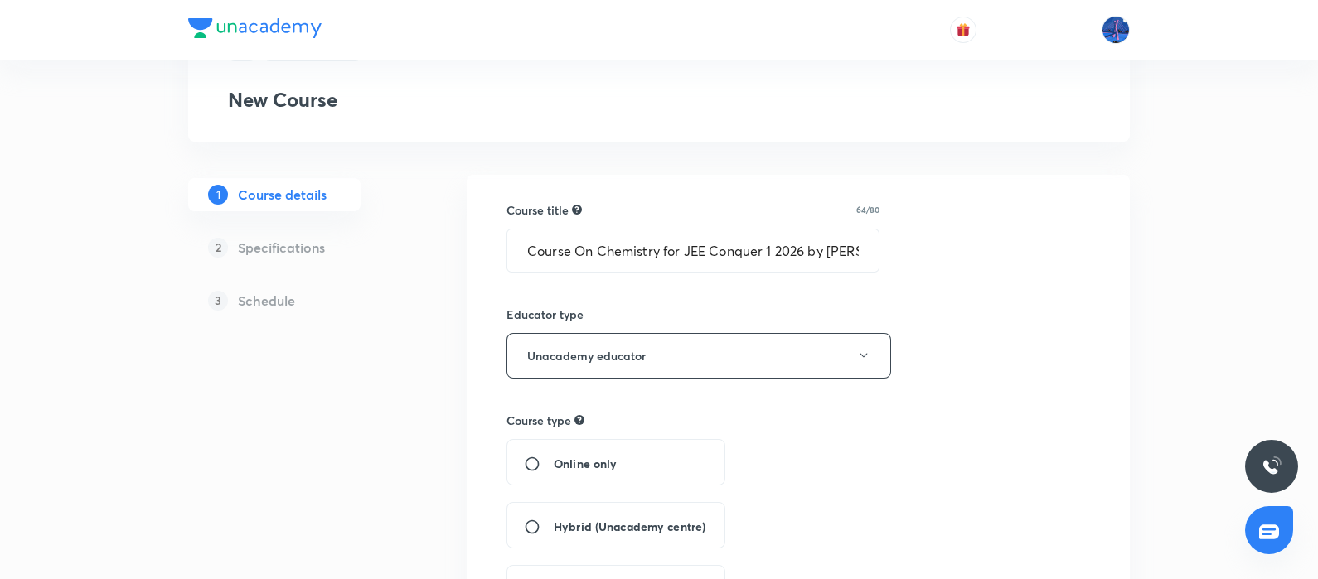
click at [575, 522] on span "Hybrid (Unacademy centre)" at bounding box center [630, 526] width 152 height 17
click at [554, 522] on input "Hybrid (Unacademy centre)" at bounding box center [539, 527] width 30 height 17
radio input "true"
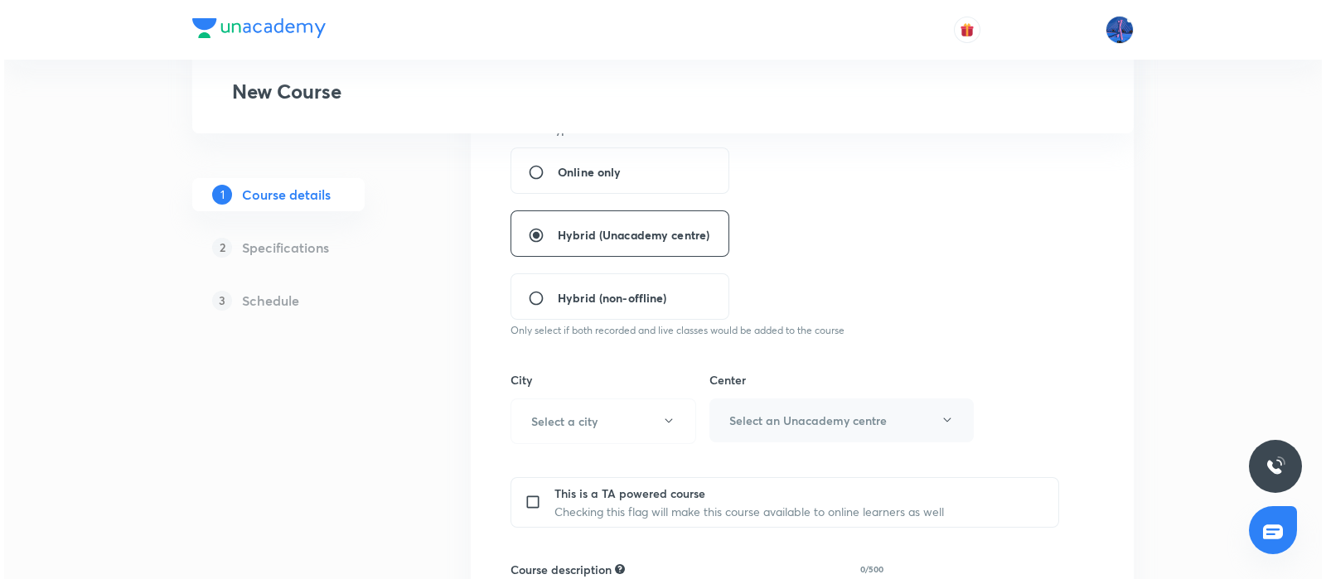
scroll to position [379, 0]
click at [630, 430] on button "Select a city" at bounding box center [599, 419] width 186 height 46
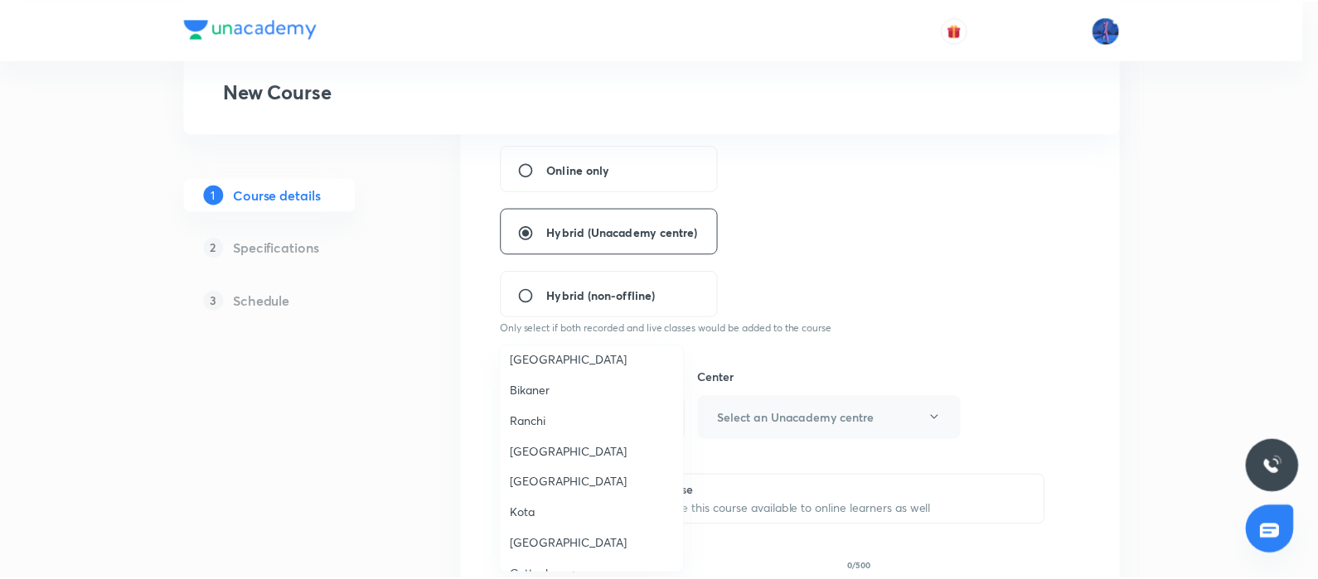
scroll to position [1650, 0]
click at [544, 468] on li "Jammu" at bounding box center [595, 483] width 184 height 31
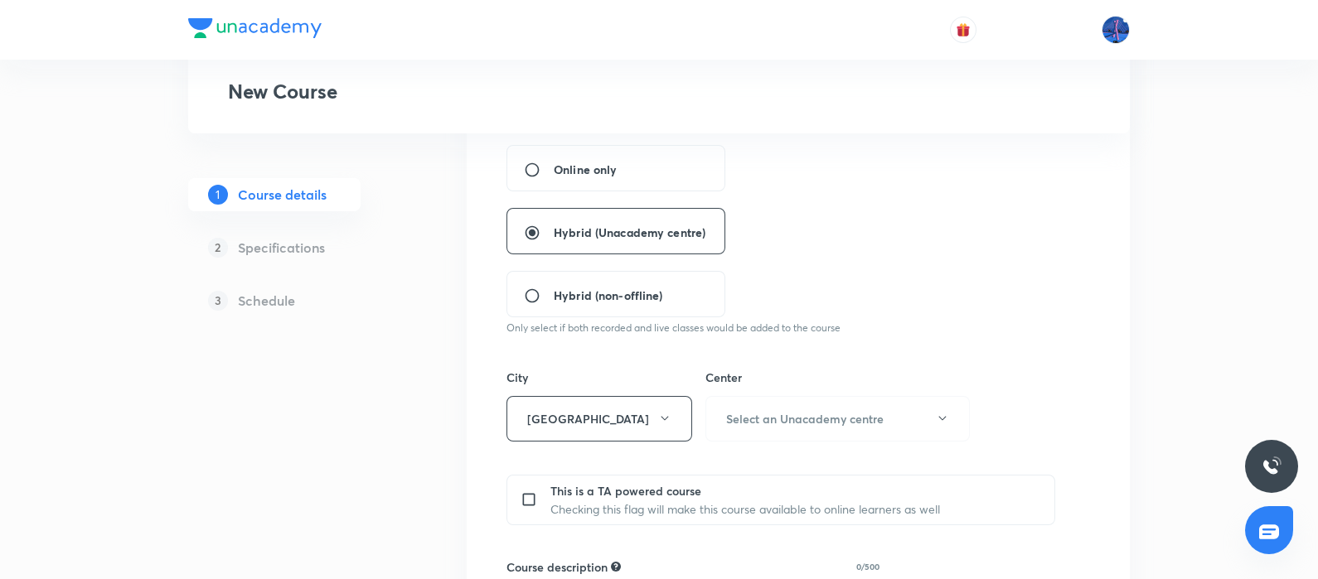
click at [792, 394] on div "Center Select an Unacademy centre" at bounding box center [837, 405] width 264 height 73
click at [848, 419] on h6 "Select an Unacademy centre" at bounding box center [804, 418] width 157 height 17
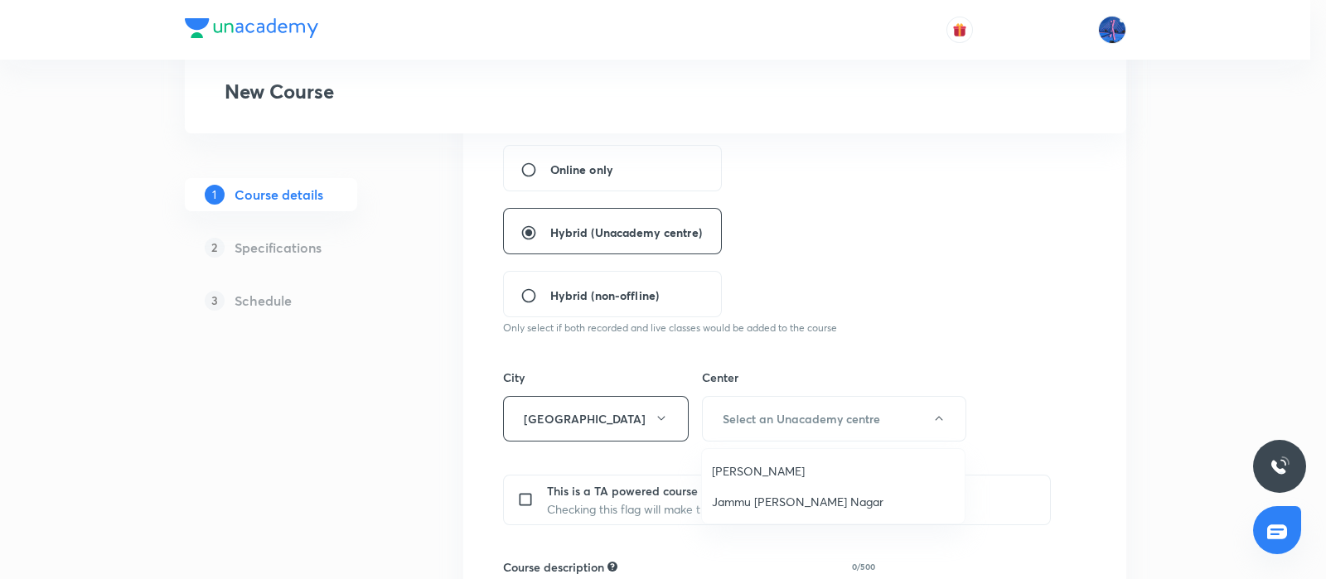
click at [779, 502] on span "Jammu Trikuta Nagar" at bounding box center [833, 501] width 243 height 17
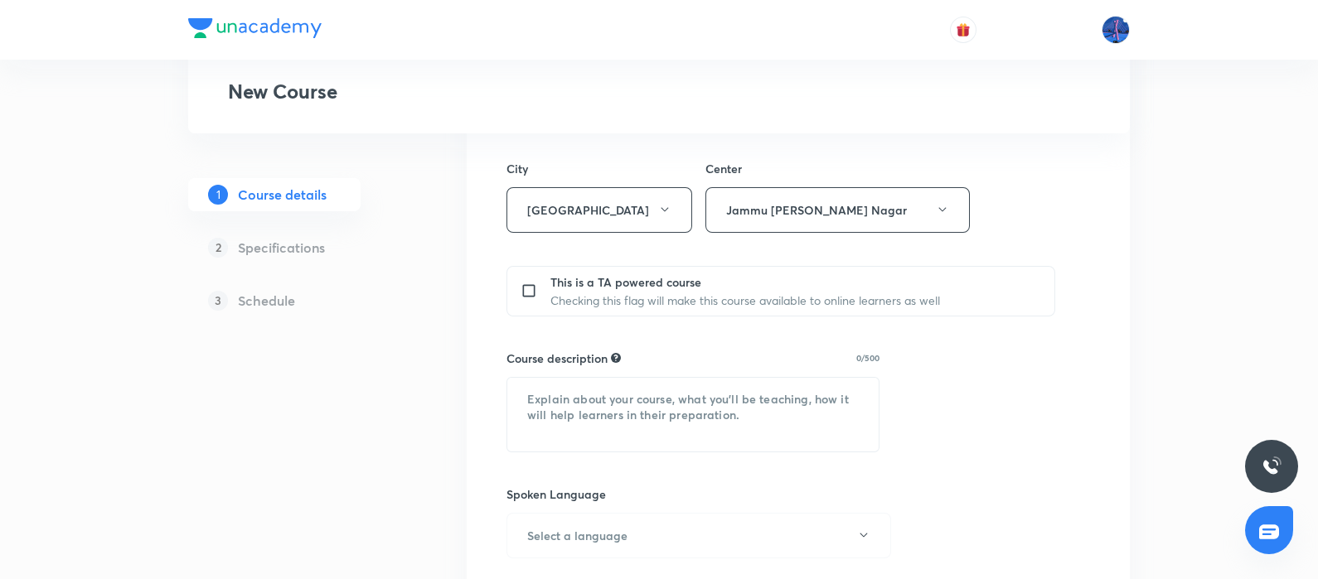
scroll to position [621, 0]
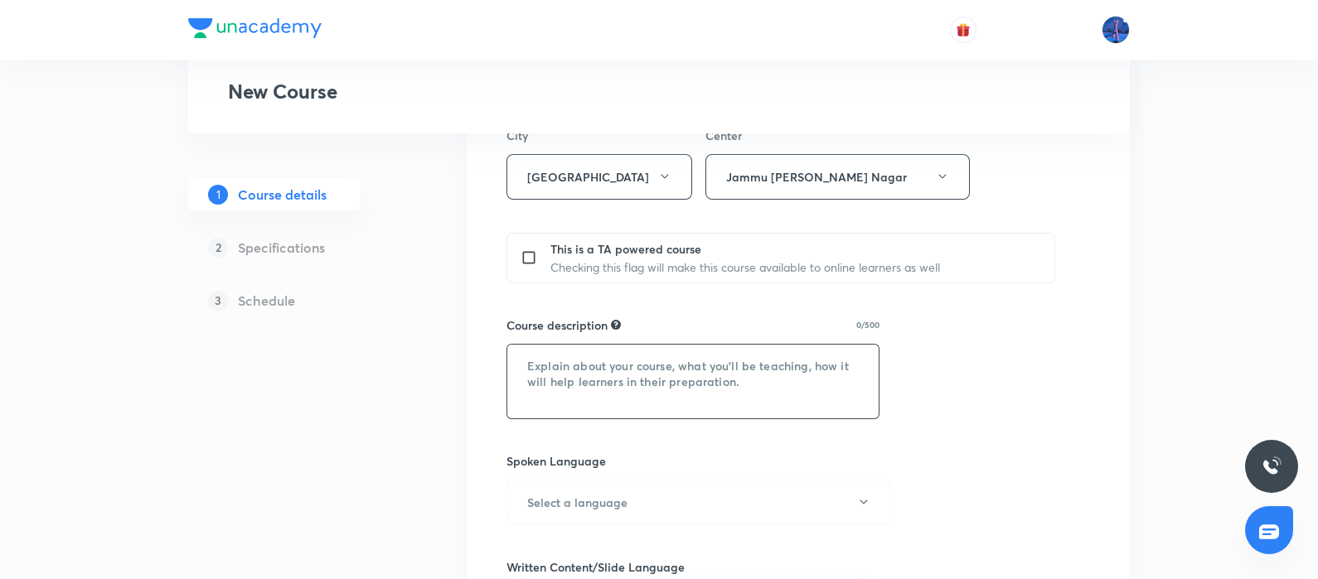
click at [653, 376] on textarea at bounding box center [692, 382] width 371 height 74
paste textarea ""In this course, Anand Ashok Dubey will provide in-depth knowledge of Chemistry…"
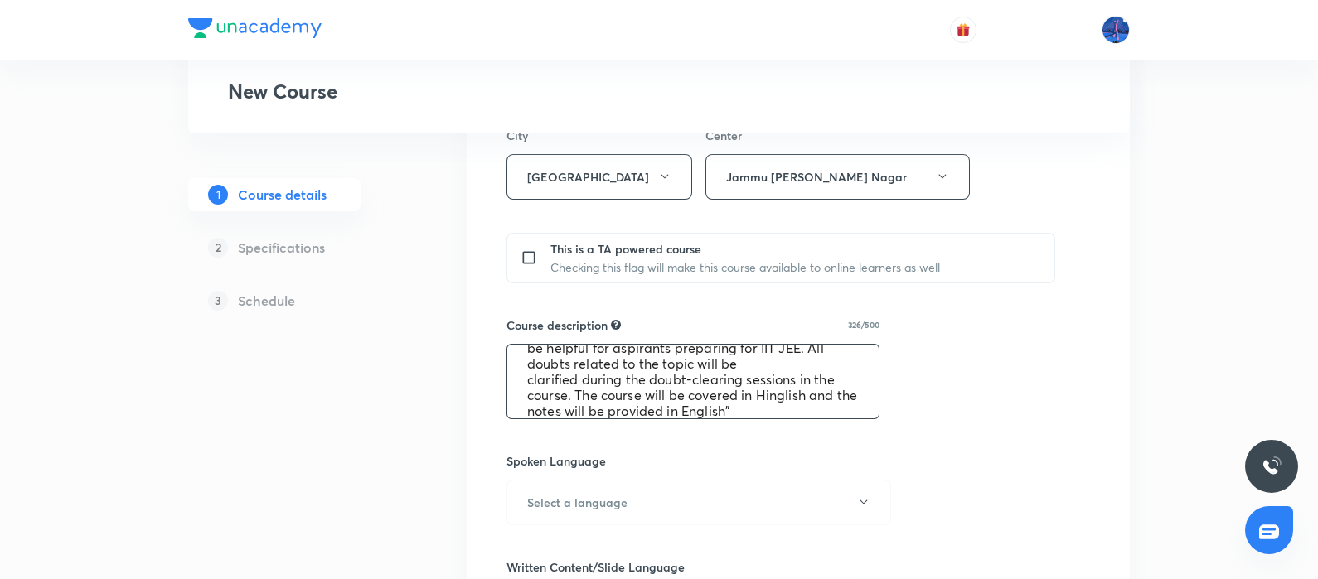
scroll to position [0, 0]
click at [696, 363] on textarea ""In this course, Anand Ashok Dubey will provide in-depth knowledge of Chemistry…" at bounding box center [692, 382] width 371 height 74
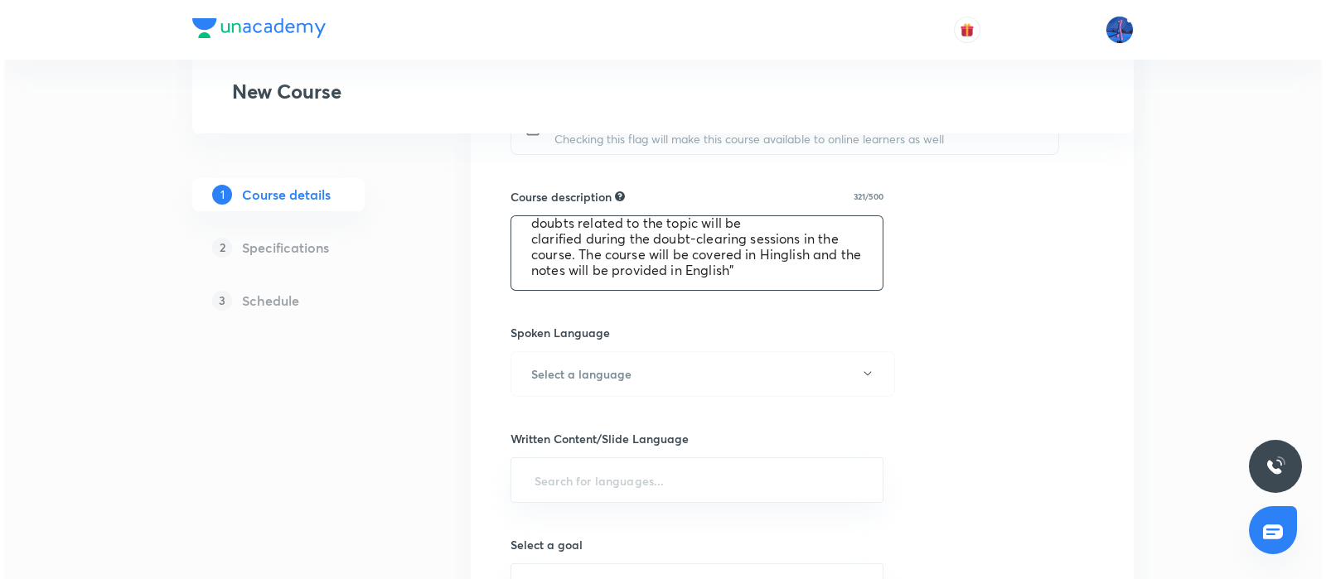
scroll to position [835, 0]
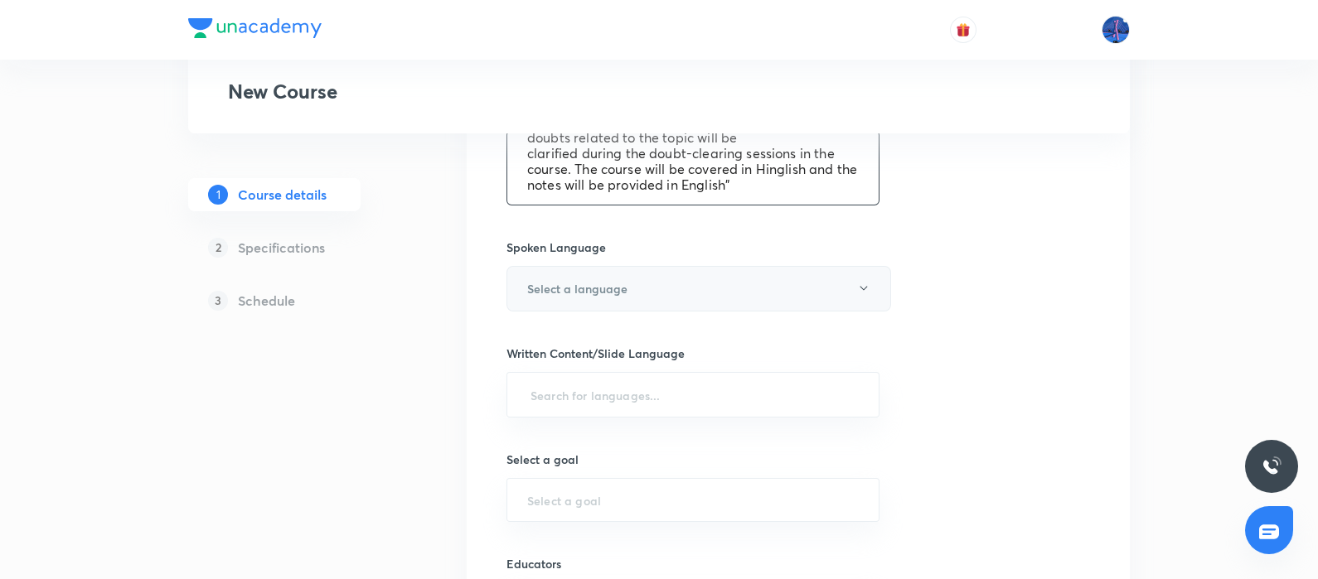
type textarea ""In this course, Anket Surmal will provide in-depth knowledge of Chemistry. The…"
click at [834, 288] on button "Select a language" at bounding box center [698, 289] width 385 height 46
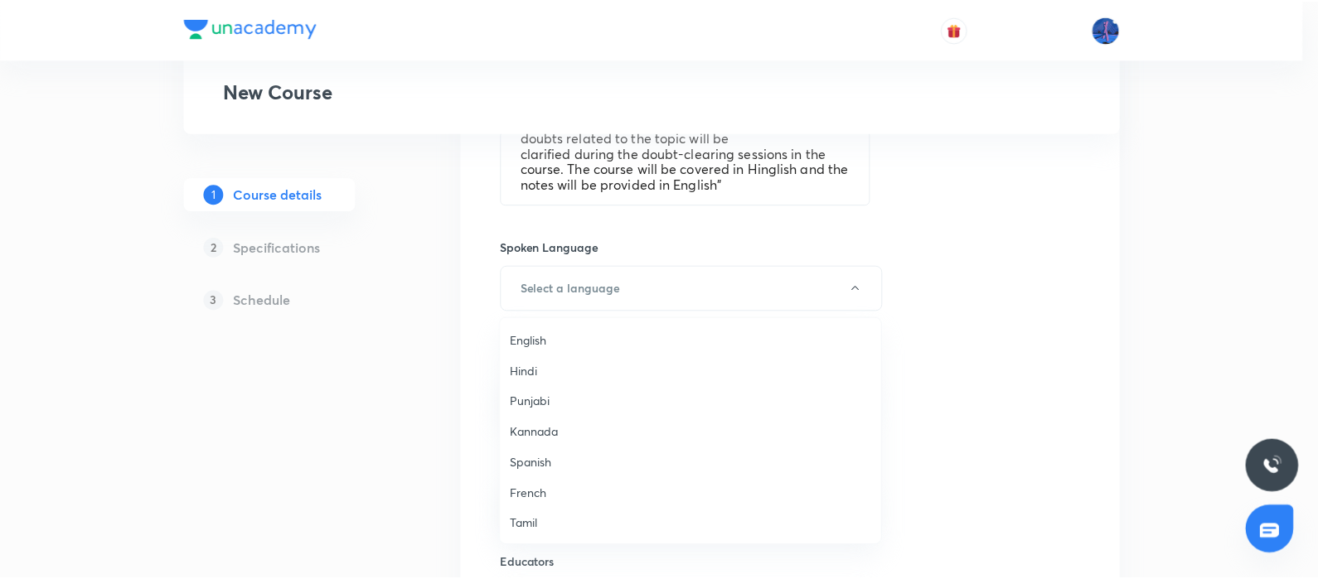
scroll to position [491, 0]
click at [547, 522] on span "Hinglish" at bounding box center [694, 524] width 363 height 17
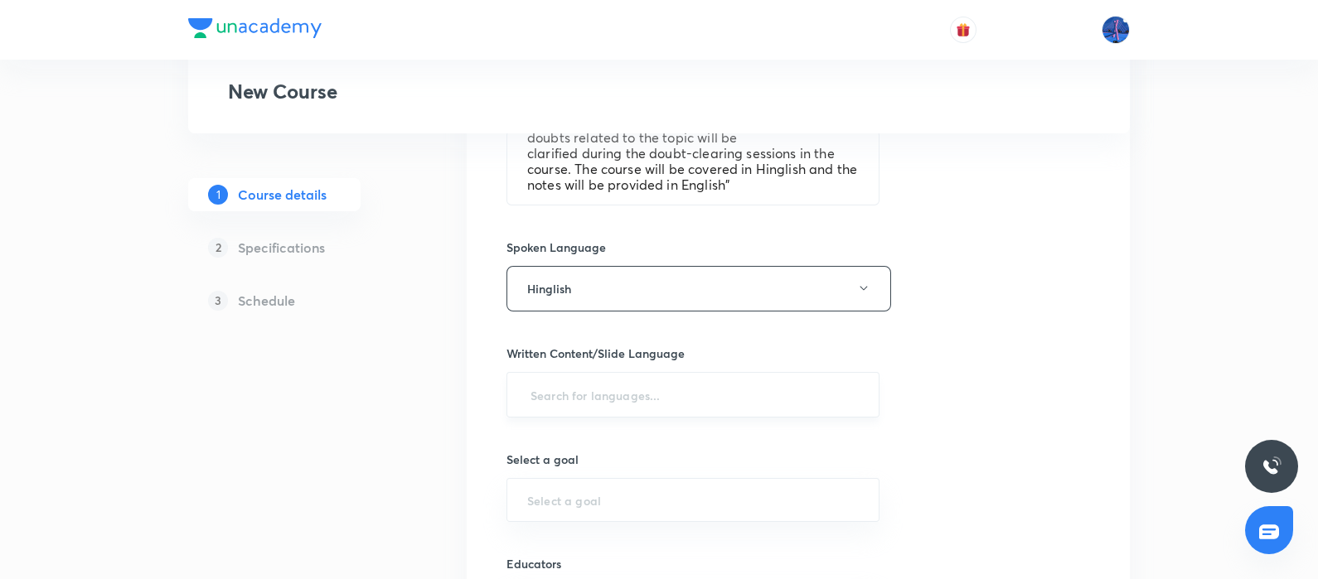
click at [684, 400] on input "text" at bounding box center [693, 395] width 332 height 31
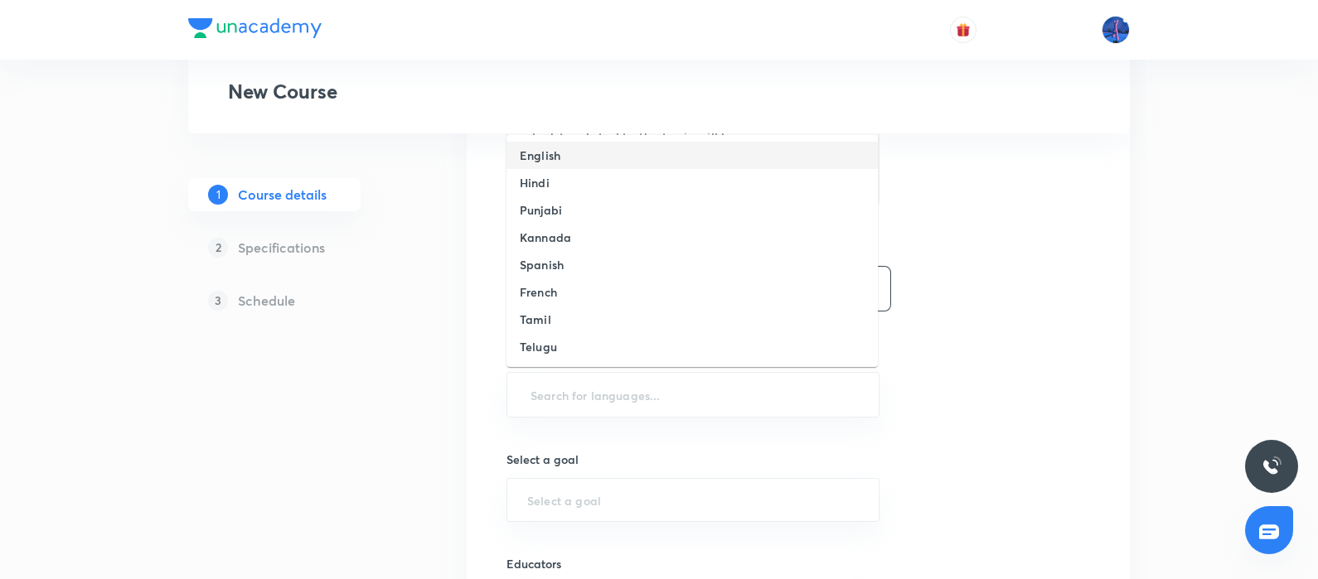
click at [562, 151] on li "English" at bounding box center [691, 155] width 371 height 27
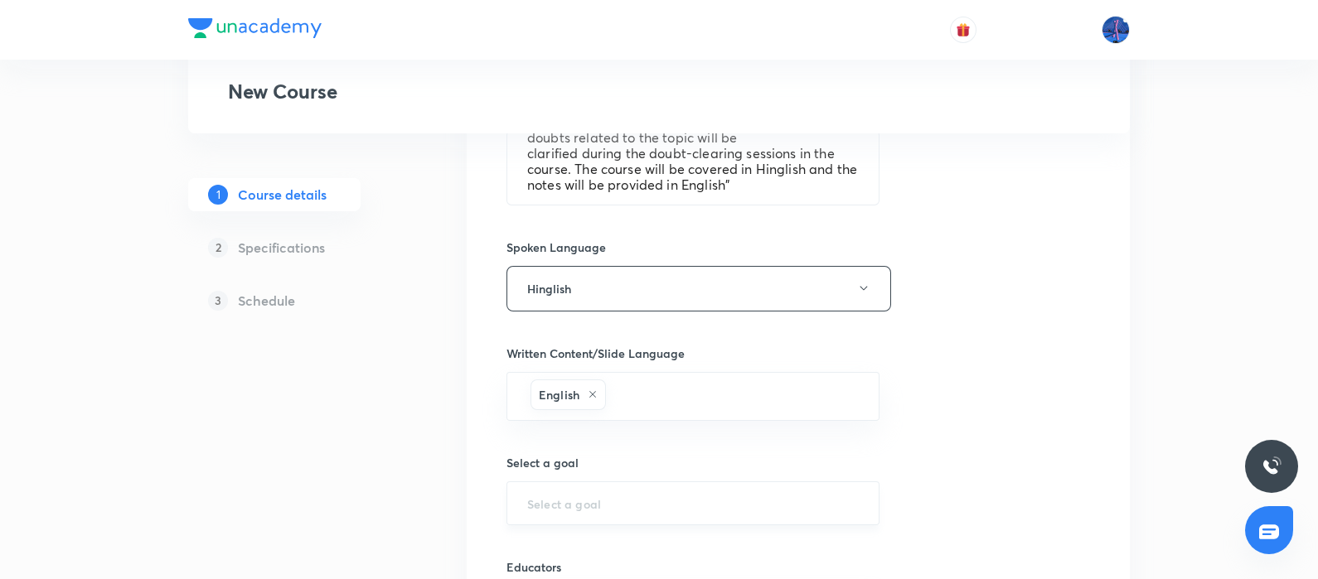
click at [608, 506] on input "text" at bounding box center [693, 504] width 332 height 16
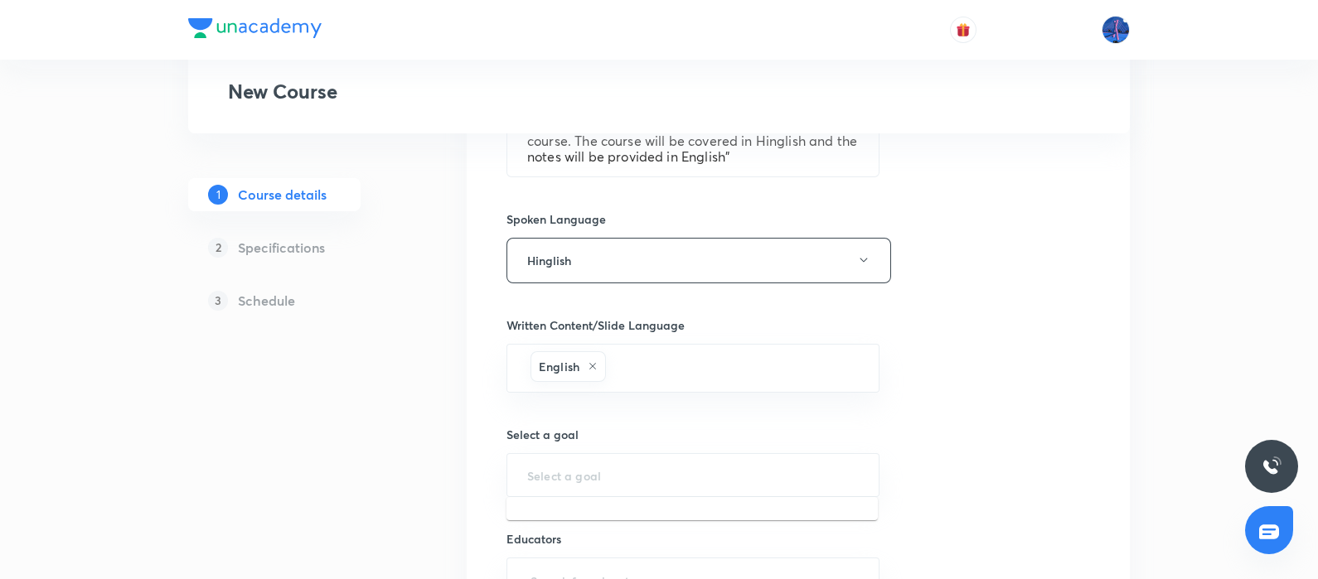
scroll to position [864, 0]
type input "N"
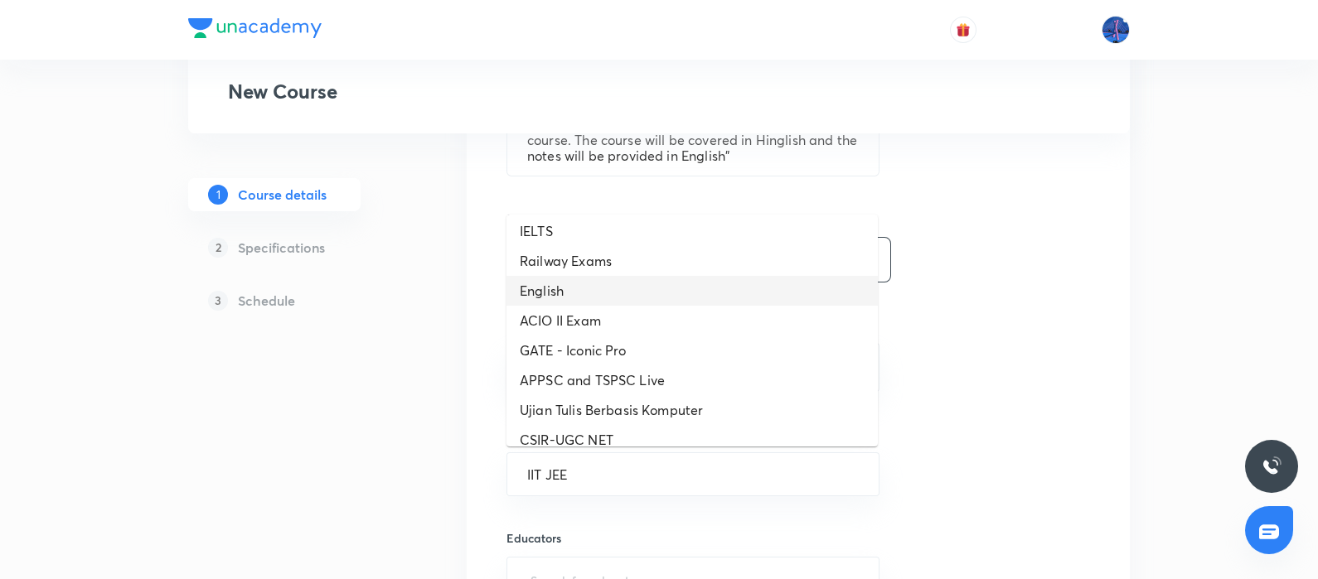
scroll to position [0, 0]
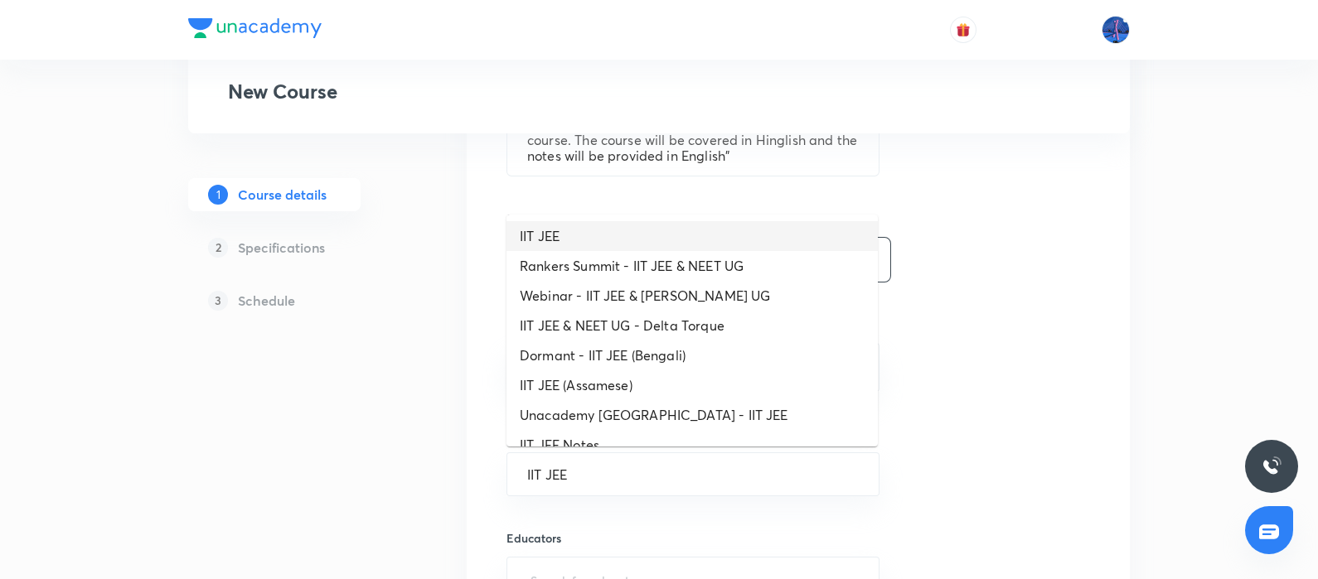
click at [563, 241] on li "IIT JEE" at bounding box center [691, 236] width 371 height 30
type input "IIT JEE"
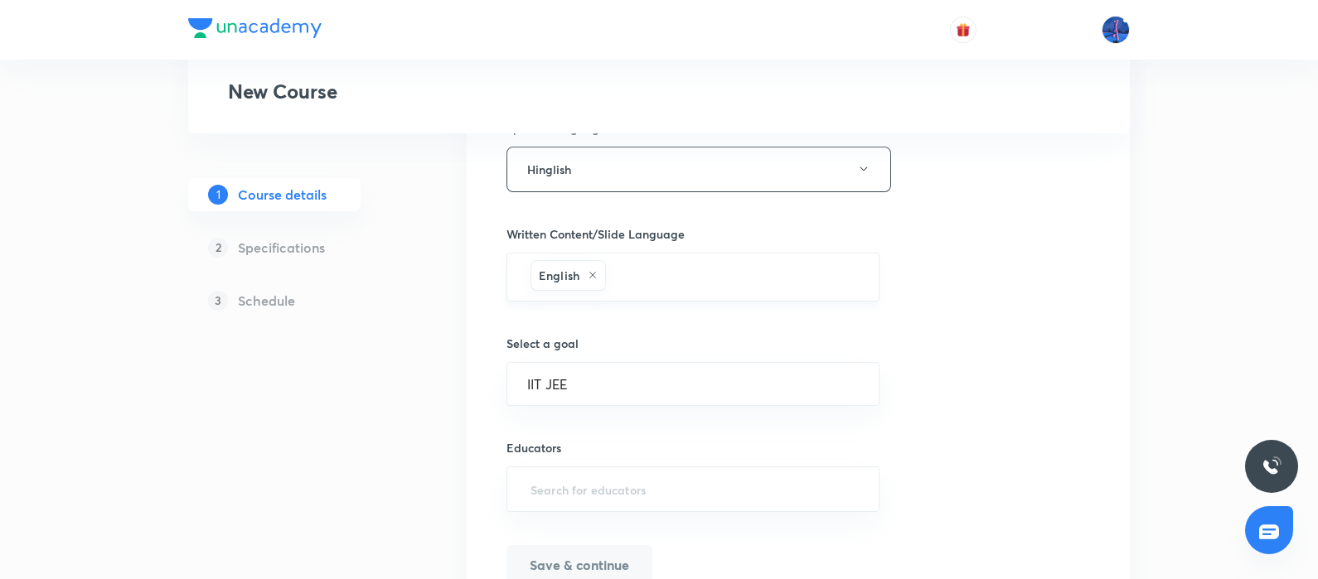
scroll to position [963, 0]
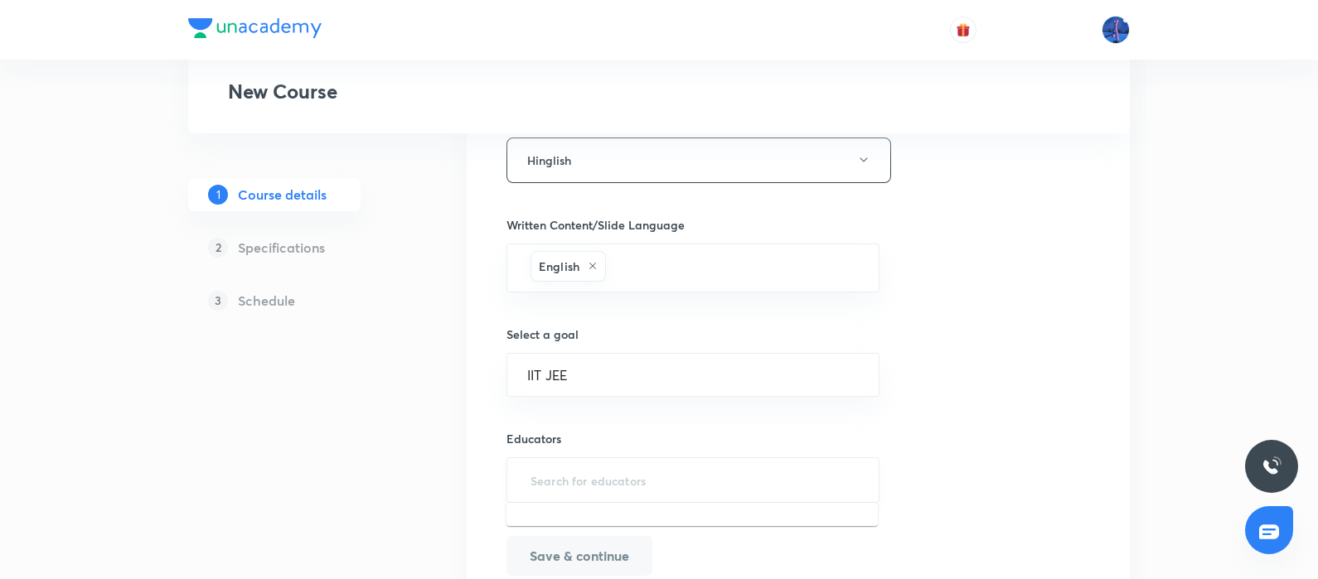
click at [603, 465] on input "text" at bounding box center [693, 480] width 332 height 31
paste input "0i0kdz2fw5rl"
type input "0i0kdz2fw5rl"
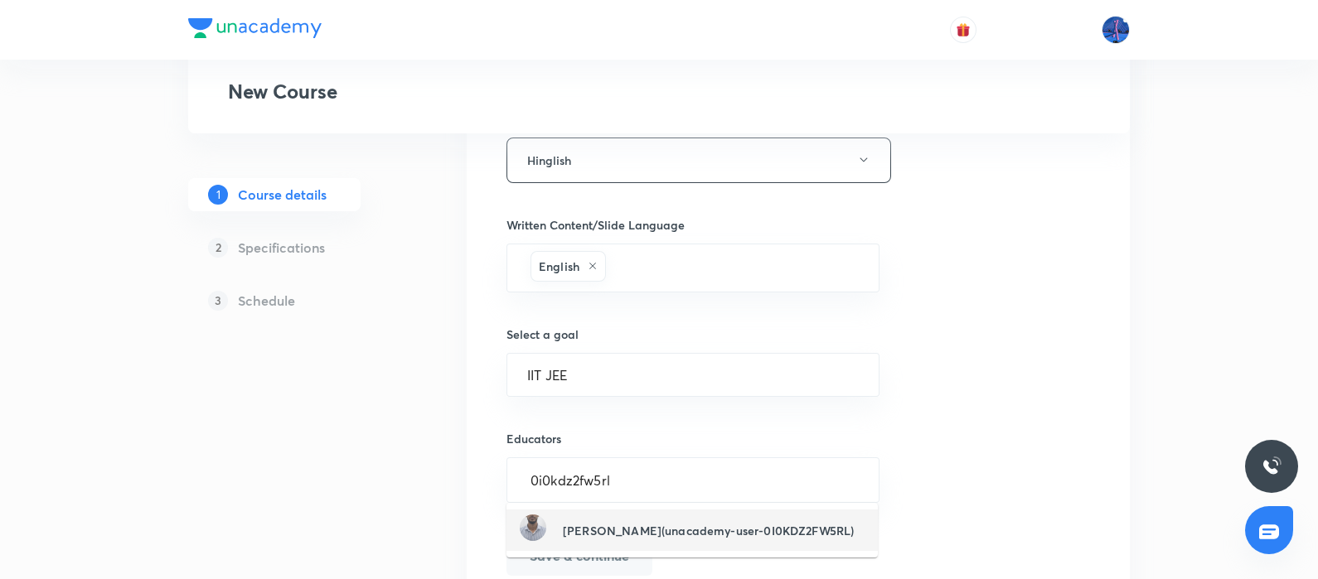
click at [619, 532] on h6 "Anket Surmal(unacademy-user-0I0KDZ2FW5RL)" at bounding box center [708, 530] width 291 height 17
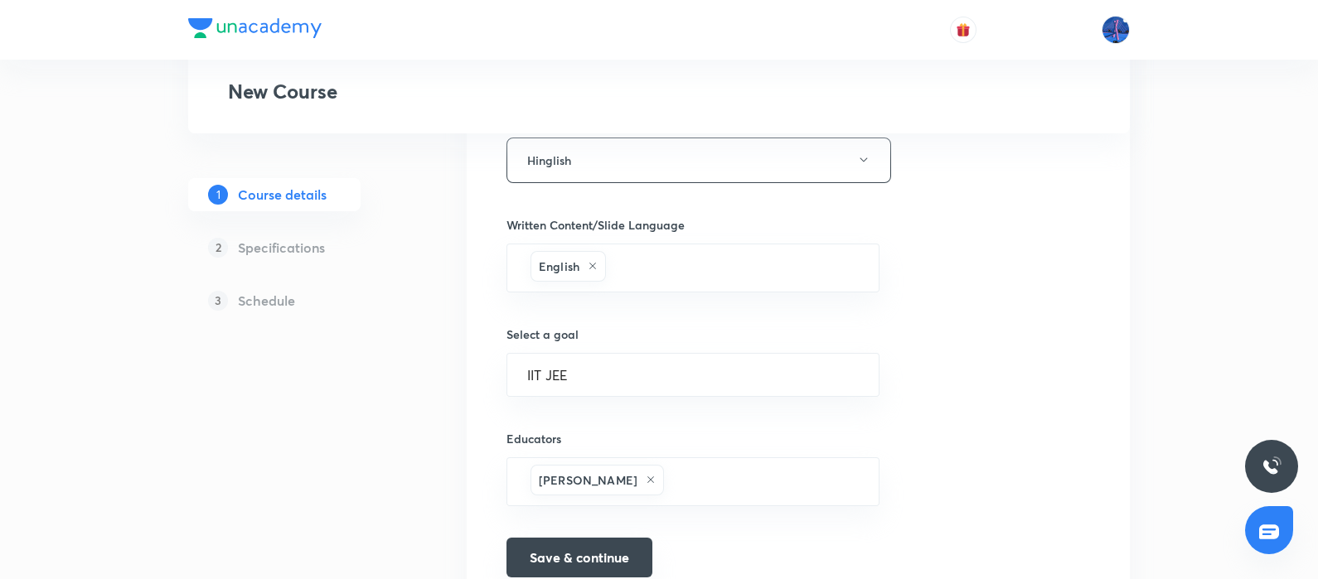
click at [569, 550] on button "Save & continue" at bounding box center [579, 558] width 146 height 40
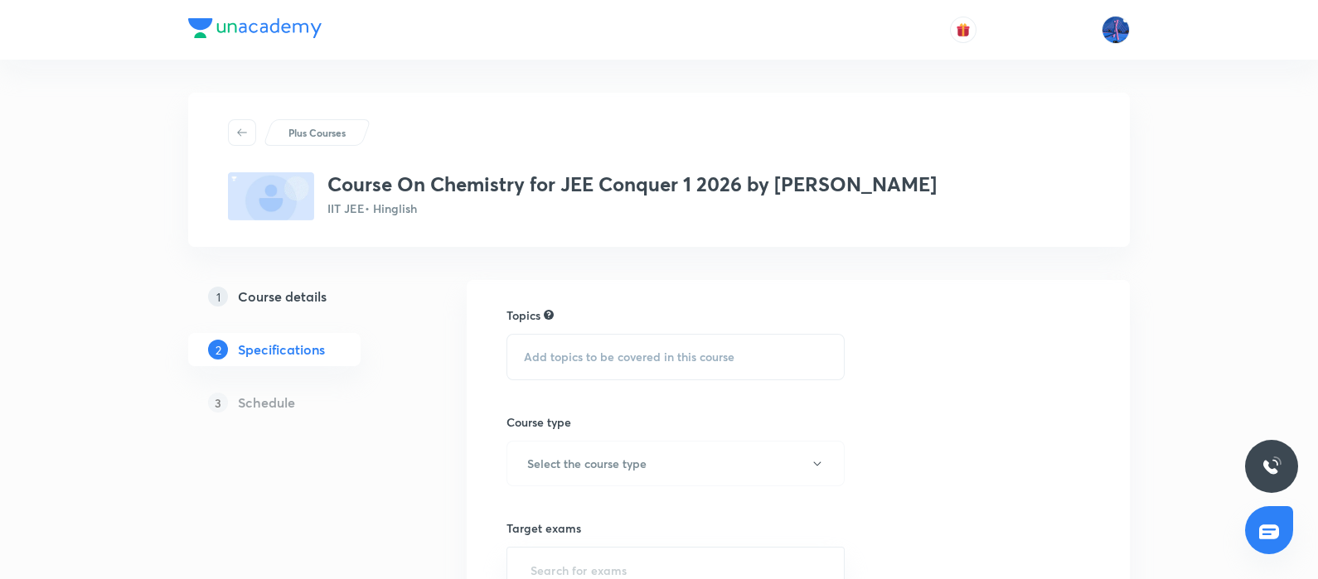
click at [627, 366] on div "Add topics to be covered in this course" at bounding box center [675, 357] width 338 height 46
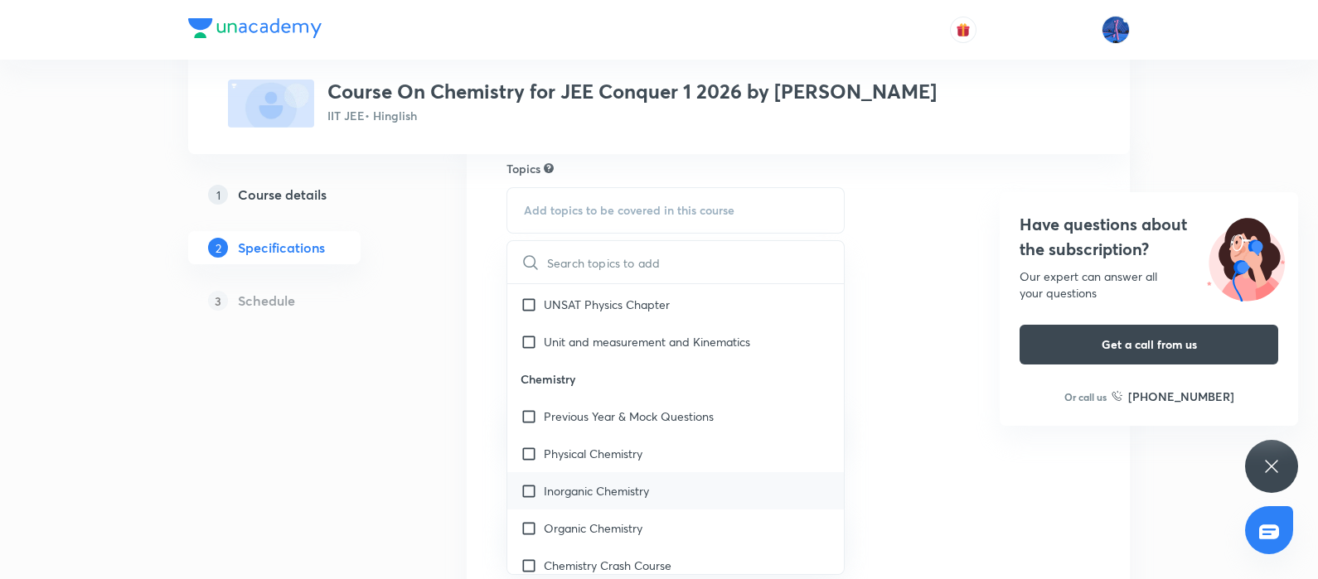
scroll to position [1645, 0]
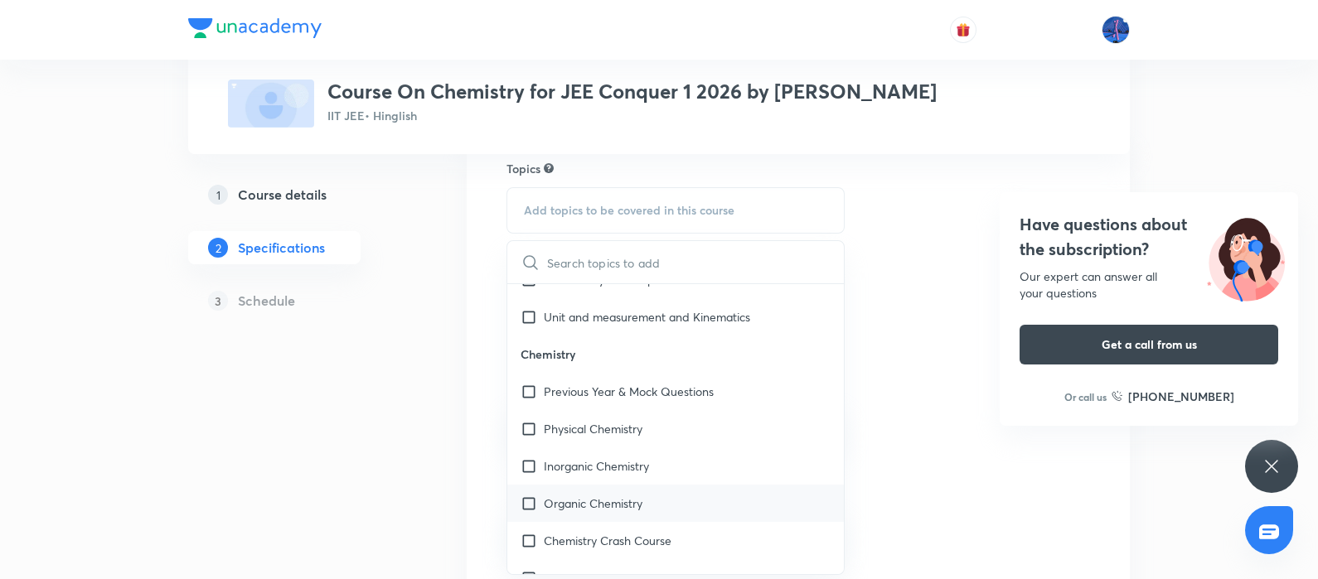
click at [572, 495] on p "Organic Chemistry" at bounding box center [593, 503] width 99 height 17
checkbox input "true"
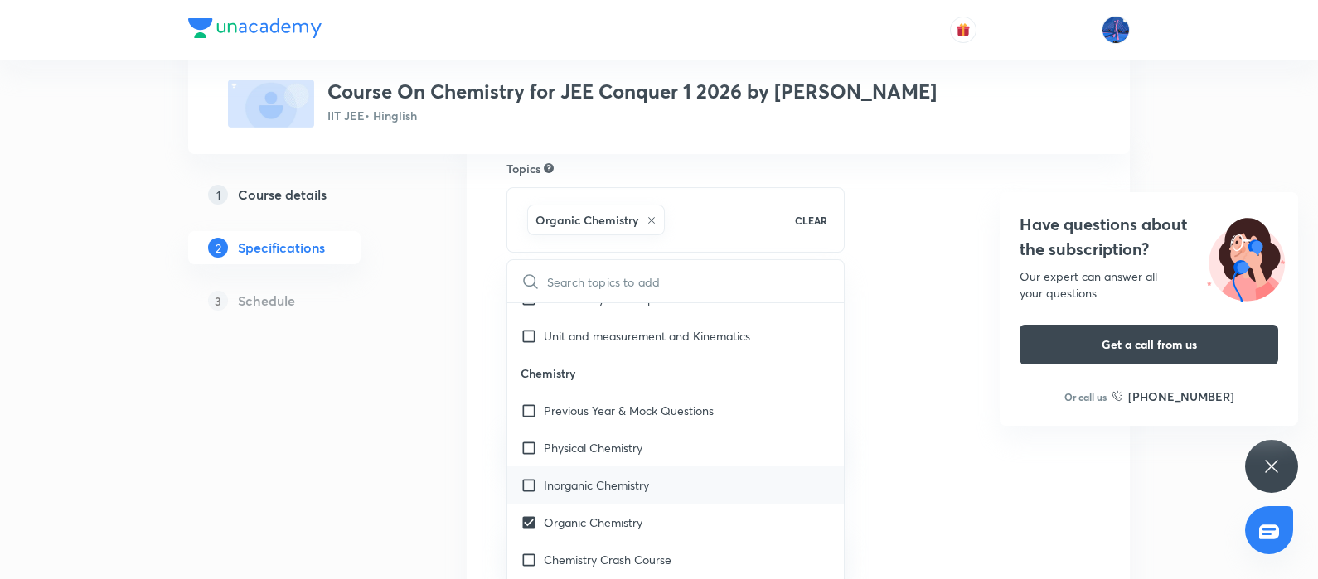
click at [557, 487] on p "Inorganic Chemistry" at bounding box center [596, 485] width 105 height 17
checkbox input "true"
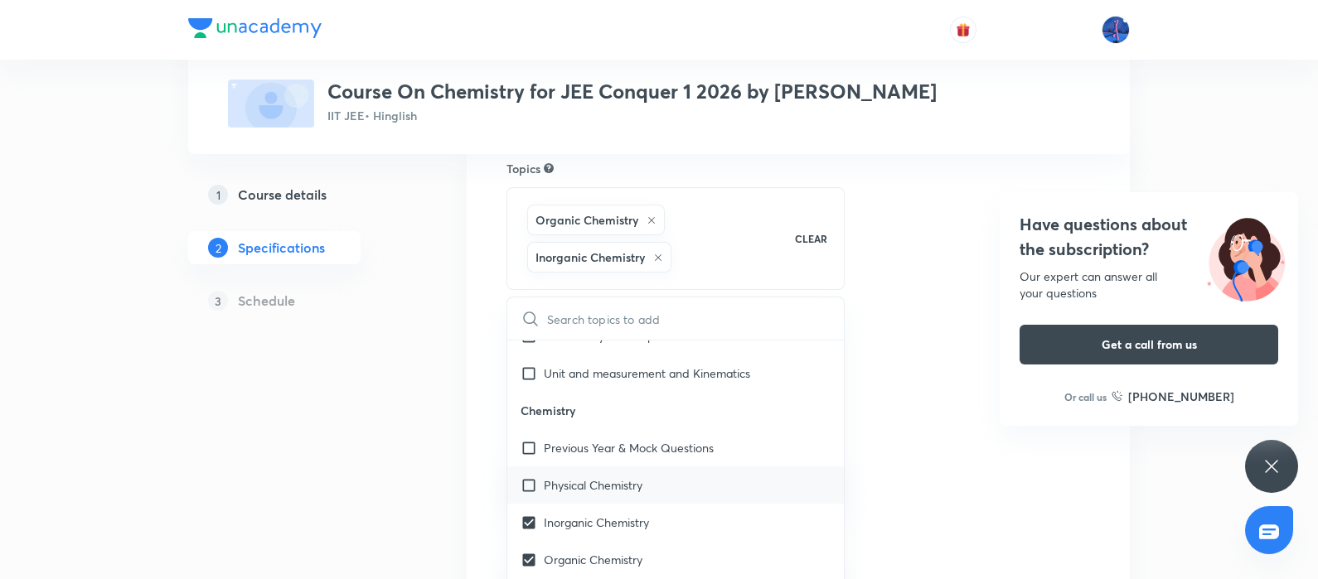
click at [544, 482] on p "Physical Chemistry" at bounding box center [593, 485] width 99 height 17
checkbox input "true"
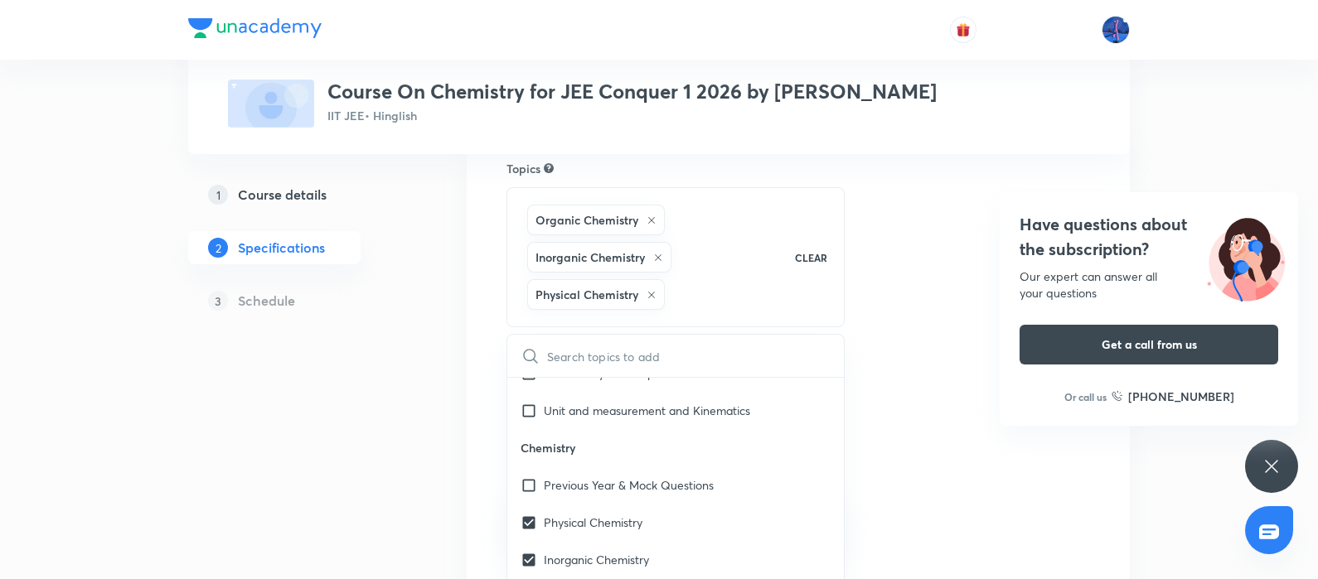
click at [889, 366] on div "Topics Organic Chemistry Inorganic Chemistry Physical Chemistry CLEAR ​ Physics…" at bounding box center [798, 534] width 584 height 749
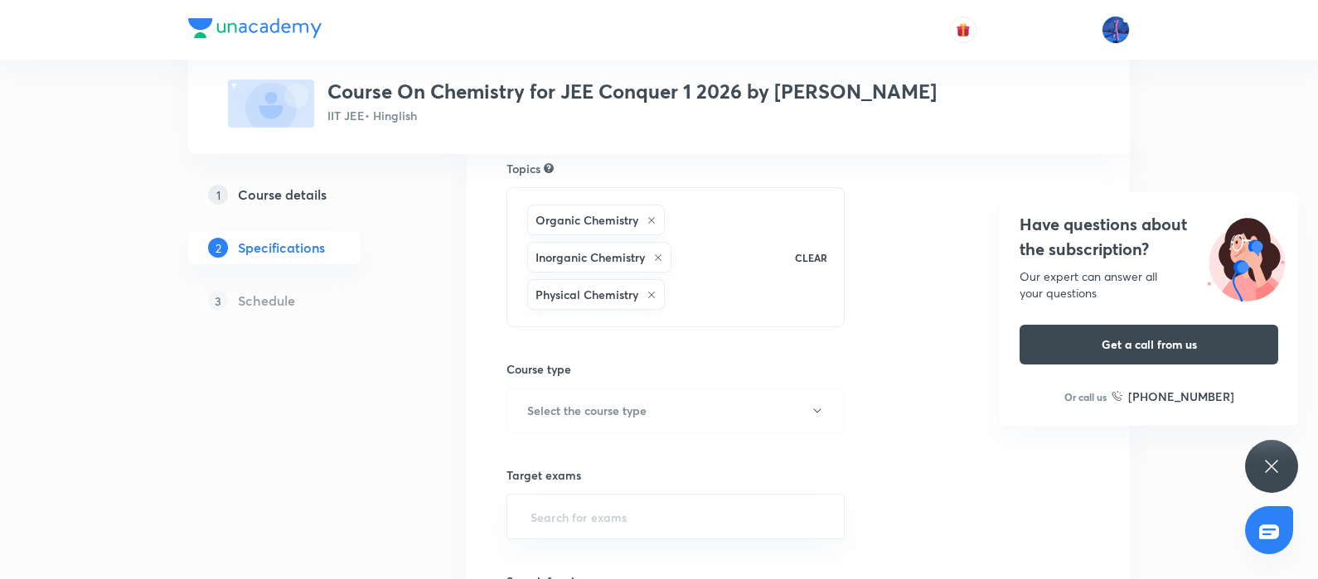
click at [748, 385] on div "Course type Select the course type" at bounding box center [675, 397] width 338 height 73
click at [714, 399] on button "Select the course type" at bounding box center [675, 411] width 338 height 46
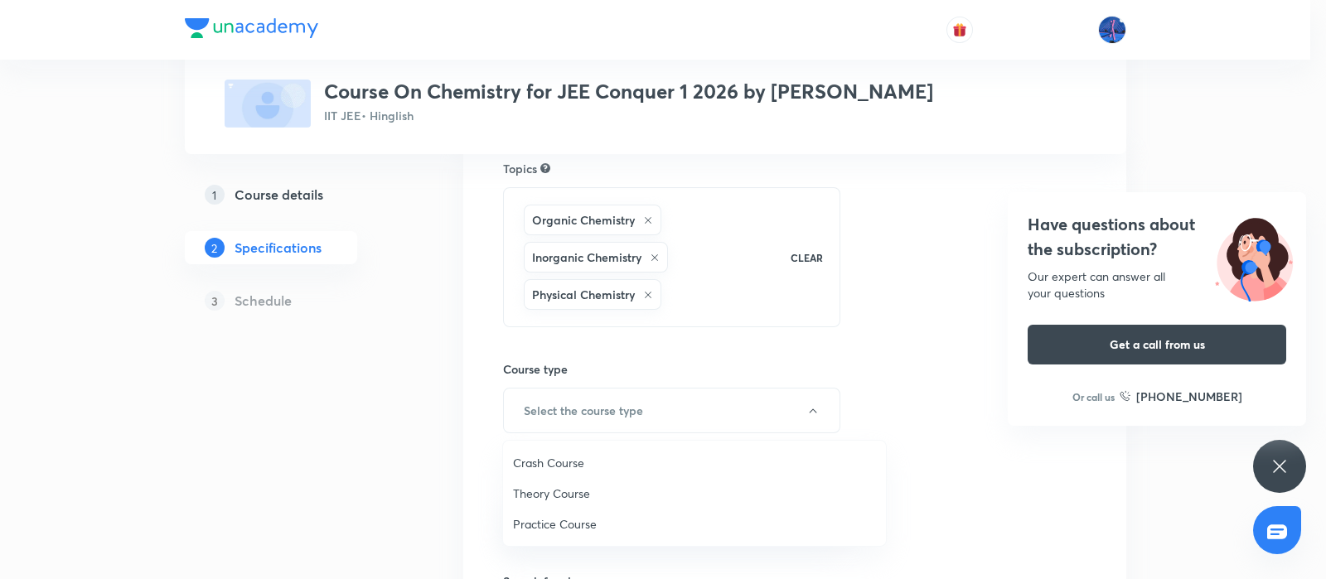
click at [573, 495] on span "Theory Course" at bounding box center [694, 493] width 363 height 17
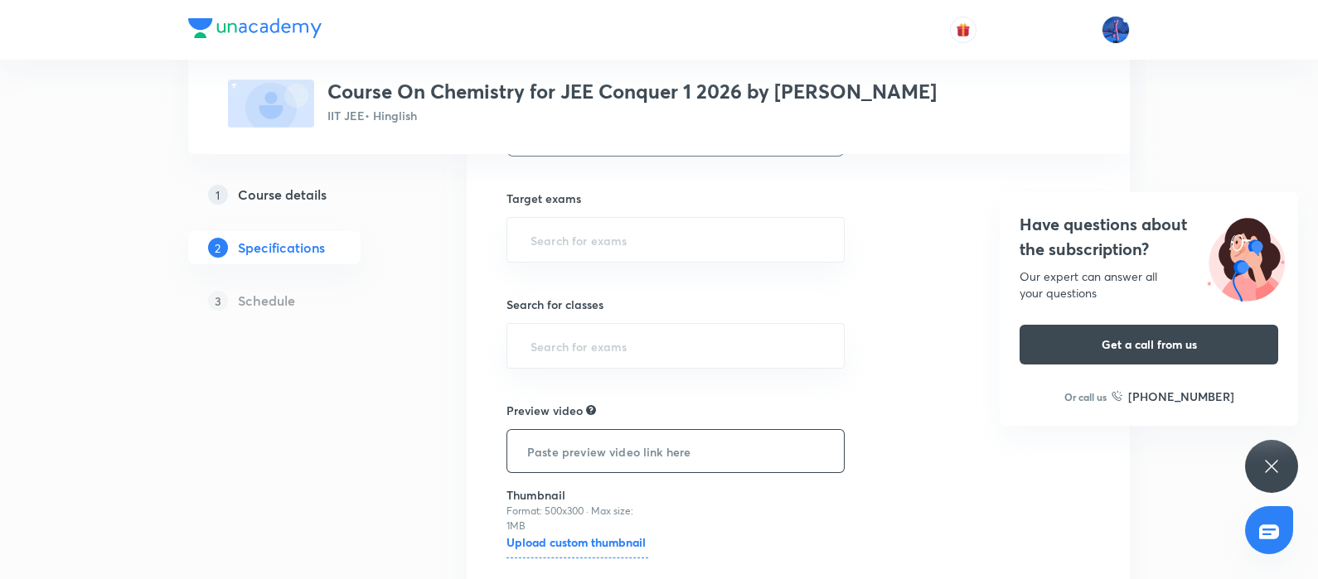
scroll to position [432, 0]
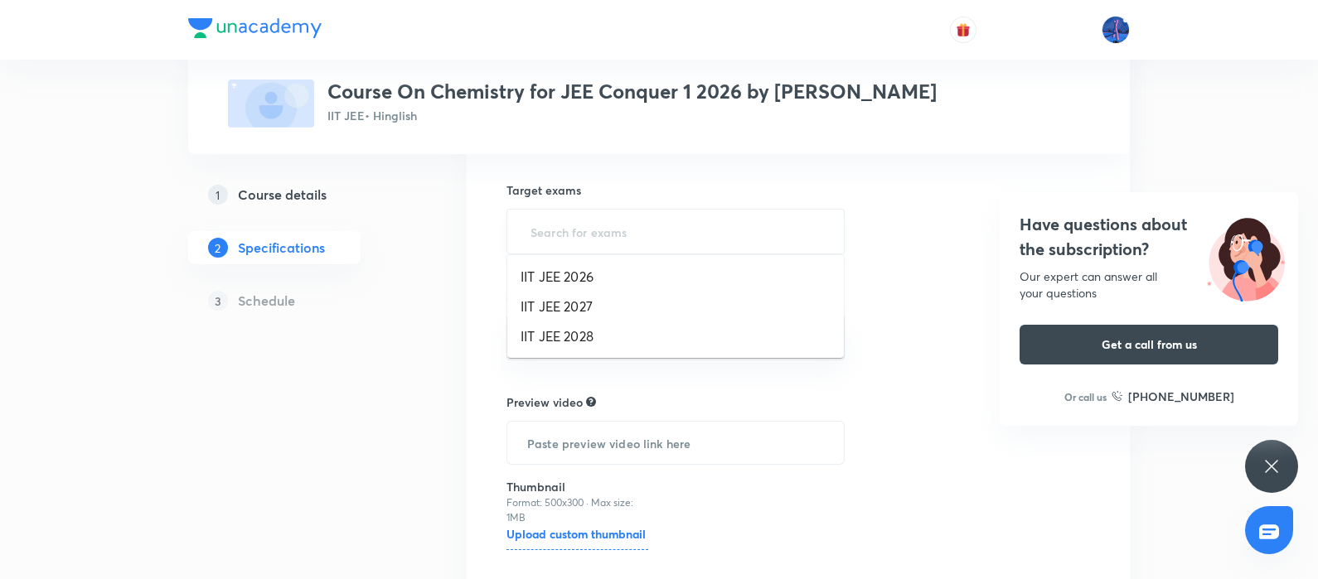
click at [690, 238] on input "text" at bounding box center [675, 231] width 297 height 31
click at [589, 274] on li "IIT JEE 2026" at bounding box center [675, 277] width 337 height 30
click at [684, 359] on div "​" at bounding box center [675, 341] width 338 height 46
click at [653, 354] on div "​" at bounding box center [675, 341] width 338 height 46
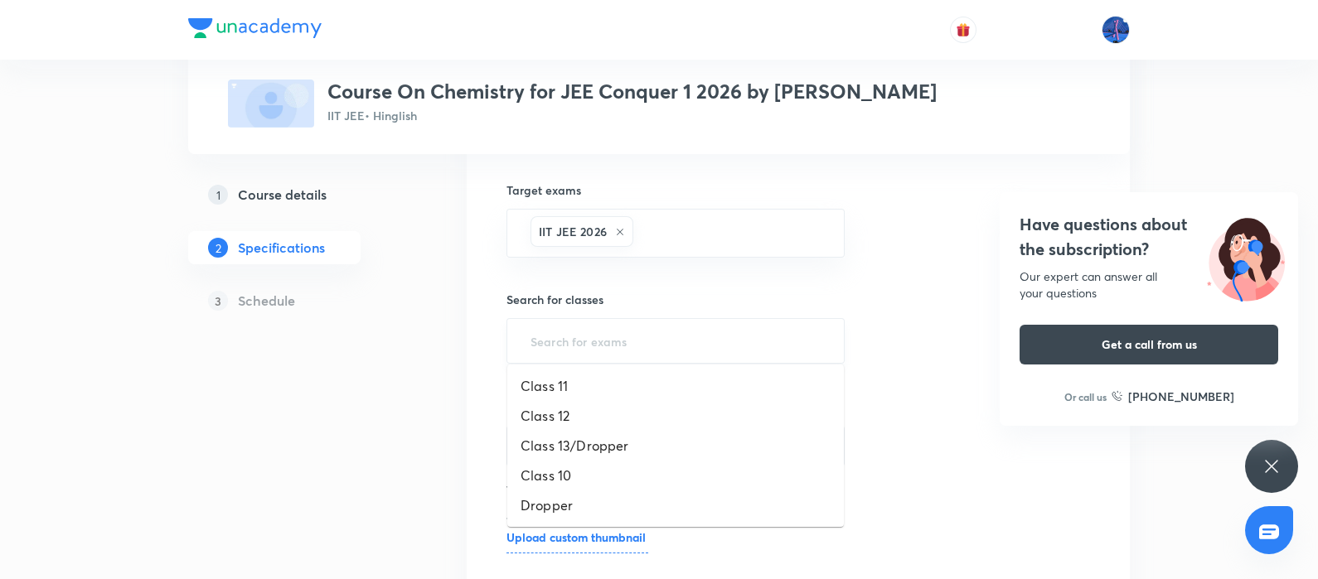
click at [598, 345] on input "text" at bounding box center [675, 341] width 297 height 31
click at [555, 448] on li "Class 13/Dropper" at bounding box center [675, 446] width 337 height 30
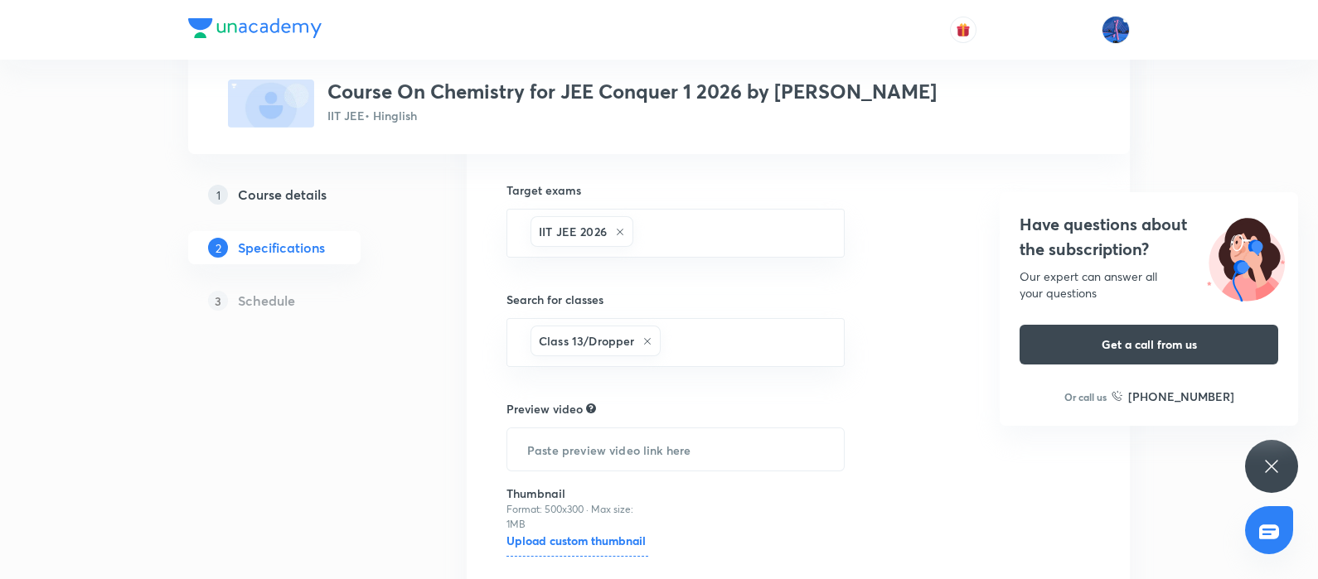
scroll to position [559, 0]
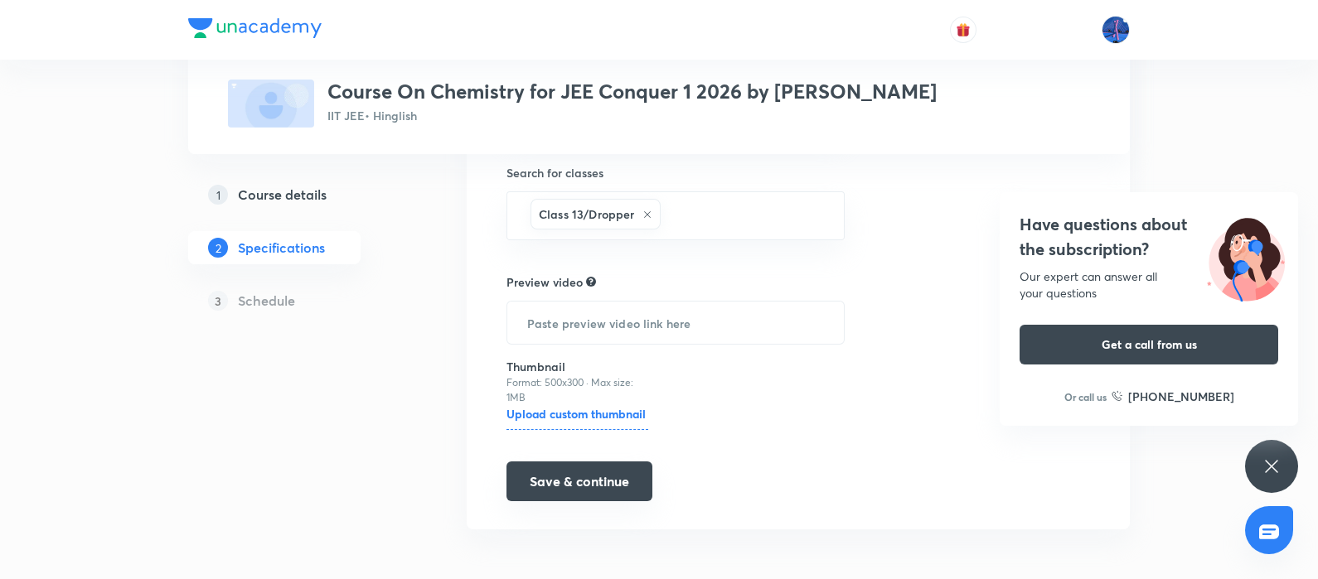
click at [567, 481] on button "Save & continue" at bounding box center [579, 482] width 146 height 40
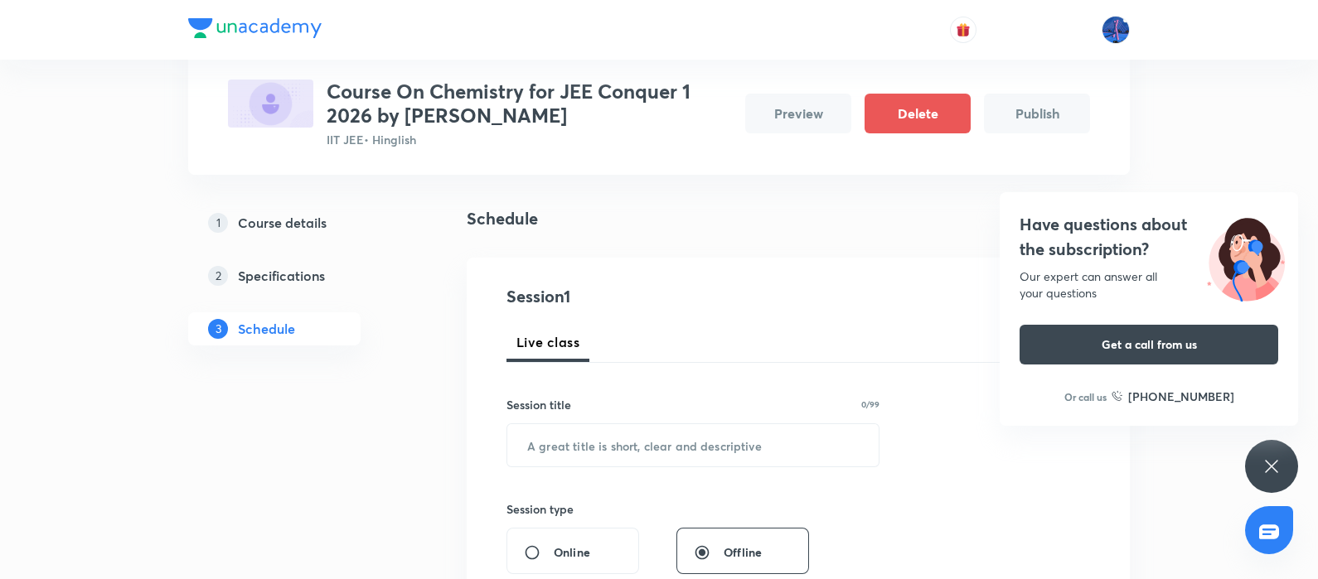
scroll to position [235, 0]
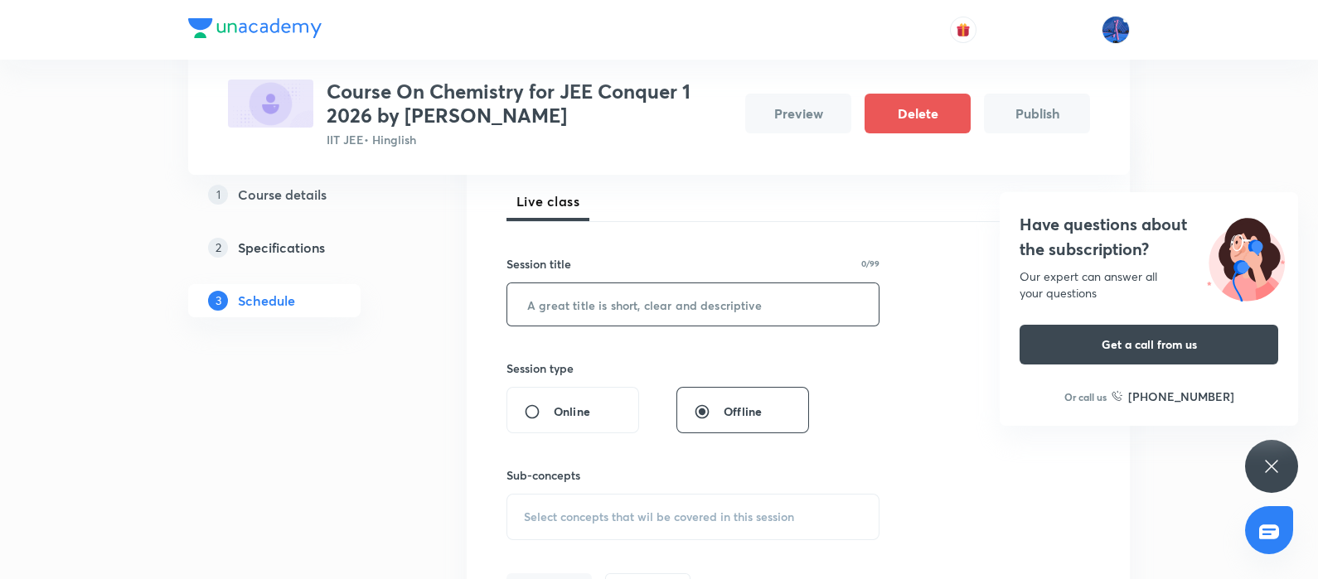
click at [715, 310] on input "text" at bounding box center [692, 304] width 371 height 42
paste input "Thermodynamics & Thermochemistry"
type input "Thermodynamics & Thermochemistry"
click at [703, 513] on span "Select concepts that wil be covered in this session" at bounding box center [659, 517] width 270 height 13
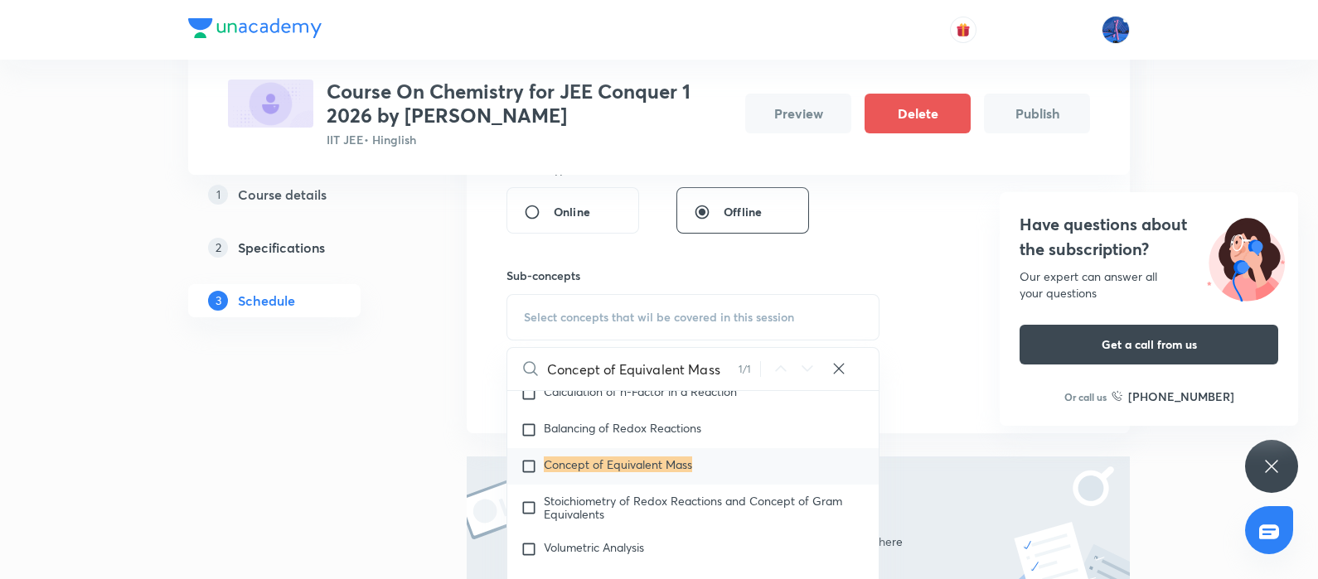
scroll to position [4702, 0]
type input "Concept of Equivalent Mass"
click at [656, 473] on p "Concept of Equivalent Mass" at bounding box center [618, 465] width 148 height 17
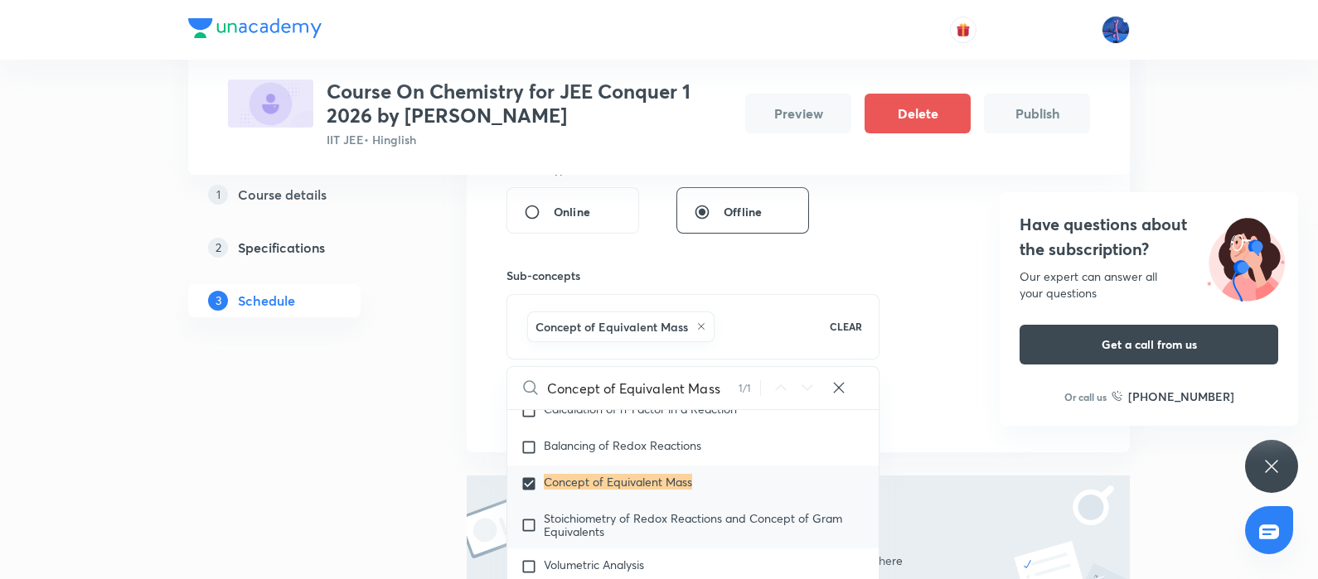
click at [633, 532] on span "Stoichiometry of Redox Reactions and Concept of Gram Equivalents" at bounding box center [693, 525] width 298 height 29
checkbox input "true"
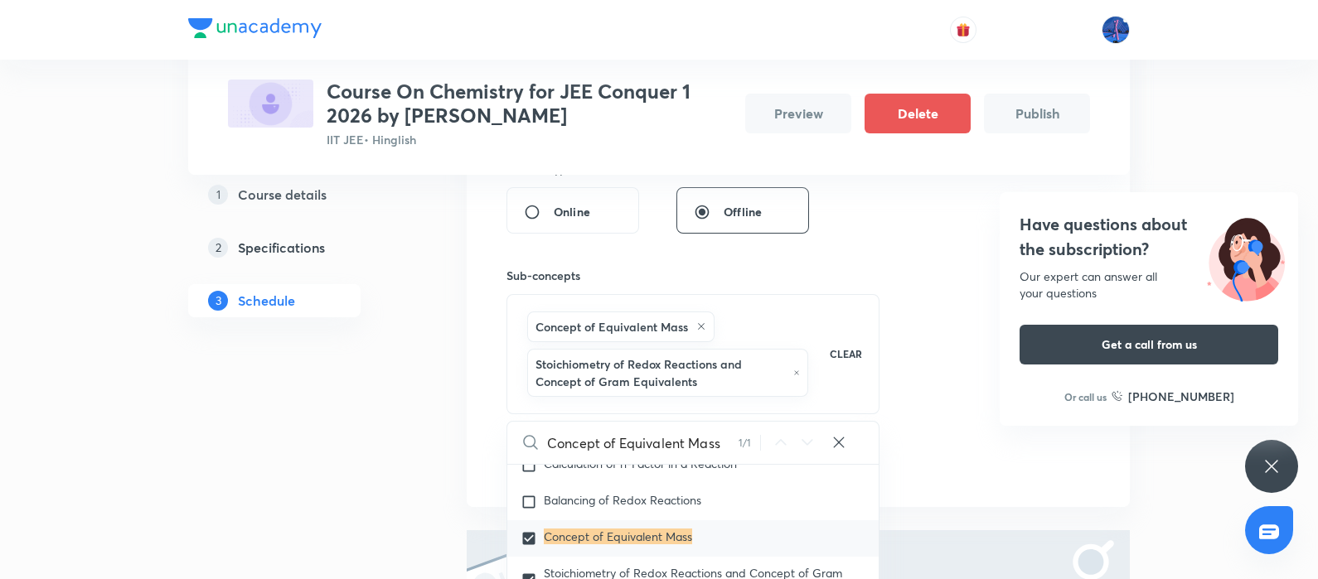
click at [1277, 468] on icon at bounding box center [1272, 467] width 20 height 20
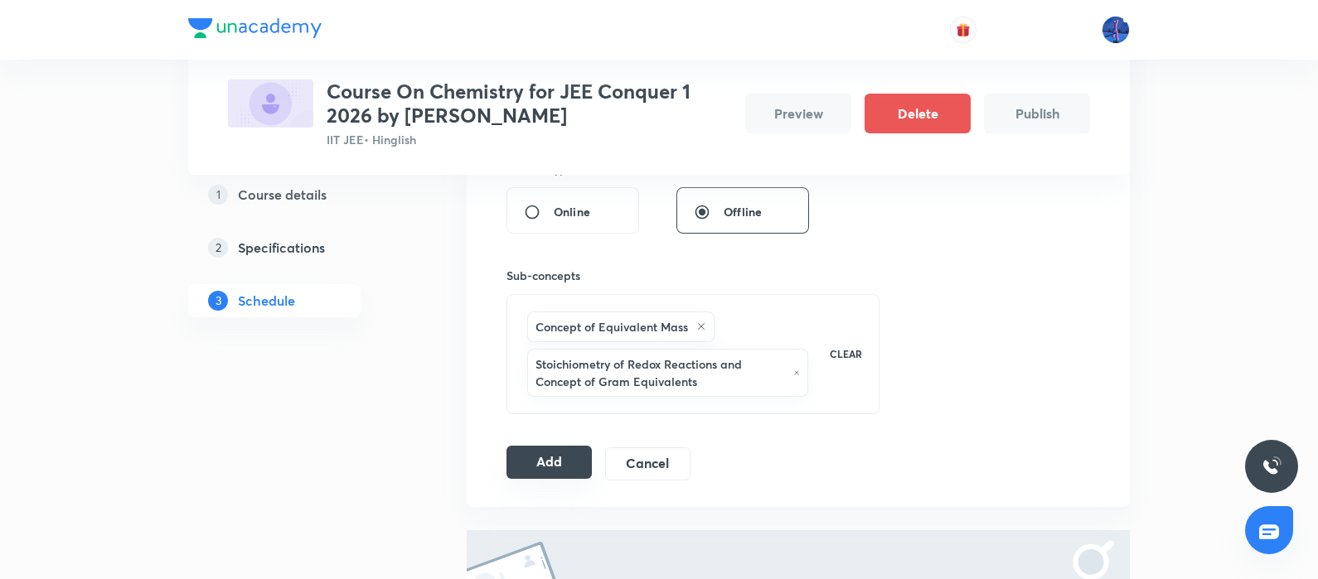
click at [551, 461] on button "Add" at bounding box center [548, 462] width 85 height 33
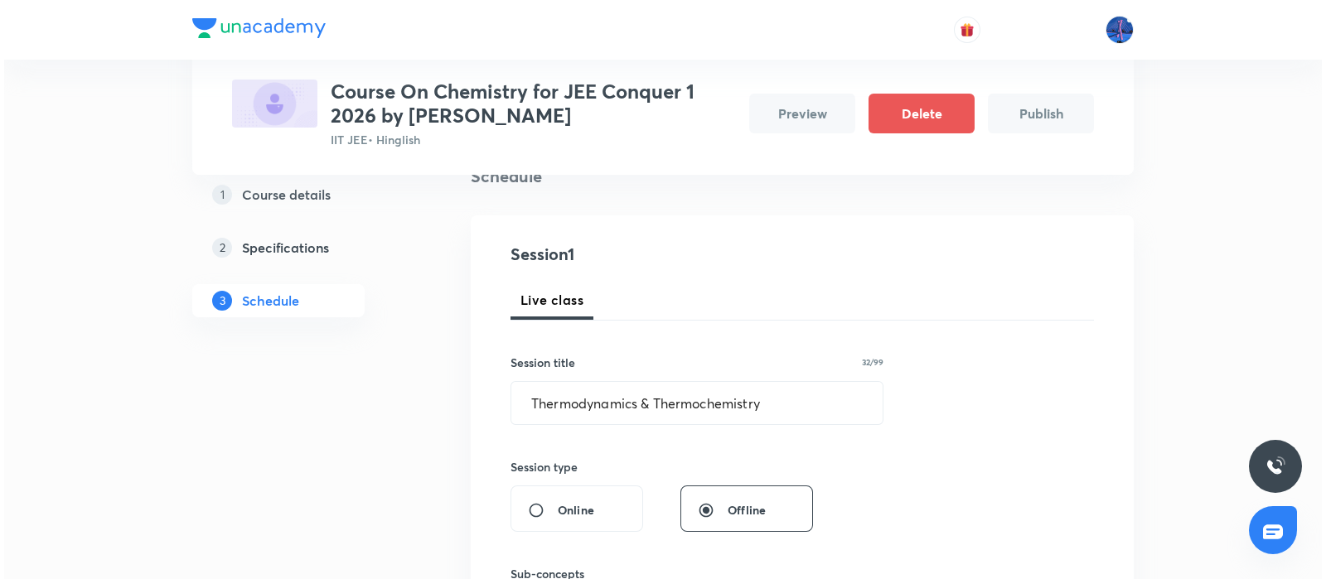
scroll to position [136, 0]
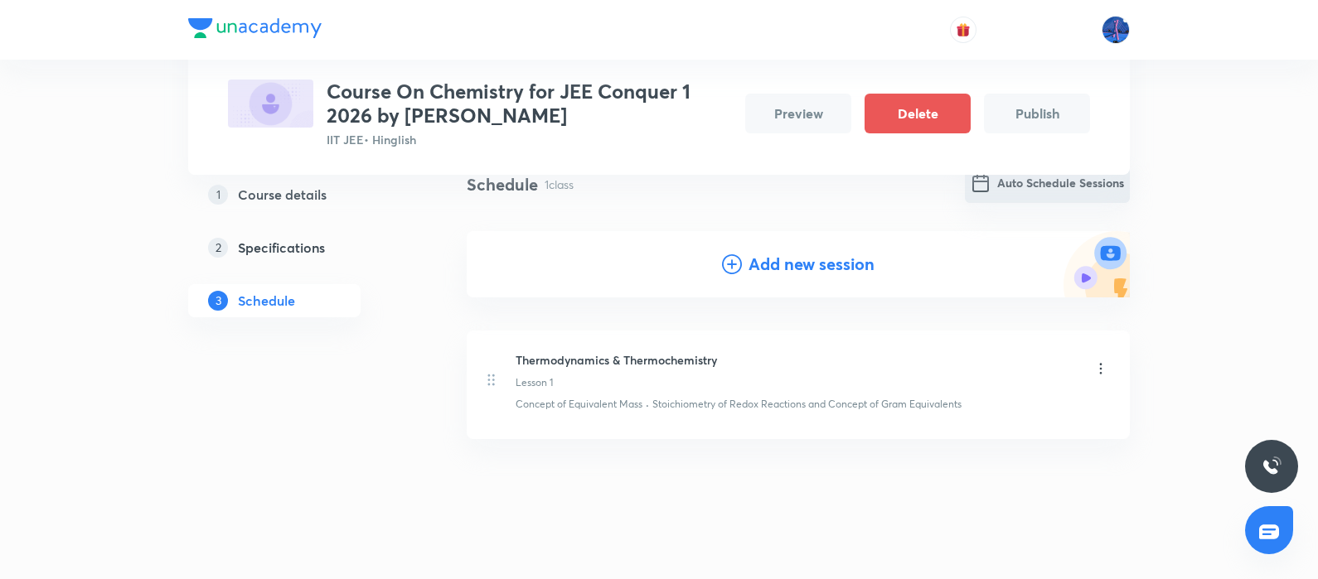
click at [1040, 193] on button "Auto Schedule Sessions" at bounding box center [1047, 183] width 165 height 40
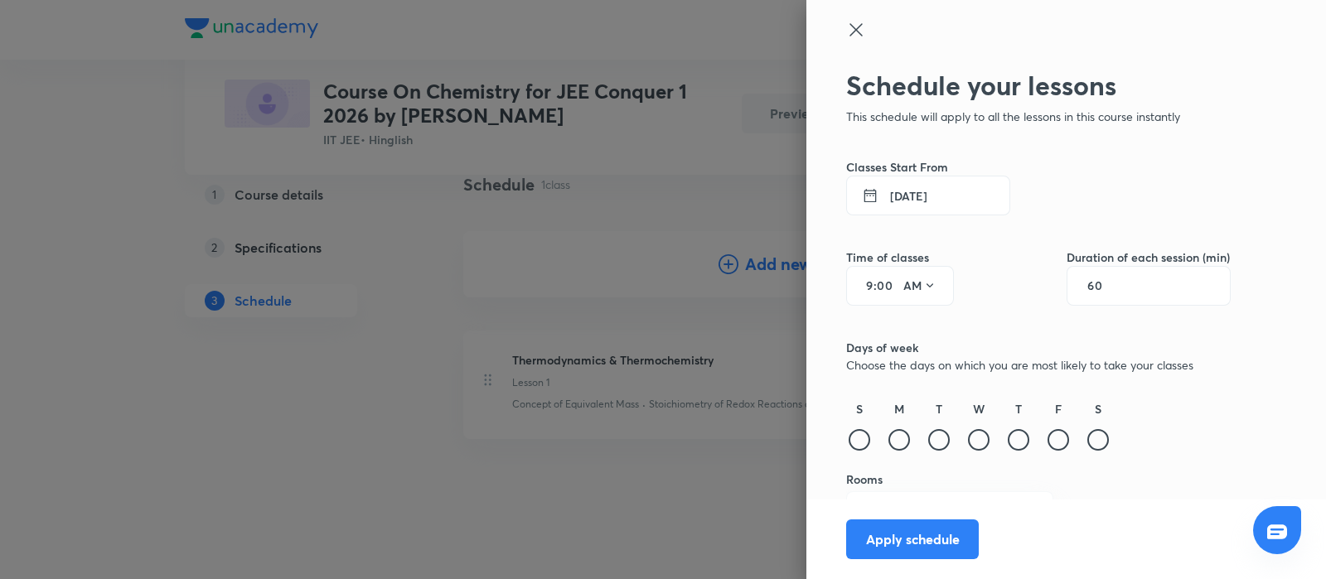
click at [905, 201] on button "5 Sep 2025" at bounding box center [928, 196] width 164 height 40
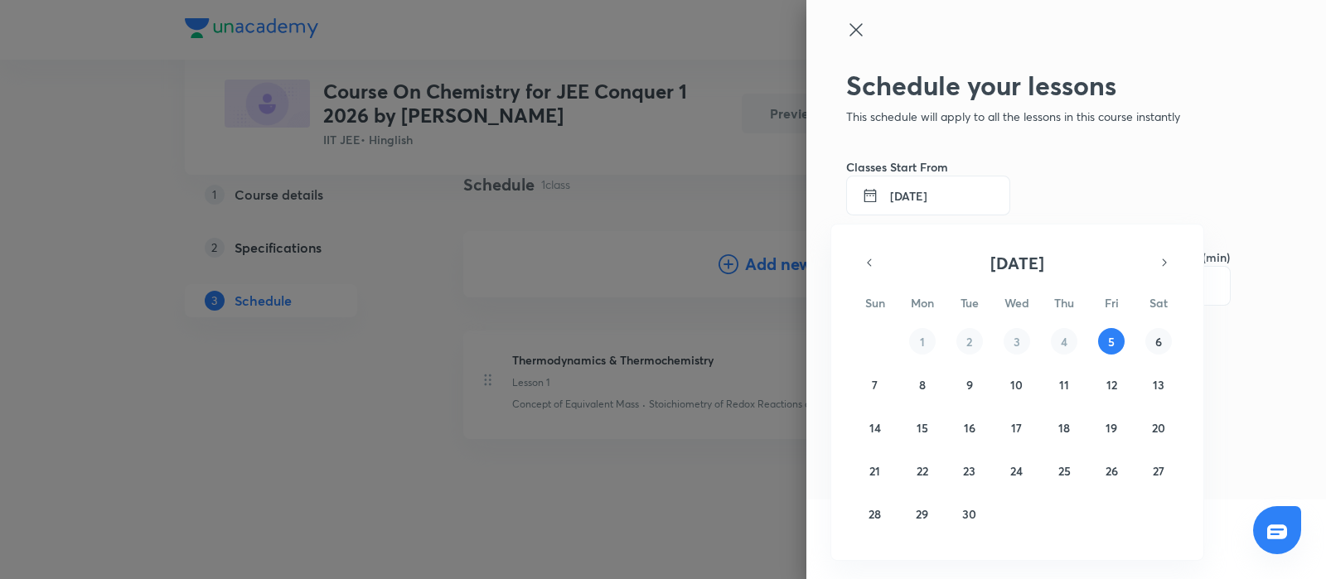
click at [1154, 342] on button "6" at bounding box center [1159, 341] width 27 height 27
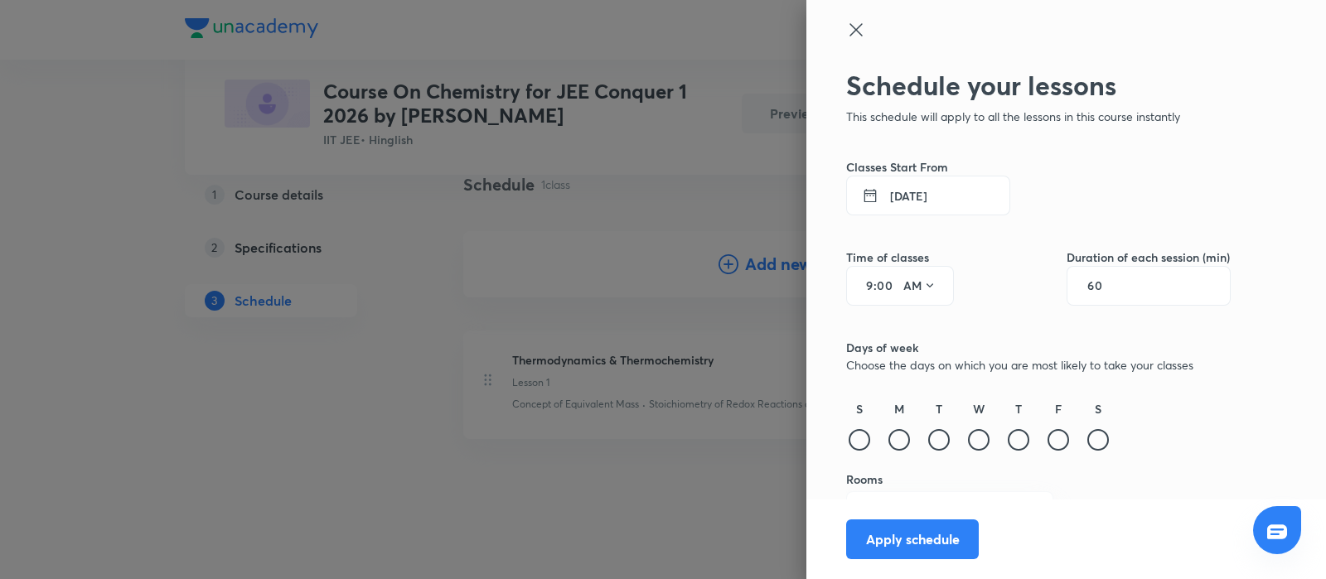
click at [855, 285] on input "9" at bounding box center [864, 285] width 20 height 13
type input "12"
type input "15"
click at [902, 279] on button "AM" at bounding box center [920, 286] width 46 height 27
click at [898, 330] on div "PM" at bounding box center [905, 328] width 60 height 40
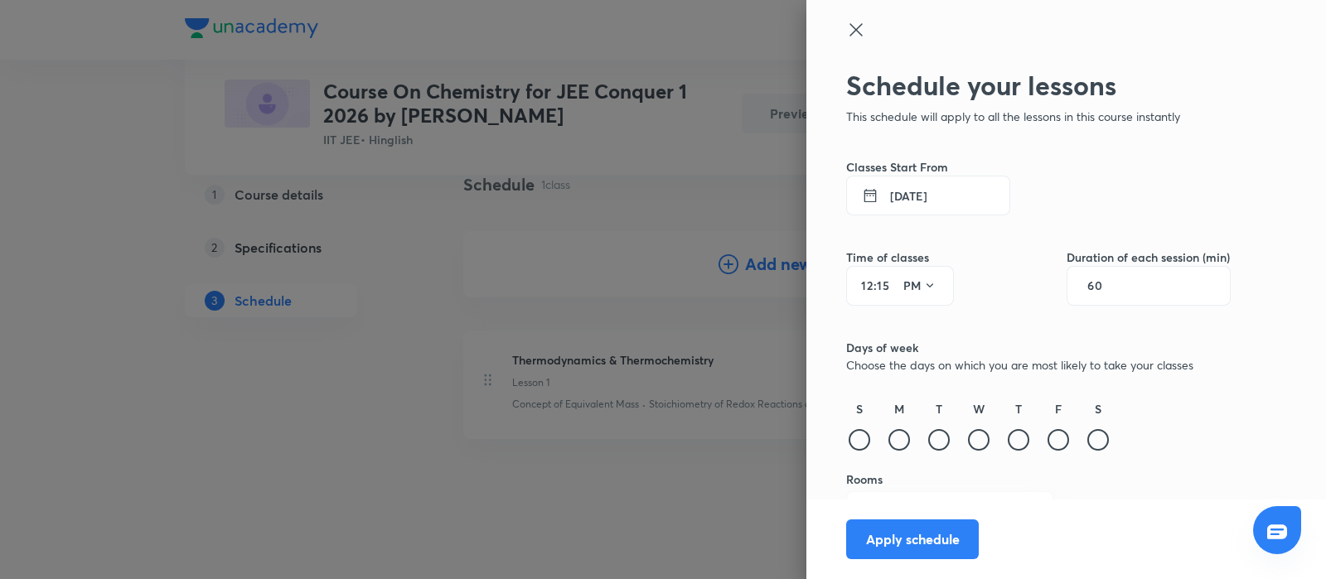
click at [1088, 287] on input "60" at bounding box center [1103, 285] width 31 height 13
type input "90"
click at [1088, 442] on div at bounding box center [1099, 440] width 22 height 22
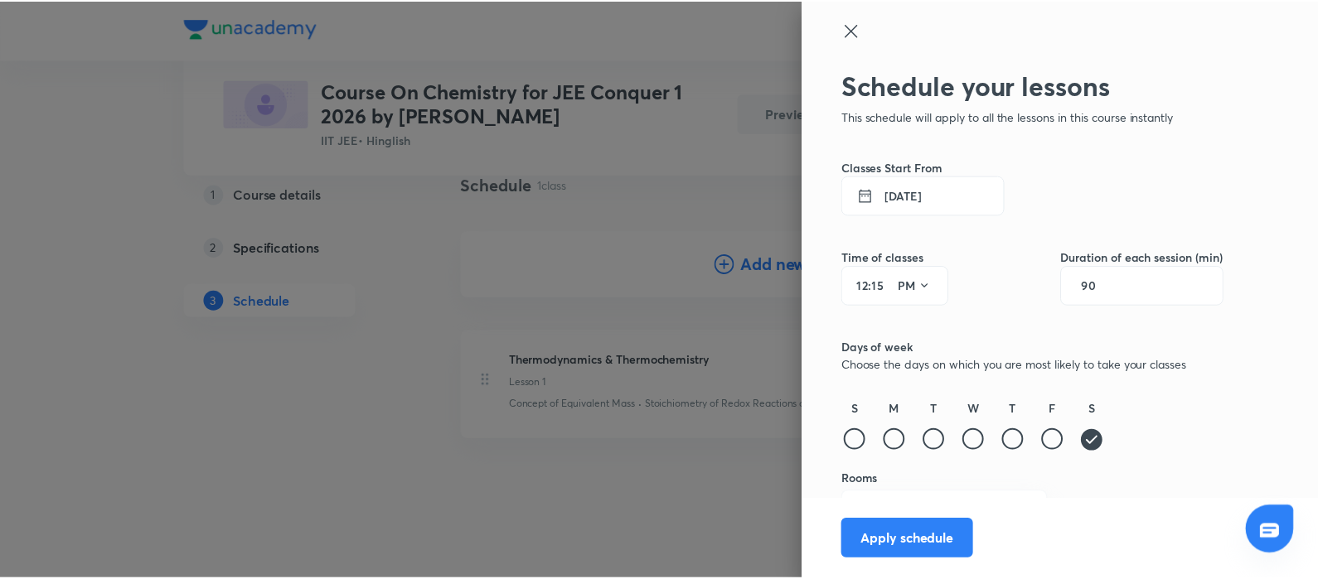
scroll to position [33, 0]
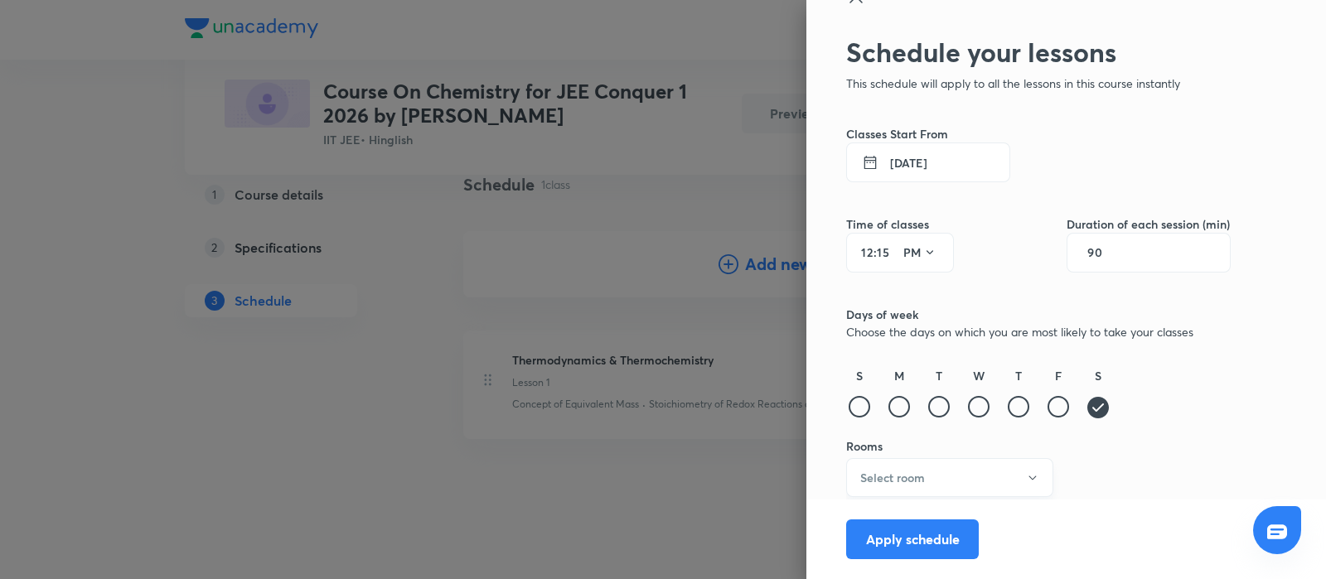
click at [961, 472] on button "Select room" at bounding box center [949, 477] width 207 height 39
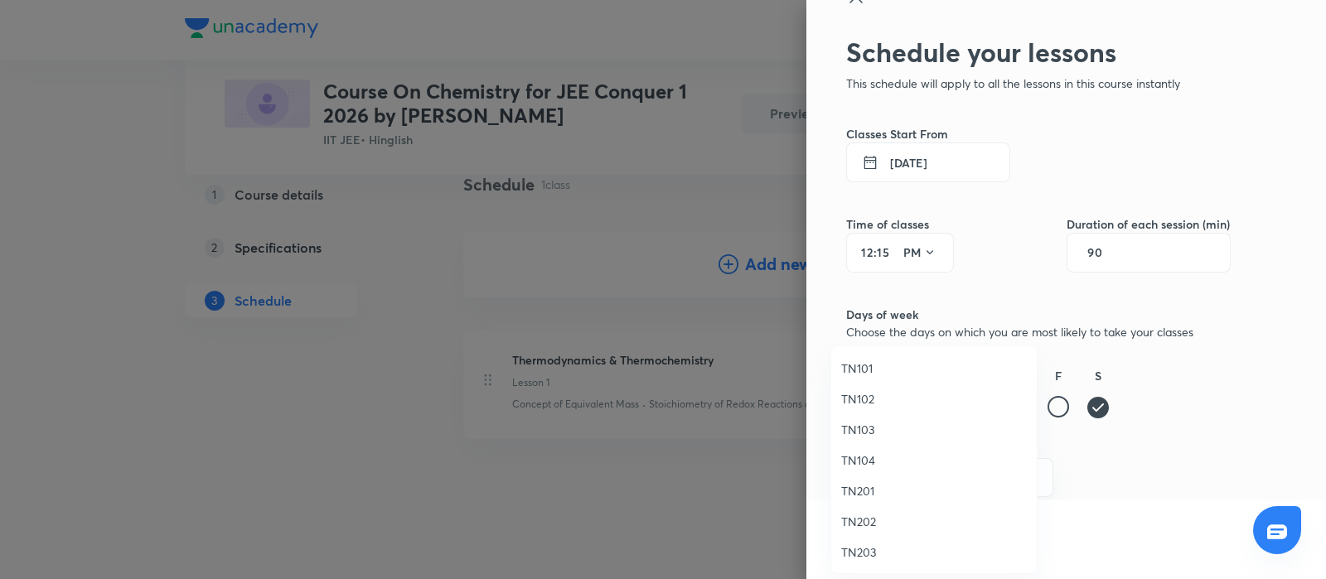
click at [856, 369] on span "TN101" at bounding box center [934, 368] width 186 height 17
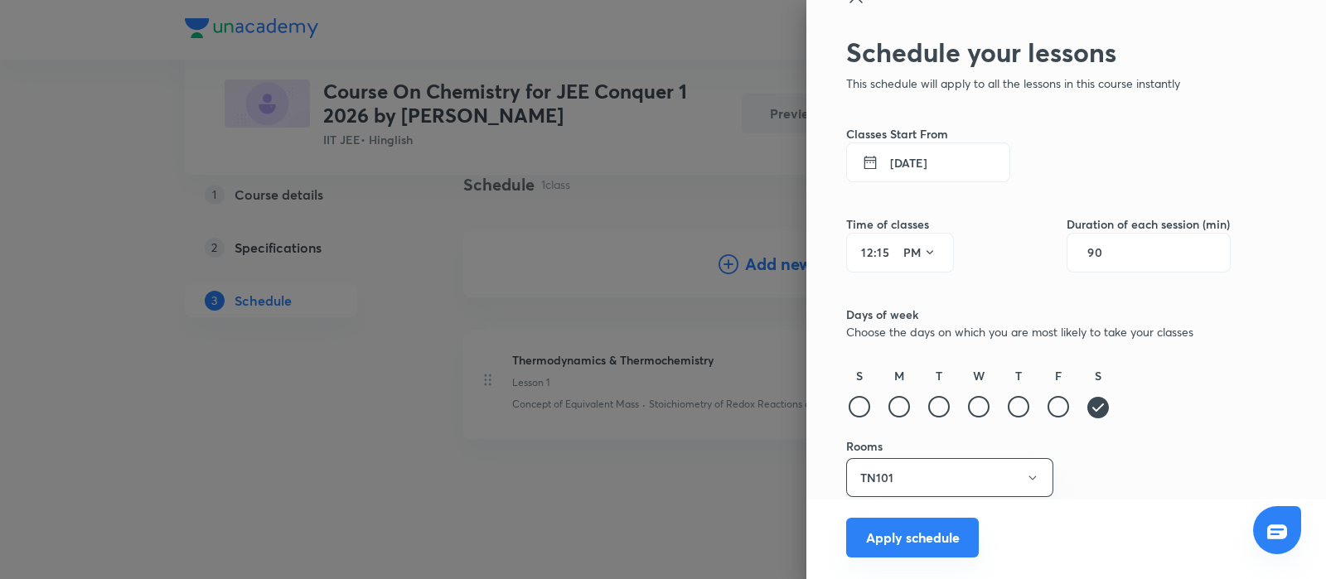
click at [873, 535] on button "Apply schedule" at bounding box center [912, 538] width 133 height 40
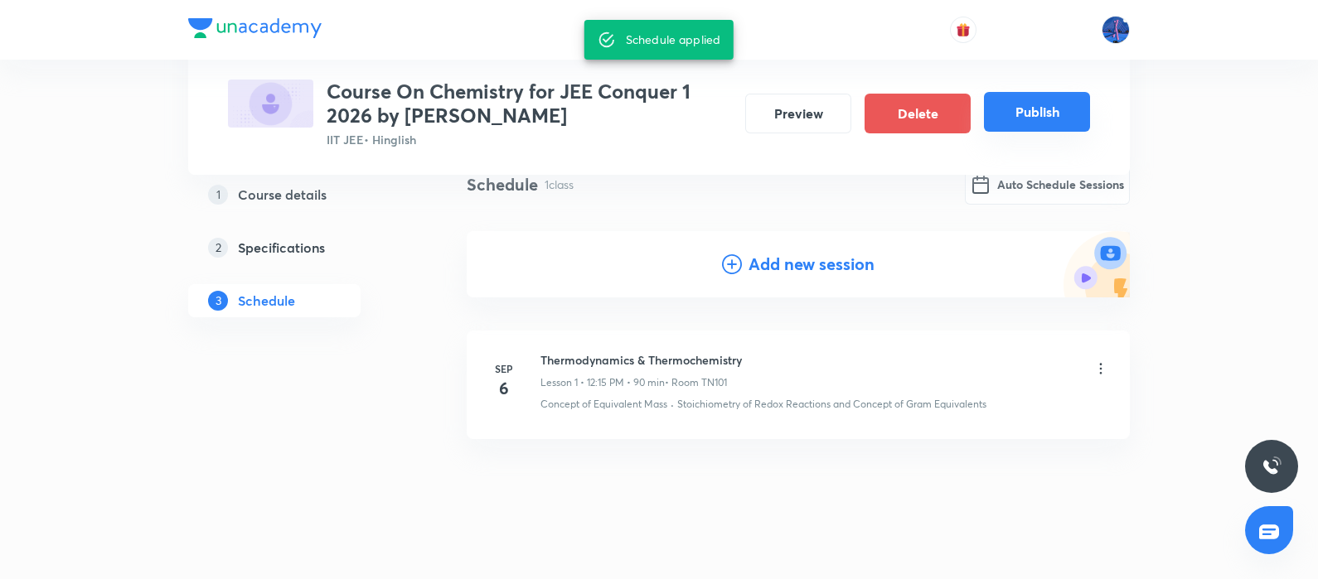
click at [1026, 110] on button "Publish" at bounding box center [1037, 112] width 106 height 40
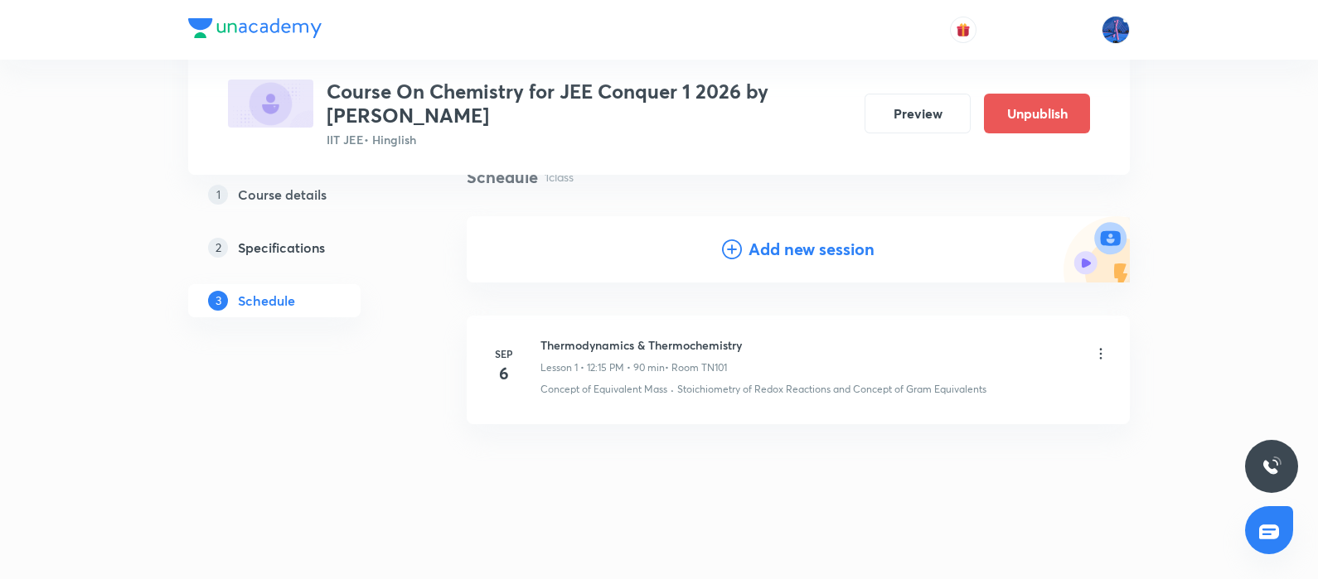
scroll to position [0, 0]
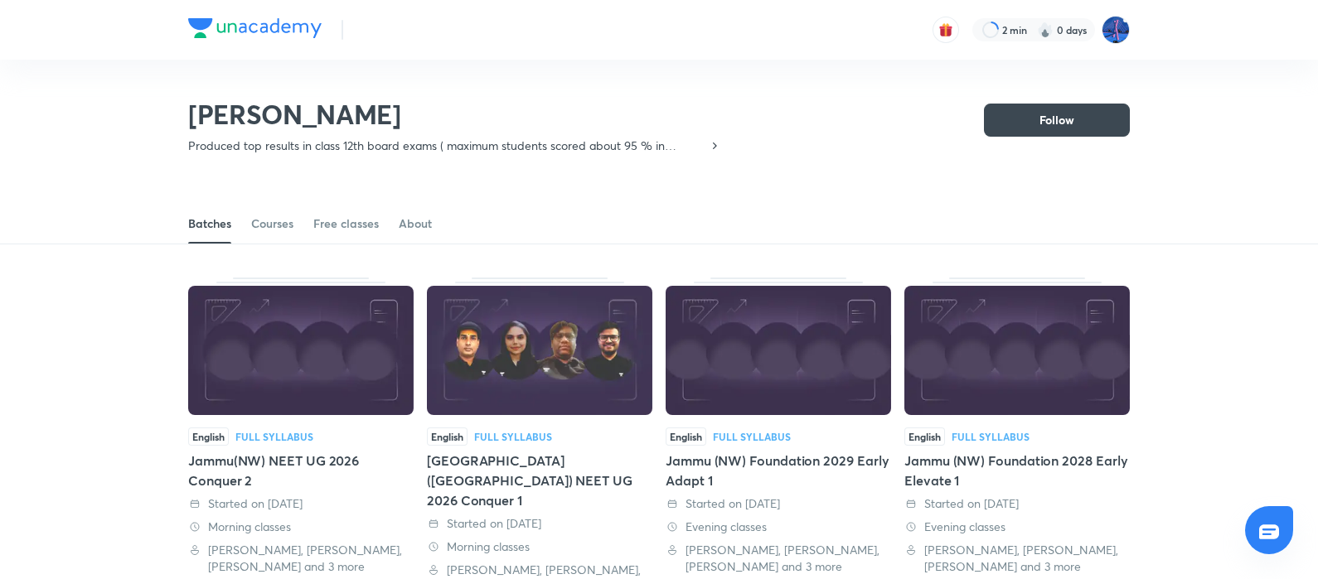
scroll to position [73, 0]
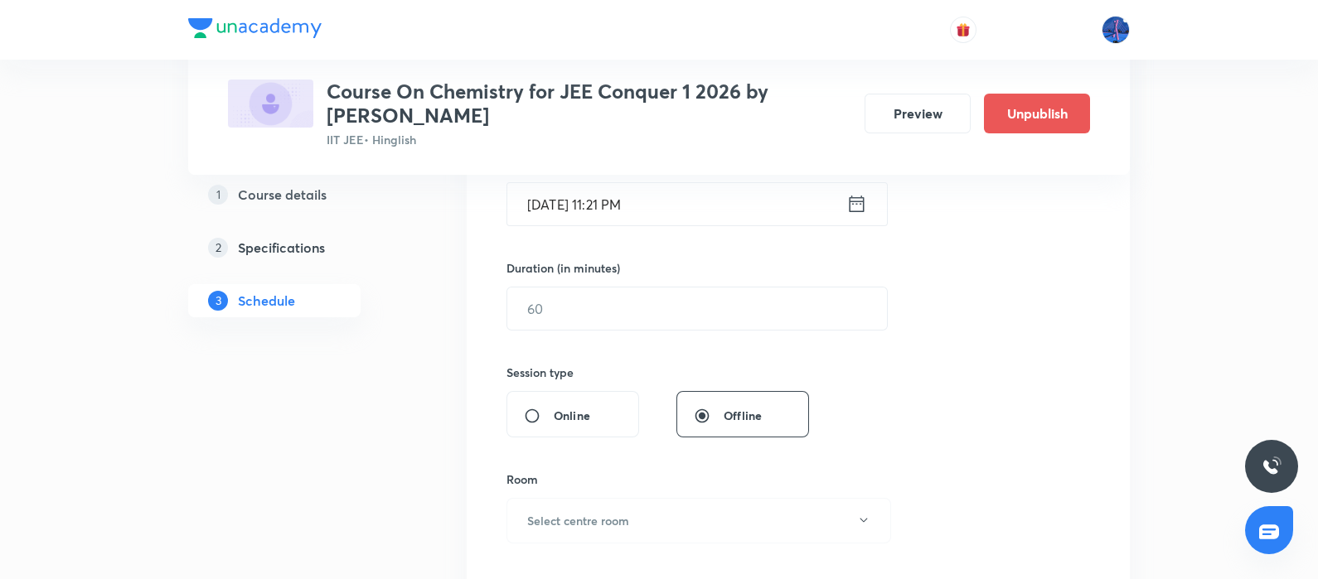
scroll to position [896, 0]
